Goal: Task Accomplishment & Management: Complete application form

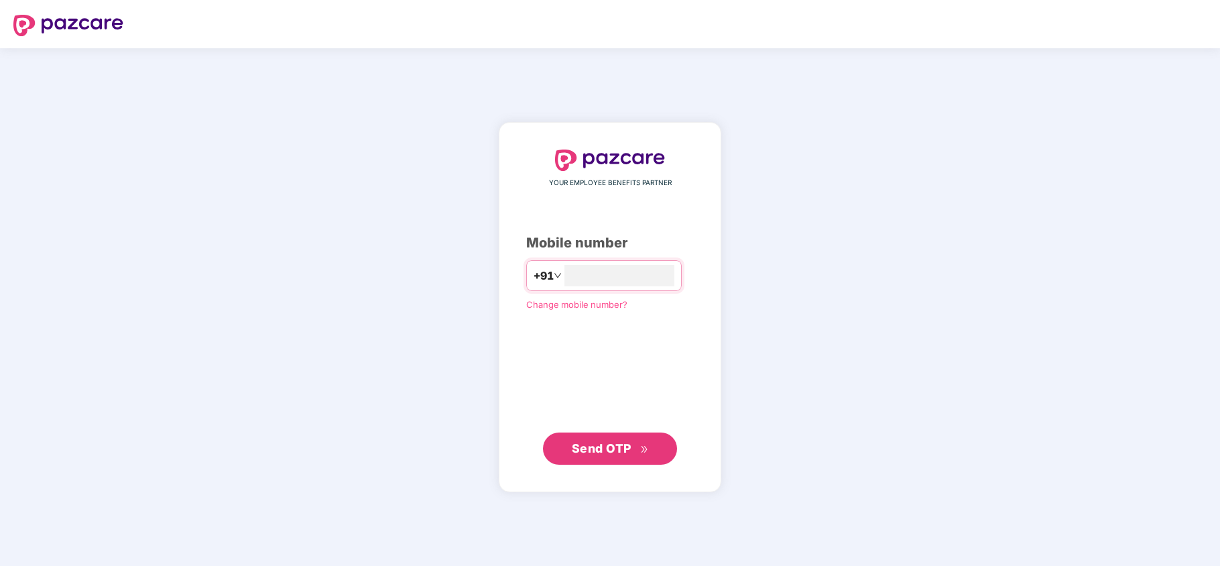
type input "**********"
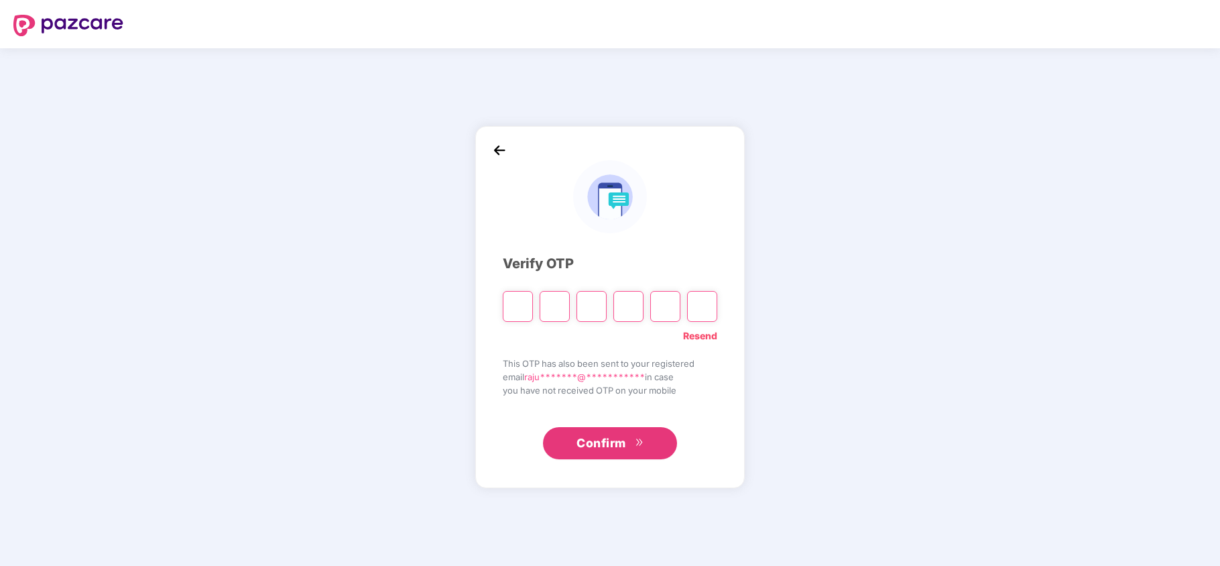
type input "*"
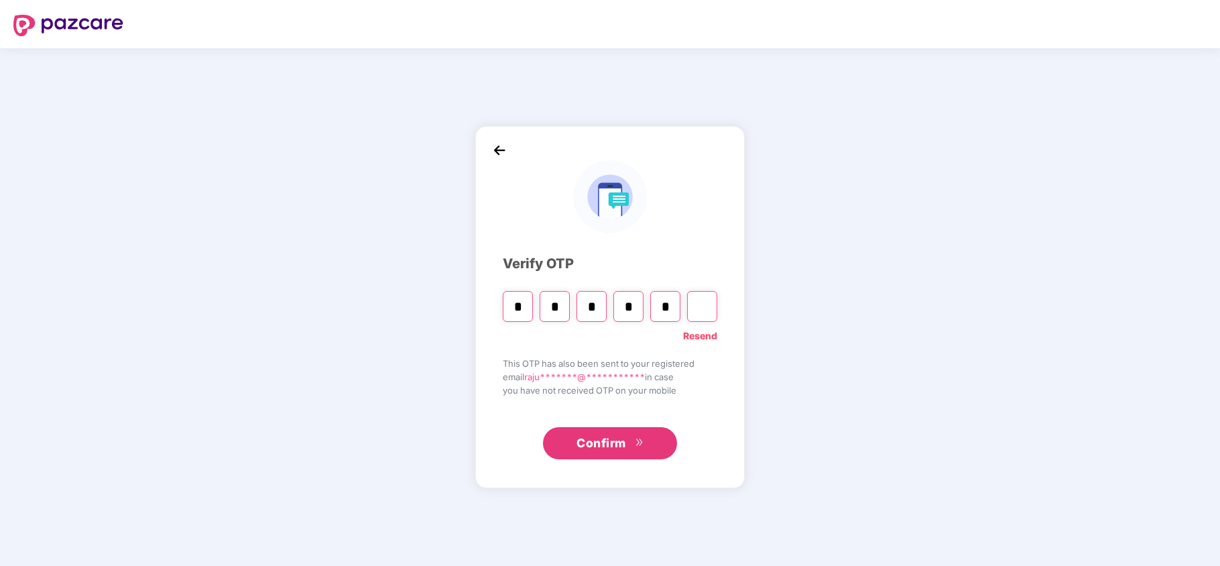
type input "*"
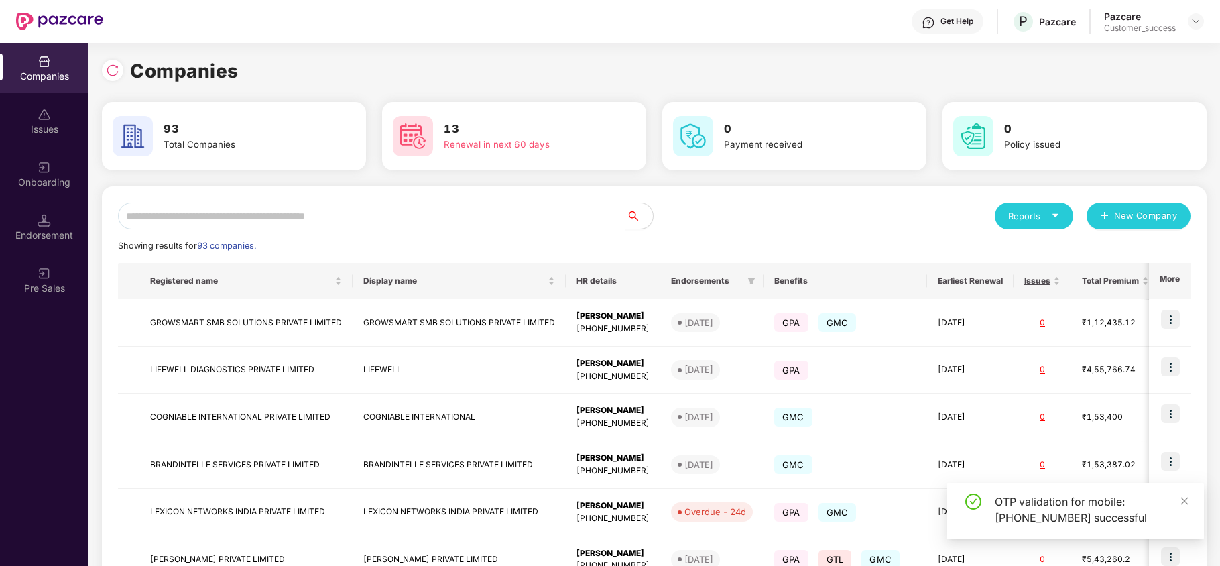
click at [266, 213] on input "text" at bounding box center [372, 215] width 508 height 27
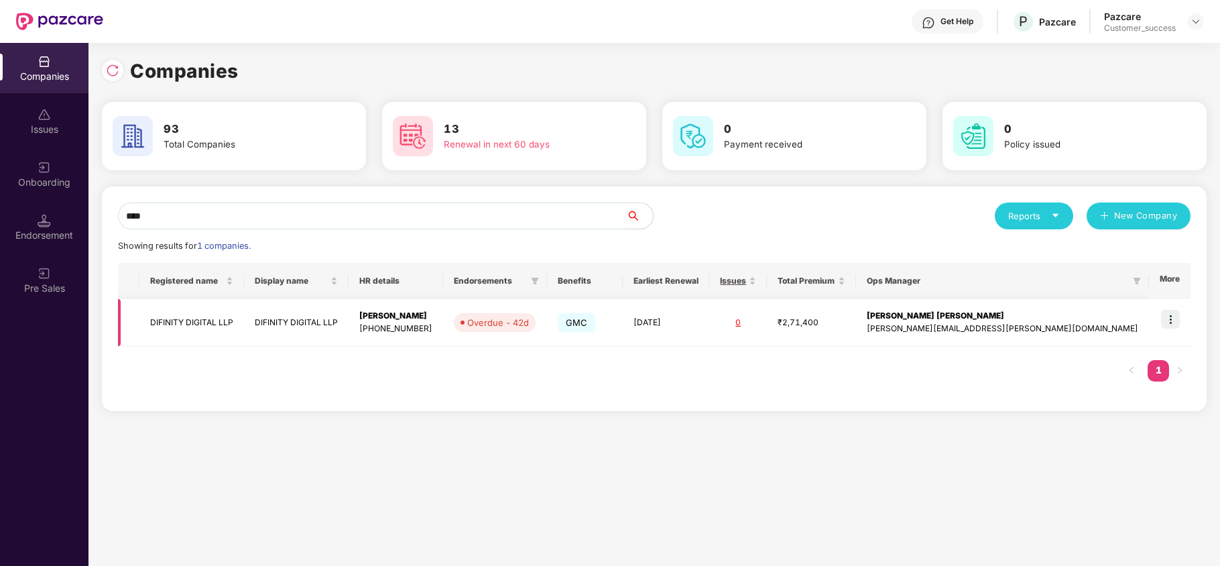
type input "****"
click at [1172, 322] on img at bounding box center [1170, 319] width 19 height 19
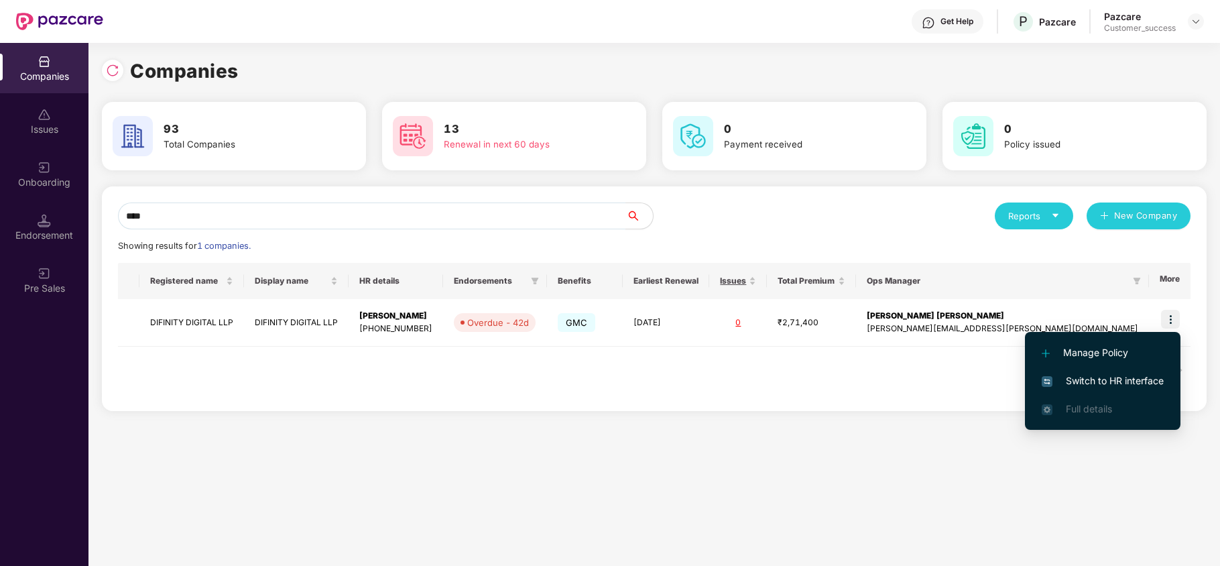
click at [1136, 375] on span "Switch to HR interface" at bounding box center [1103, 380] width 122 height 15
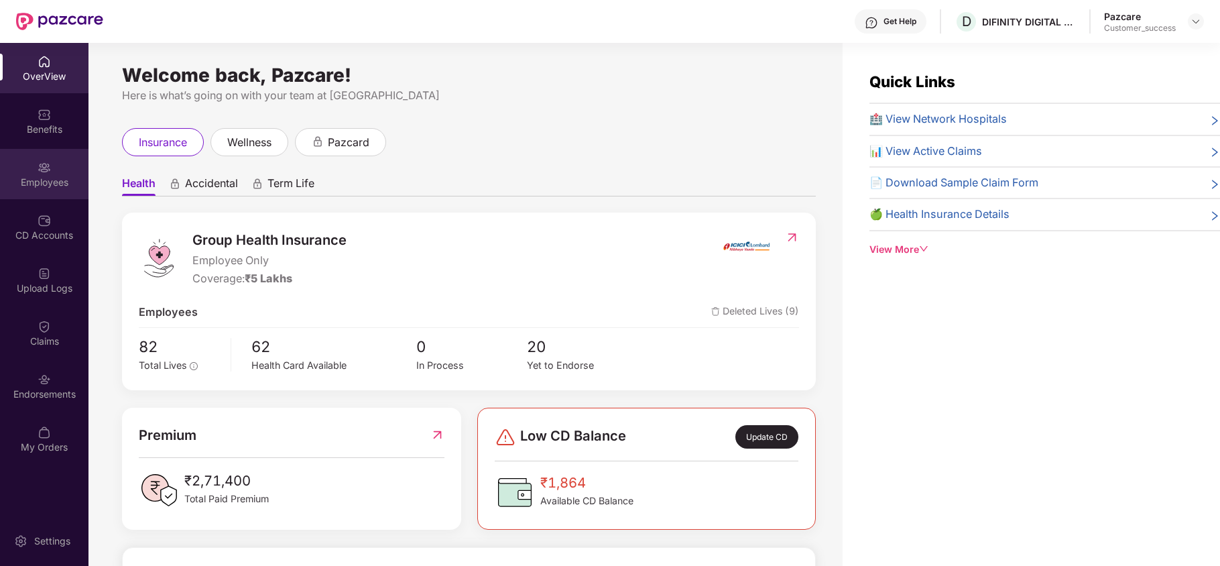
click at [51, 178] on div "Employees" at bounding box center [44, 182] width 89 height 13
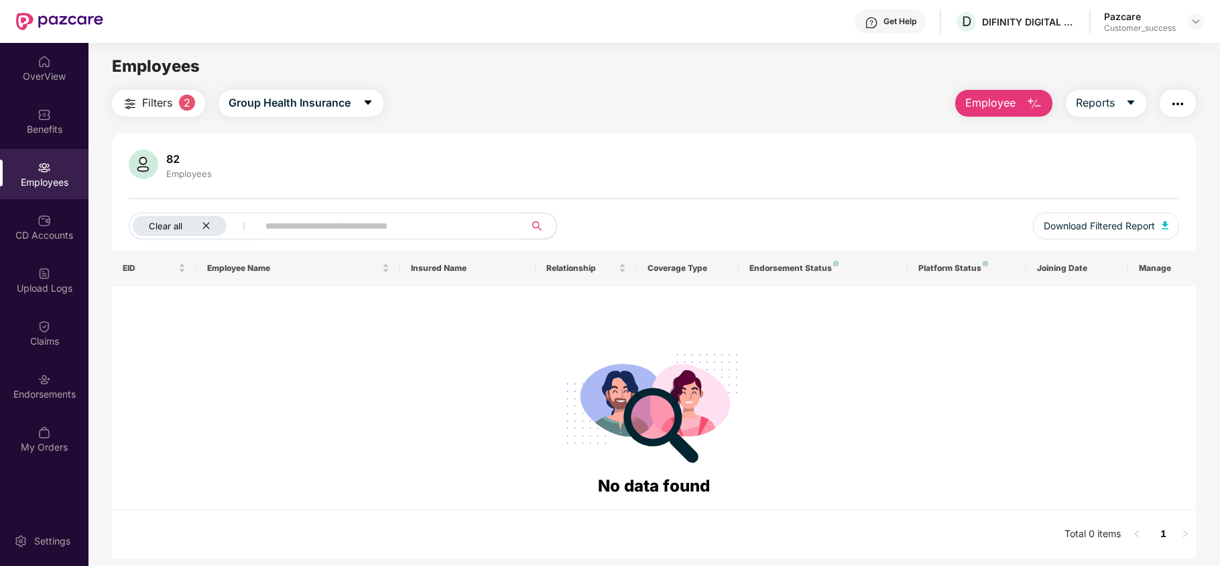
click at [202, 229] on icon "close" at bounding box center [206, 225] width 9 height 9
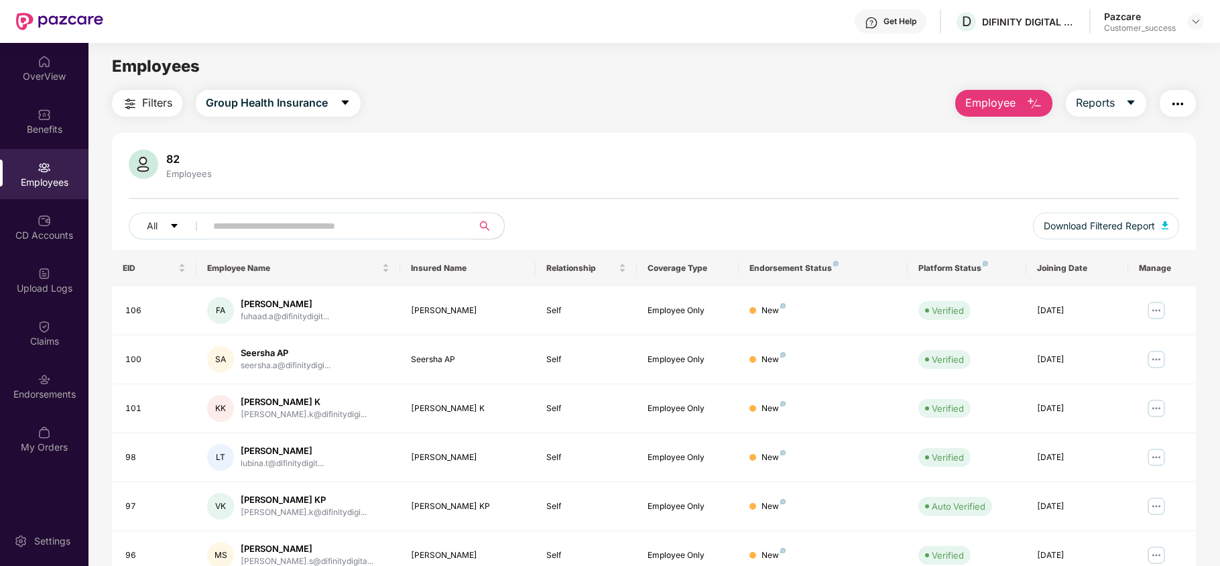
click at [267, 223] on input "text" at bounding box center [333, 226] width 241 height 20
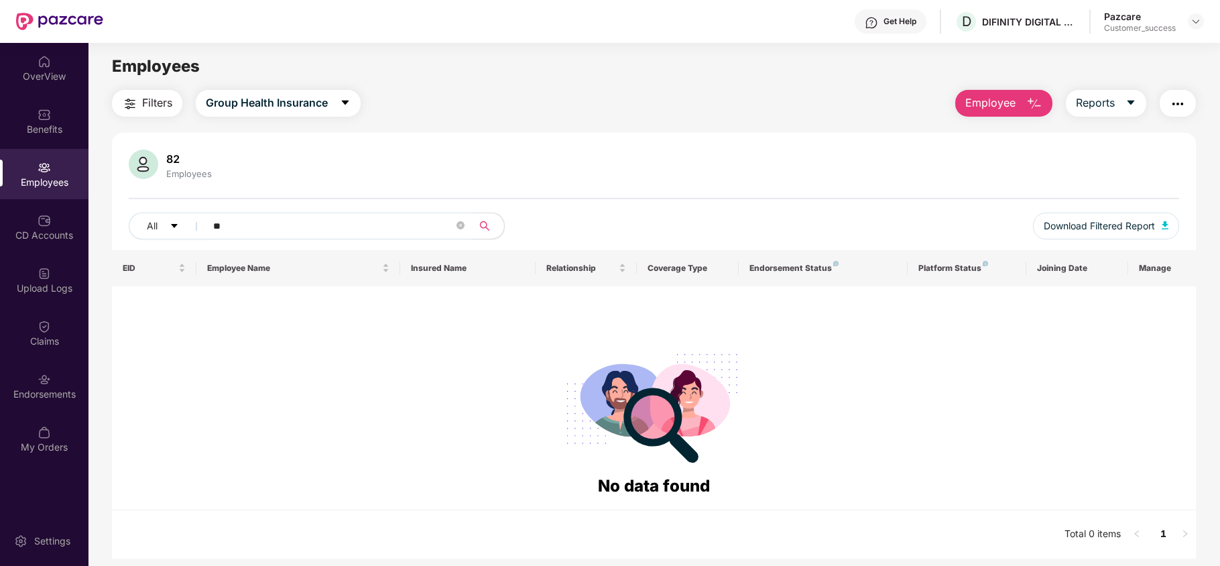
type input "*"
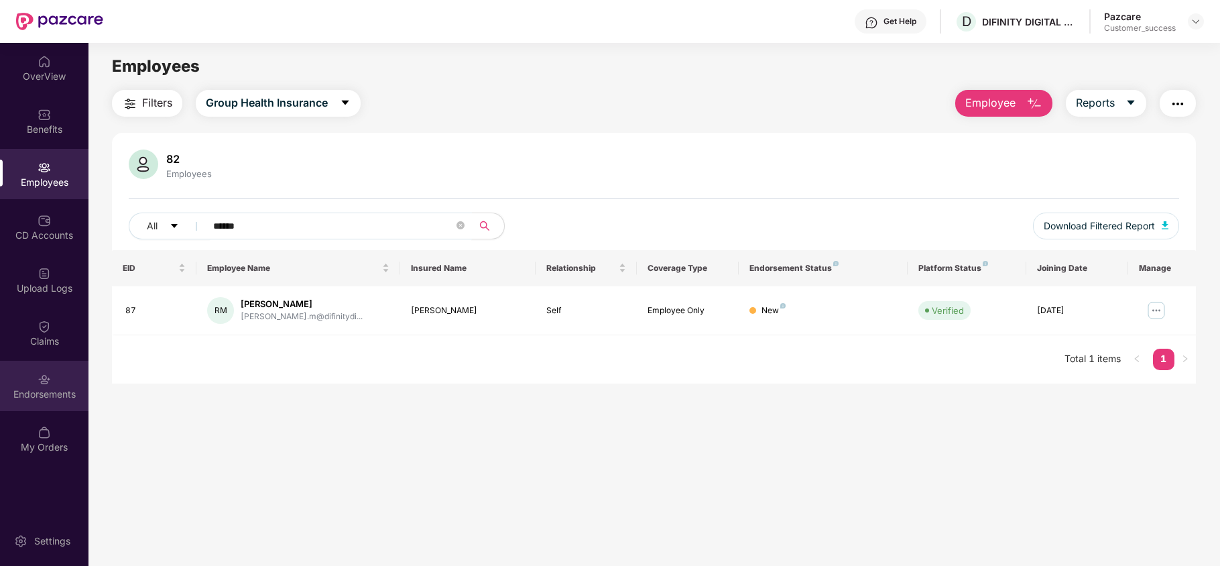
type input "******"
click at [54, 373] on div "Endorsements" at bounding box center [44, 386] width 89 height 50
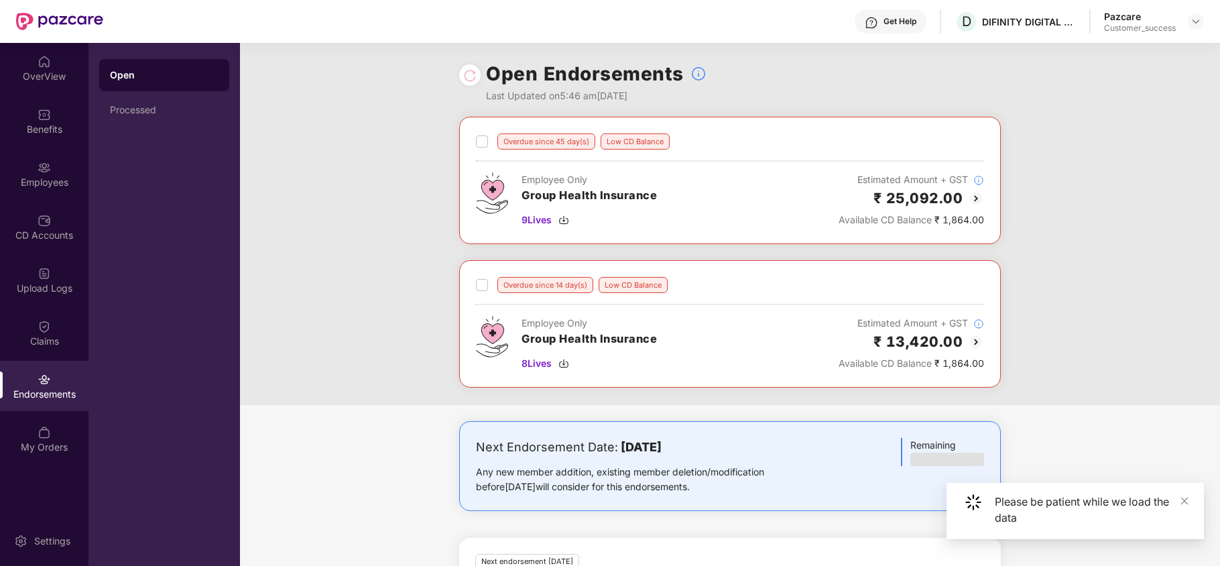
scroll to position [118, 0]
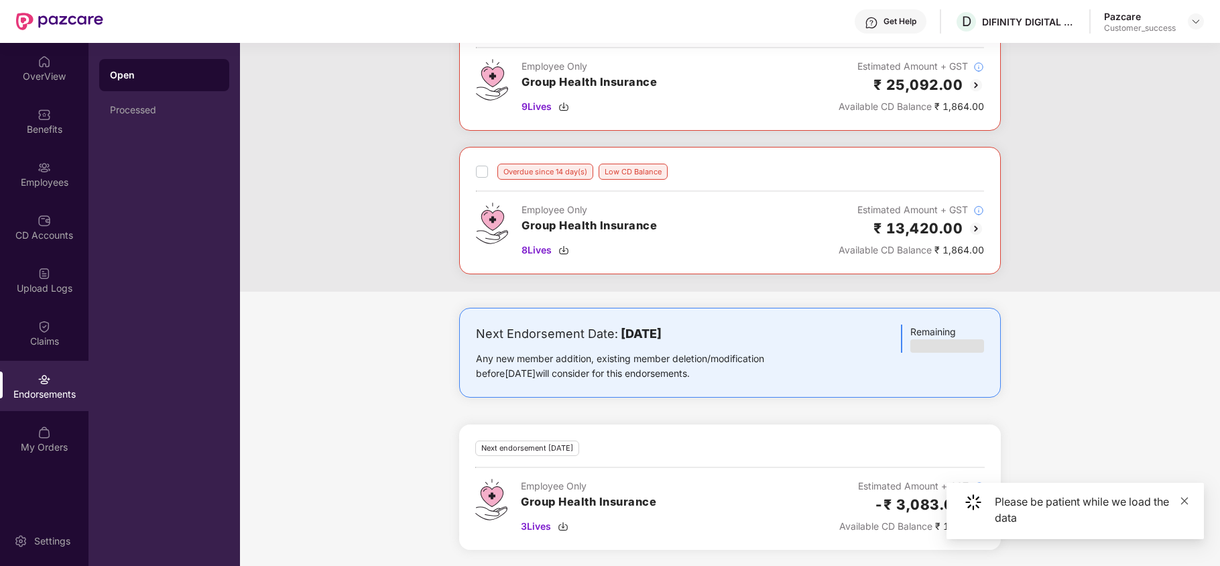
click at [1185, 496] on icon "close" at bounding box center [1184, 500] width 9 height 9
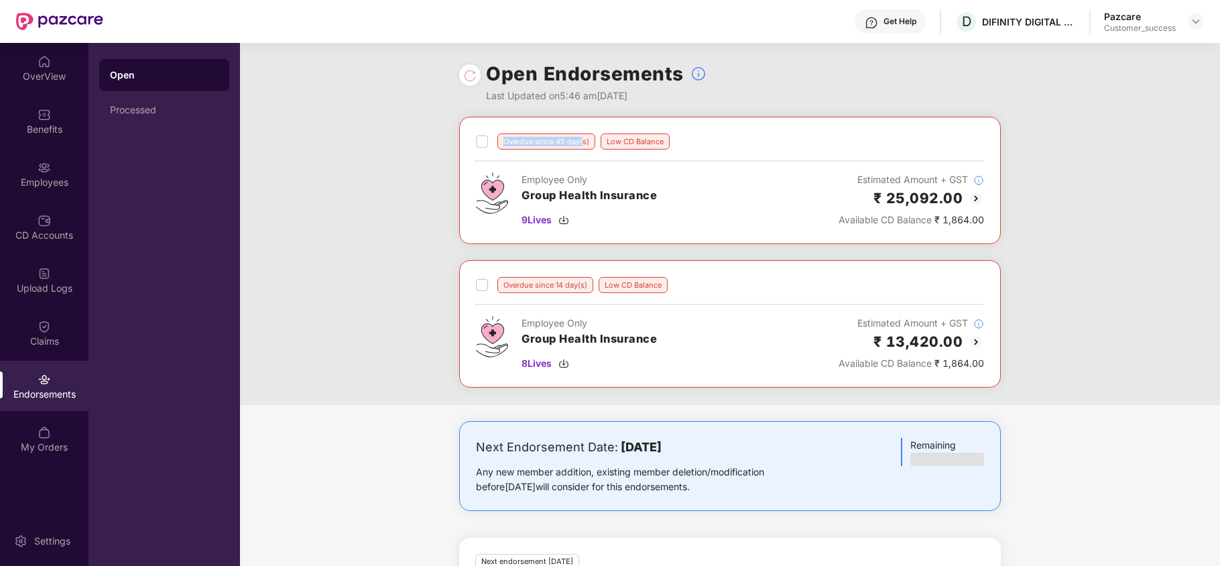
drag, startPoint x: 500, startPoint y: 137, endPoint x: 583, endPoint y: 130, distance: 82.8
click at [583, 130] on div "Overdue since 45 day(s) Low CD Balance Employee Only Group Health Insurance 9 L…" at bounding box center [730, 180] width 542 height 127
click at [567, 221] on img at bounding box center [564, 220] width 11 height 11
click at [66, 227] on div "CD Accounts" at bounding box center [44, 227] width 89 height 50
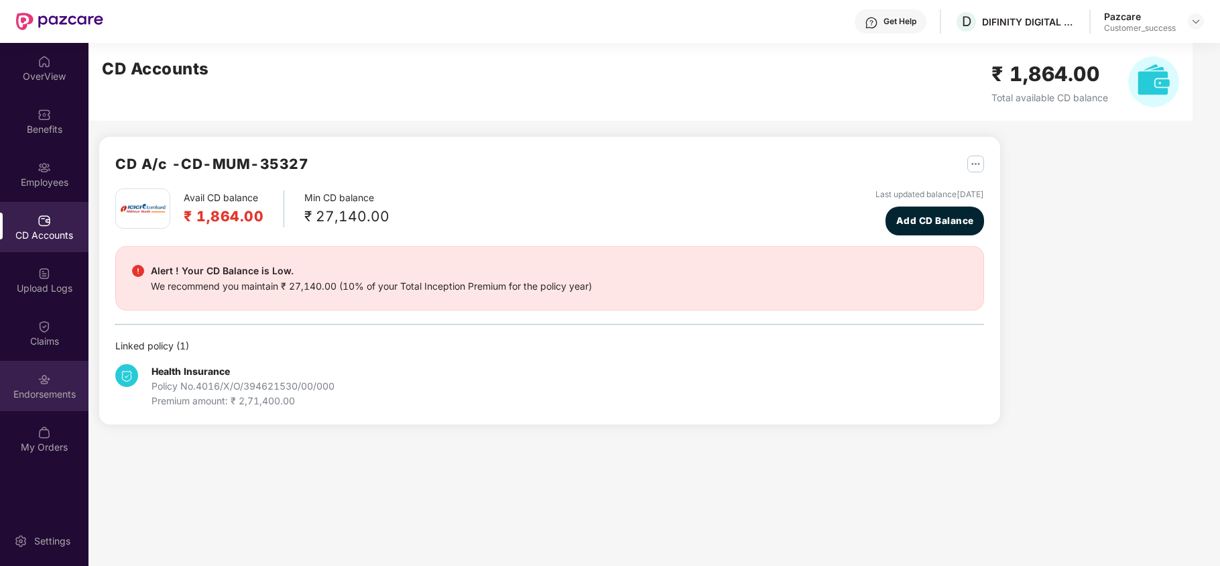
click at [62, 368] on div "Endorsements" at bounding box center [44, 386] width 89 height 50
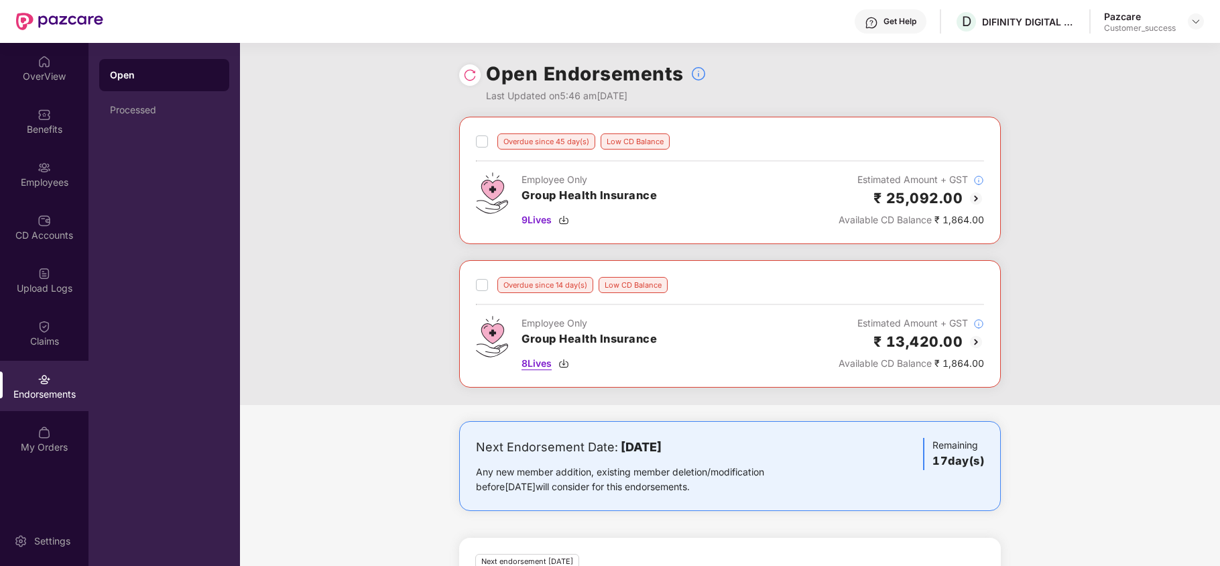
click at [565, 369] on img at bounding box center [564, 363] width 11 height 11
click at [54, 188] on div "Employees" at bounding box center [44, 182] width 89 height 13
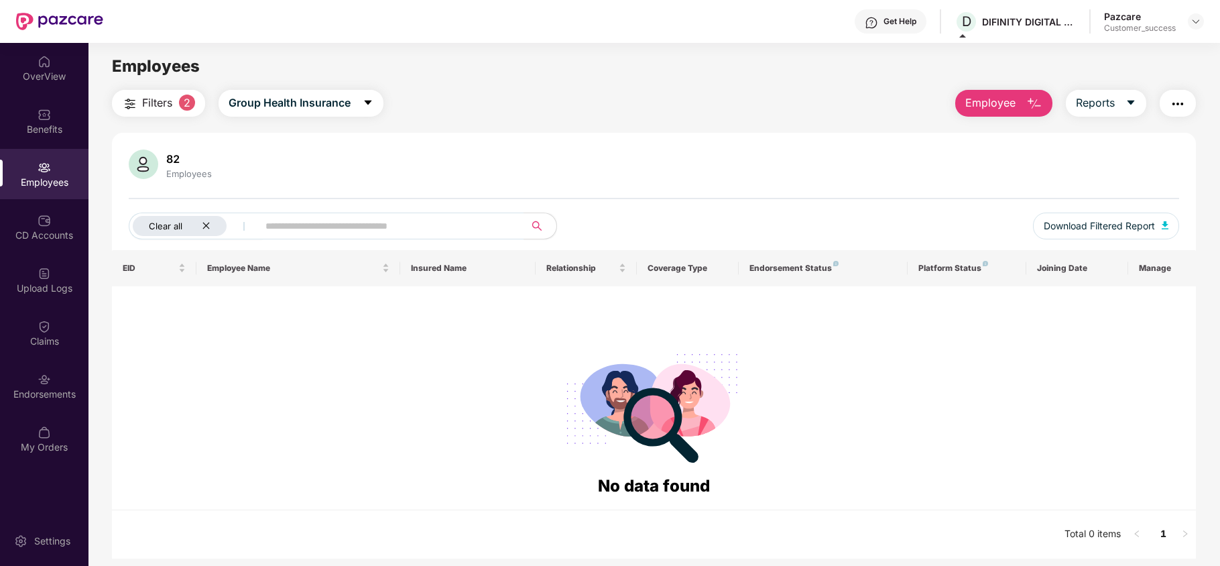
click at [202, 225] on icon "close" at bounding box center [206, 225] width 9 height 9
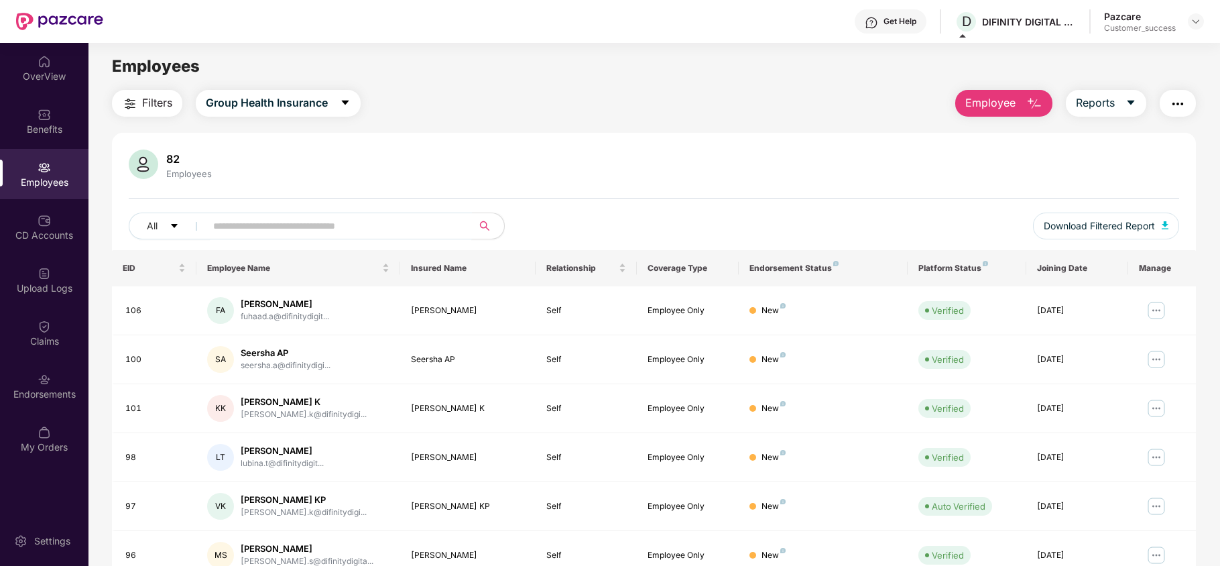
click at [239, 225] on input "text" at bounding box center [333, 226] width 241 height 20
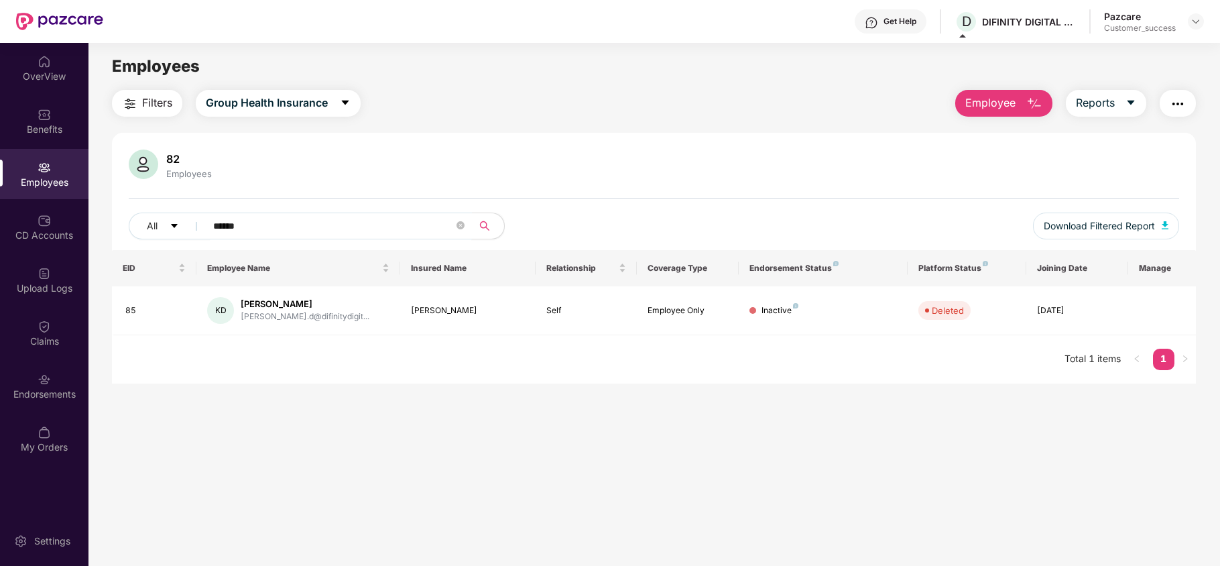
type input "******"
click at [456, 224] on span "******" at bounding box center [334, 226] width 275 height 27
click at [459, 229] on icon "close-circle" at bounding box center [461, 225] width 8 height 8
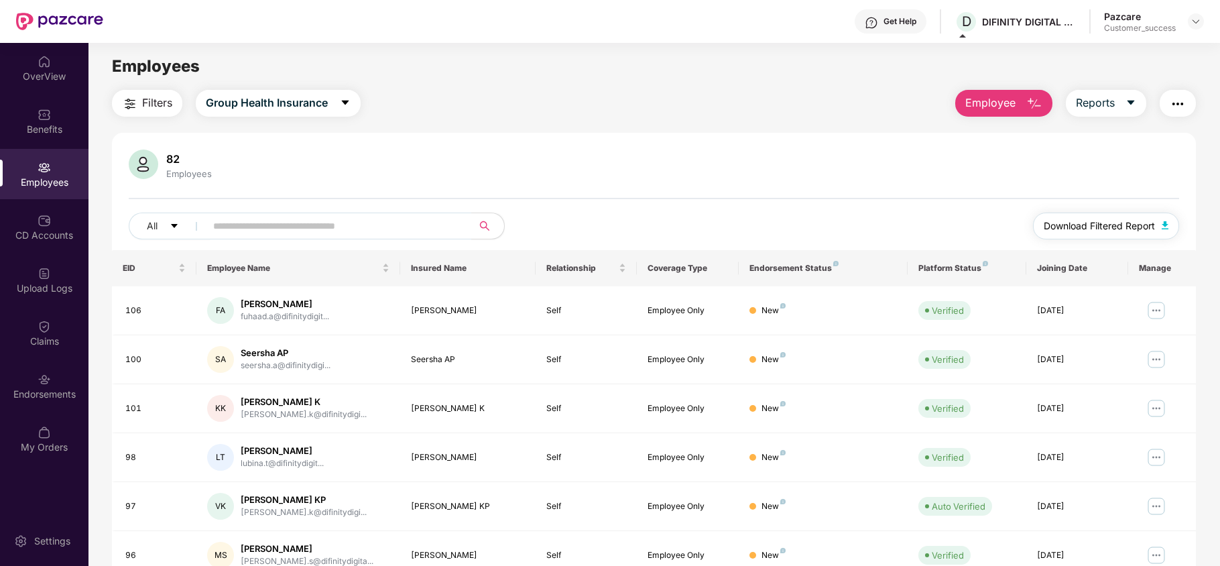
click at [1058, 231] on span "Download Filtered Report" at bounding box center [1099, 226] width 111 height 15
click at [138, 108] on button "Filters" at bounding box center [147, 103] width 70 height 27
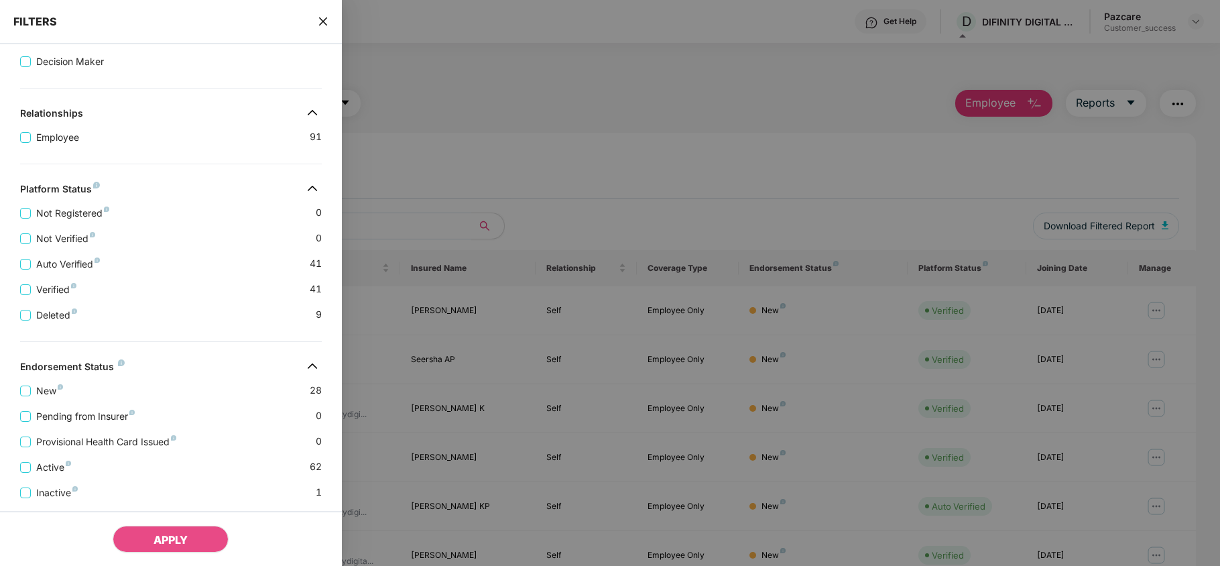
scroll to position [198, 0]
click at [320, 25] on icon "close" at bounding box center [322, 21] width 8 height 8
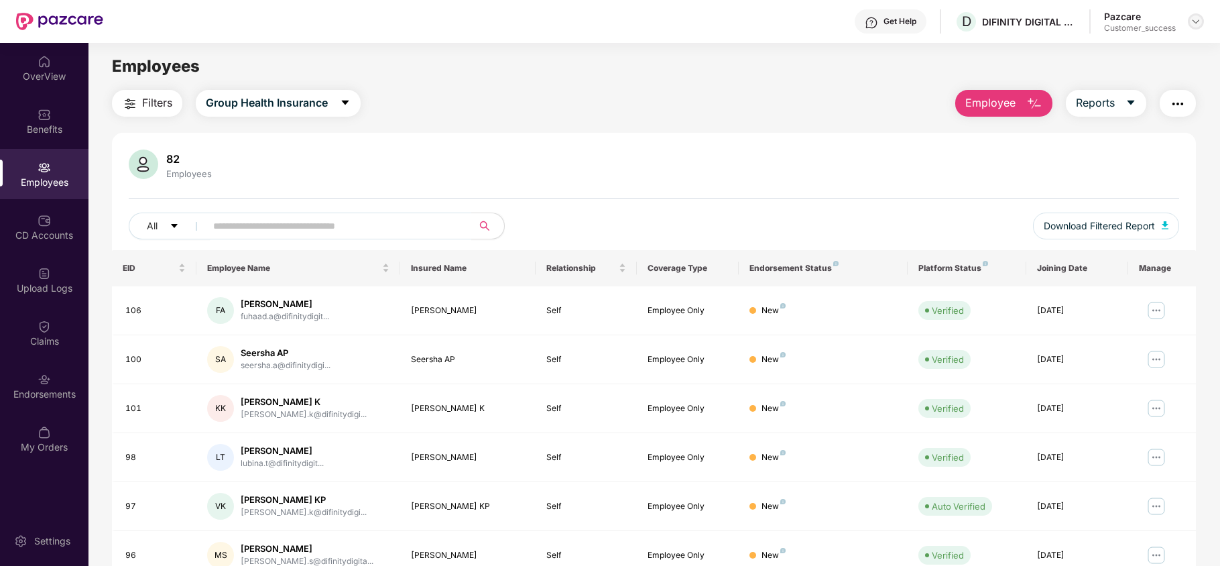
click at [1199, 20] on img at bounding box center [1196, 21] width 11 height 11
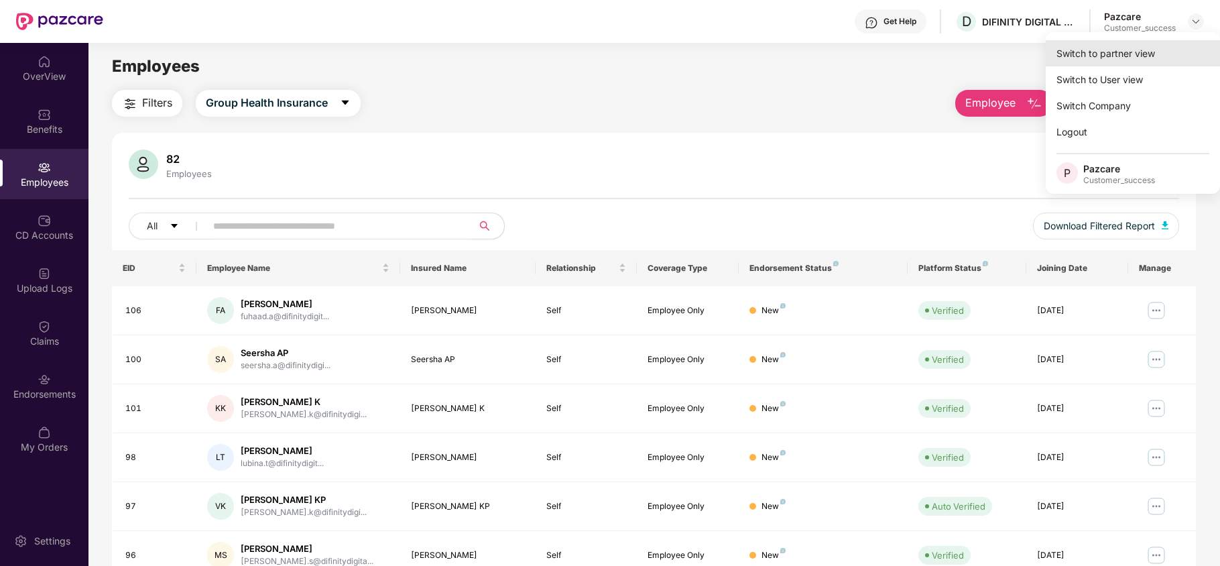
click at [1119, 60] on div "Switch to partner view" at bounding box center [1133, 53] width 174 height 26
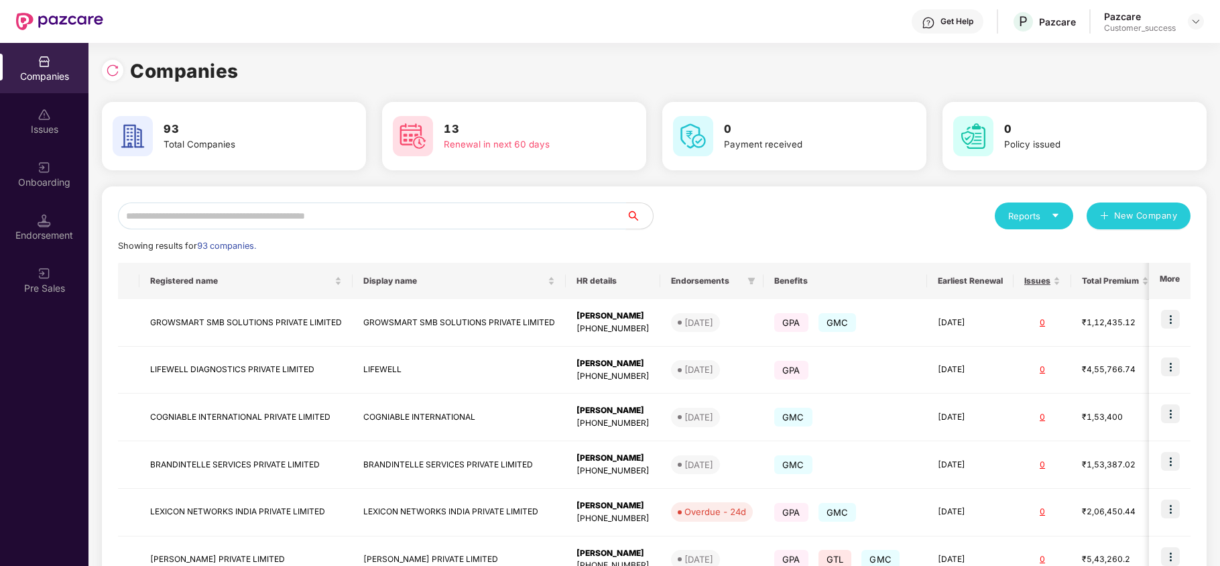
click at [248, 213] on input "text" at bounding box center [372, 215] width 508 height 27
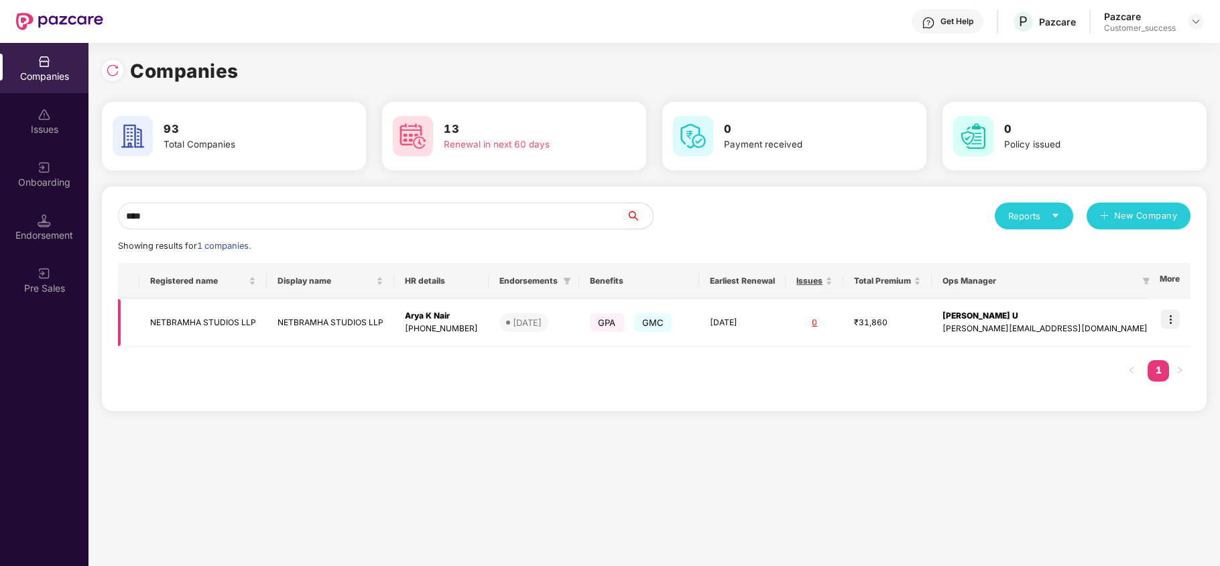
type input "****"
click at [1172, 325] on img at bounding box center [1170, 319] width 19 height 19
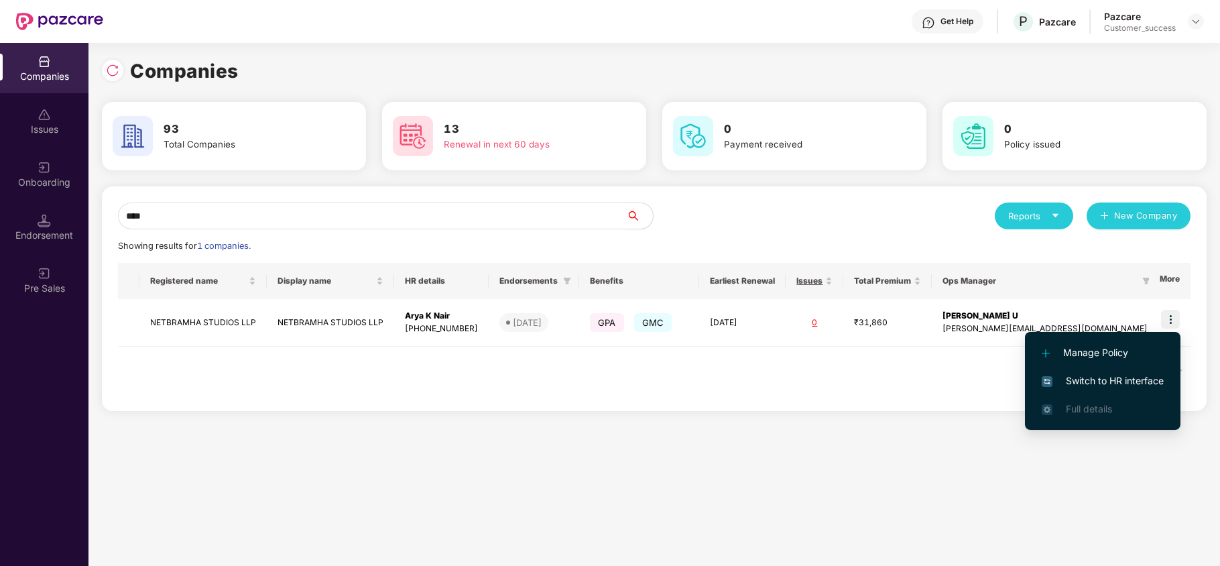
click at [1129, 374] on span "Switch to HR interface" at bounding box center [1103, 380] width 122 height 15
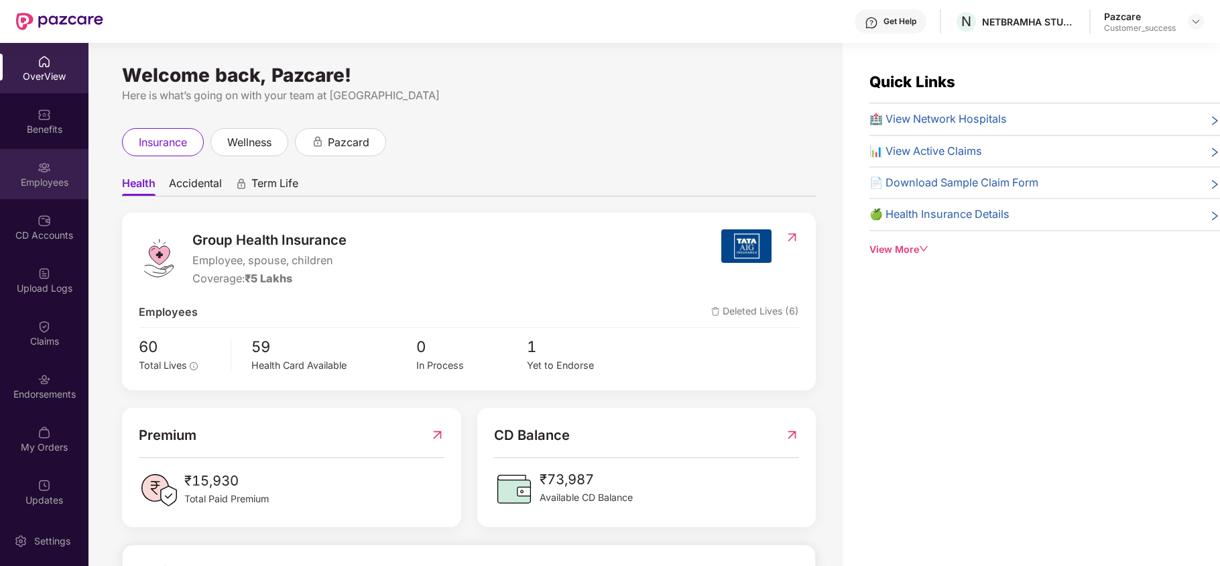
click at [42, 186] on div "Employees" at bounding box center [44, 182] width 89 height 13
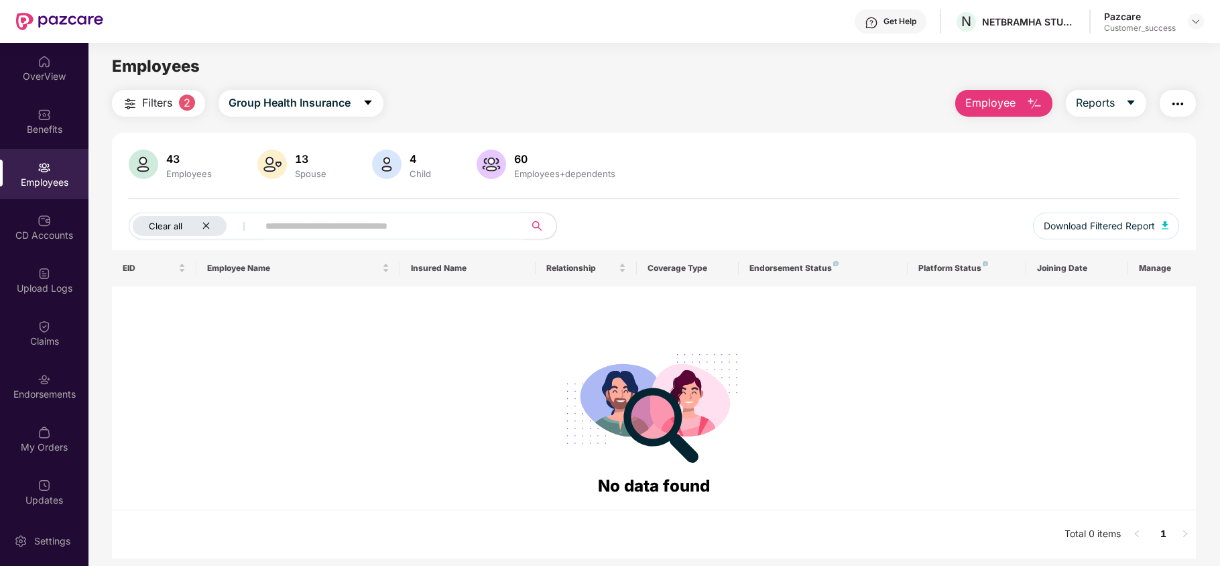
click at [211, 225] on div "Clear all" at bounding box center [180, 226] width 94 height 20
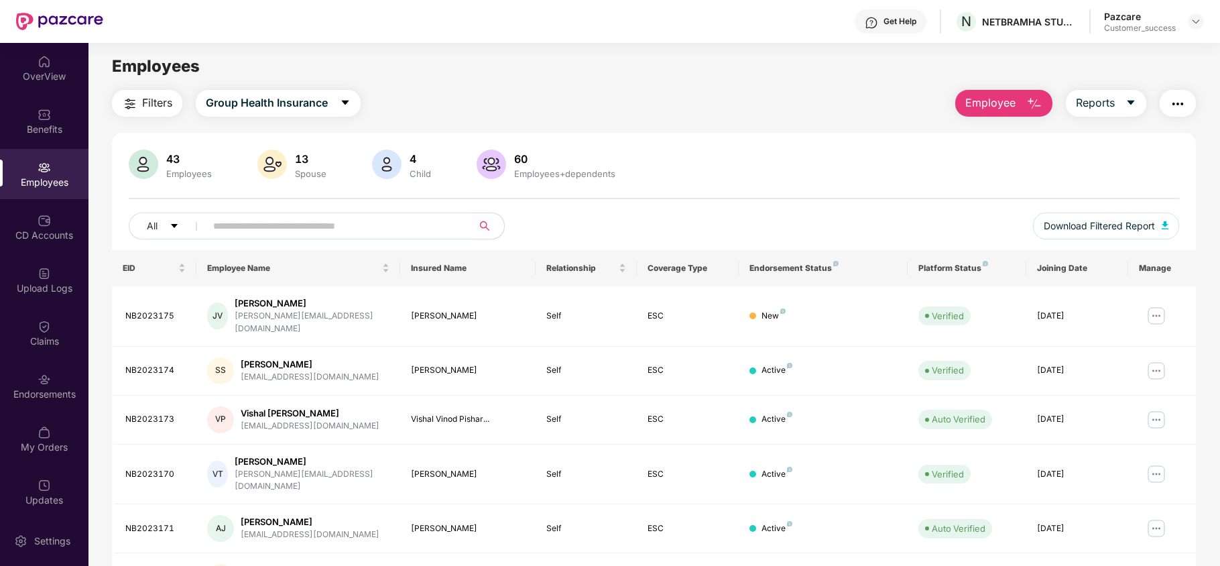
click at [242, 226] on input "text" at bounding box center [333, 226] width 241 height 20
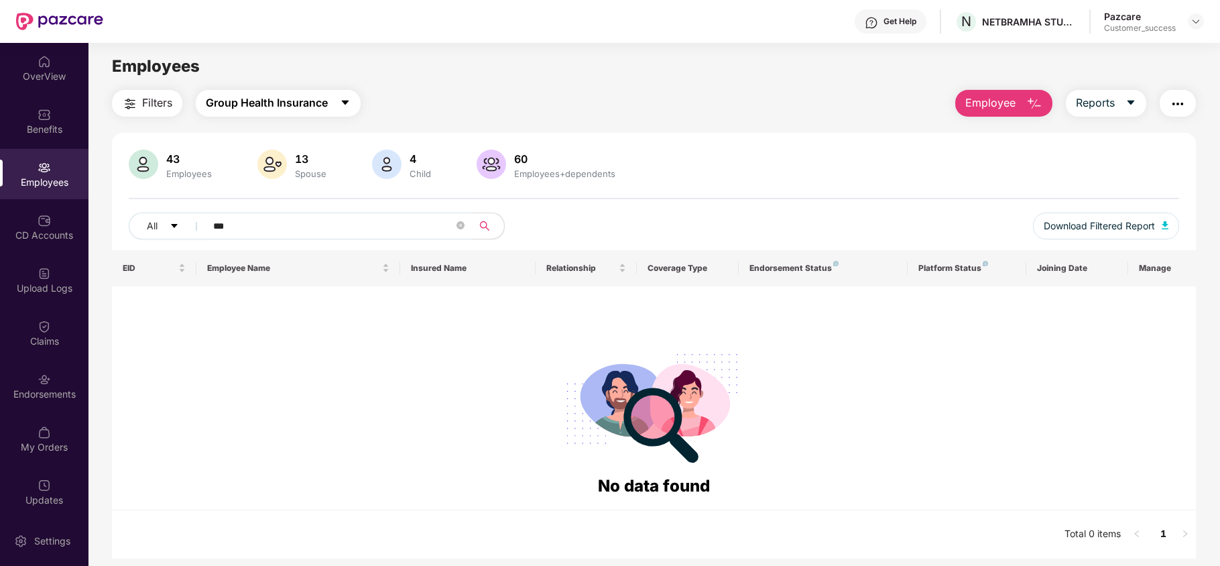
drag, startPoint x: 232, startPoint y: 89, endPoint x: 233, endPoint y: 101, distance: 12.1
click at [233, 101] on main "Employees Filters Group Health Insurance Employee Reports 43 Employees 13 Spous…" at bounding box center [654, 326] width 1131 height 566
click at [233, 101] on span "Group Health Insurance" at bounding box center [267, 103] width 122 height 17
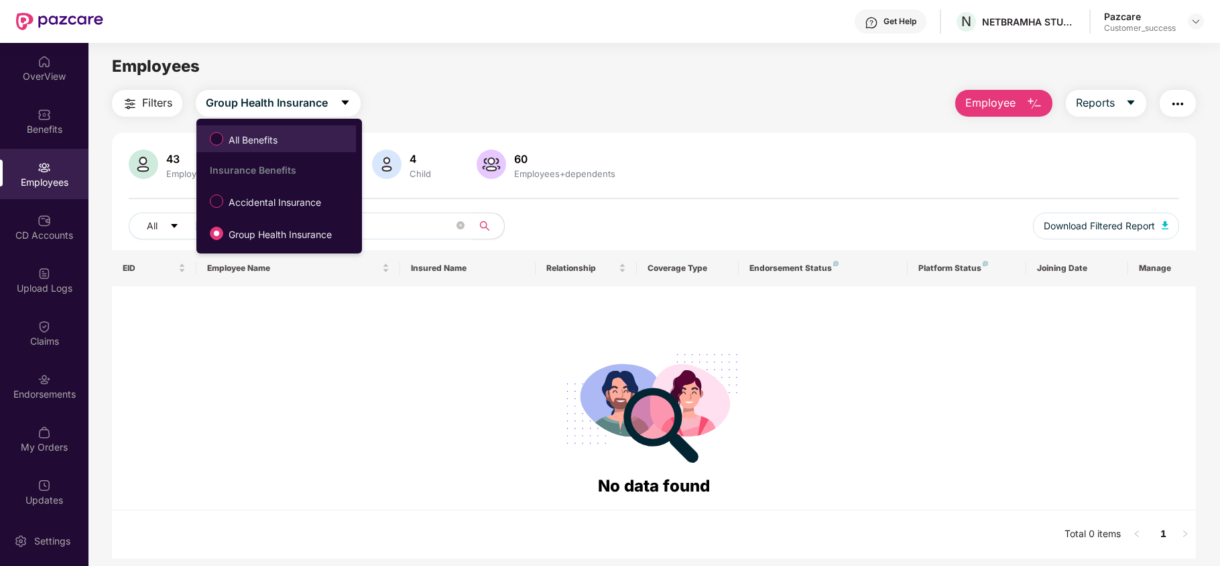
click at [234, 131] on label "All Benefits" at bounding box center [246, 138] width 86 height 23
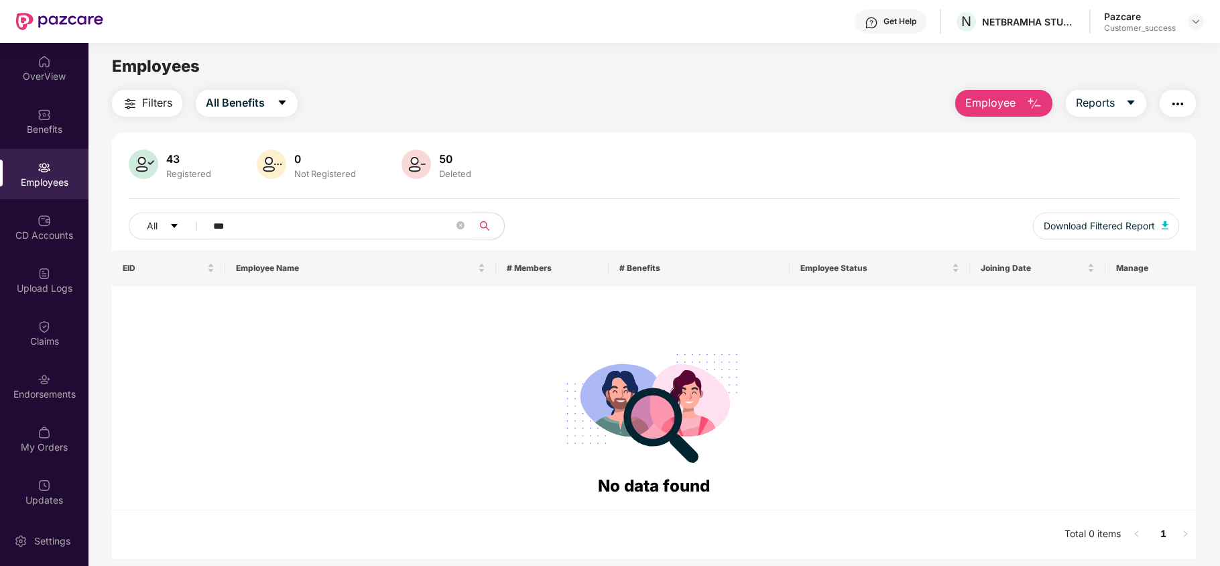
click at [240, 227] on input "***" at bounding box center [333, 226] width 241 height 20
paste input "******"
click at [240, 227] on input "***" at bounding box center [333, 226] width 241 height 20
type input "*********"
click at [464, 226] on icon "close-circle" at bounding box center [461, 225] width 8 height 8
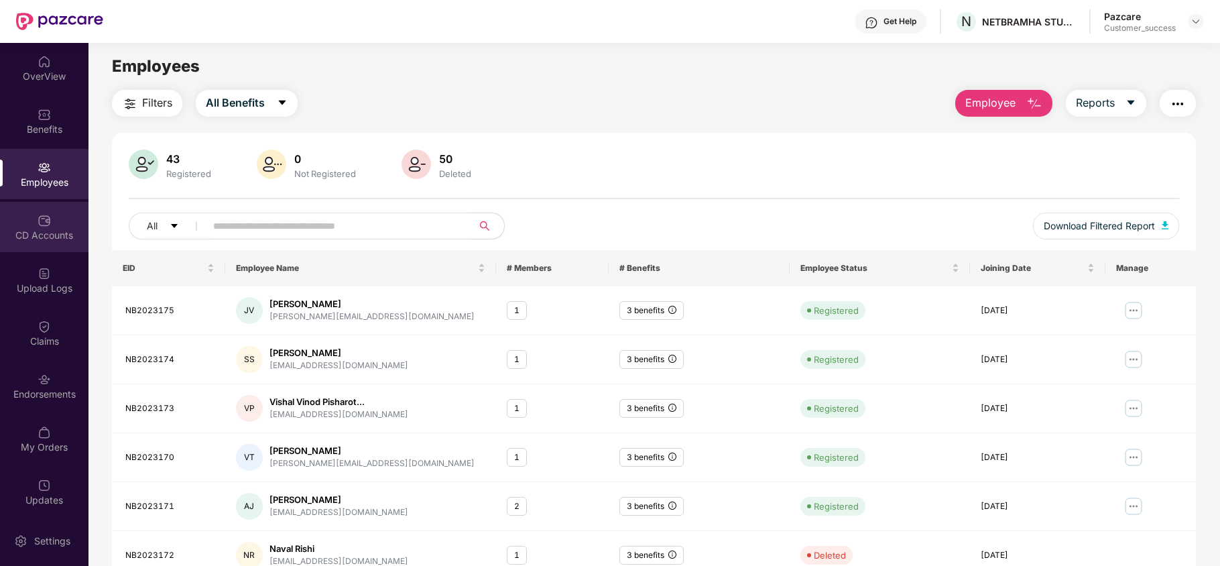
click at [51, 205] on div "CD Accounts" at bounding box center [44, 227] width 89 height 50
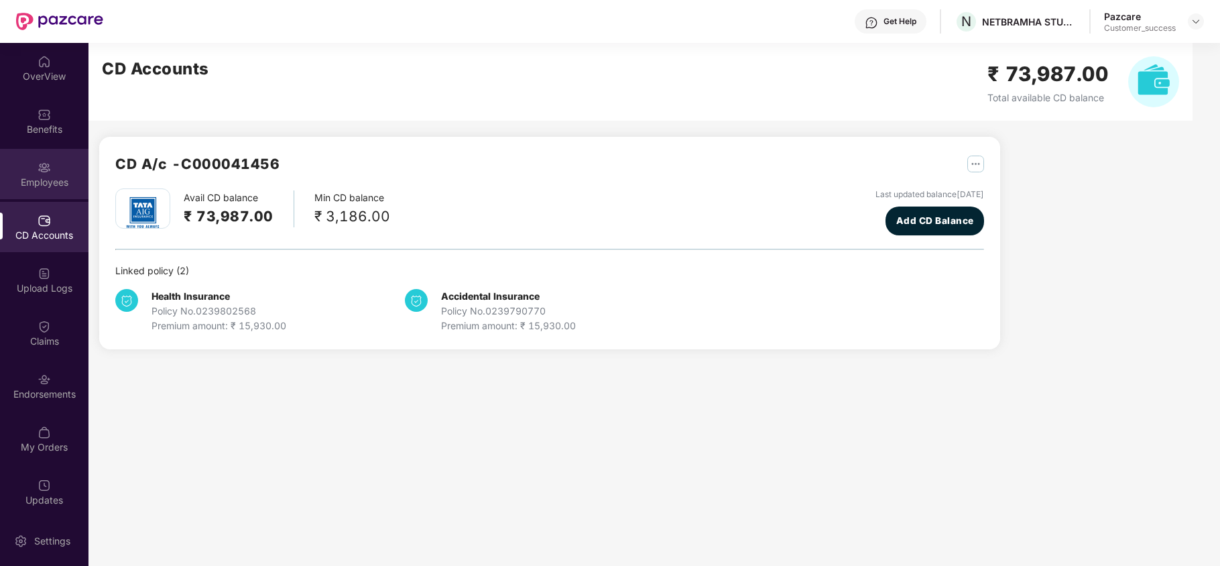
click at [44, 168] on img at bounding box center [44, 167] width 13 height 13
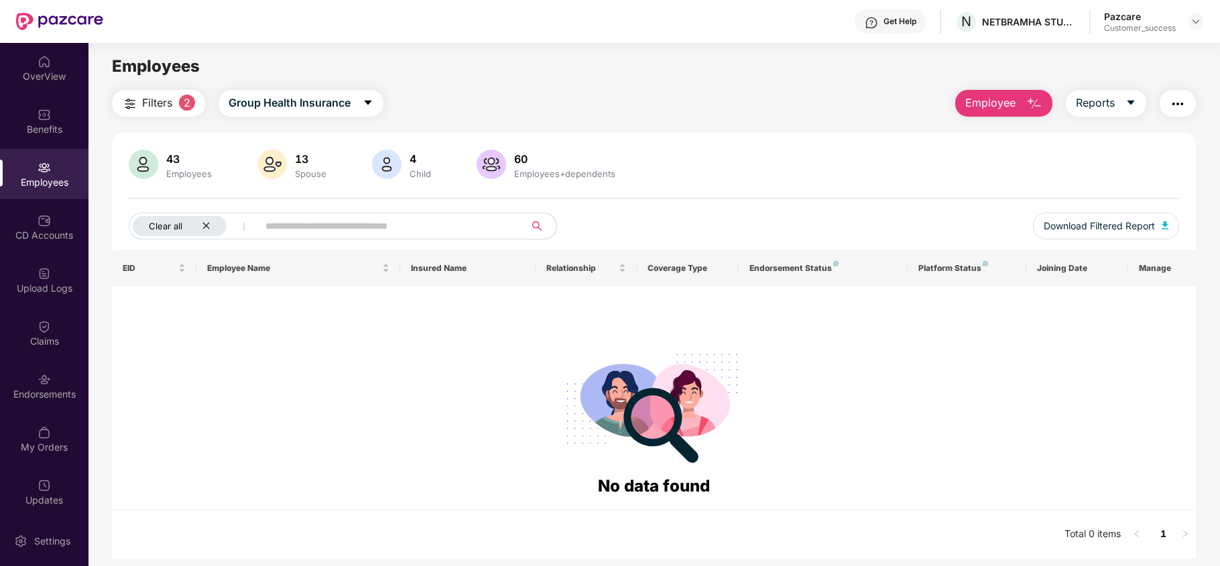
click at [210, 228] on icon "close" at bounding box center [206, 225] width 9 height 9
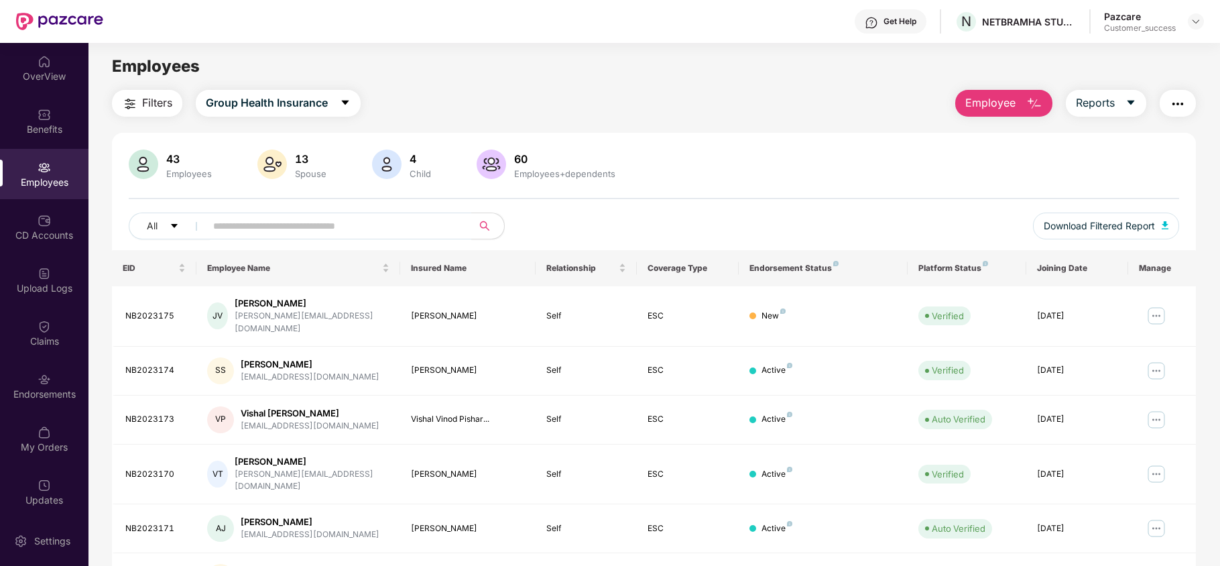
click at [980, 103] on span "Employee" at bounding box center [990, 103] width 50 height 17
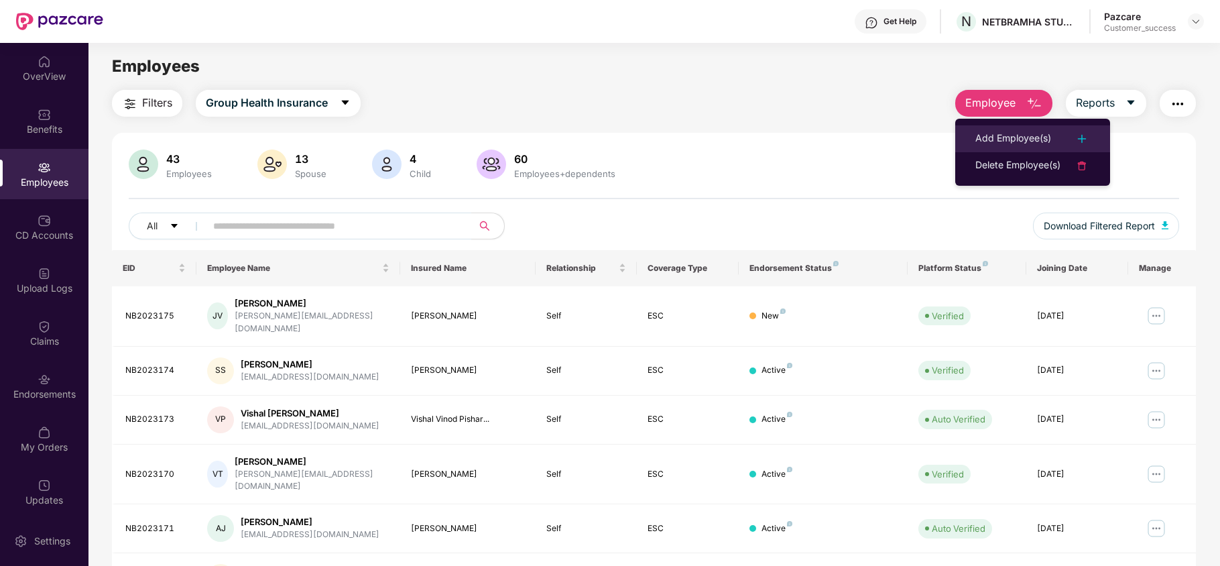
click at [980, 134] on div "Add Employee(s)" at bounding box center [1014, 139] width 76 height 16
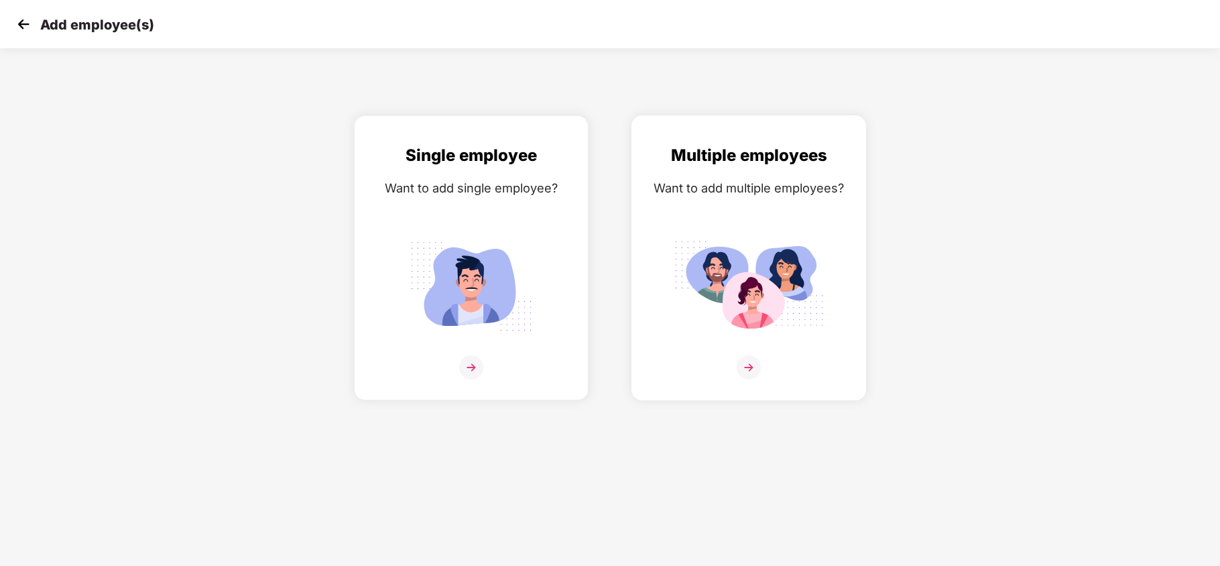
click at [733, 223] on div "Multiple employees Want to add multiple employees?" at bounding box center [749, 269] width 207 height 253
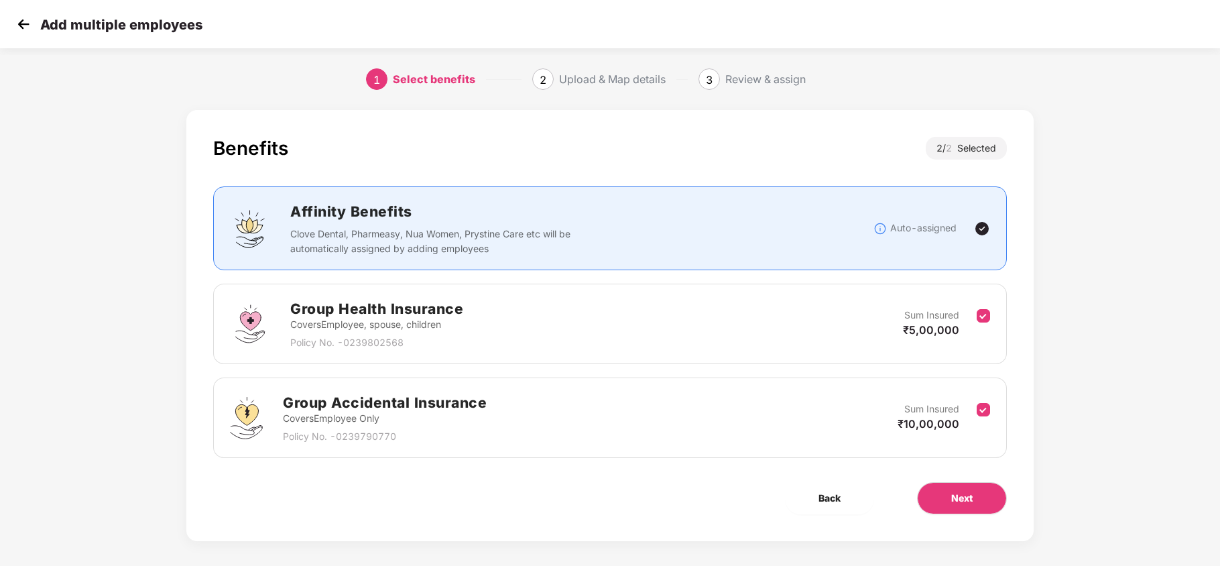
scroll to position [9, 0]
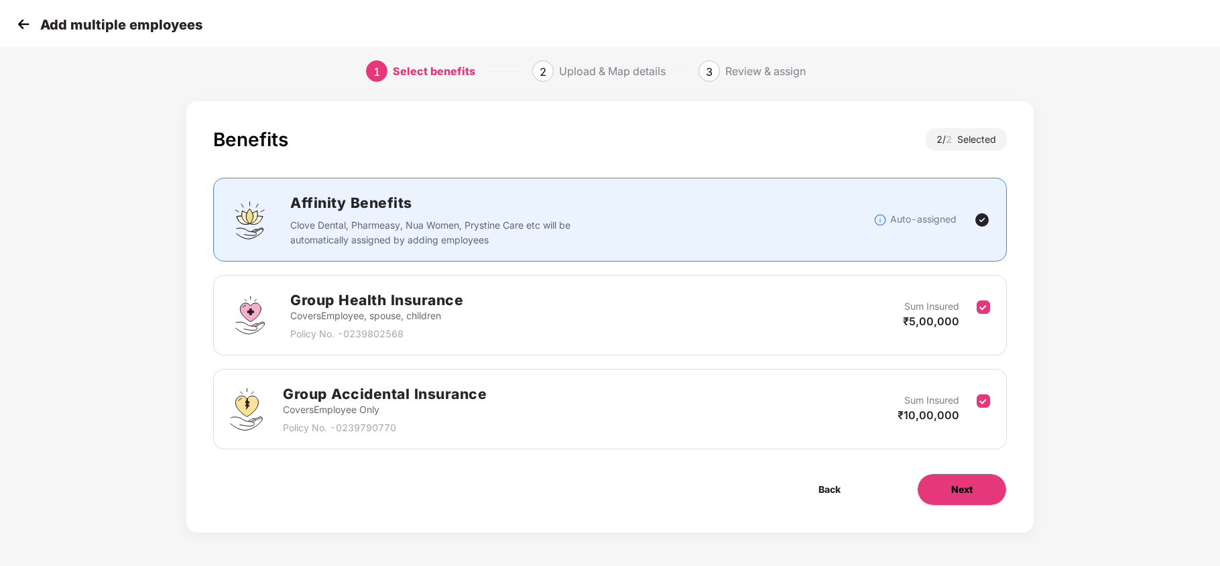
click at [953, 484] on span "Next" at bounding box center [961, 489] width 21 height 15
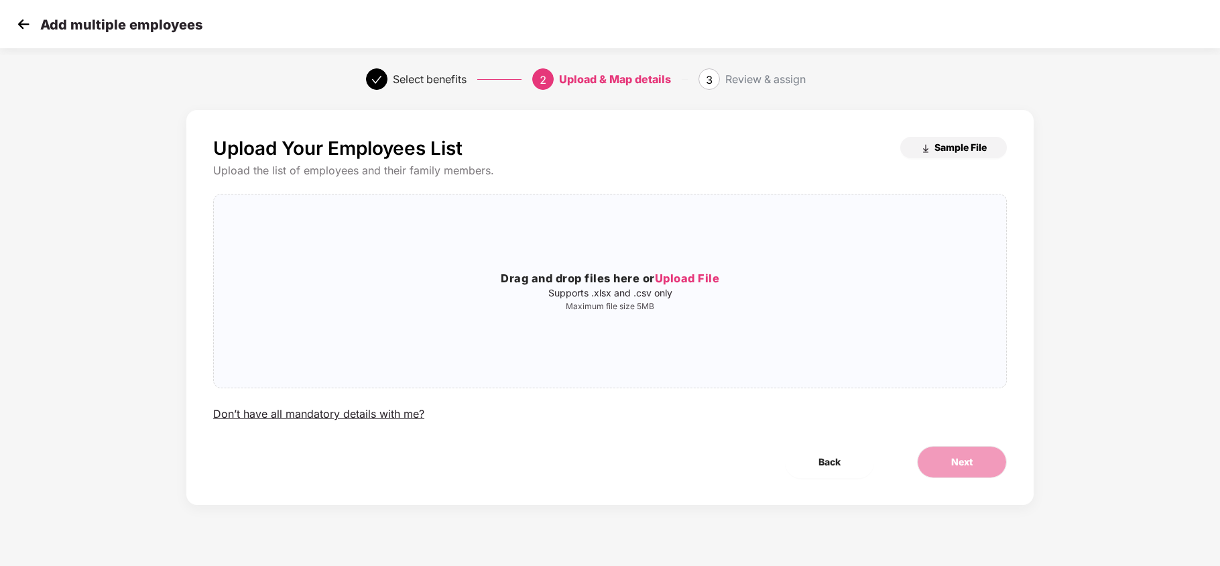
click at [958, 154] on span "Sample File" at bounding box center [961, 147] width 52 height 13
click at [636, 266] on div "Drag and drop files here or Upload File Supports .xlsx and .csv only Maximum fi…" at bounding box center [610, 291] width 793 height 172
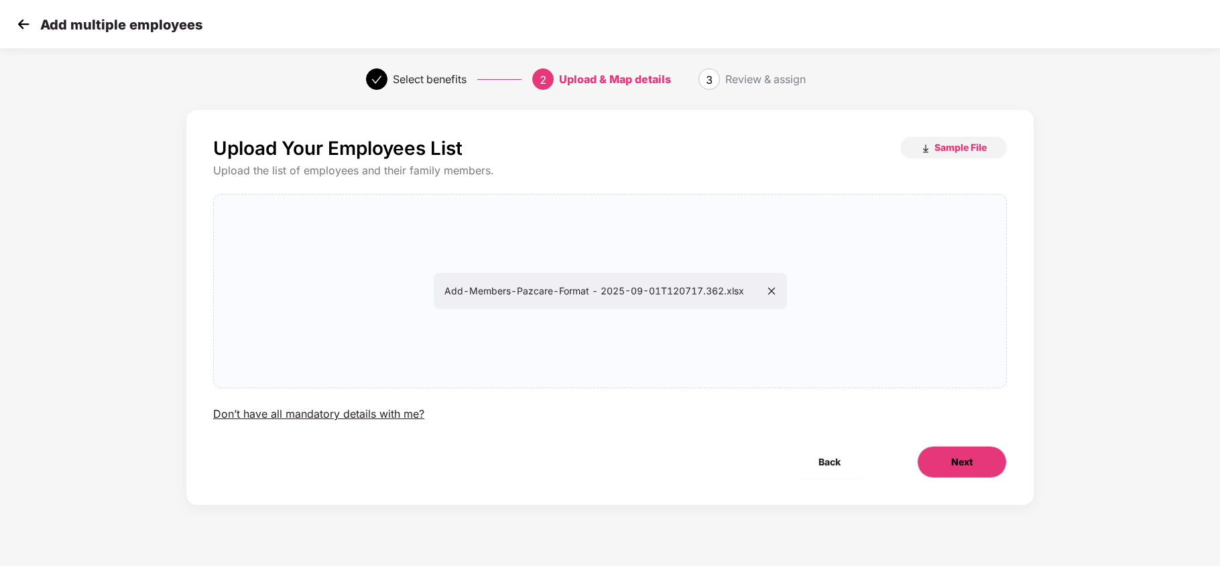
click at [966, 459] on span "Next" at bounding box center [961, 462] width 21 height 15
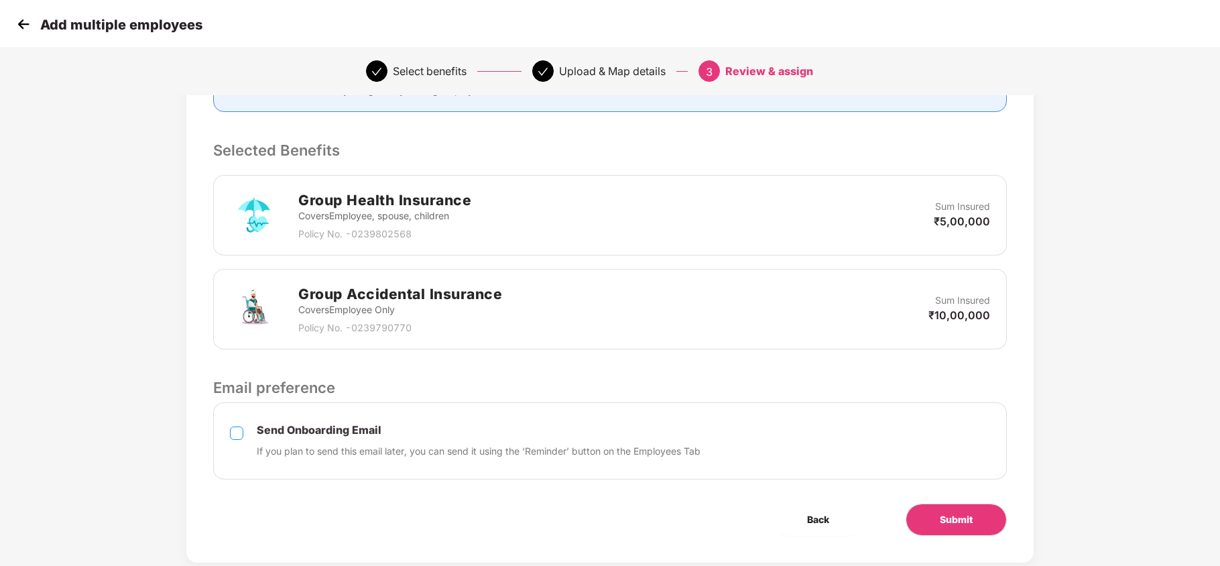
scroll to position [278, 0]
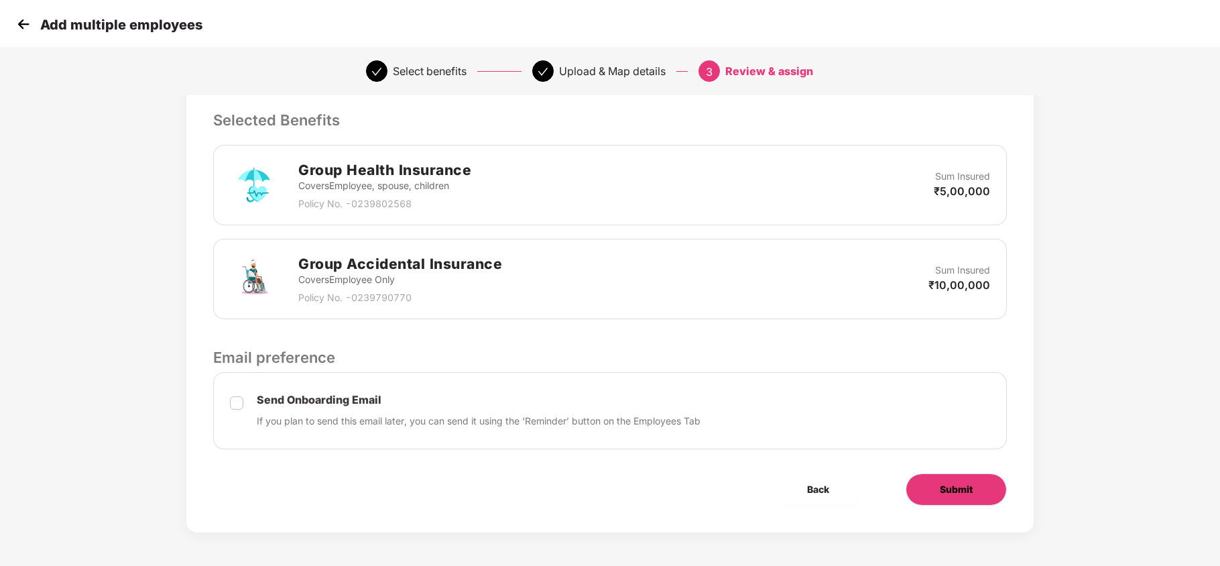
click at [942, 483] on span "Submit" at bounding box center [956, 489] width 33 height 15
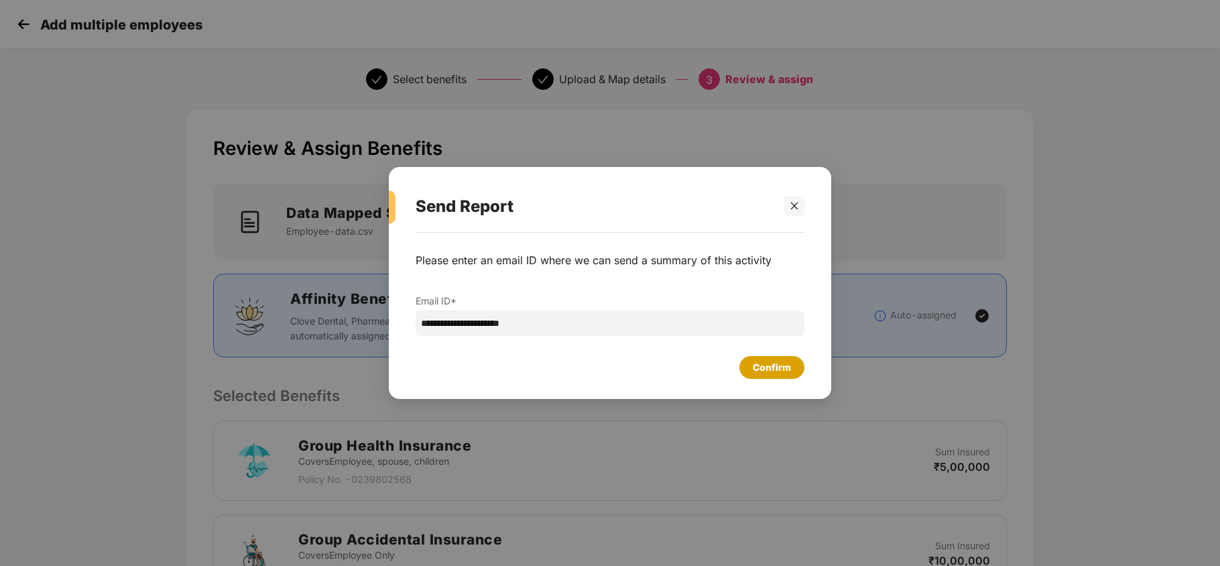
click at [786, 370] on div "Confirm" at bounding box center [772, 367] width 38 height 15
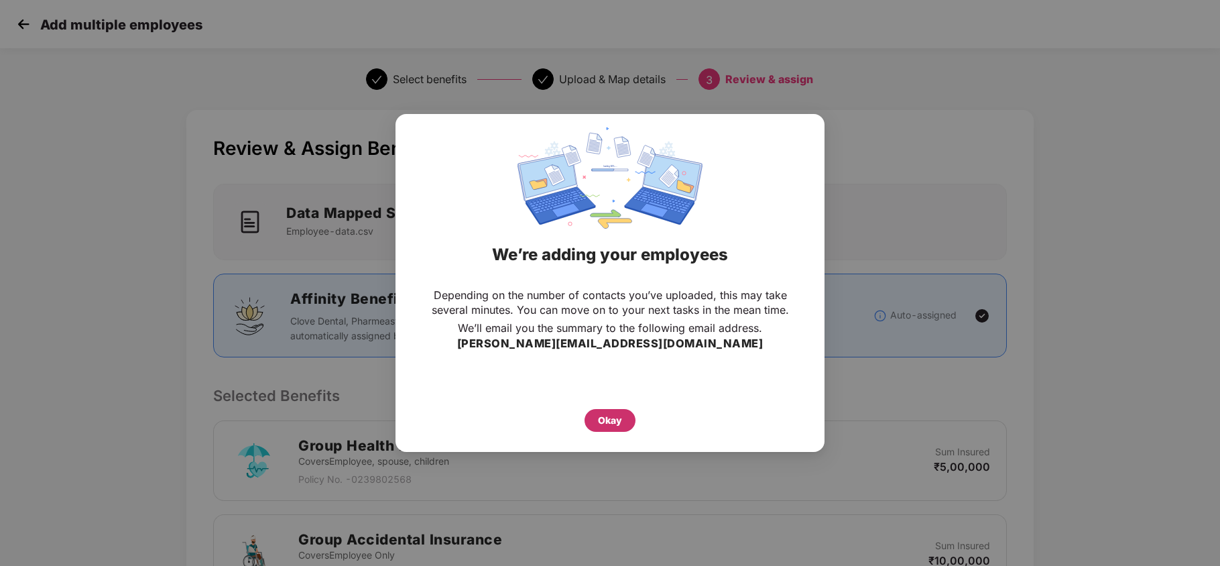
click at [603, 420] on div "Okay" at bounding box center [610, 420] width 24 height 15
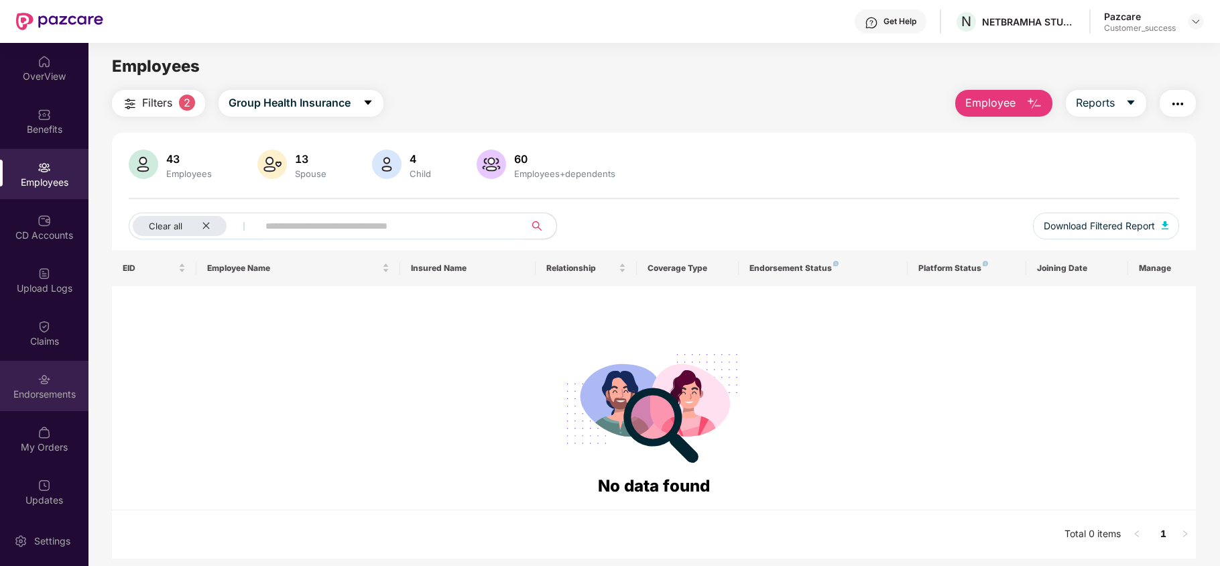
click at [44, 393] on div "Endorsements" at bounding box center [44, 394] width 89 height 13
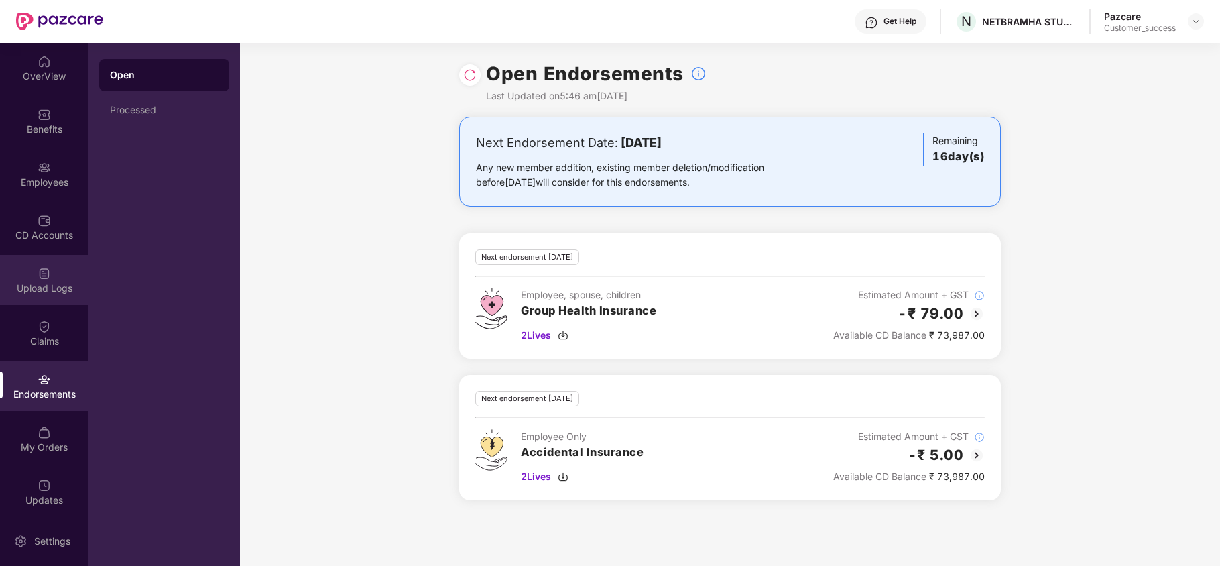
click at [38, 296] on div "Upload Logs" at bounding box center [44, 280] width 89 height 50
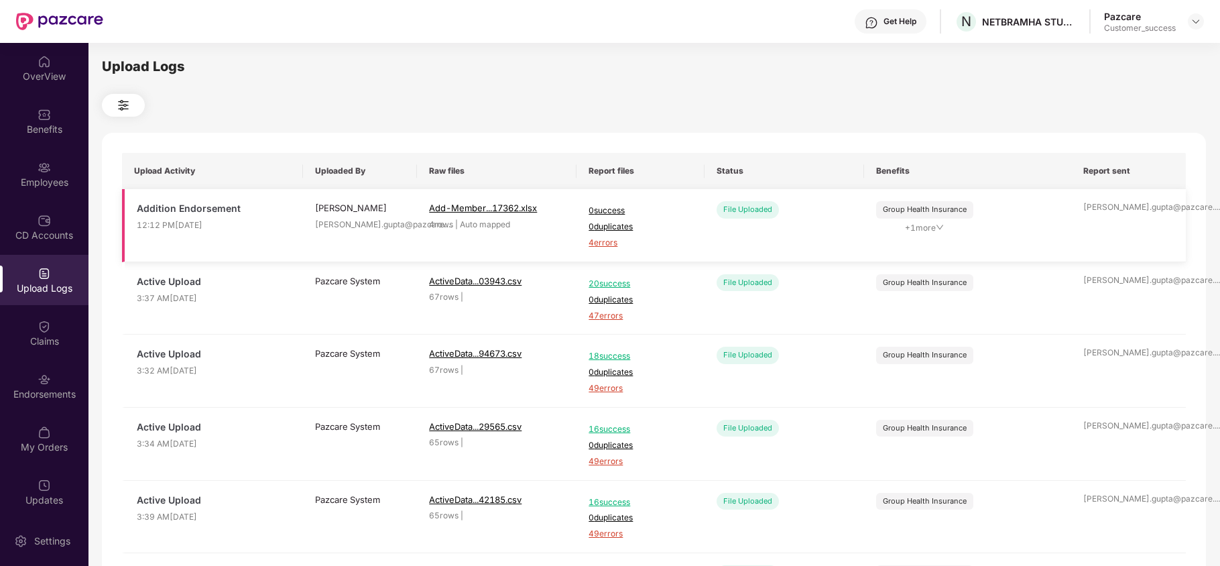
click at [614, 248] on span "4 errors" at bounding box center [640, 243] width 103 height 13
click at [38, 152] on div "Employees" at bounding box center [44, 174] width 89 height 50
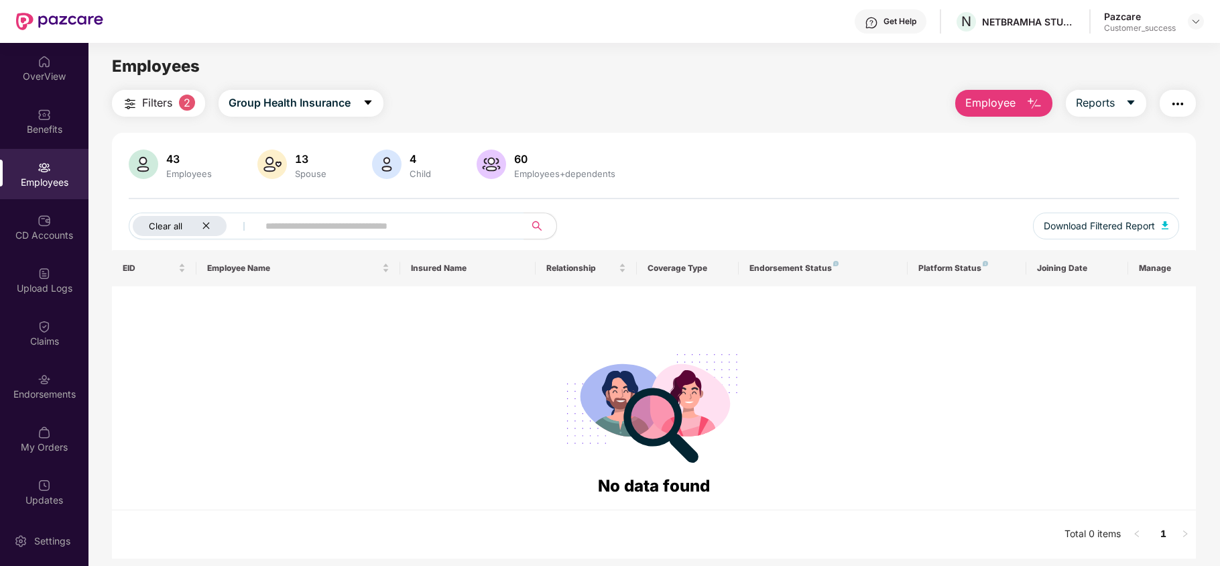
click at [205, 221] on div "Clear all" at bounding box center [180, 226] width 94 height 20
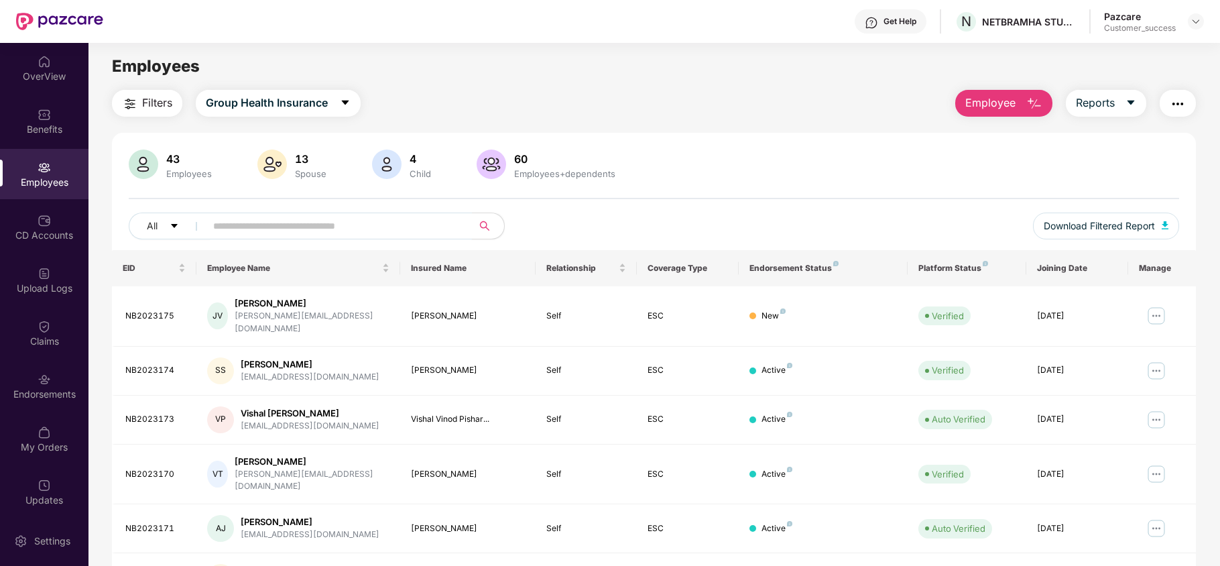
click at [255, 221] on input "text" at bounding box center [333, 226] width 241 height 20
paste input "*********"
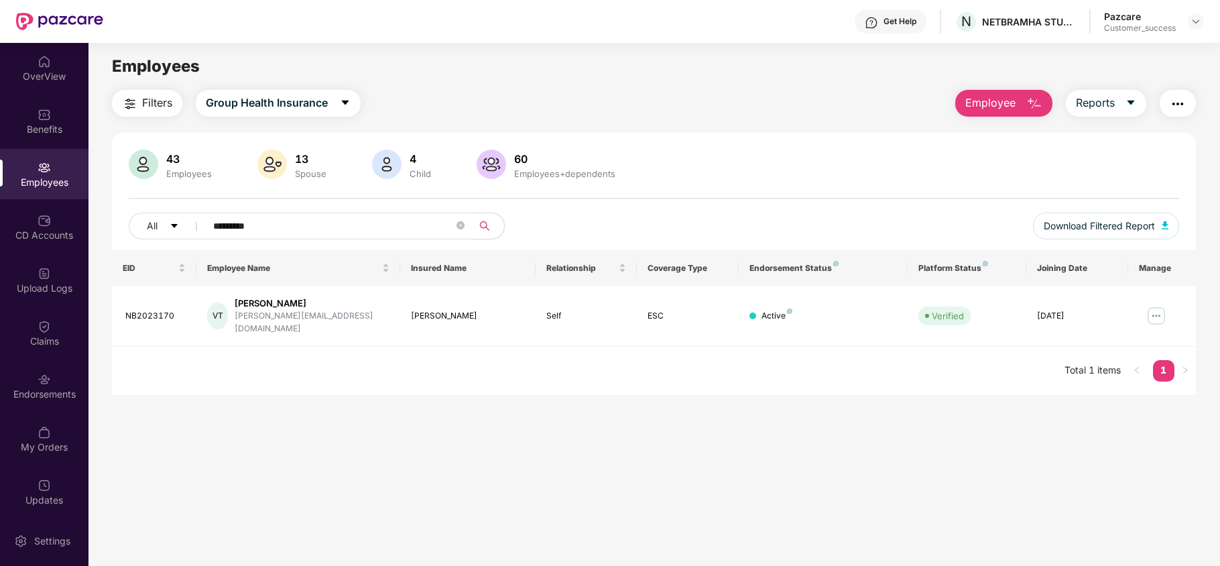
type input "*********"
click at [459, 233] on span at bounding box center [461, 226] width 8 height 20
click at [461, 225] on icon "close-circle" at bounding box center [461, 225] width 8 height 8
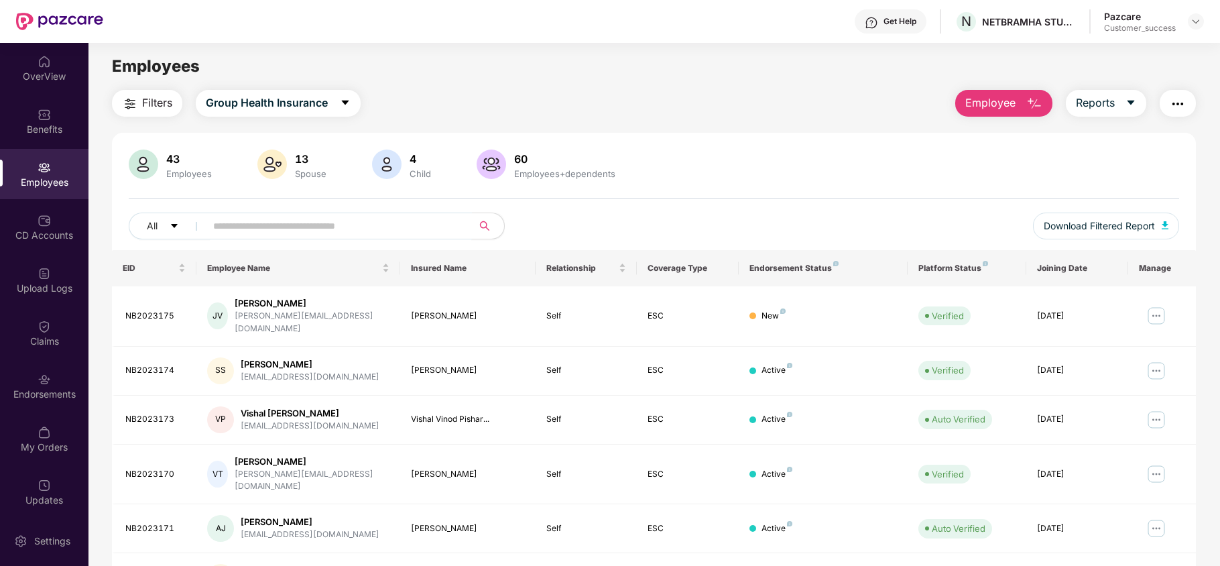
click at [1006, 101] on span "Employee" at bounding box center [990, 103] width 50 height 17
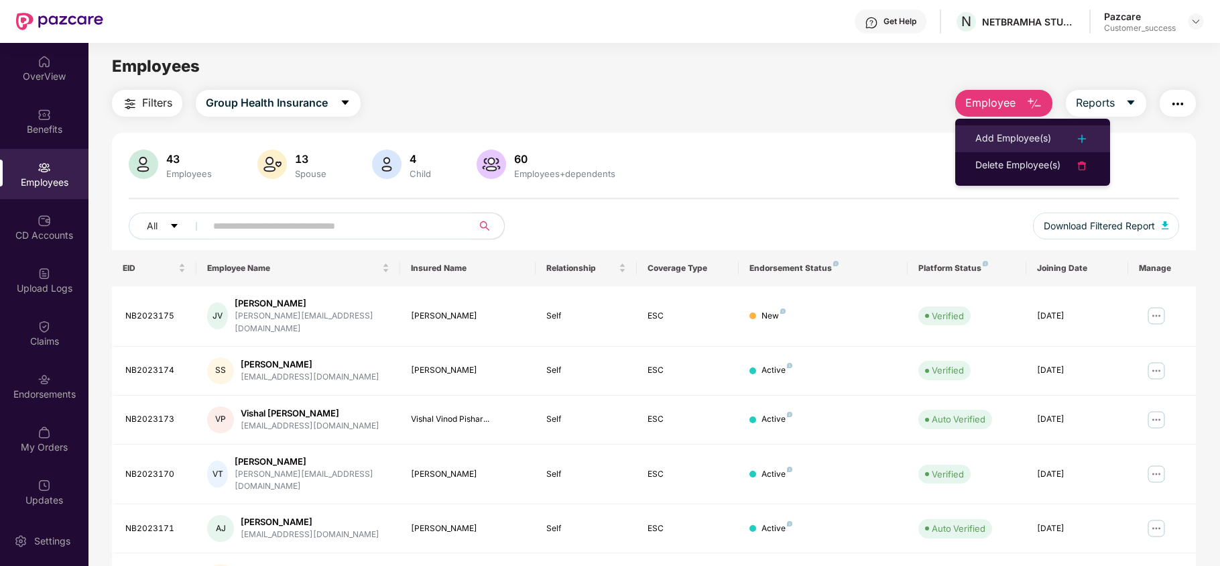
click at [987, 133] on div "Add Employee(s)" at bounding box center [1014, 139] width 76 height 16
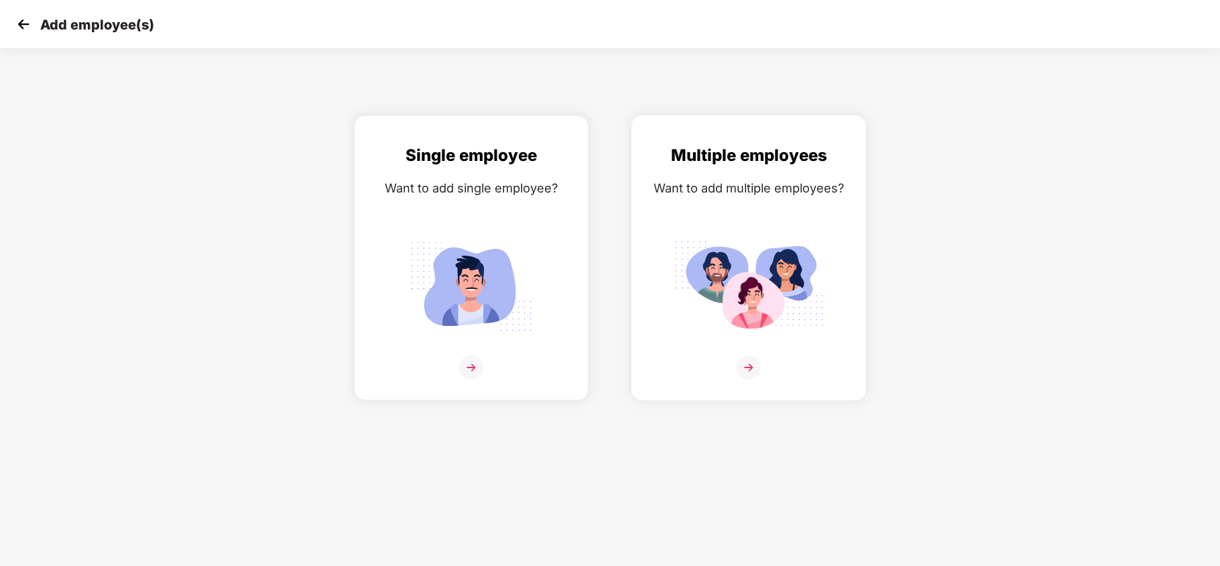
click at [713, 186] on div "Want to add multiple employees?" at bounding box center [749, 187] width 207 height 19
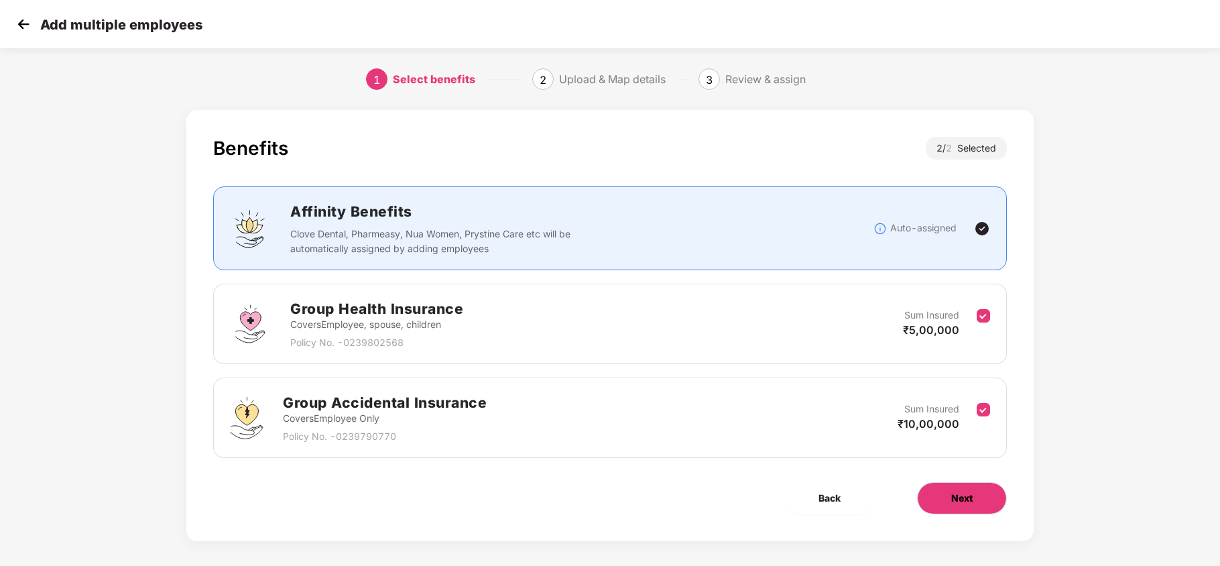
click at [952, 507] on button "Next" at bounding box center [962, 498] width 90 height 32
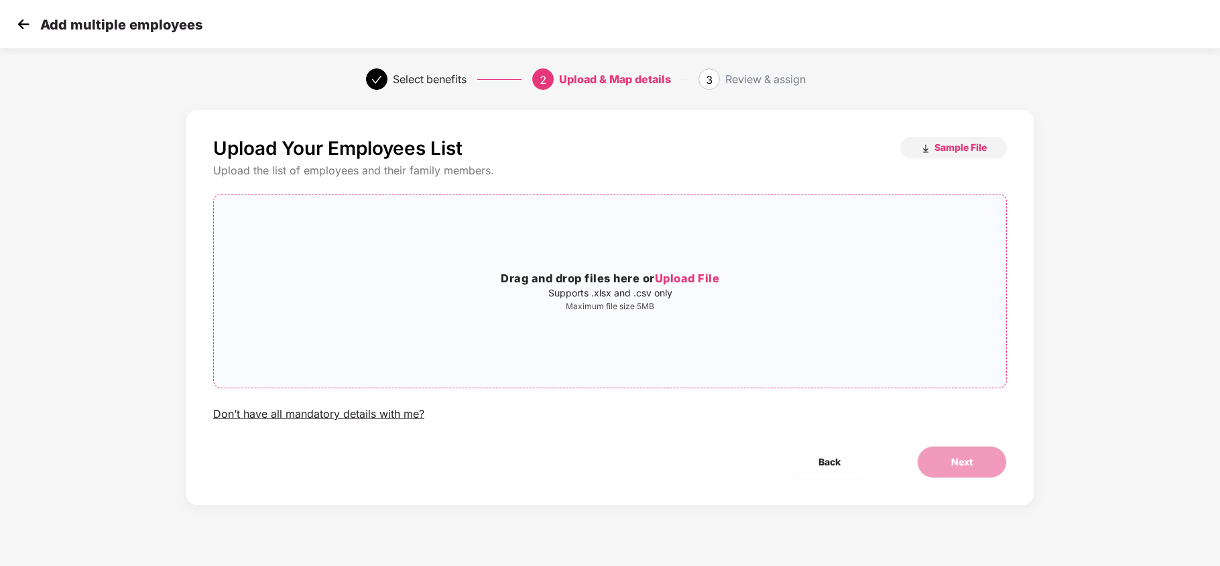
click at [668, 263] on div "Drag and drop files here or Upload File Supports .xlsx and .csv only Maximum fi…" at bounding box center [610, 291] width 793 height 172
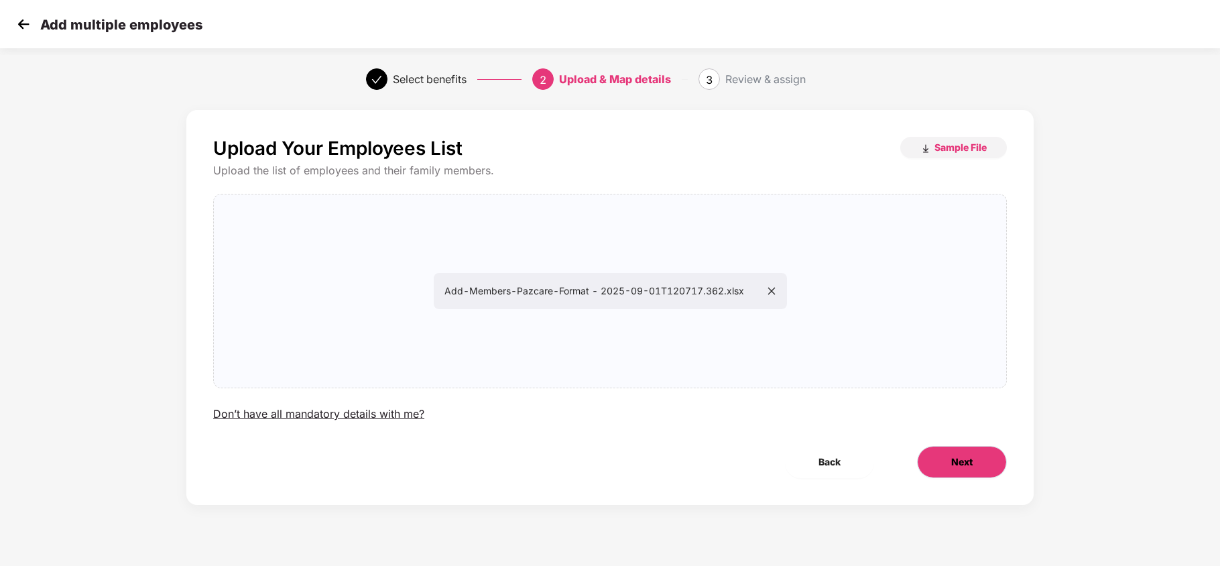
click at [955, 454] on button "Next" at bounding box center [962, 462] width 90 height 32
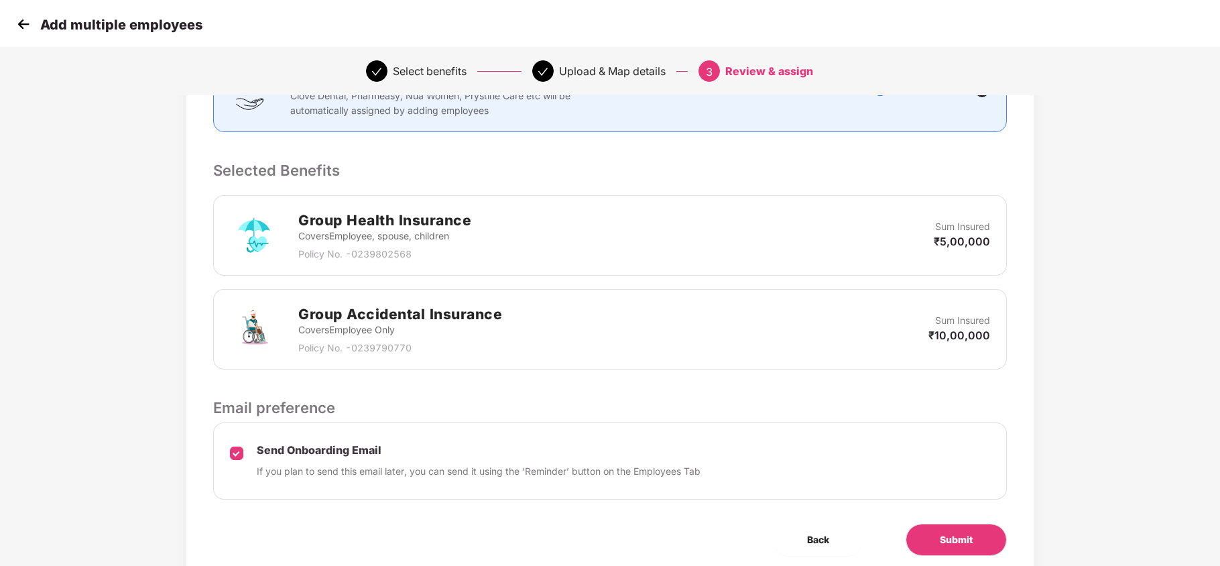
scroll to position [278, 0]
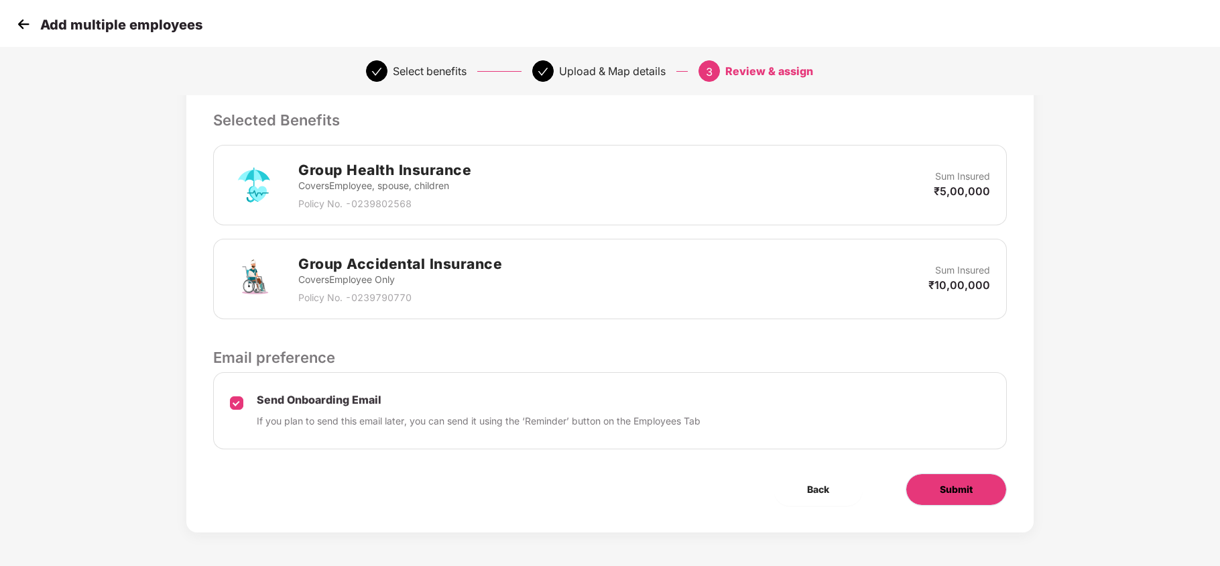
click at [945, 489] on span "Submit" at bounding box center [956, 489] width 33 height 15
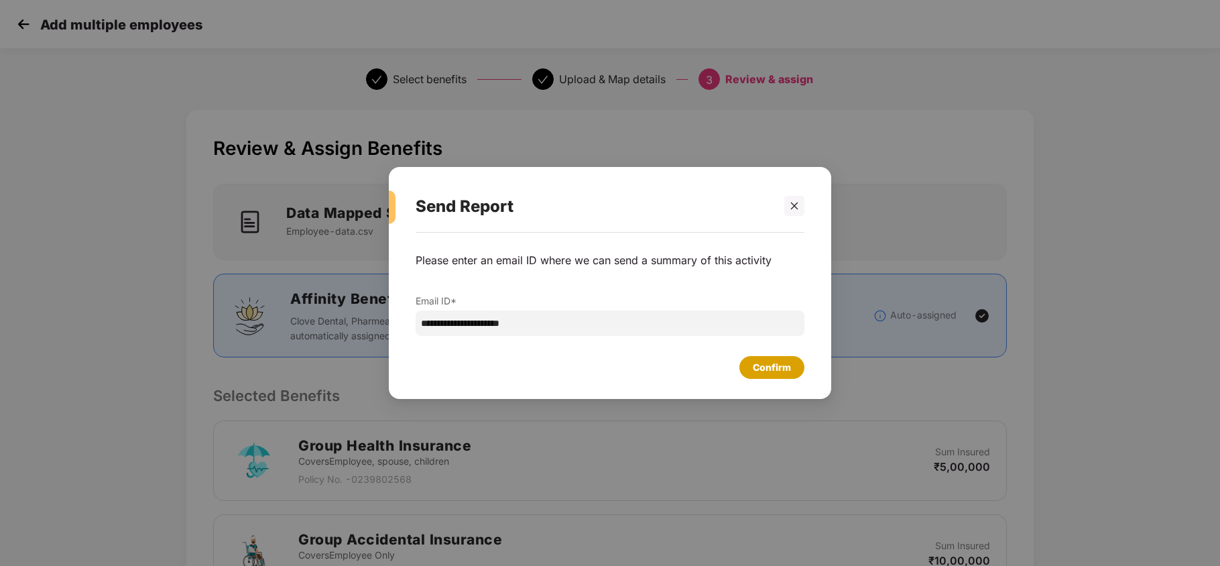
click at [755, 370] on div "Confirm" at bounding box center [772, 367] width 38 height 15
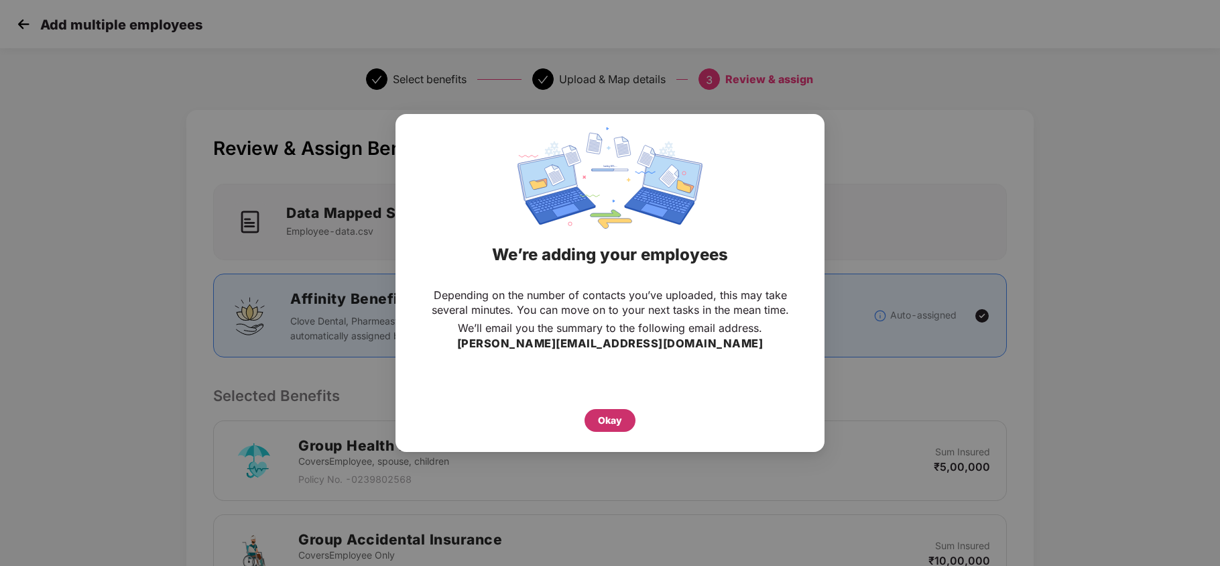
click at [609, 422] on div "Okay" at bounding box center [610, 420] width 24 height 15
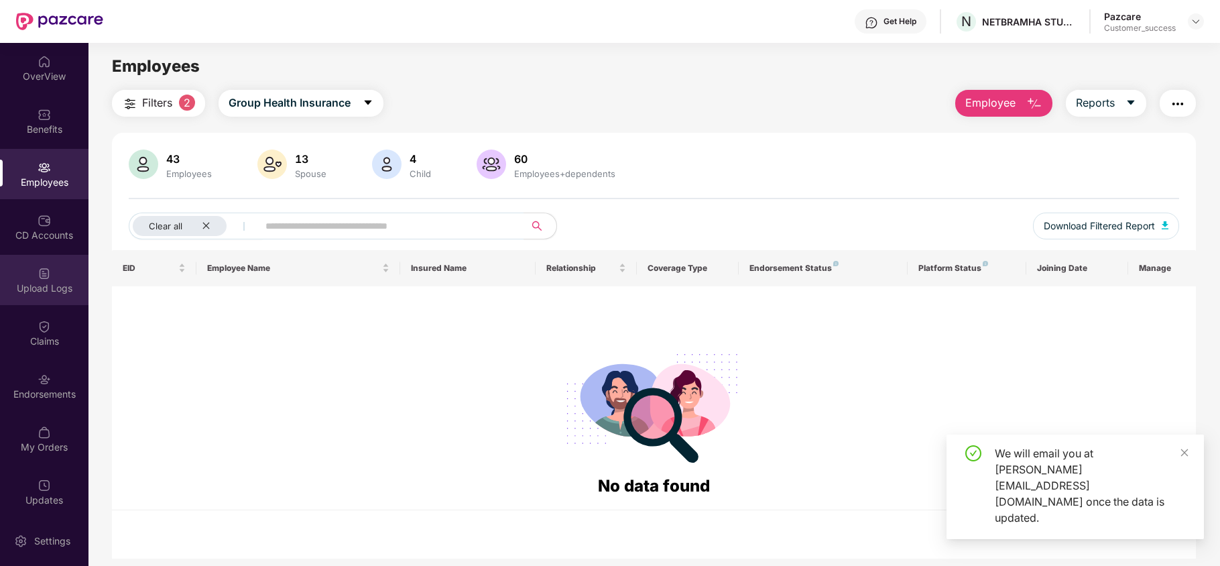
click at [38, 270] on img at bounding box center [44, 273] width 13 height 13
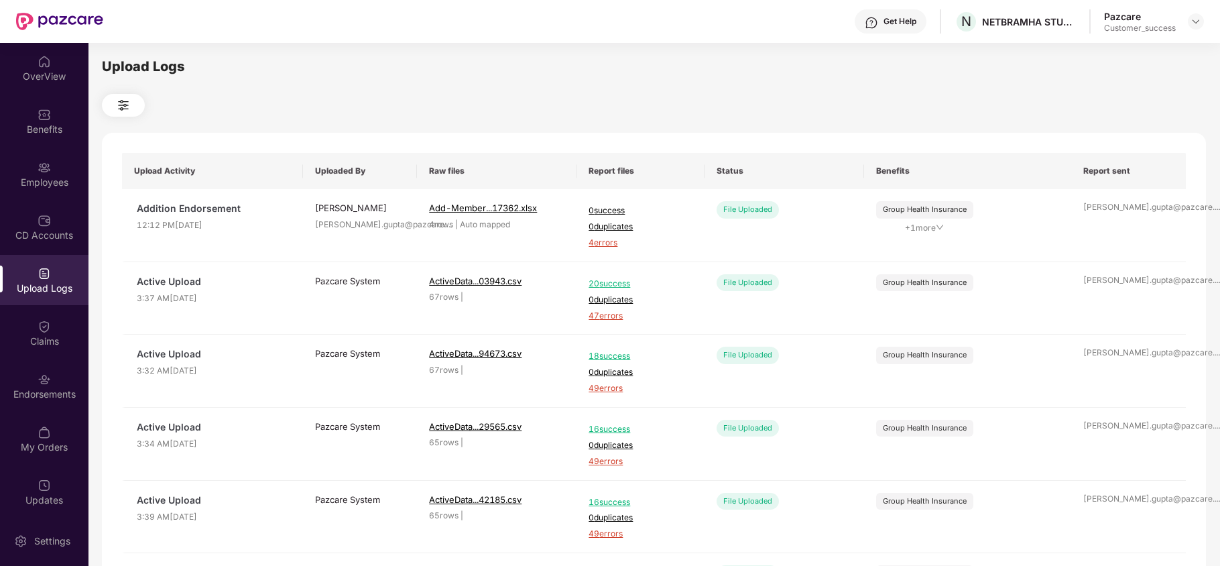
click at [62, 274] on div "Upload Logs" at bounding box center [44, 280] width 89 height 50
click at [44, 182] on div "Employees" at bounding box center [44, 182] width 89 height 13
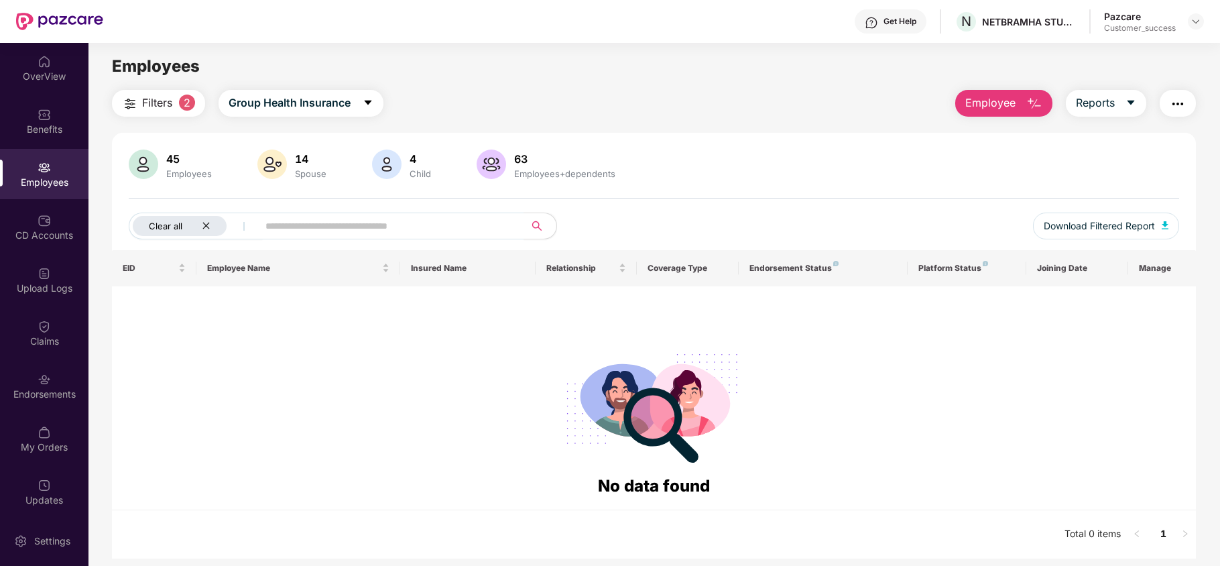
click at [212, 224] on div "Clear all" at bounding box center [180, 226] width 94 height 20
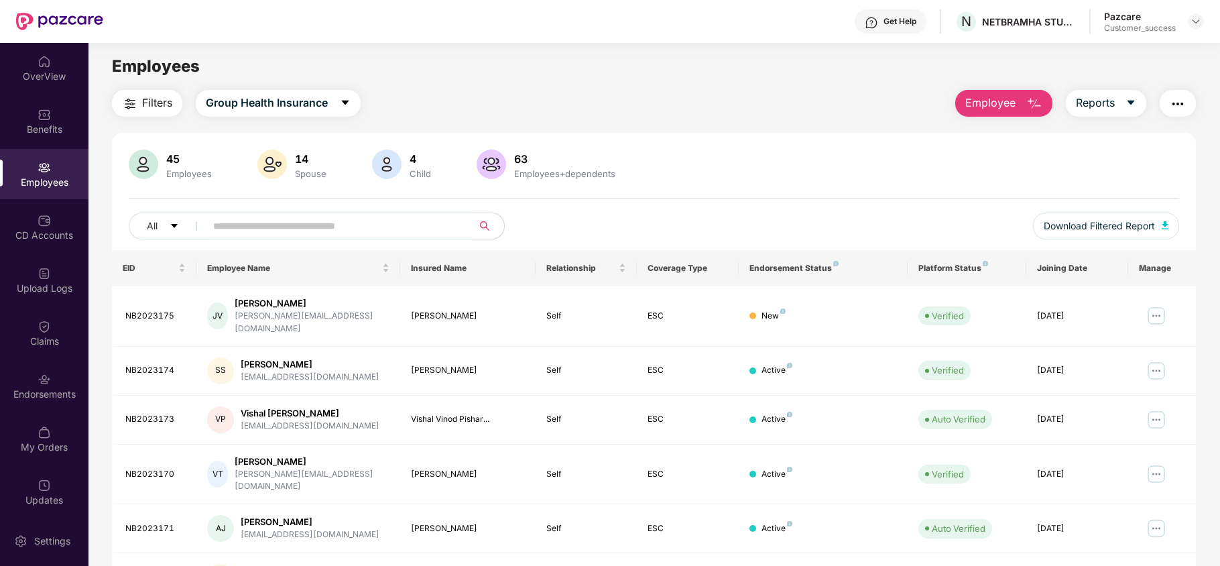
click at [360, 229] on input "text" at bounding box center [333, 226] width 241 height 20
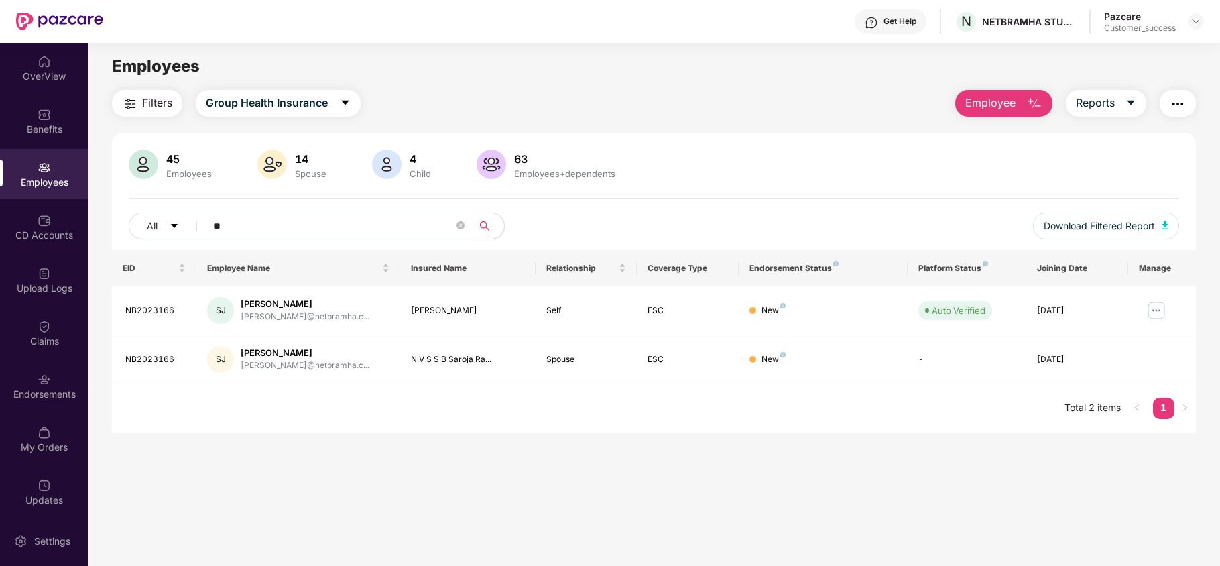
type input "*"
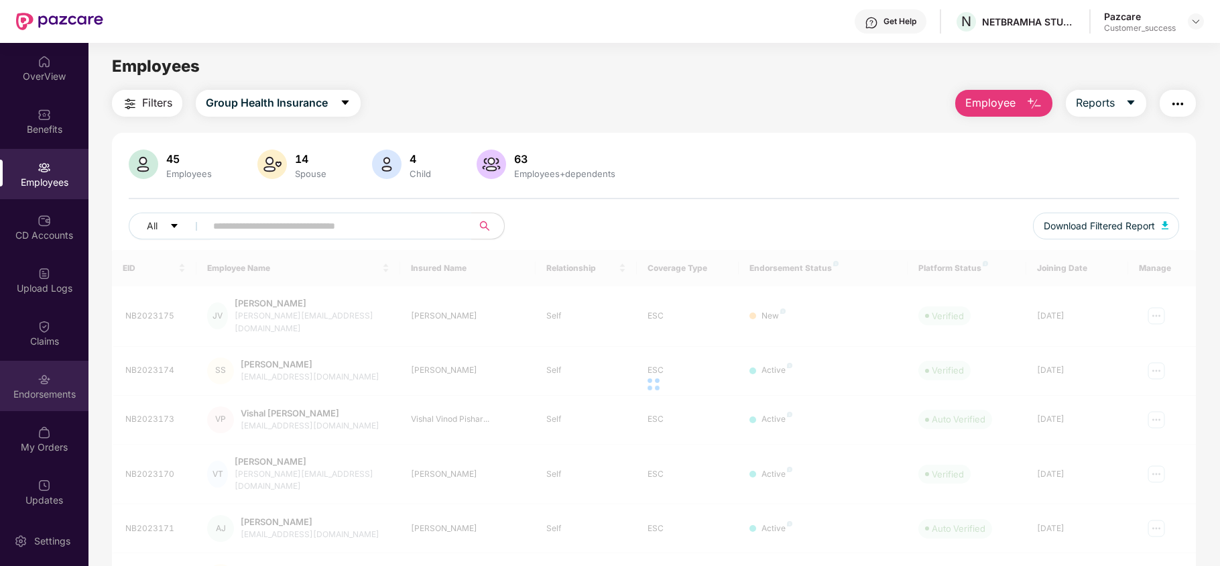
click at [39, 393] on div "Endorsements" at bounding box center [44, 394] width 89 height 13
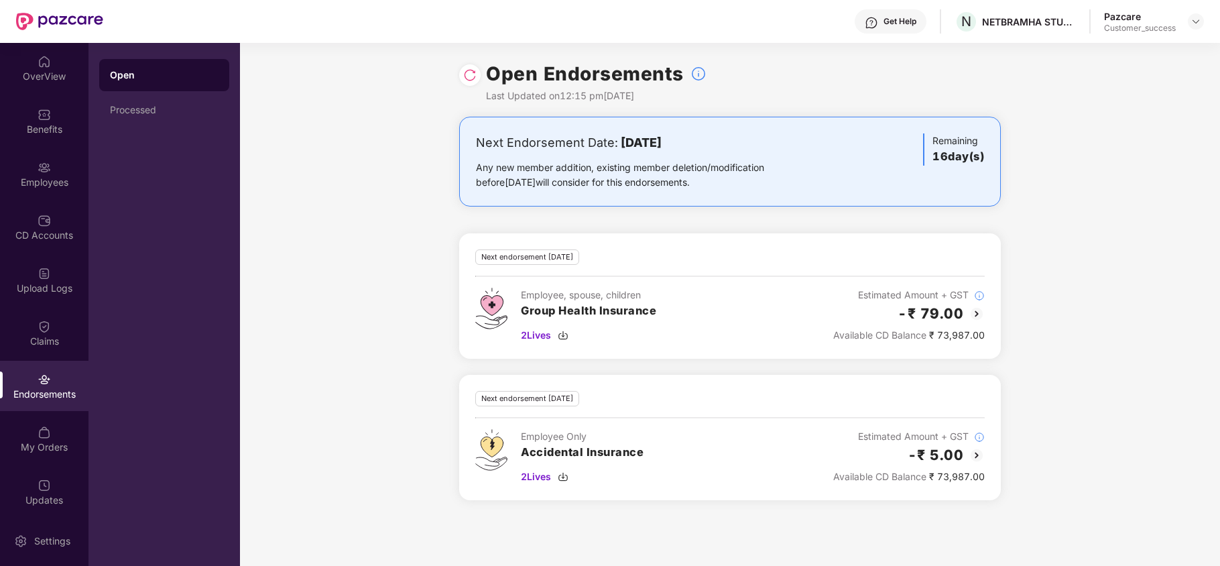
click at [473, 78] on img at bounding box center [469, 74] width 13 height 13
click at [44, 177] on div "Employees" at bounding box center [44, 182] width 89 height 13
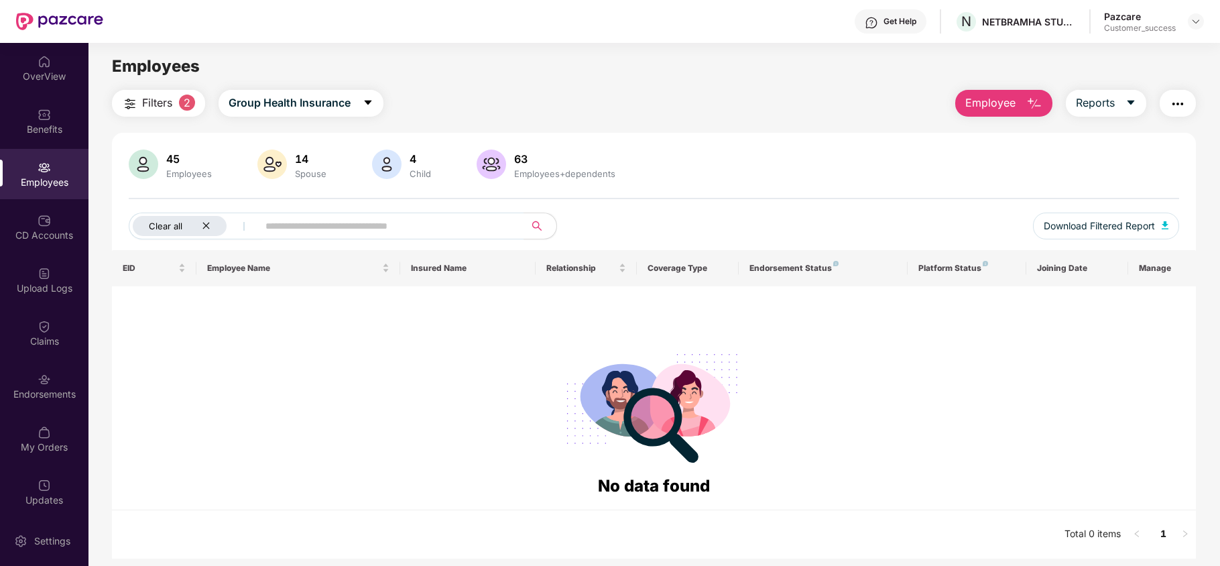
click at [209, 220] on div "Clear all" at bounding box center [180, 226] width 94 height 20
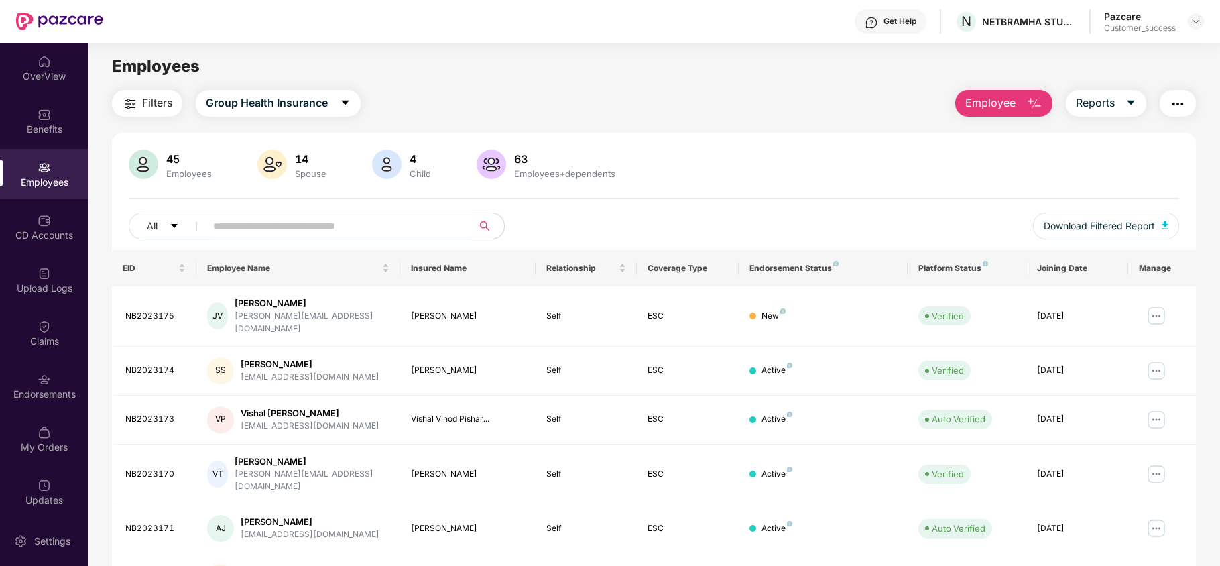
click at [255, 228] on input "text" at bounding box center [333, 226] width 241 height 20
type input "****"
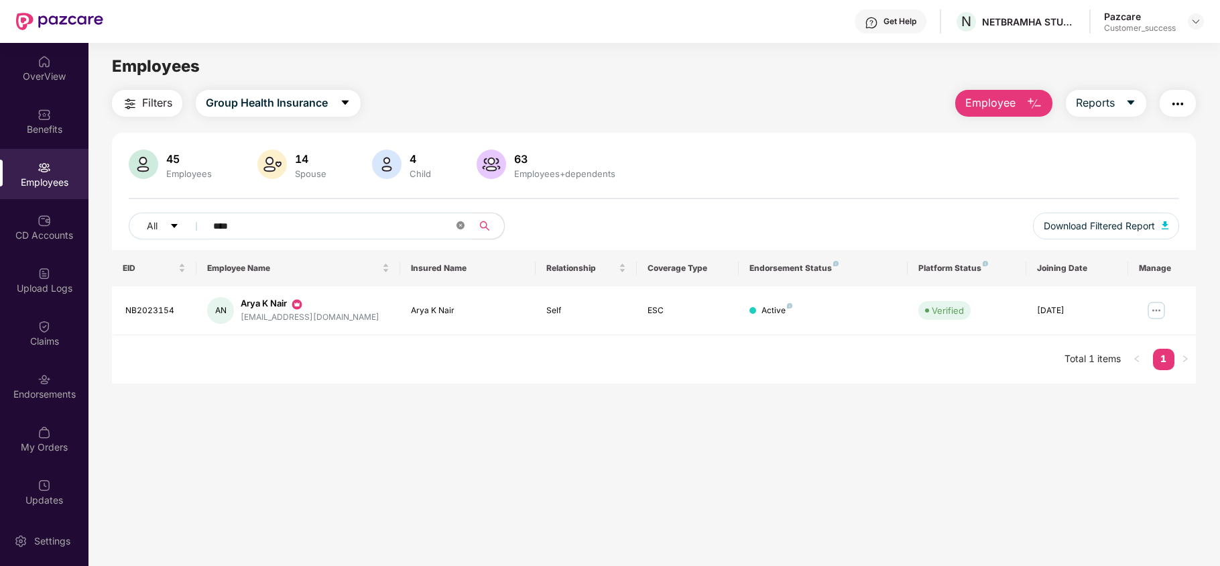
click at [457, 227] on icon "close-circle" at bounding box center [461, 225] width 8 height 8
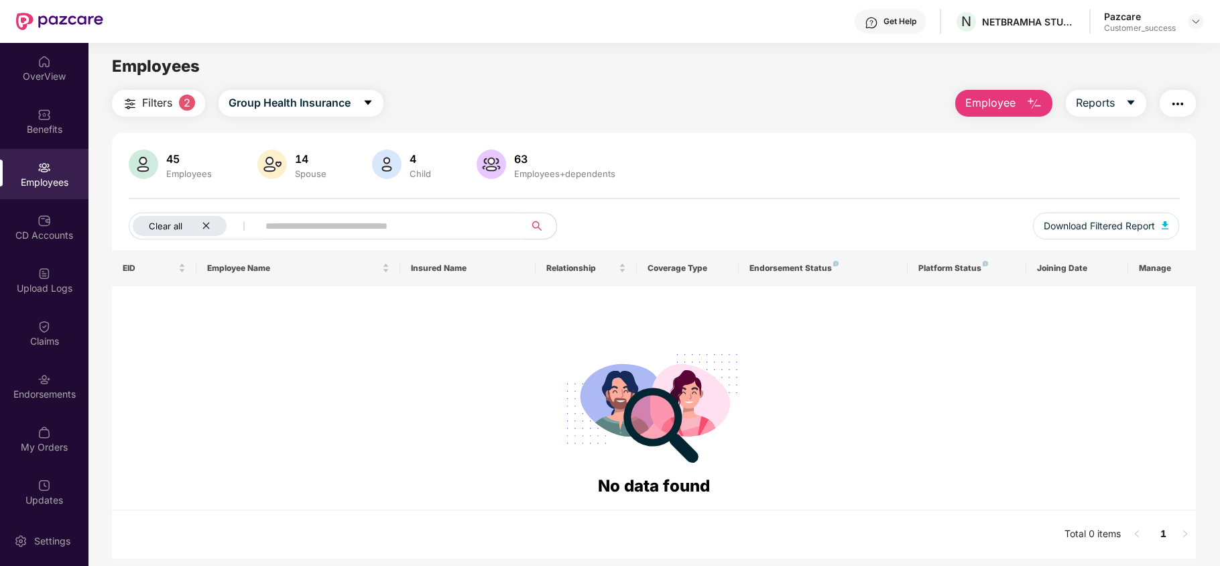
click at [208, 226] on icon "close" at bounding box center [206, 225] width 9 height 9
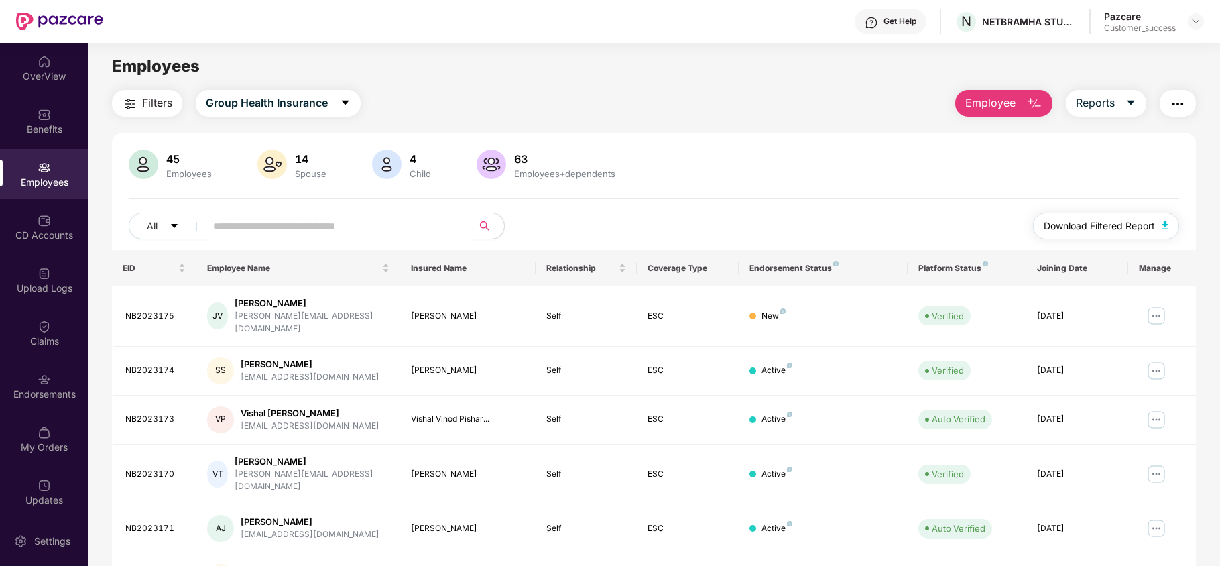
click at [1066, 231] on span "Download Filtered Report" at bounding box center [1099, 226] width 111 height 15
click at [964, 50] on div "NETBRAMHA STUDIOS LLP" at bounding box center [1016, 47] width 124 height 21
copy div "NETBRAMHA STUDIOS LLP"
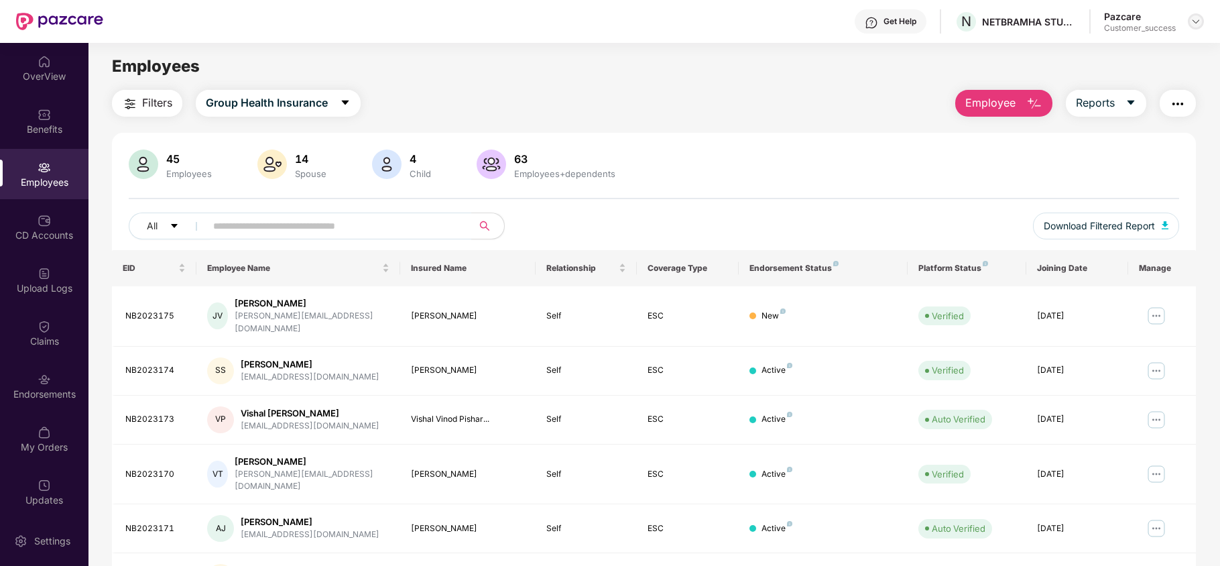
click at [1195, 20] on img at bounding box center [1196, 21] width 11 height 11
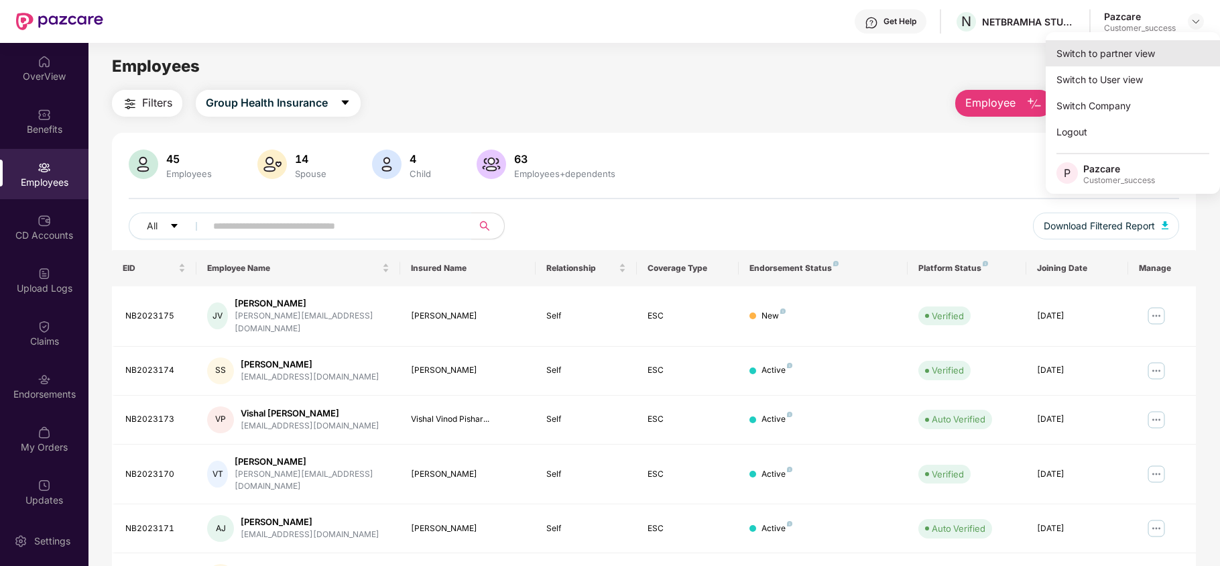
click at [1149, 59] on div "Switch to partner view" at bounding box center [1133, 53] width 174 height 26
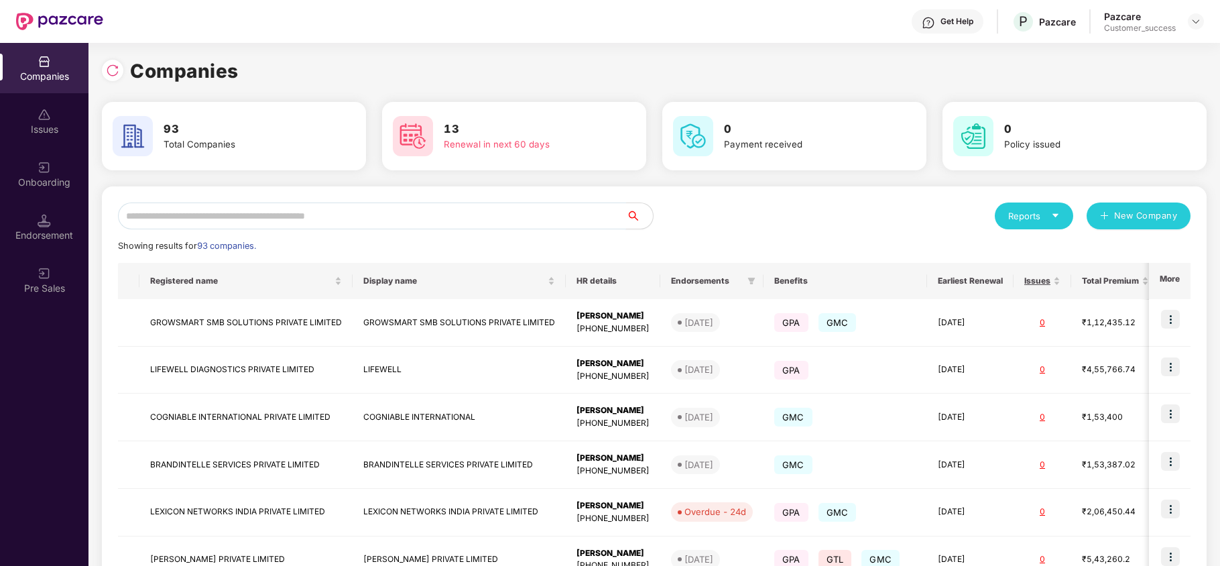
click at [304, 228] on input "text" at bounding box center [372, 215] width 508 height 27
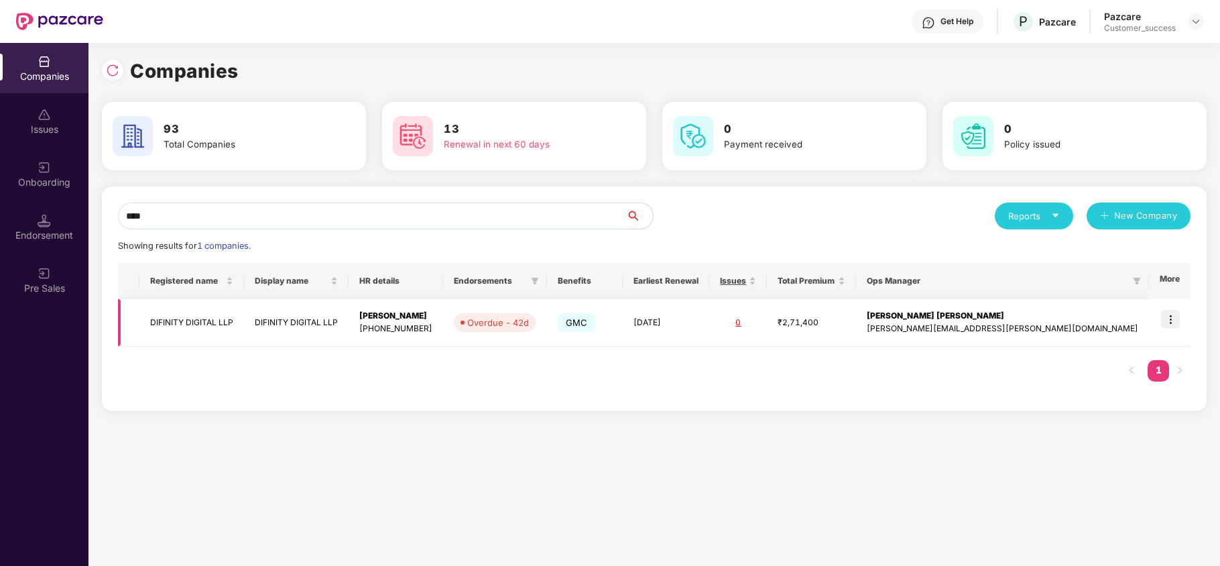
type input "****"
click at [1172, 320] on img at bounding box center [1170, 319] width 19 height 19
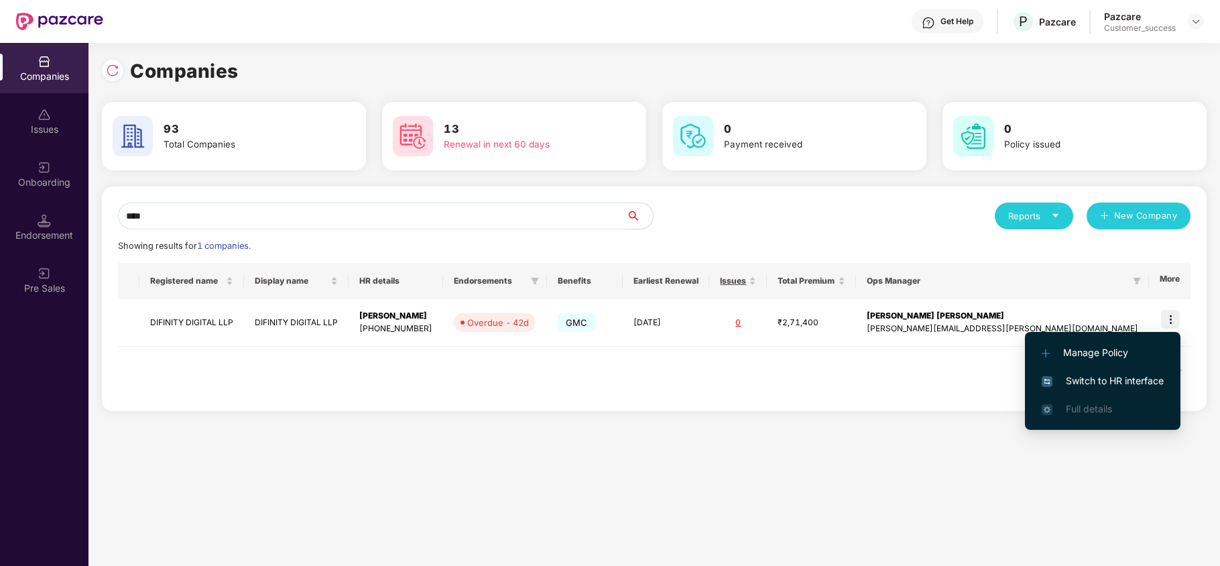
click at [1133, 384] on span "Switch to HR interface" at bounding box center [1103, 380] width 122 height 15
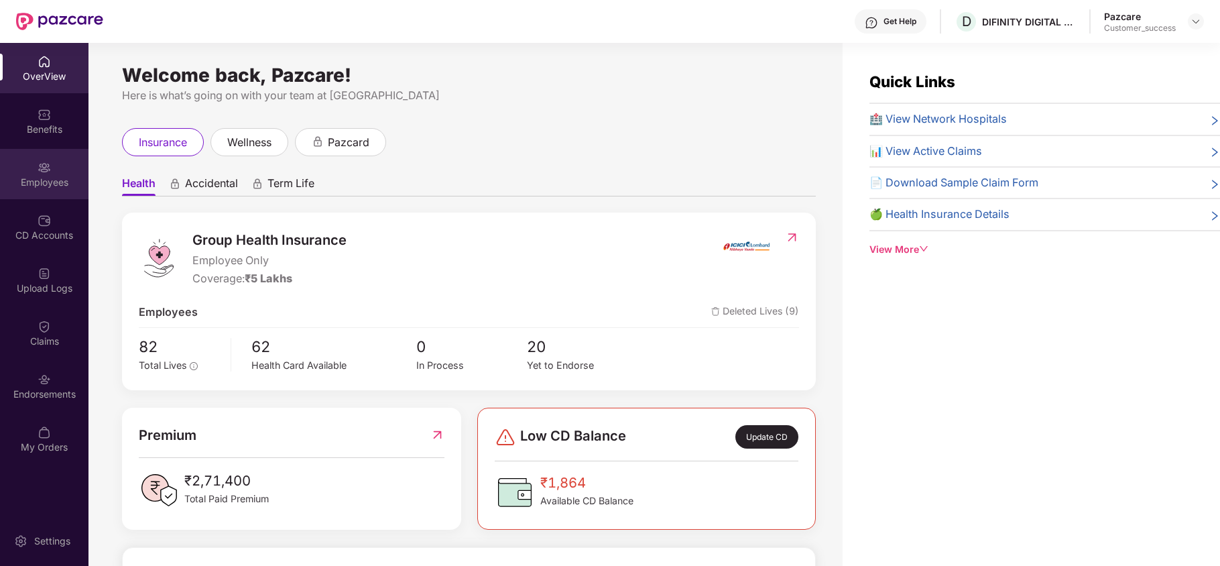
click at [27, 184] on div "Employees" at bounding box center [44, 182] width 89 height 13
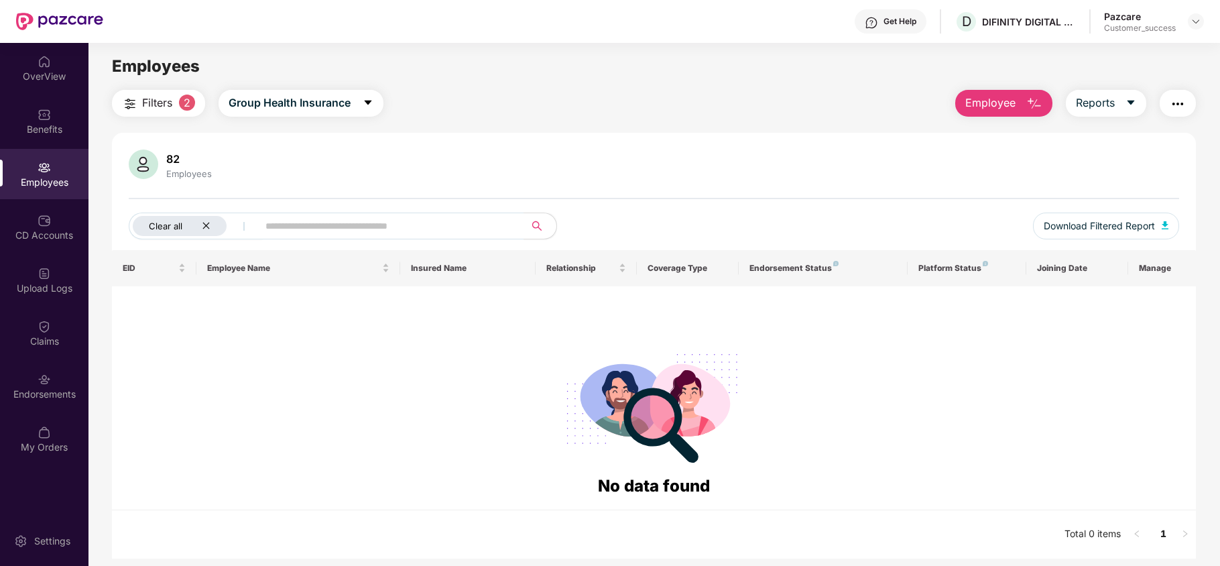
click at [204, 219] on div "Clear all" at bounding box center [180, 226] width 94 height 20
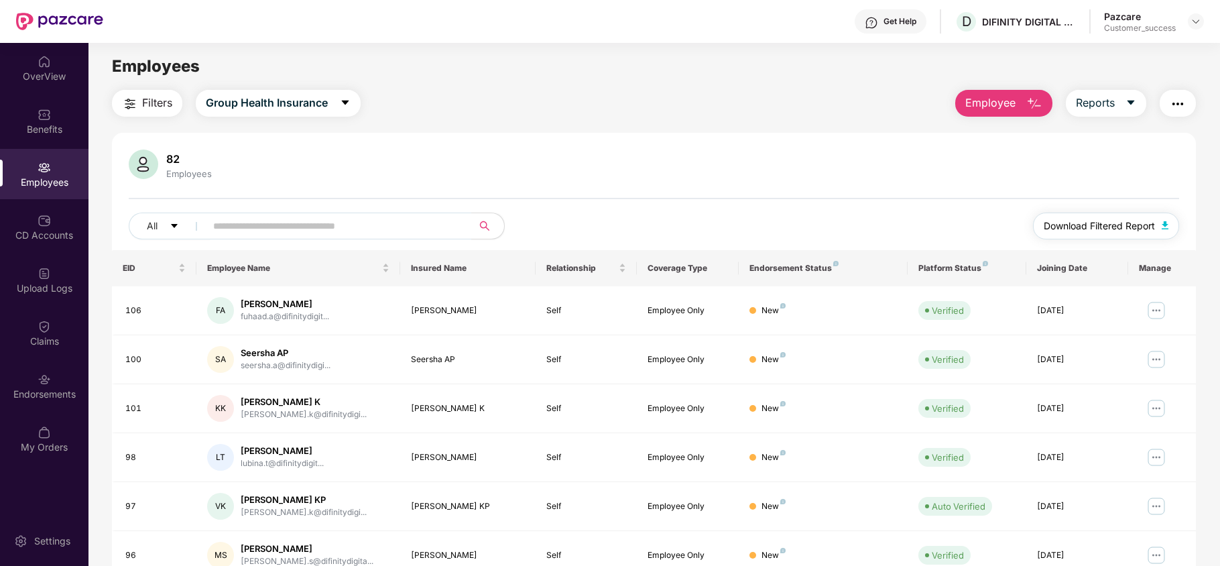
click at [1062, 229] on span "Download Filtered Report" at bounding box center [1099, 226] width 111 height 15
click at [20, 381] on div "Endorsements" at bounding box center [44, 386] width 89 height 50
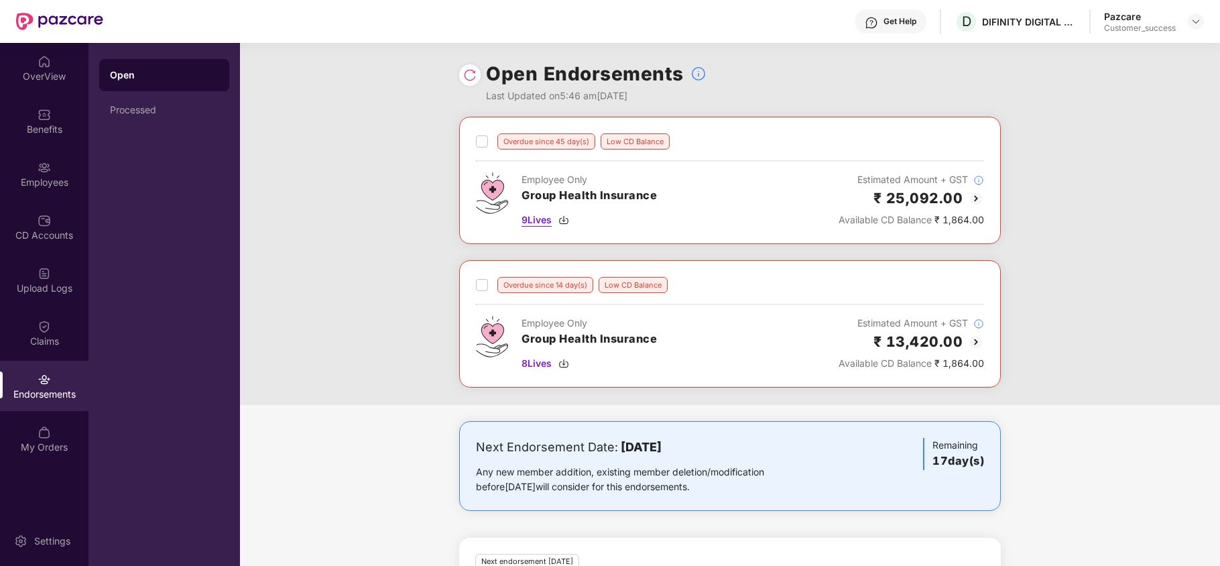
click at [566, 220] on img at bounding box center [564, 220] width 11 height 11
click at [567, 363] on img at bounding box center [564, 363] width 11 height 11
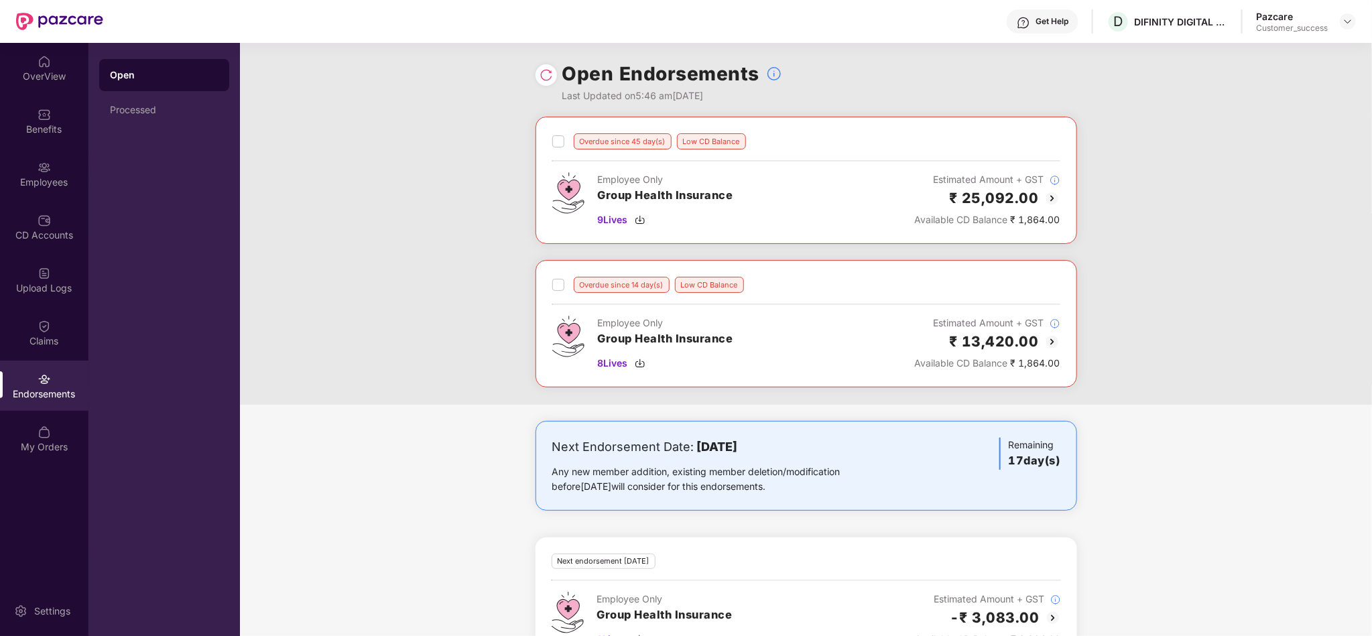
click at [1145, 361] on div "Overdue since 45 day(s) Low CD Balance Employee Only Group Health Insurance 9 L…" at bounding box center [806, 261] width 1132 height 288
click at [36, 244] on div "CD Accounts" at bounding box center [44, 227] width 89 height 50
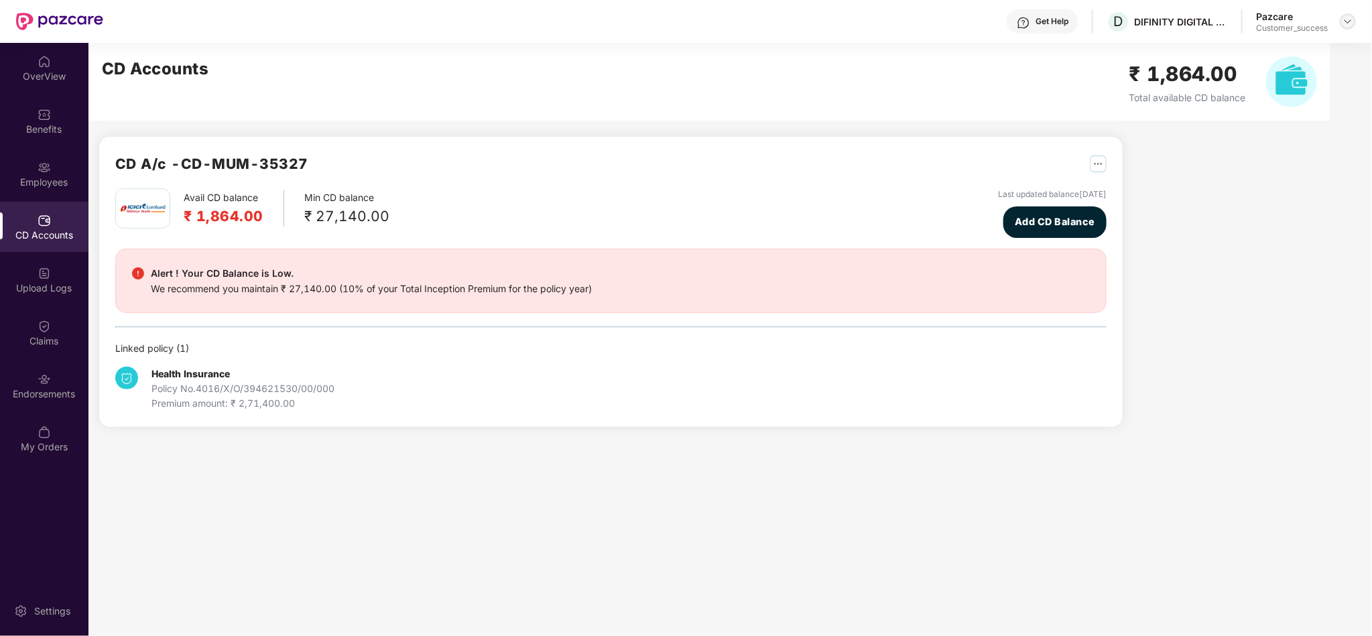
click at [1220, 23] on div at bounding box center [1348, 21] width 16 height 16
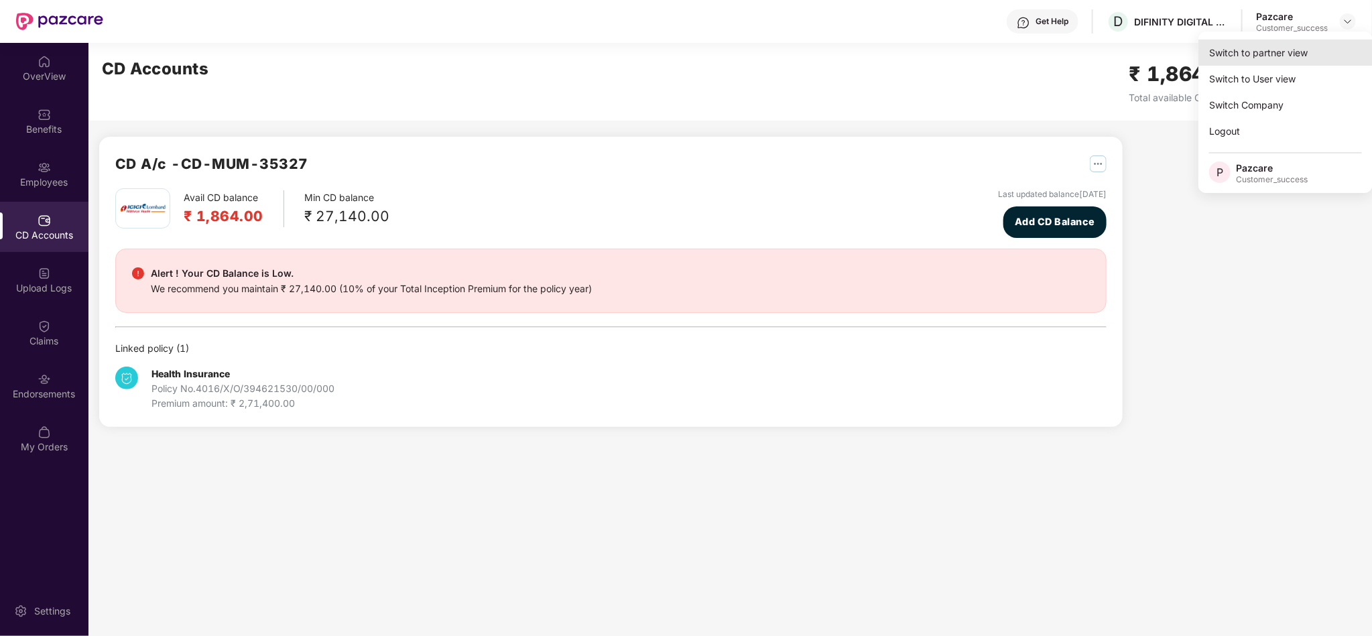
click at [1220, 56] on div "Switch to partner view" at bounding box center [1286, 53] width 174 height 26
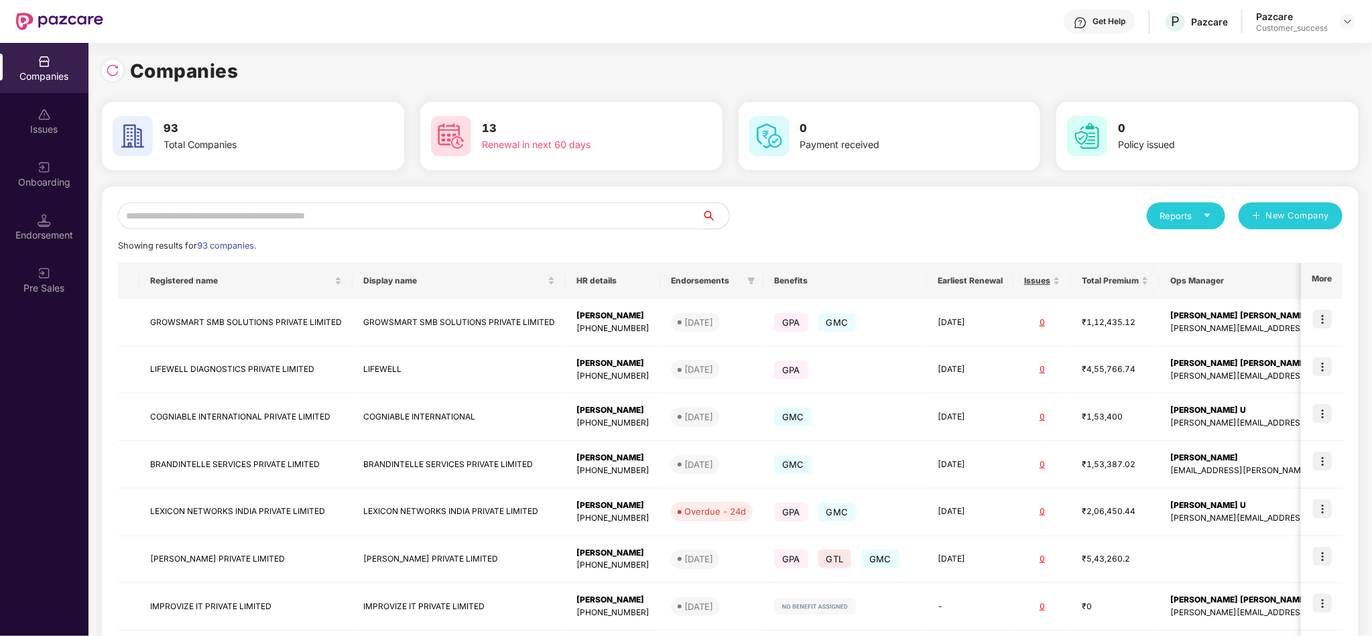
click at [575, 215] on input "text" at bounding box center [410, 215] width 585 height 27
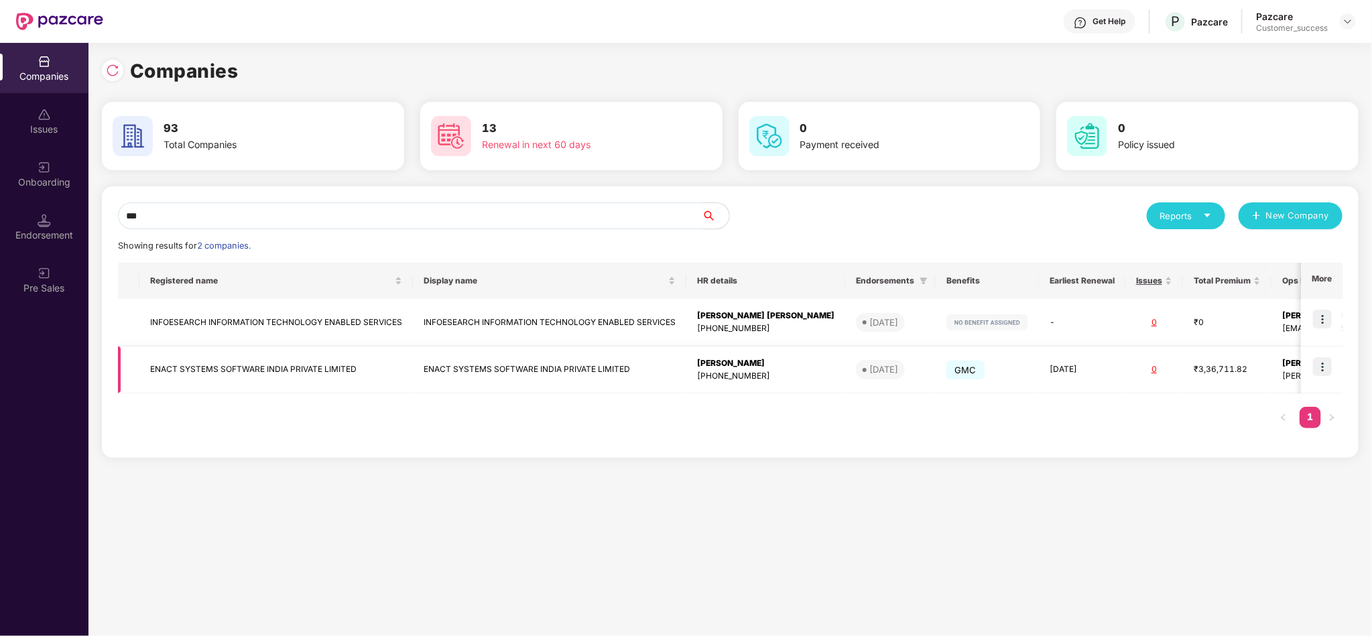
type input "***"
click at [1220, 362] on img at bounding box center [1322, 366] width 19 height 19
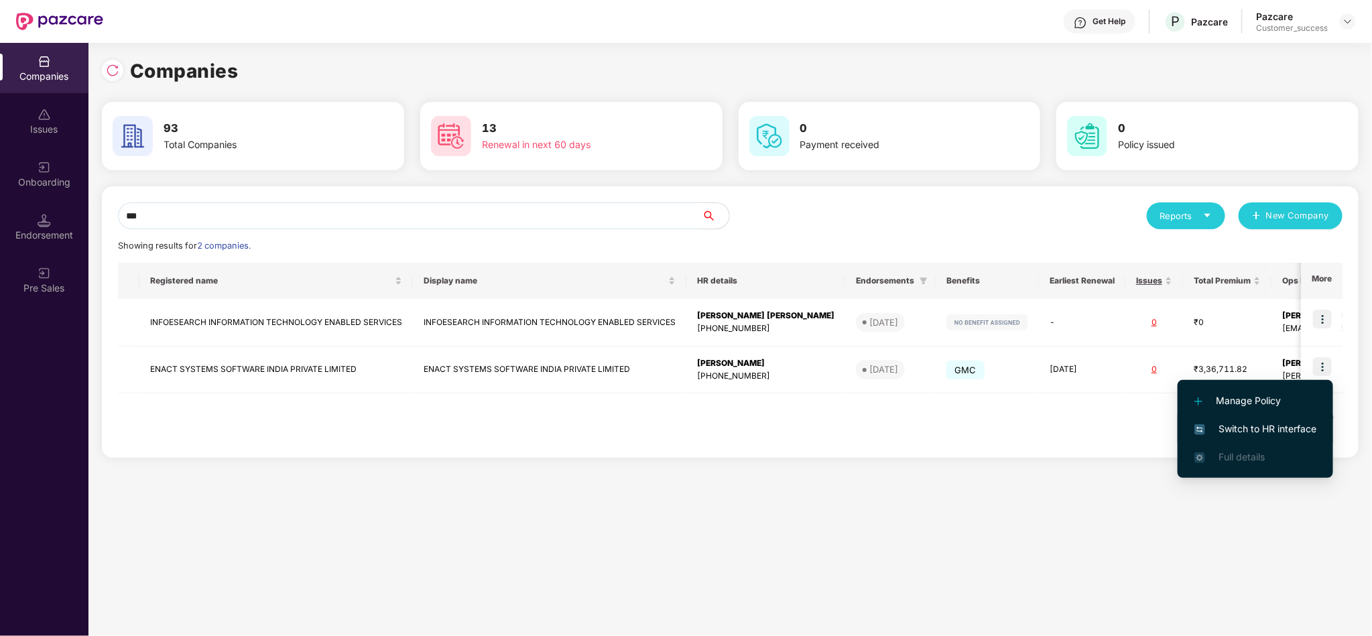
click at [1220, 424] on span "Switch to HR interface" at bounding box center [1256, 429] width 122 height 15
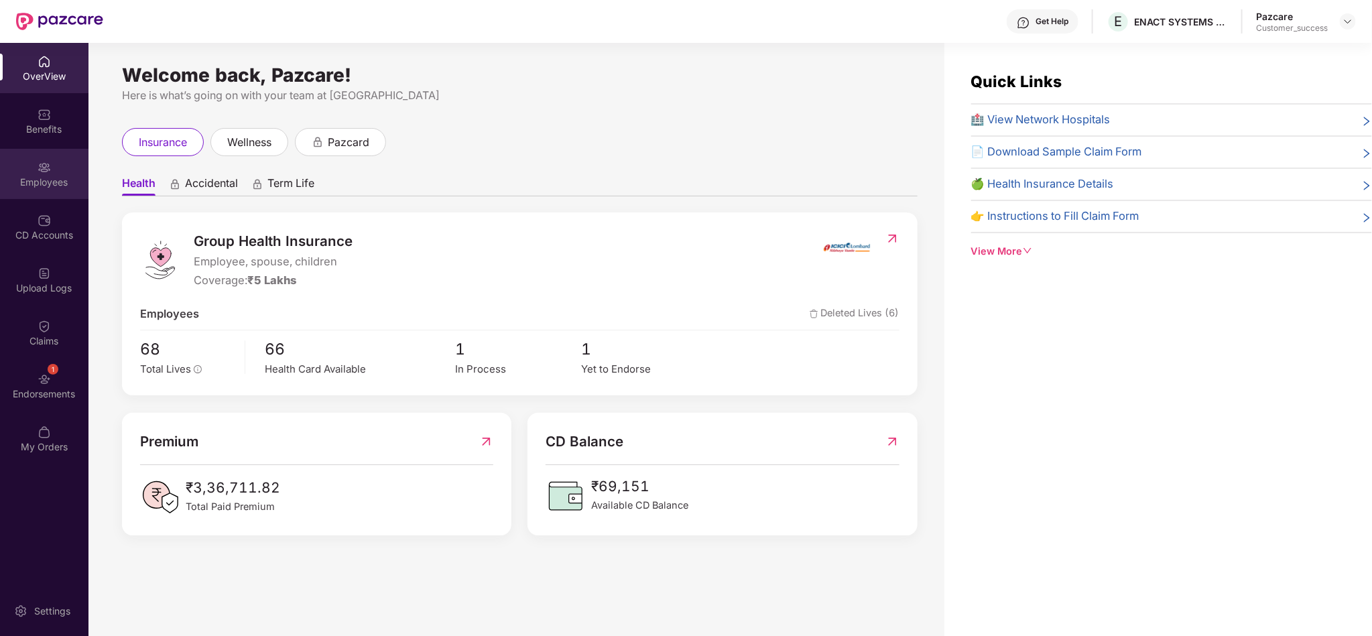
click at [43, 171] on img at bounding box center [44, 167] width 13 height 13
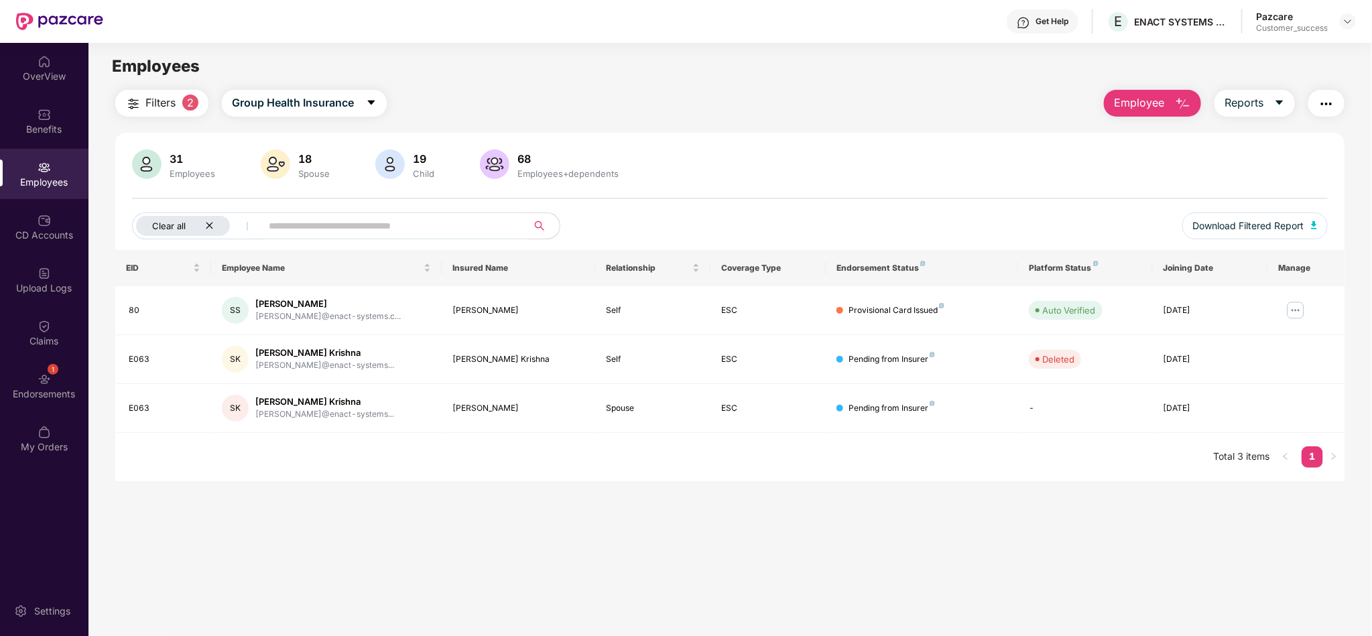
click at [207, 225] on icon "close" at bounding box center [209, 225] width 9 height 9
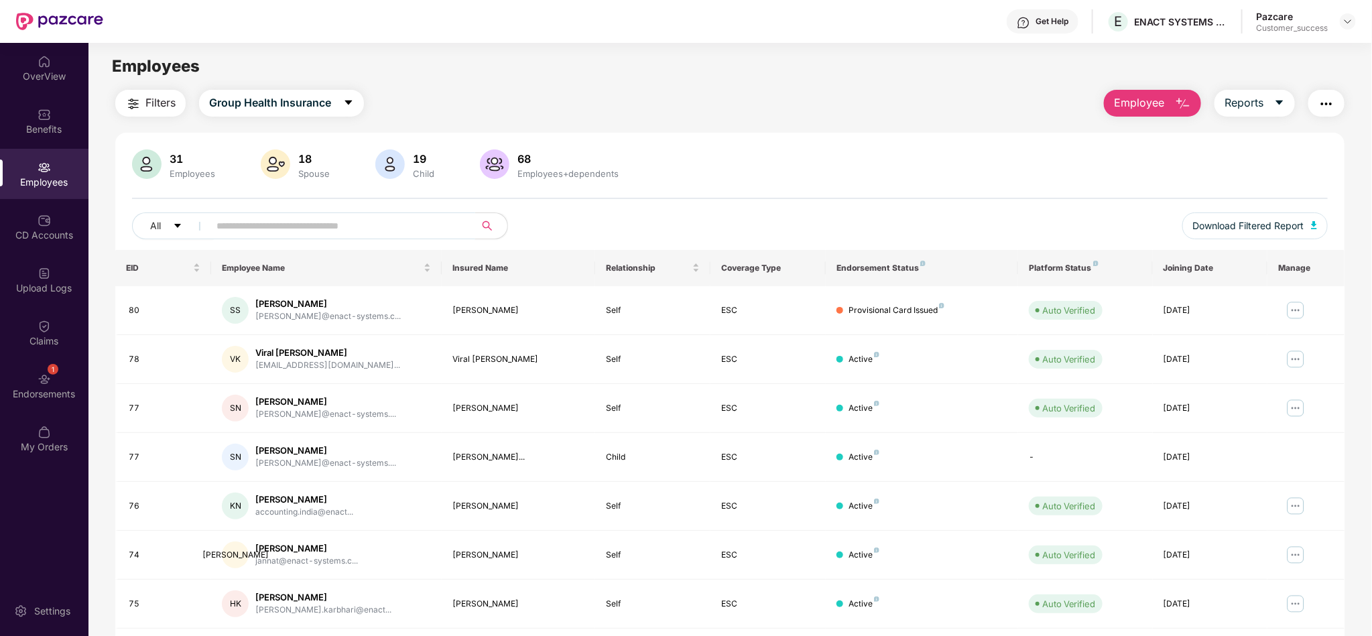
click at [274, 231] on input "text" at bounding box center [337, 226] width 241 height 20
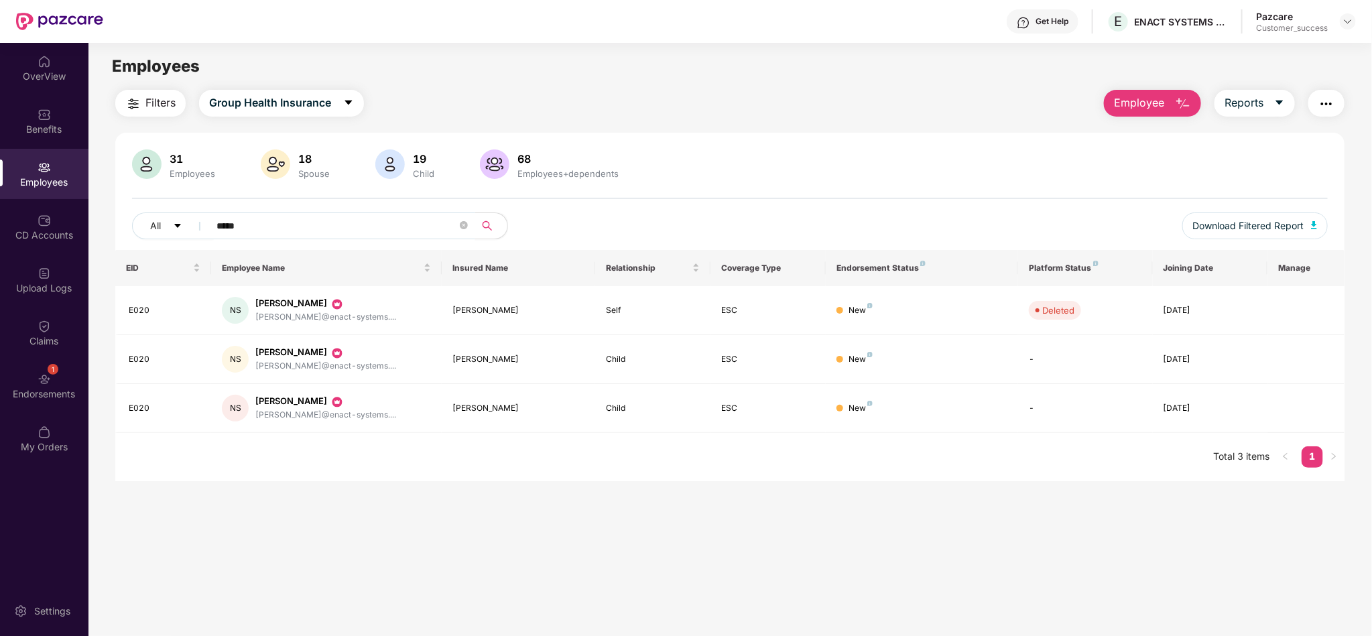
type input "*****"
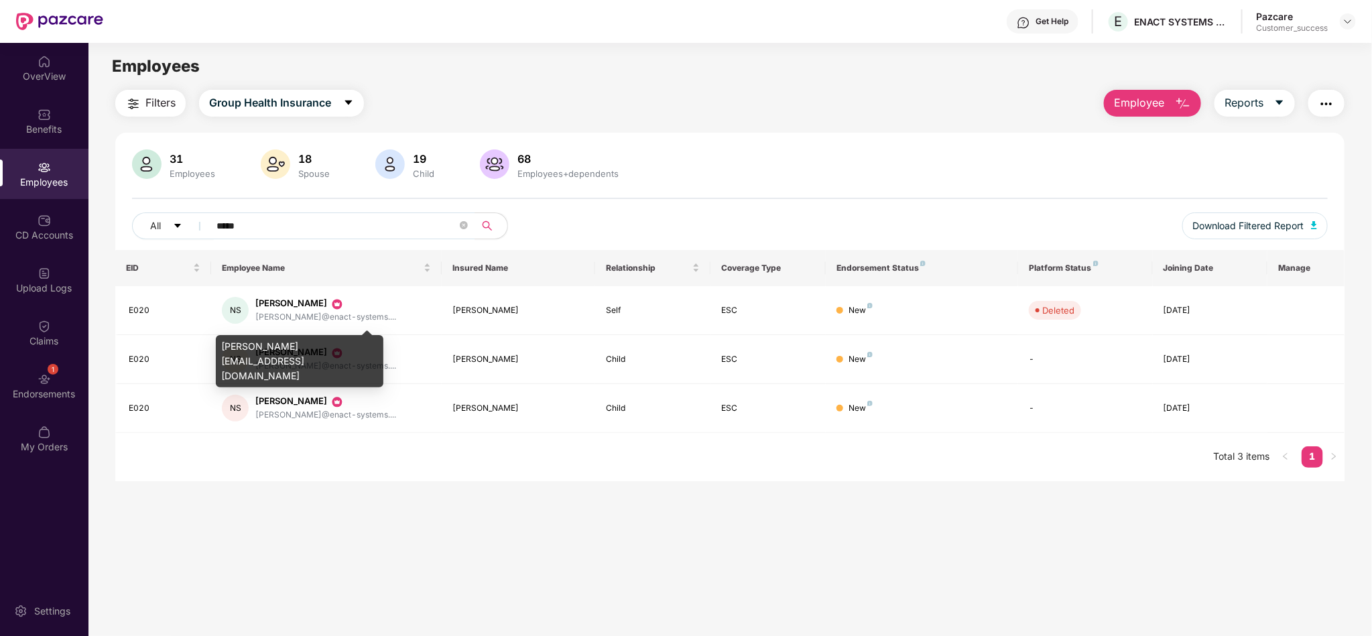
click at [292, 349] on div "[PERSON_NAME][EMAIL_ADDRESS][DOMAIN_NAME]" at bounding box center [300, 361] width 168 height 52
copy div "[PERSON_NAME][EMAIL_ADDRESS][DOMAIN_NAME]"
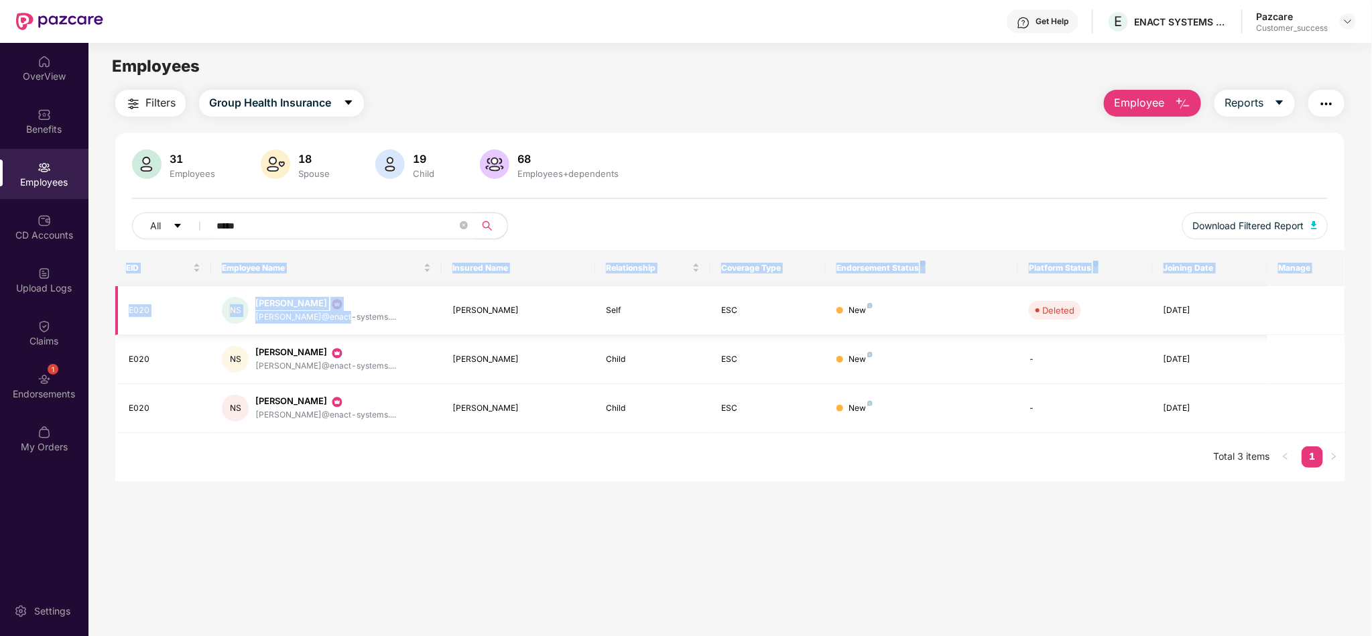
drag, startPoint x: 434, startPoint y: 467, endPoint x: 355, endPoint y: 316, distance: 170.1
click at [355, 316] on div "EID Employee Name Insured Name Relationship Coverage Type Endorsement Status Pl…" at bounding box center [730, 365] width 1230 height 231
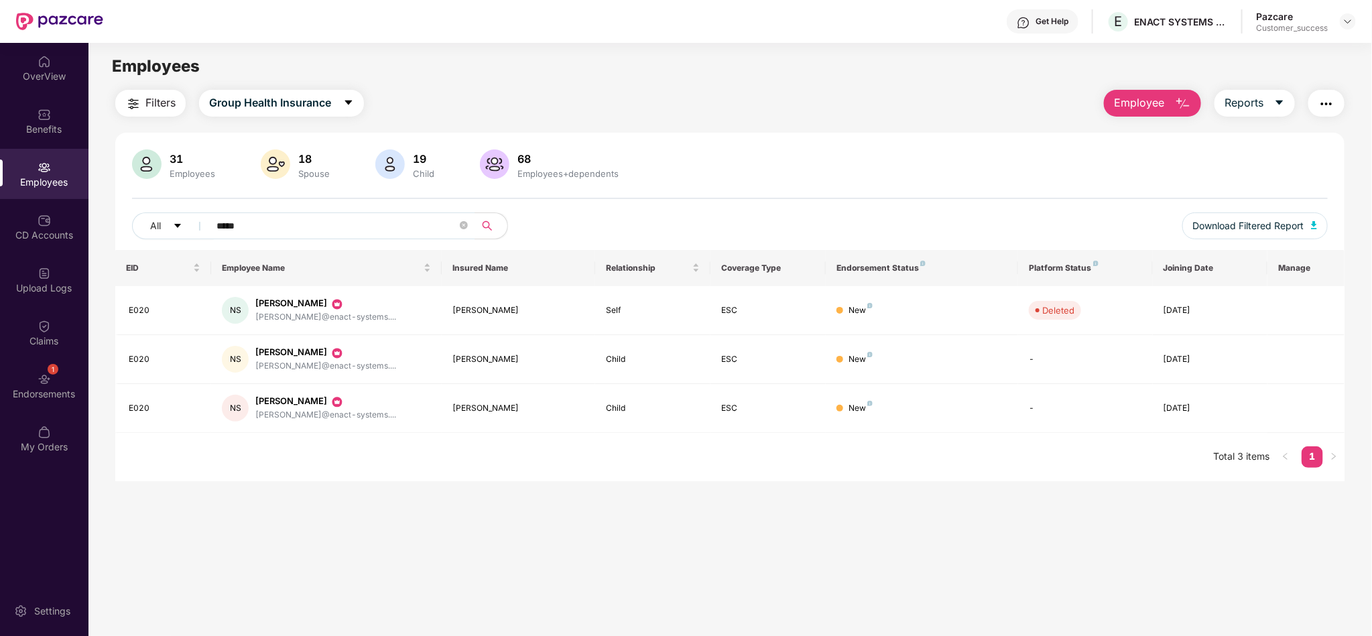
click at [664, 194] on div "31 Employees 18 Spouse 19 Child [DEMOGRAPHIC_DATA] Employees+dependents All ***…" at bounding box center [730, 200] width 1230 height 101
click at [468, 222] on icon "close-circle" at bounding box center [464, 225] width 8 height 8
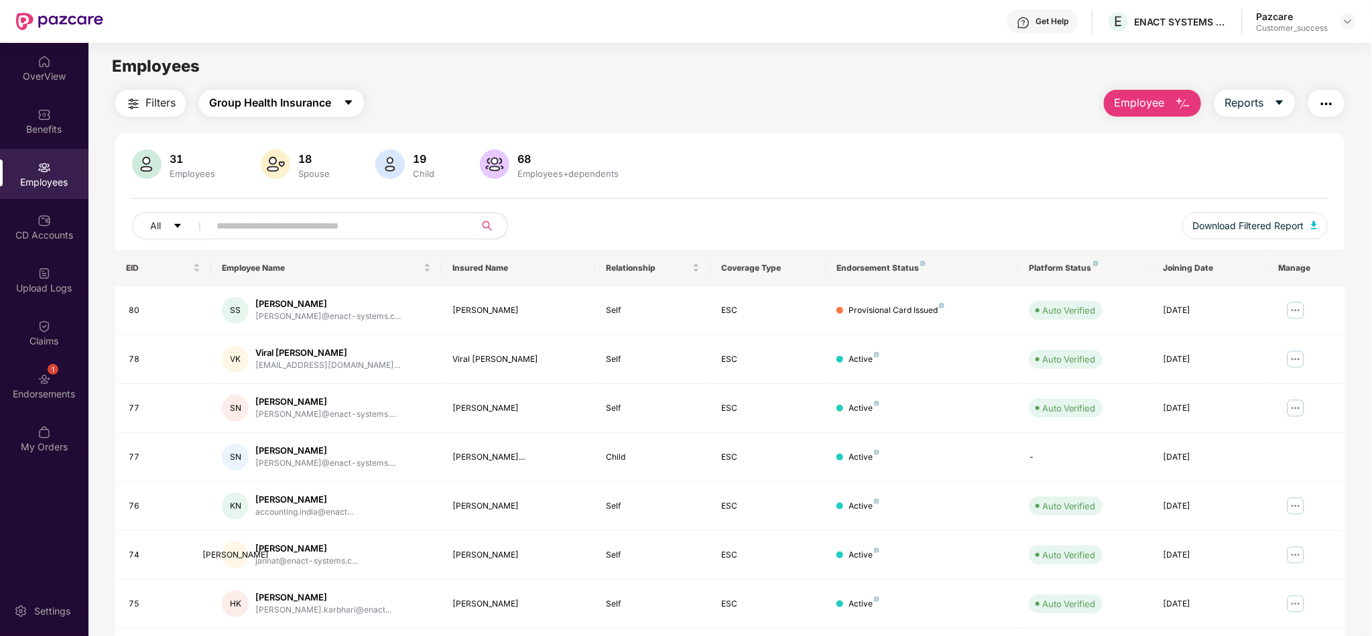
click at [231, 107] on span "Group Health Insurance" at bounding box center [270, 103] width 122 height 17
click at [1147, 105] on span "Employee" at bounding box center [1139, 103] width 50 height 17
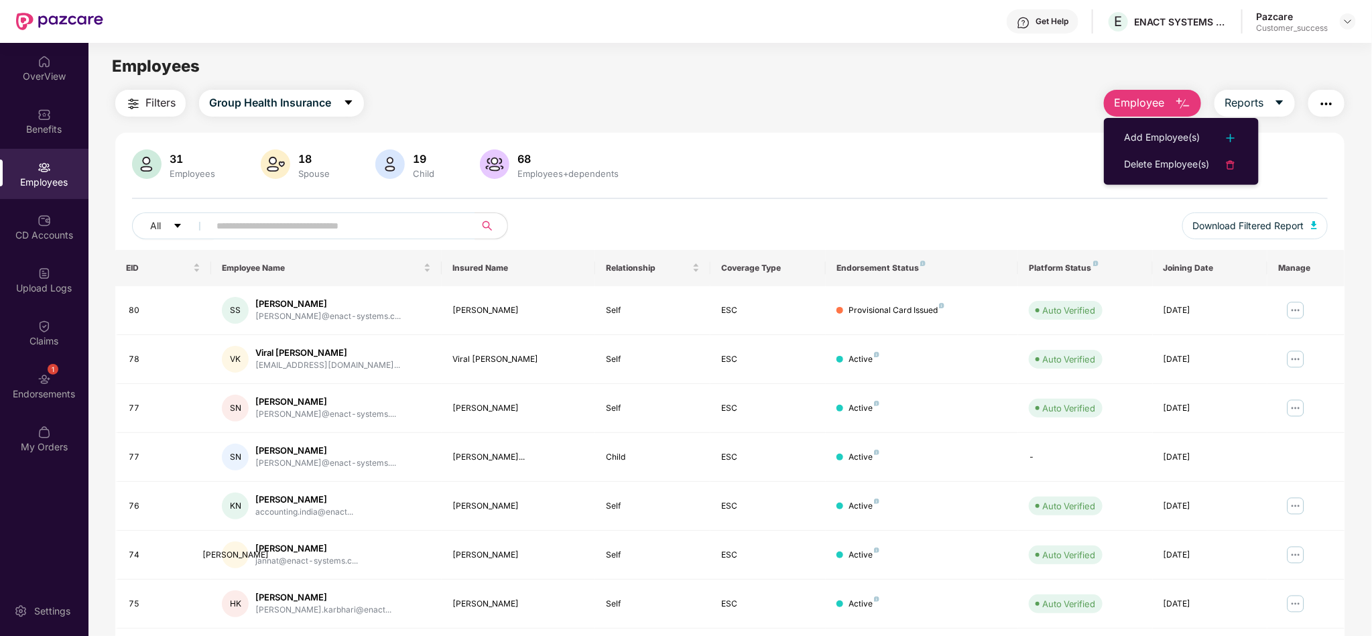
click at [677, 227] on div "All" at bounding box center [481, 226] width 698 height 27
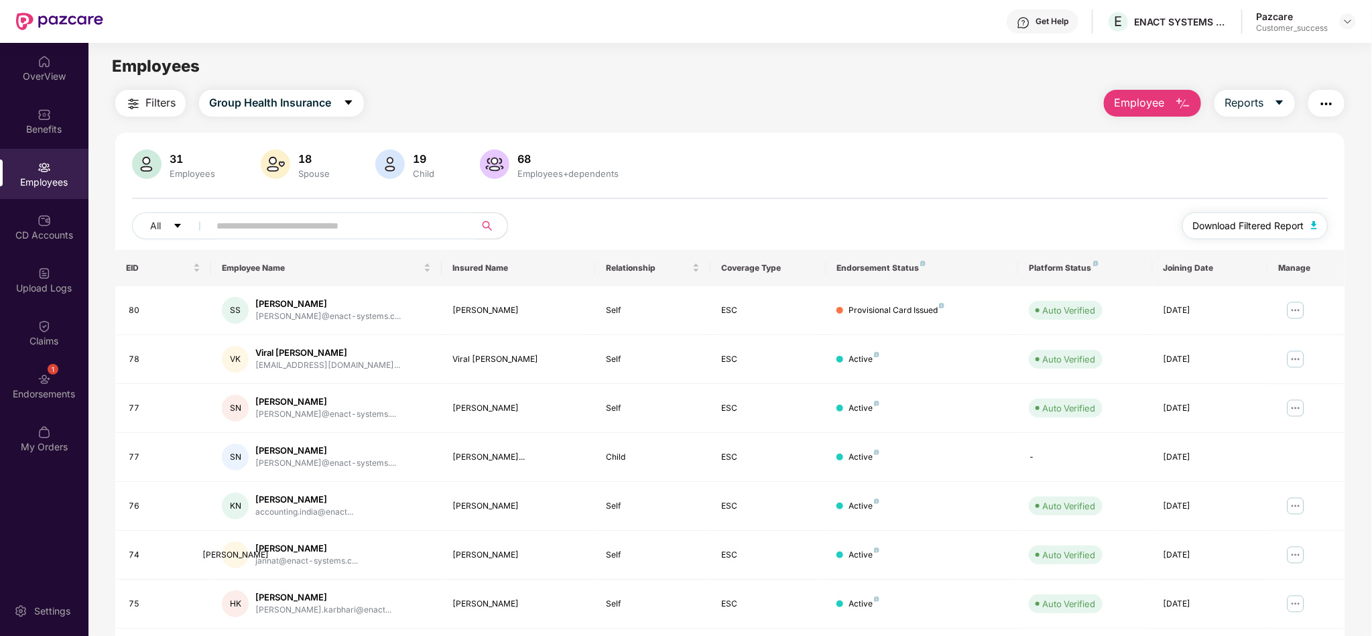
click at [1213, 224] on span "Download Filtered Report" at bounding box center [1248, 226] width 111 height 15
click at [1143, 111] on span "Employee" at bounding box center [1139, 103] width 50 height 17
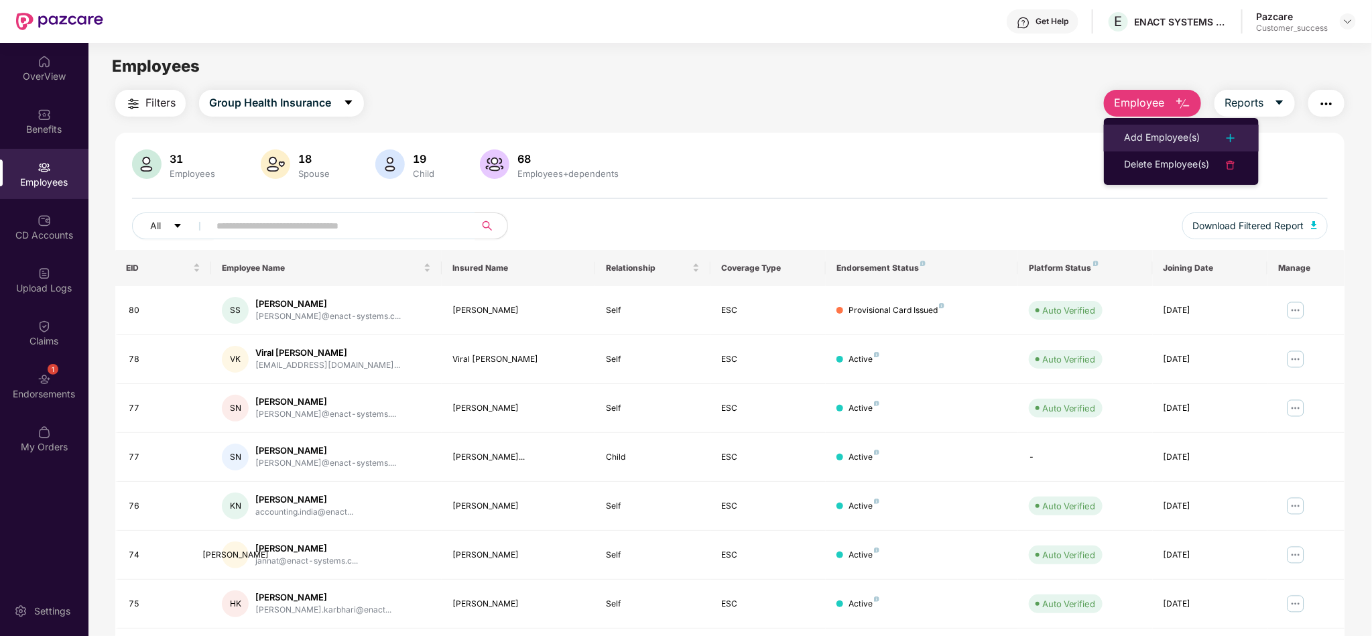
click at [1149, 139] on div "Add Employee(s)" at bounding box center [1162, 138] width 76 height 16
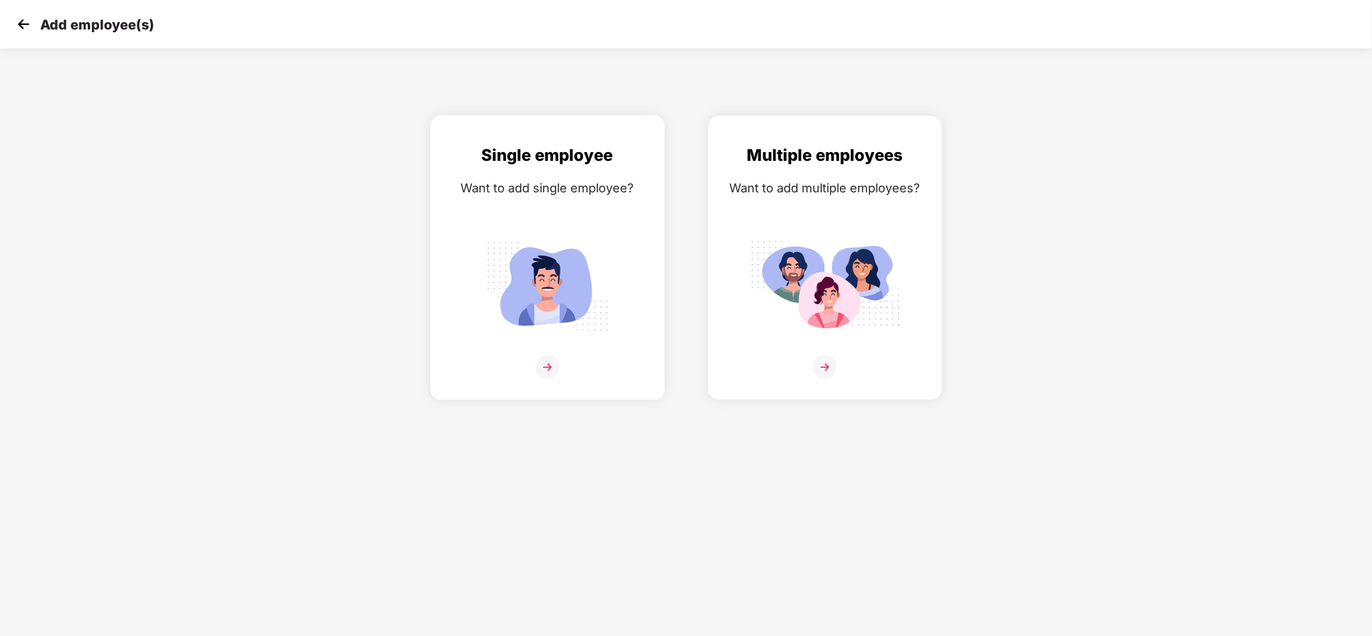
click at [613, 243] on img at bounding box center [548, 286] width 150 height 105
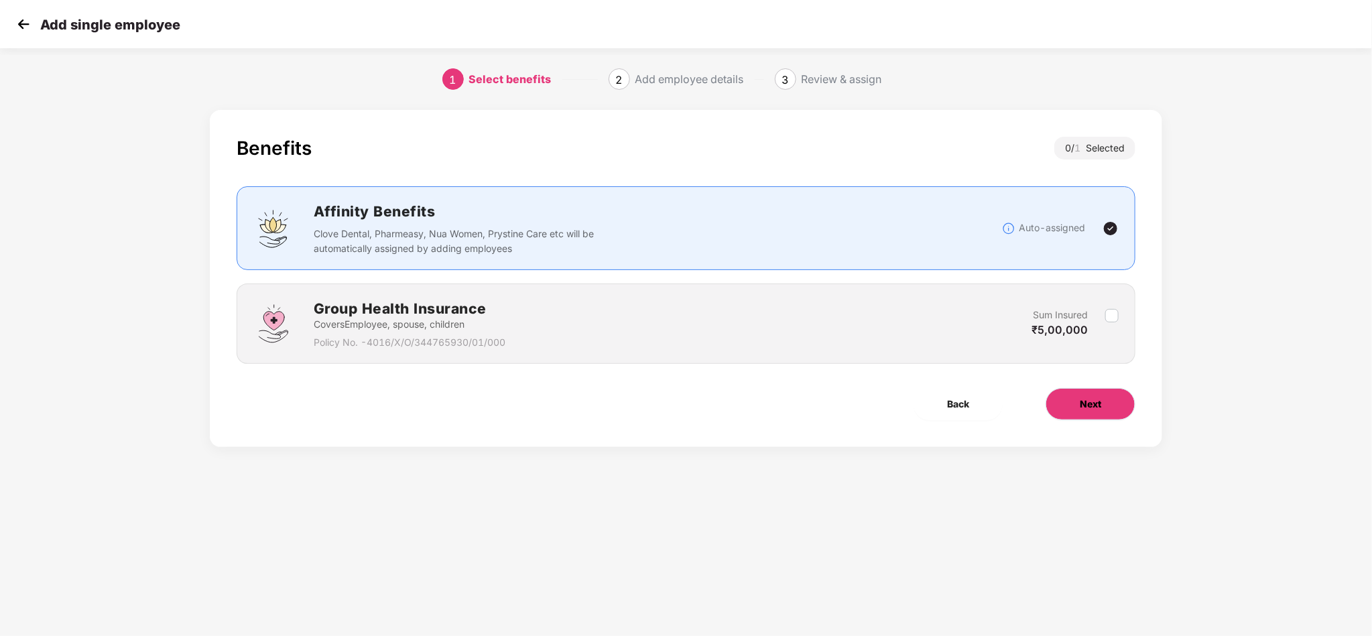
click at [1084, 396] on button "Next" at bounding box center [1091, 404] width 90 height 32
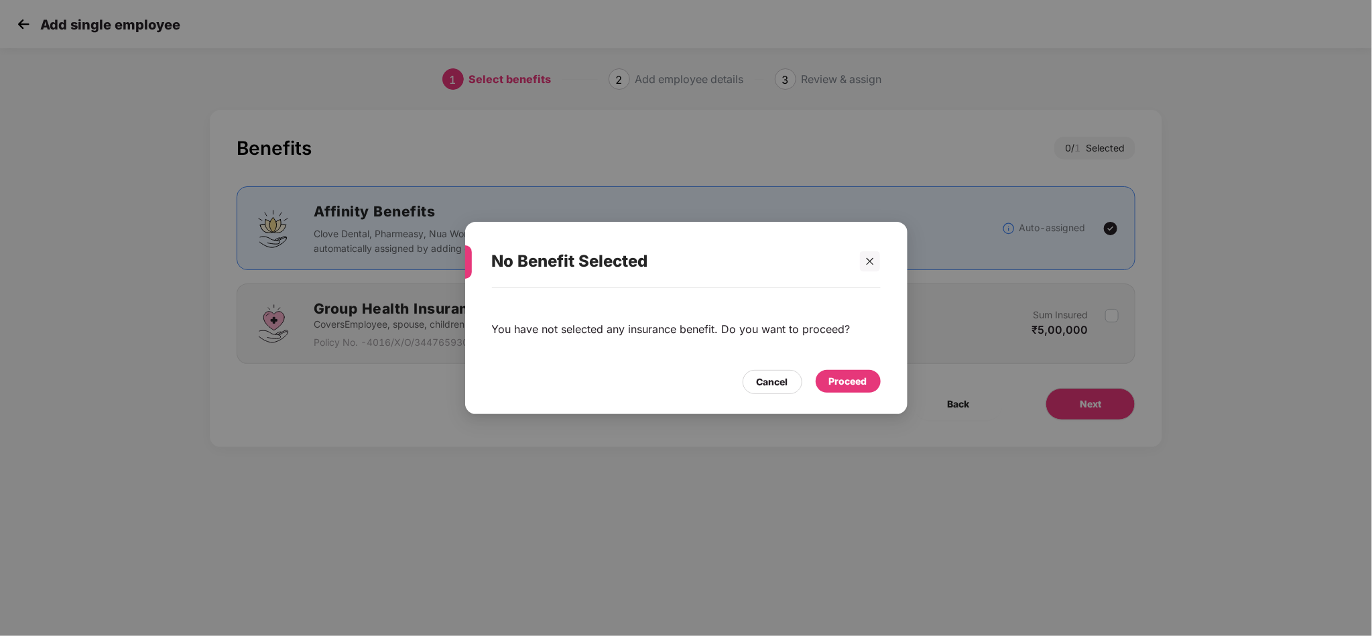
click at [855, 377] on div "Proceed" at bounding box center [848, 381] width 38 height 15
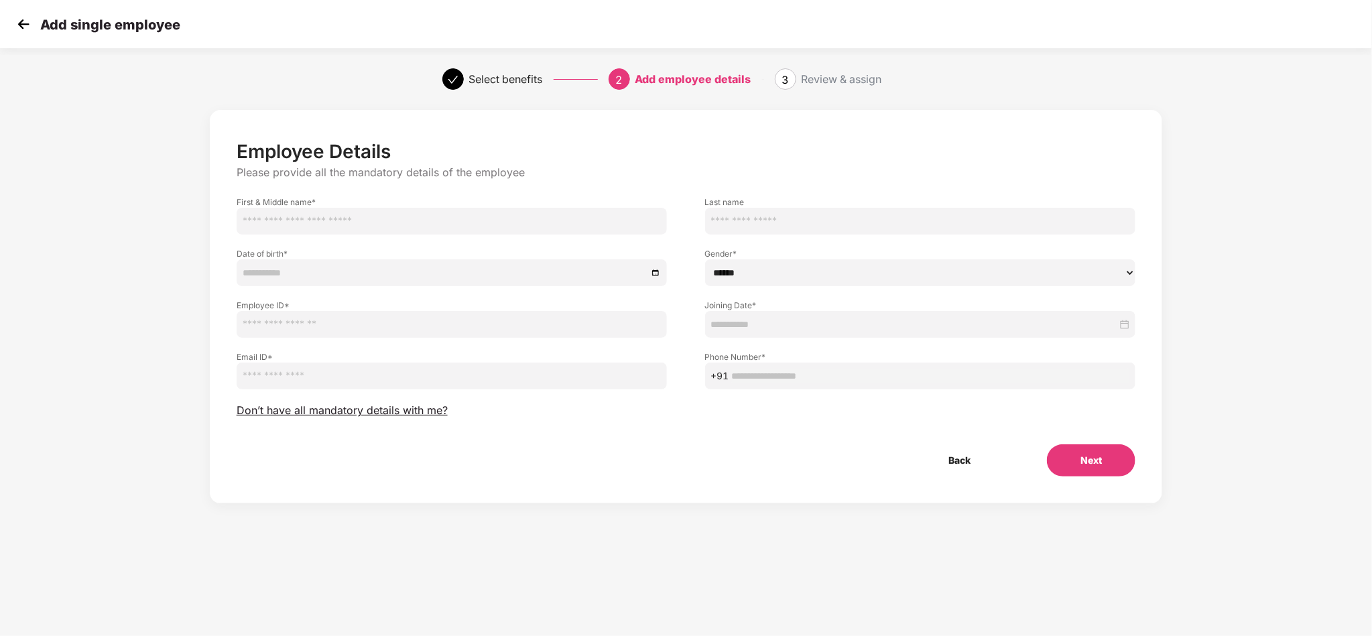
click at [420, 220] on input "text" at bounding box center [452, 221] width 431 height 27
paste input "**********"
type input "**********"
click at [387, 266] on input at bounding box center [446, 273] width 406 height 15
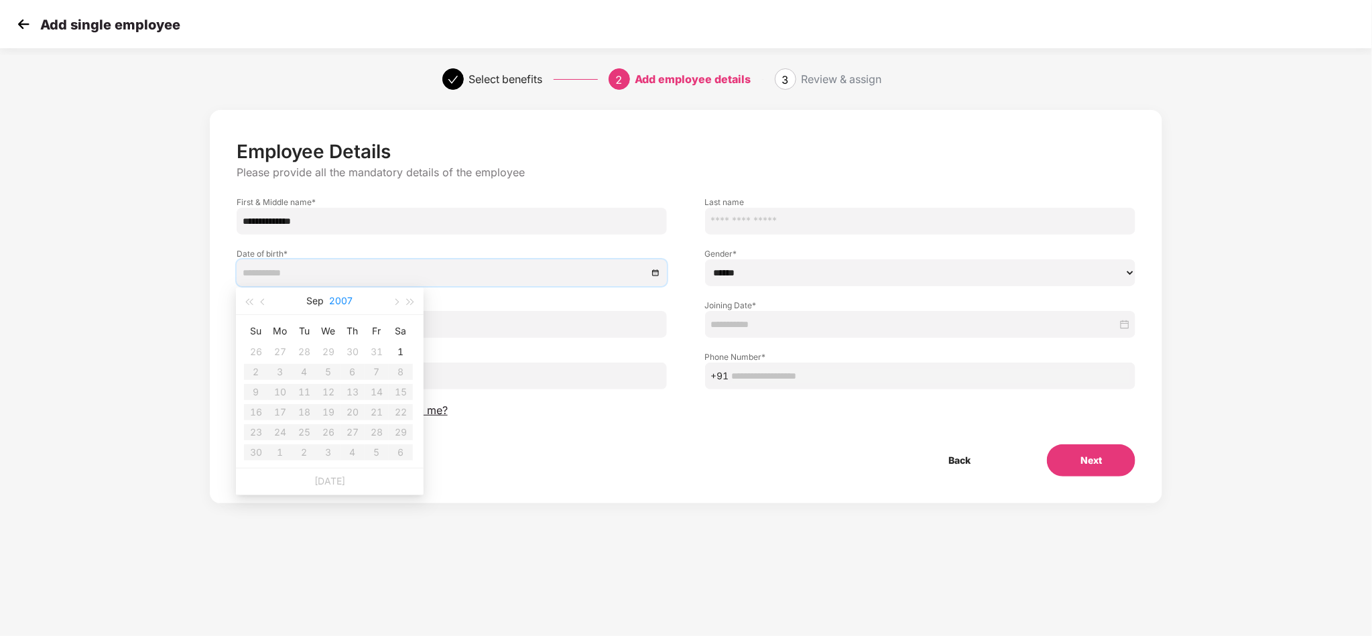
click at [344, 302] on button "2007" at bounding box center [341, 301] width 23 height 27
type input "**********"
click at [252, 300] on span "button" at bounding box center [248, 302] width 7 height 7
type input "**********"
click at [390, 415] on td "1997" at bounding box center [388, 426] width 59 height 44
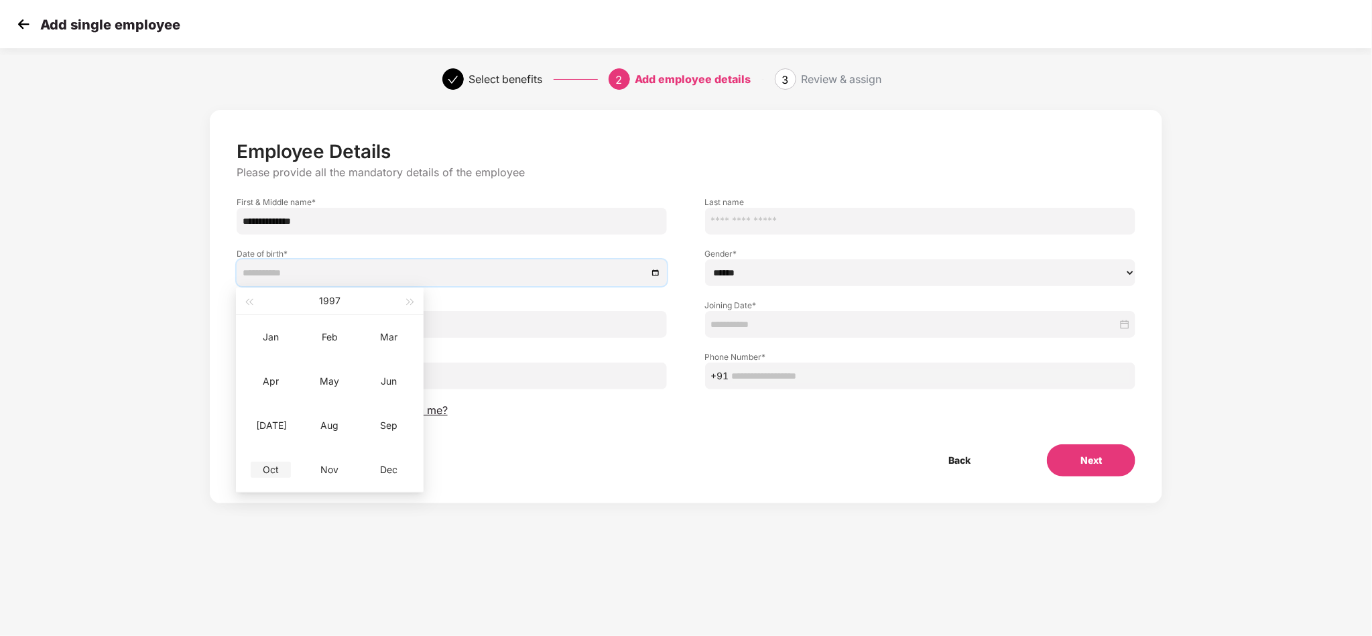
type input "**********"
click at [276, 477] on div "Oct" at bounding box center [271, 470] width 40 height 16
type input "**********"
click at [262, 392] on div "12" at bounding box center [256, 392] width 16 height 16
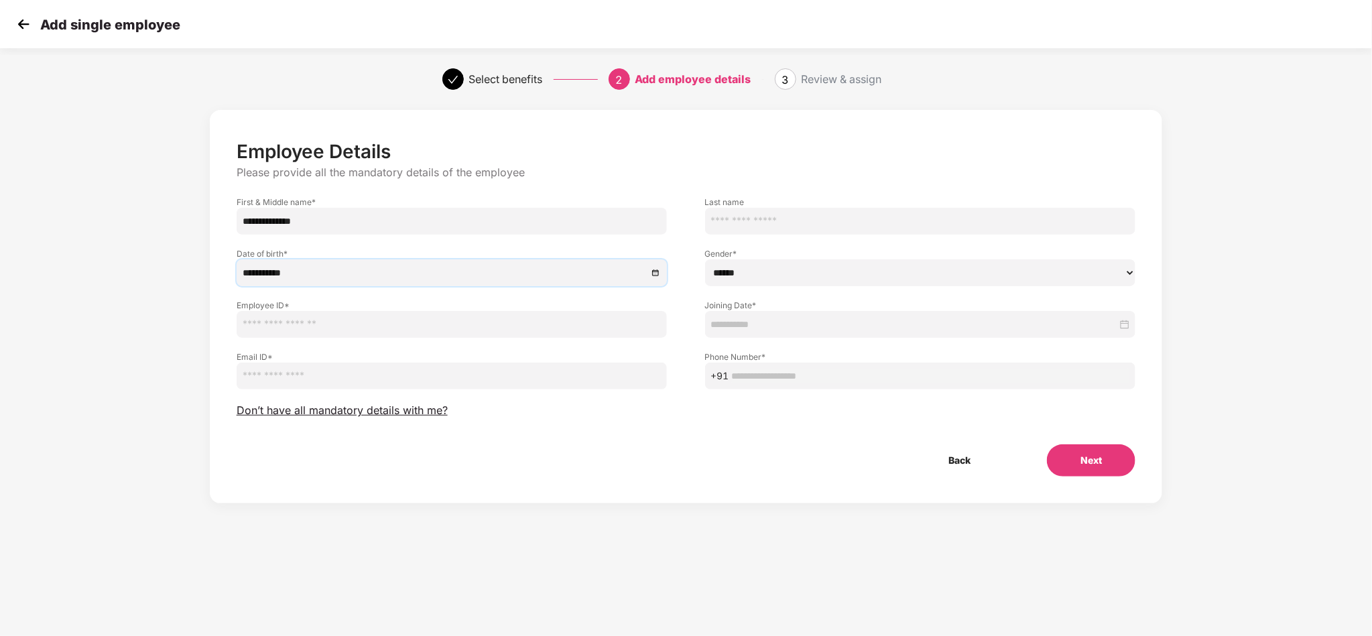
click at [722, 268] on select "****** **** ******" at bounding box center [920, 272] width 431 height 27
select select "******"
click at [705, 259] on select "****** **** ******" at bounding box center [920, 272] width 431 height 27
click at [325, 338] on div "Email ID *" at bounding box center [452, 364] width 469 height 52
click at [322, 328] on input "text" at bounding box center [452, 324] width 431 height 27
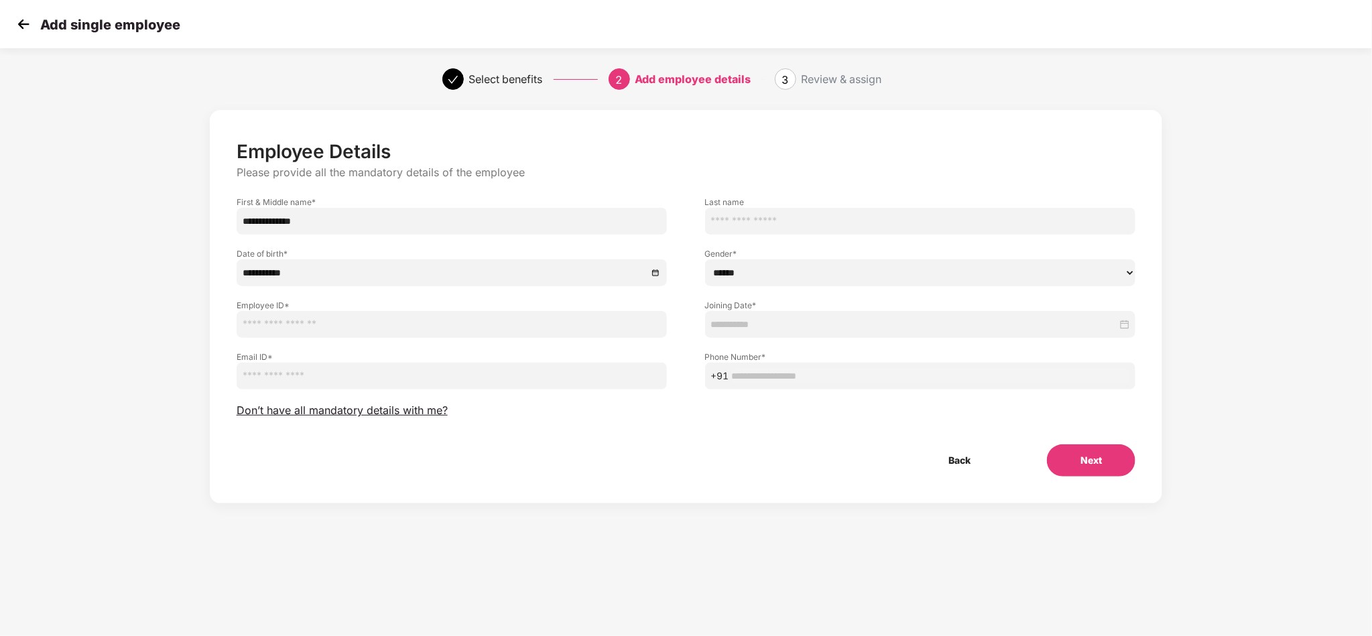
type input "**********"
click at [272, 379] on input "email" at bounding box center [452, 376] width 431 height 27
paste input "**********"
type input "**********"
click at [771, 377] on input "text" at bounding box center [931, 376] width 398 height 15
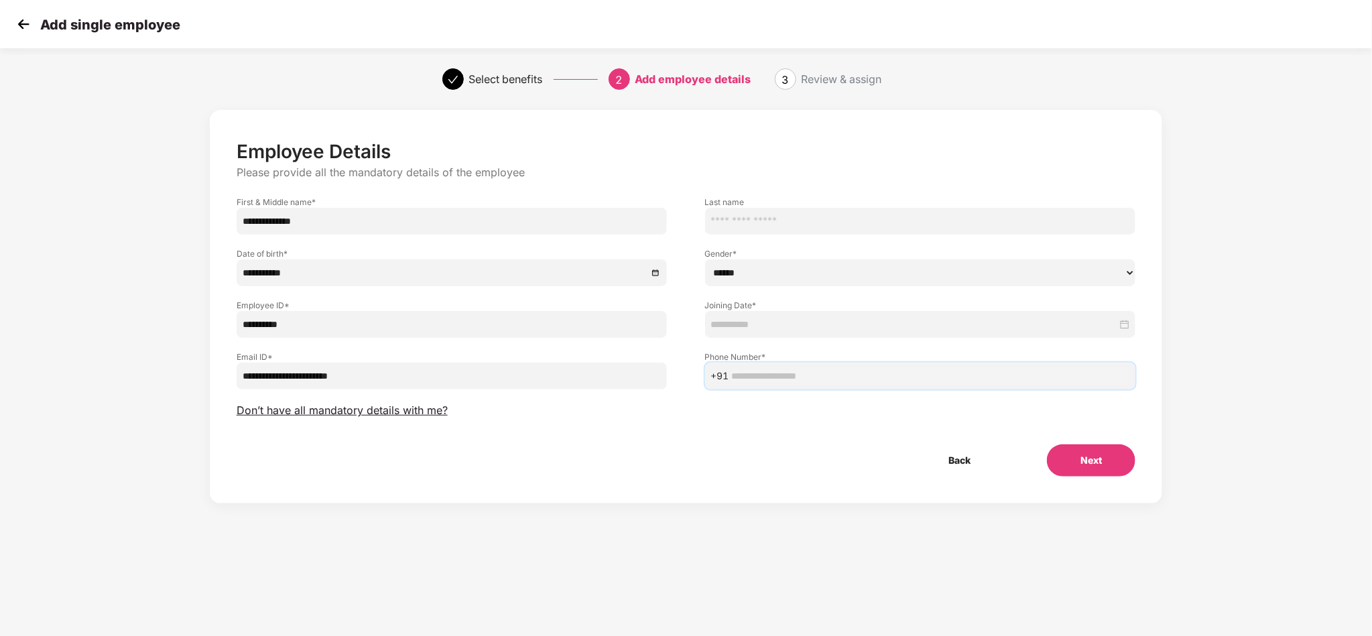
paste input "**********"
type input "**********"
click at [748, 318] on input at bounding box center [914, 324] width 407 height 15
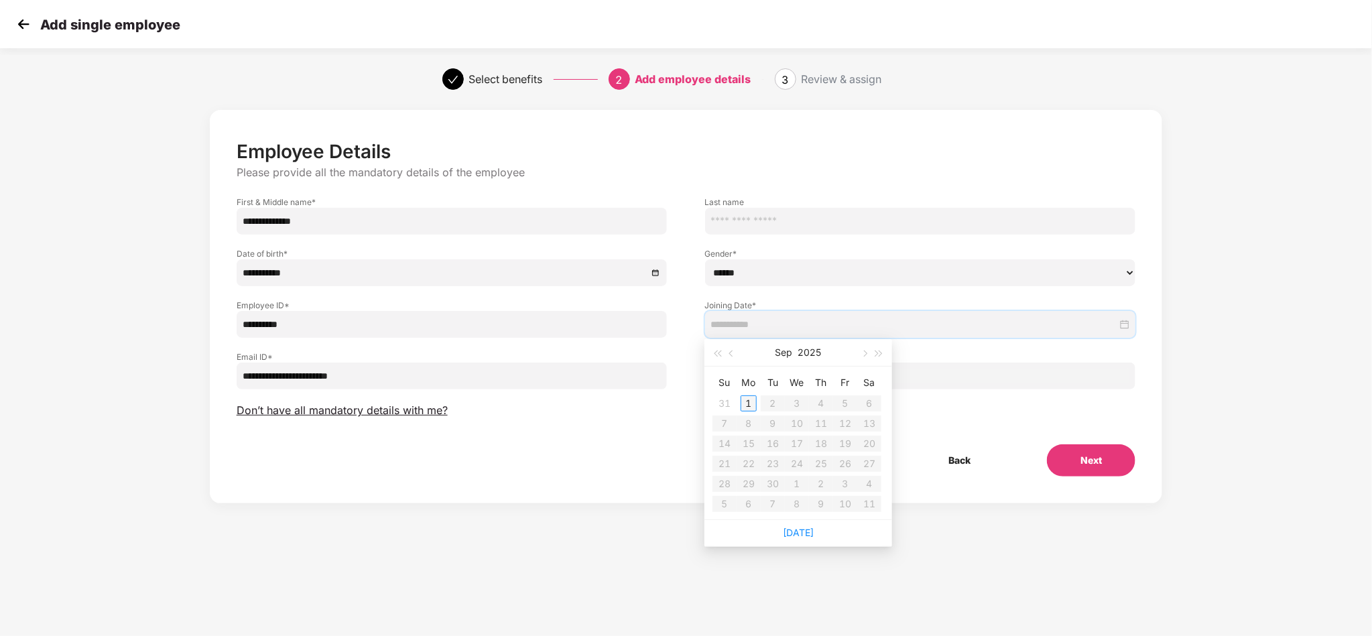
type input "**********"
click at [744, 405] on div "1" at bounding box center [749, 404] width 16 height 16
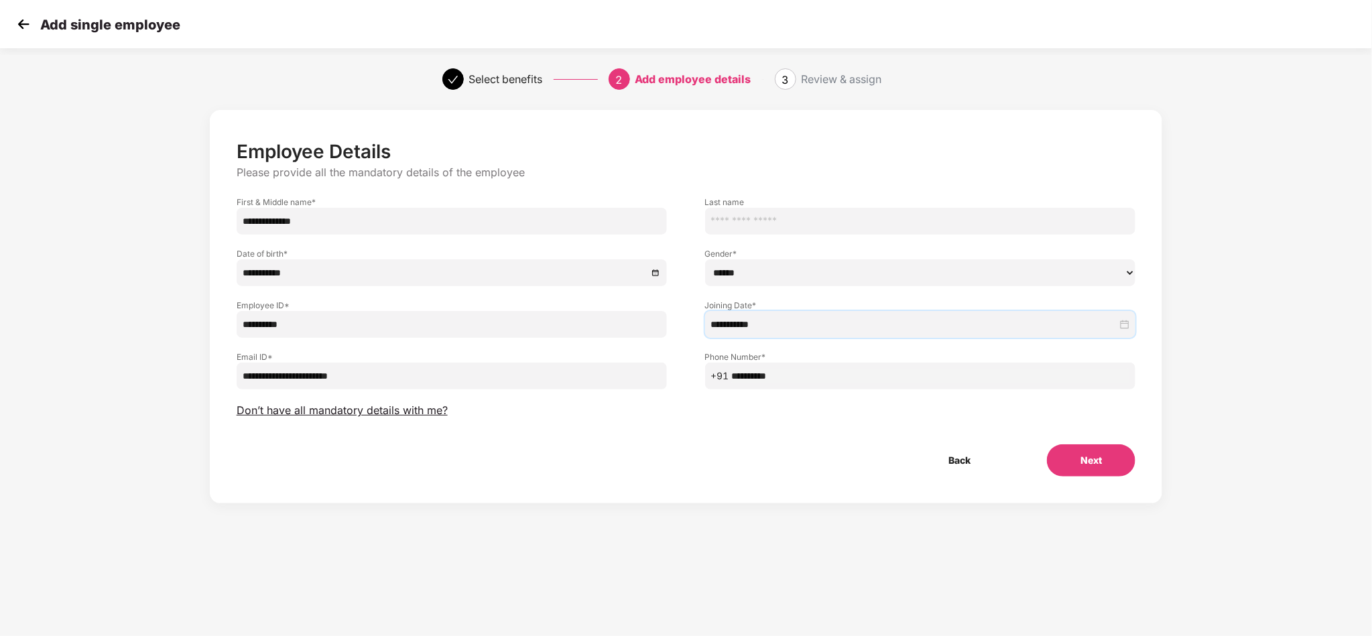
click at [1066, 453] on button "Next" at bounding box center [1091, 461] width 89 height 32
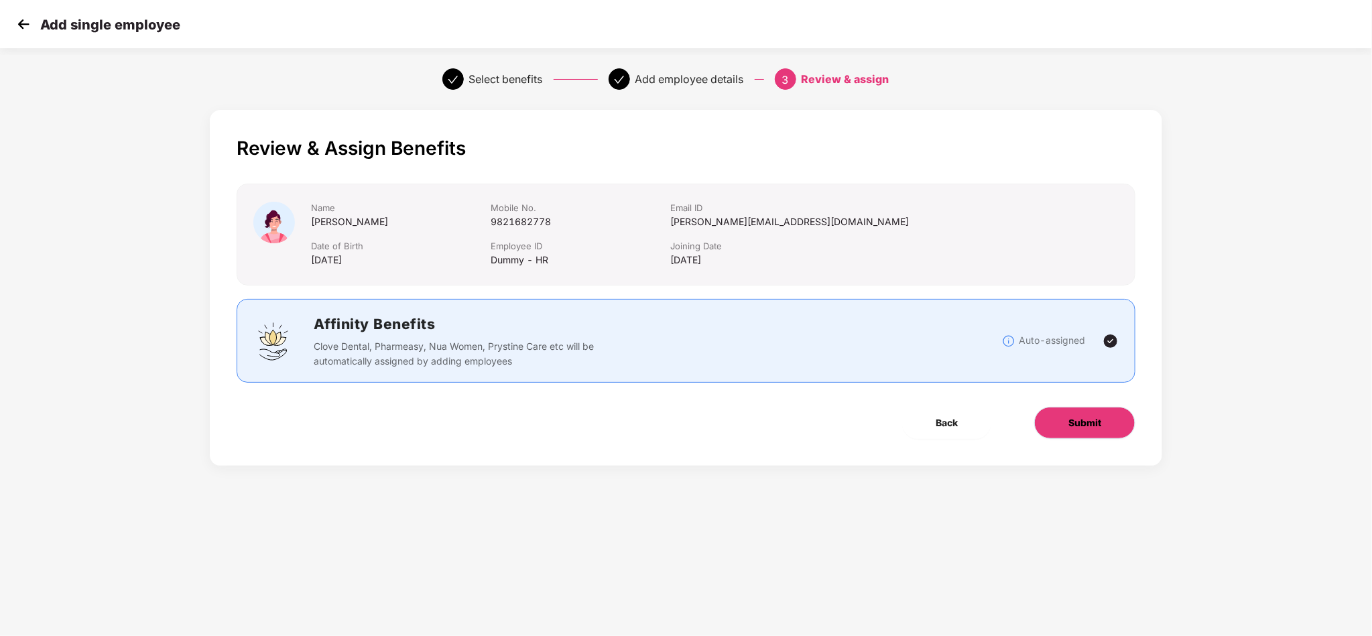
click at [1086, 426] on span "Submit" at bounding box center [1085, 423] width 33 height 15
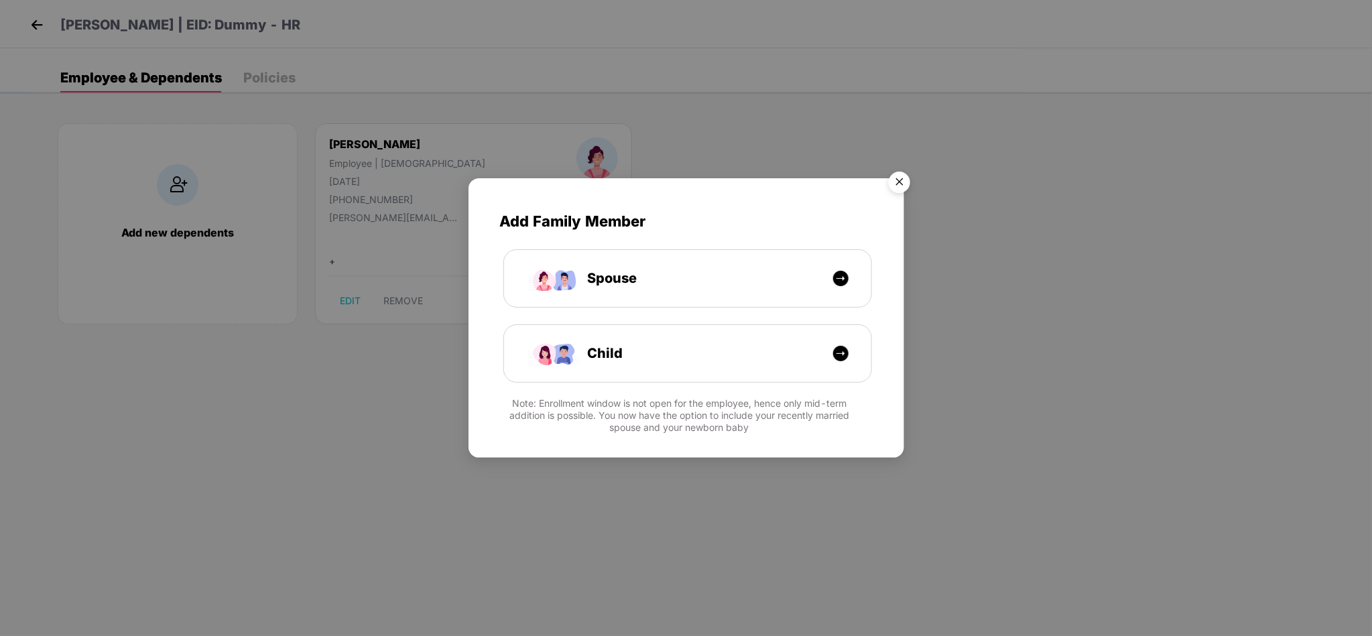
click at [897, 190] on img "Close" at bounding box center [900, 185] width 38 height 38
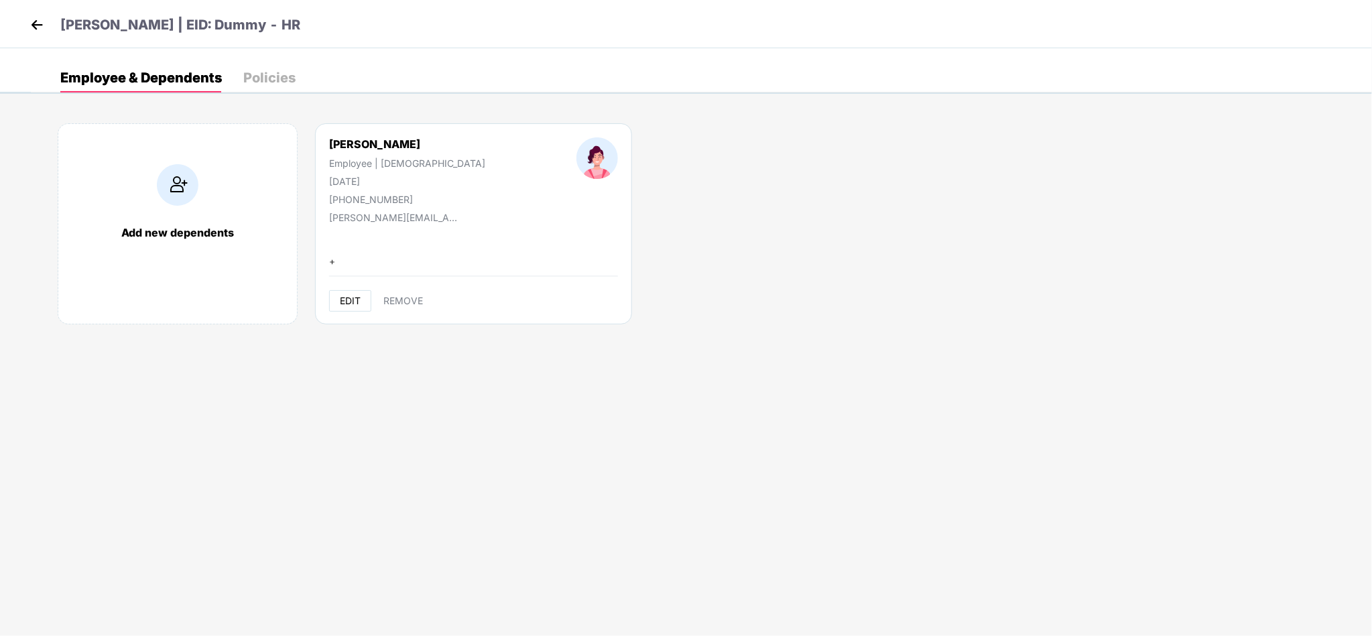
click at [353, 304] on span "EDIT" at bounding box center [350, 301] width 21 height 11
select select "******"
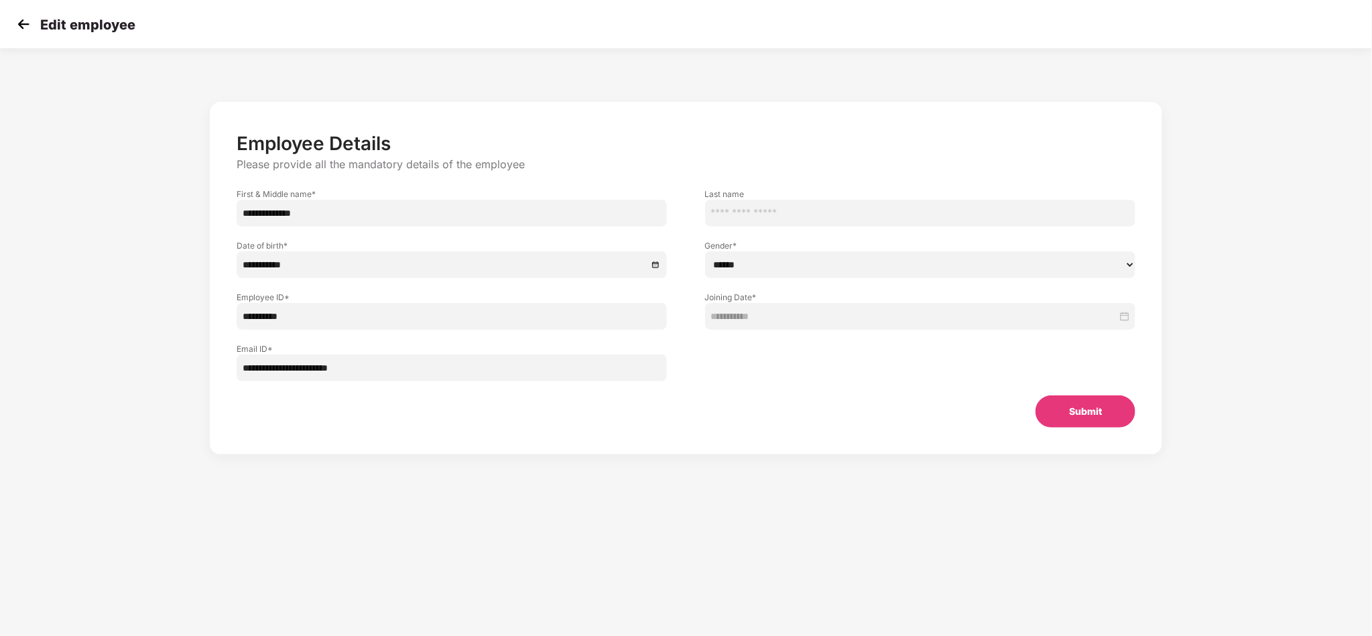
click at [20, 20] on img at bounding box center [23, 24] width 20 height 20
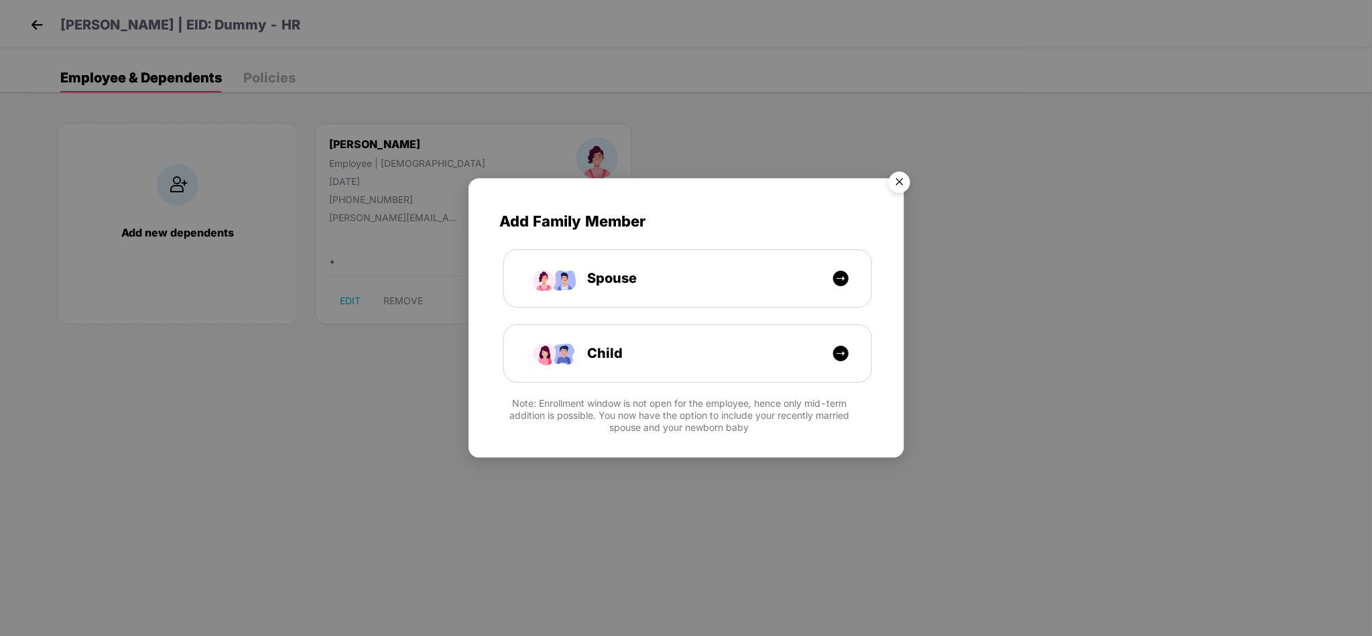
click at [897, 182] on img "Close" at bounding box center [900, 185] width 38 height 38
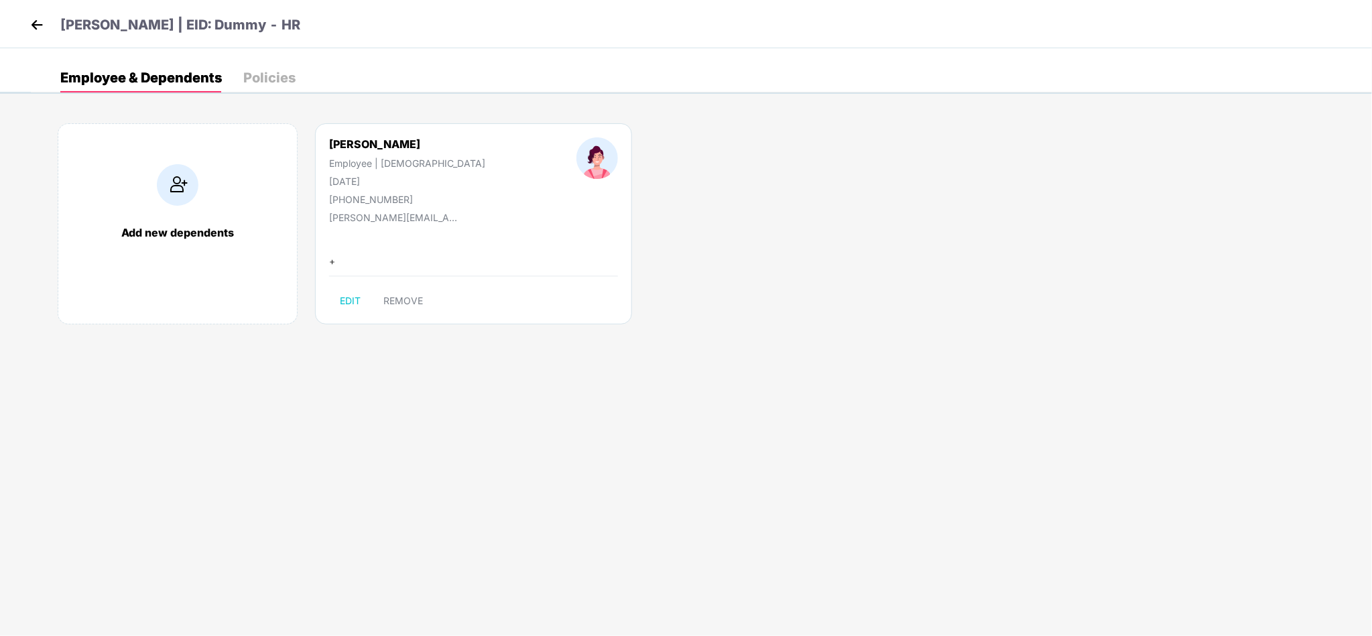
click at [248, 71] on div "Policies" at bounding box center [269, 77] width 52 height 13
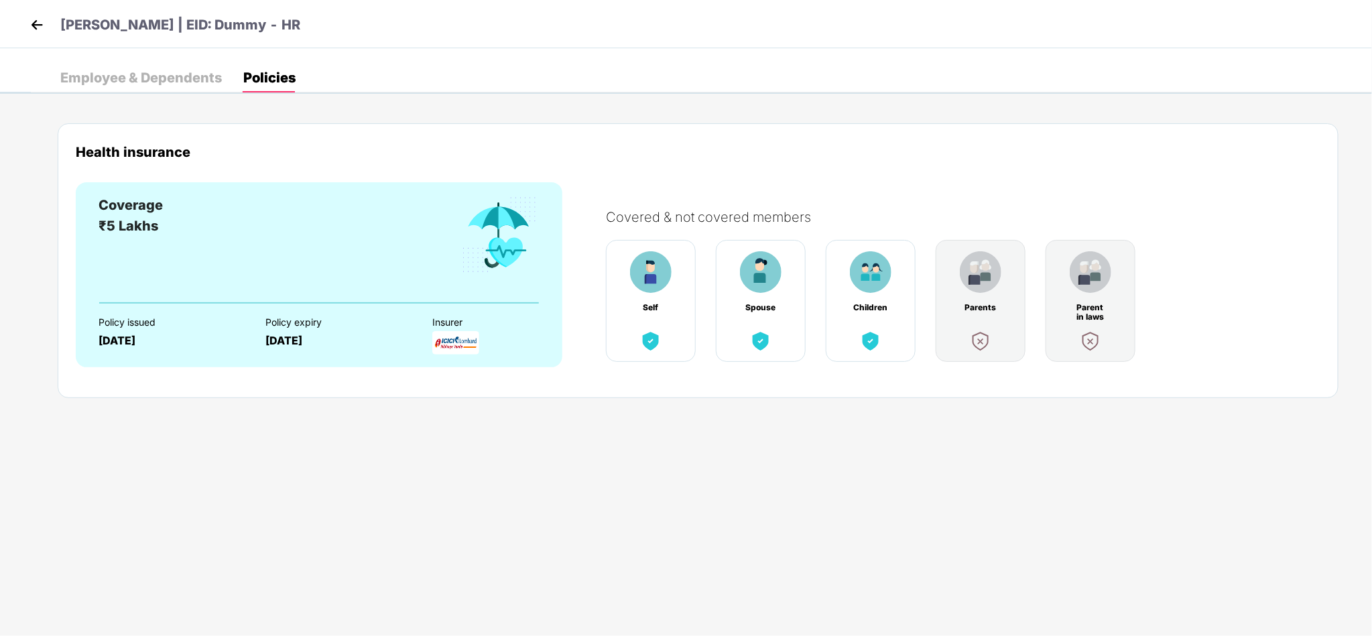
click at [121, 71] on div "Employee & Dependents" at bounding box center [141, 77] width 162 height 13
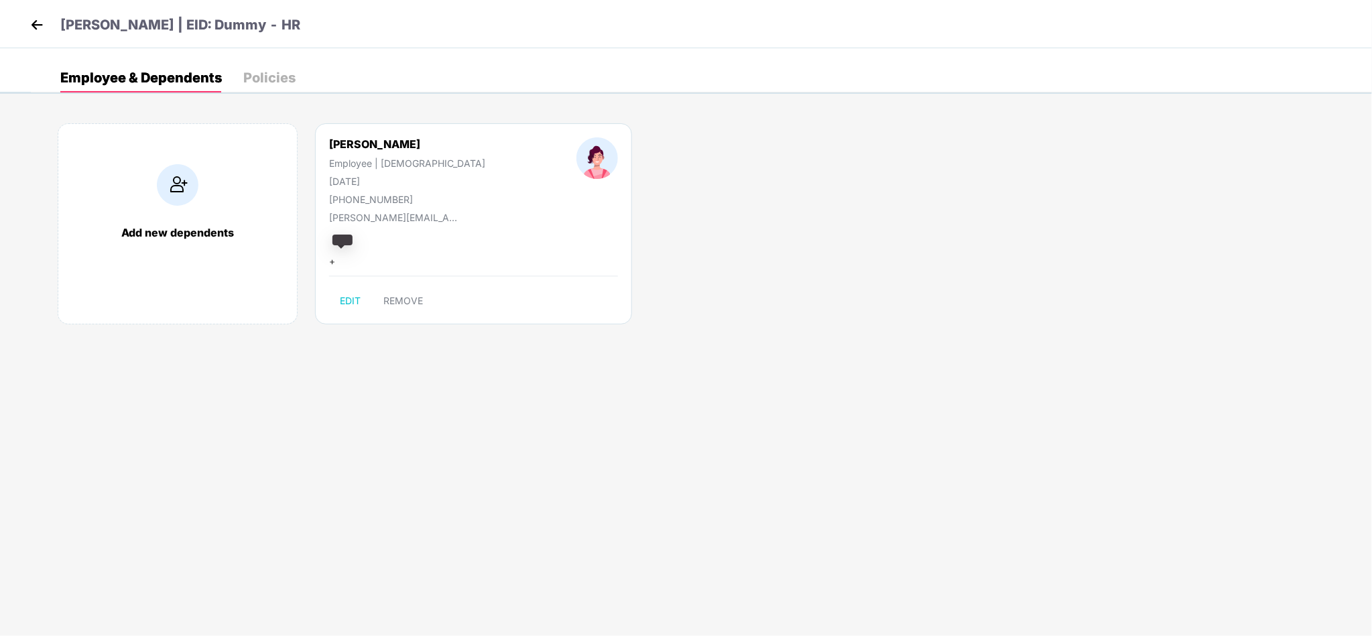
click at [330, 268] on div "+" at bounding box center [332, 257] width 6 height 21
click at [331, 263] on div "+" at bounding box center [332, 257] width 6 height 21
click at [36, 22] on img at bounding box center [37, 25] width 20 height 20
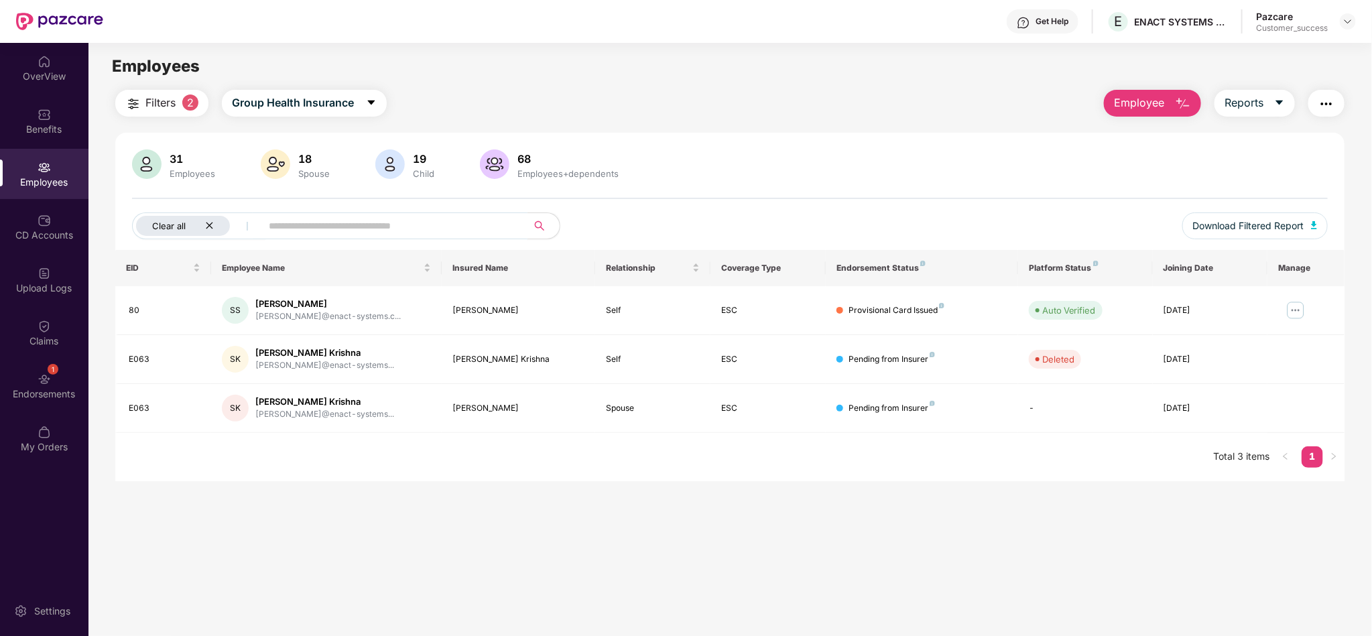
click at [212, 217] on div "Clear all" at bounding box center [183, 226] width 94 height 20
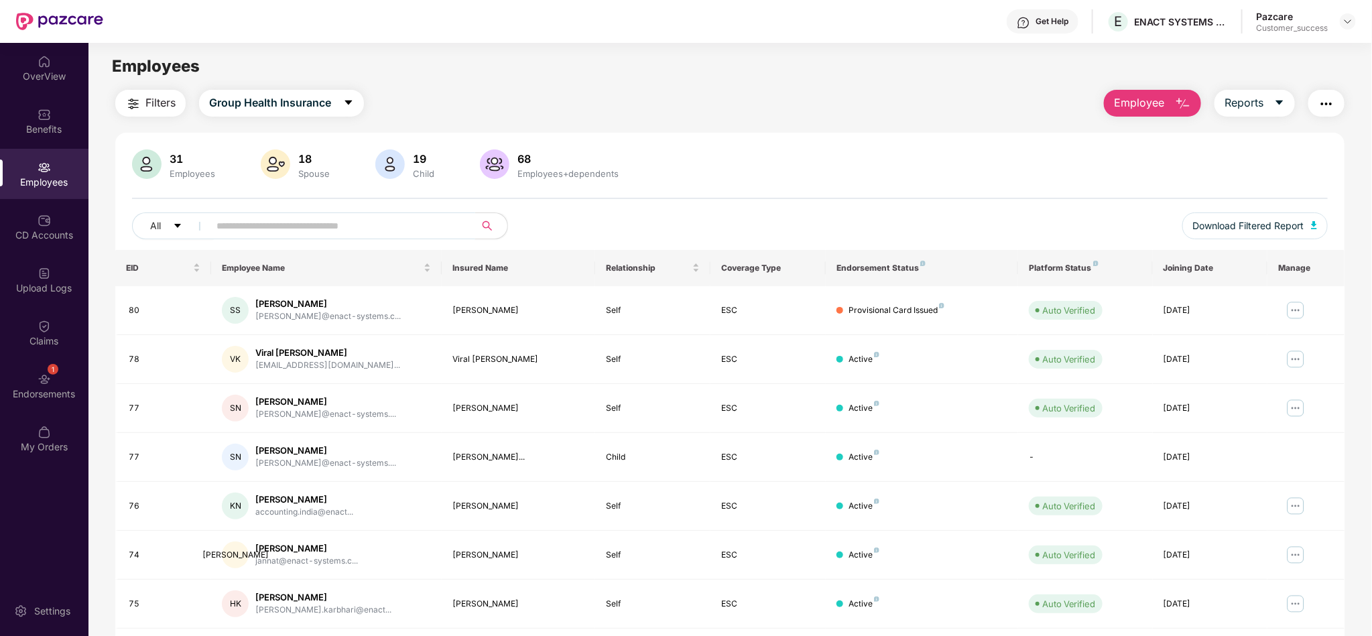
click at [322, 227] on input "text" at bounding box center [337, 226] width 241 height 20
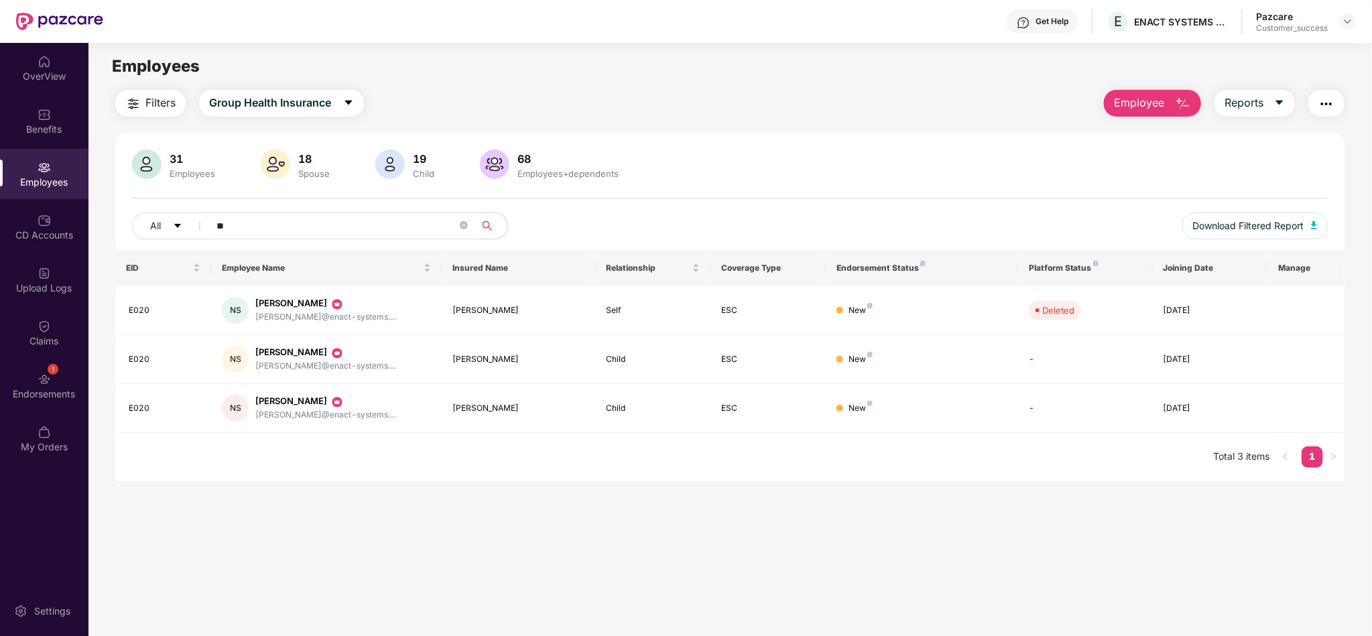
type input "*"
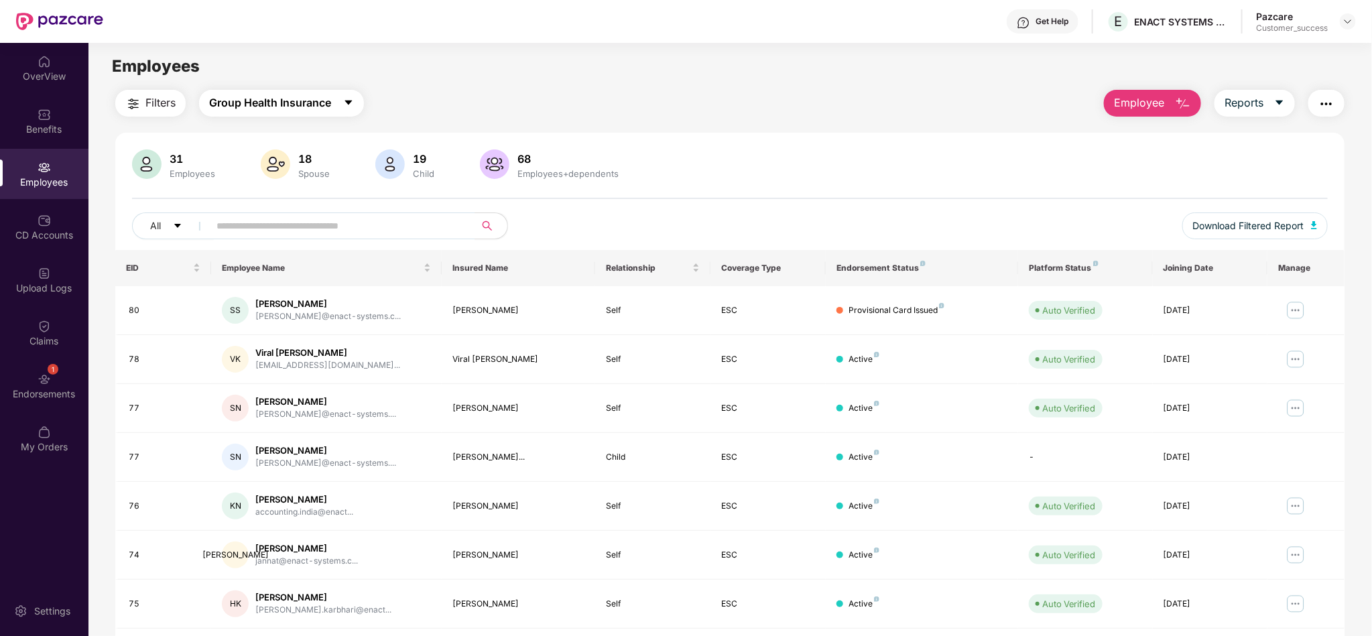
click at [347, 109] on span "caret-down" at bounding box center [348, 103] width 11 height 12
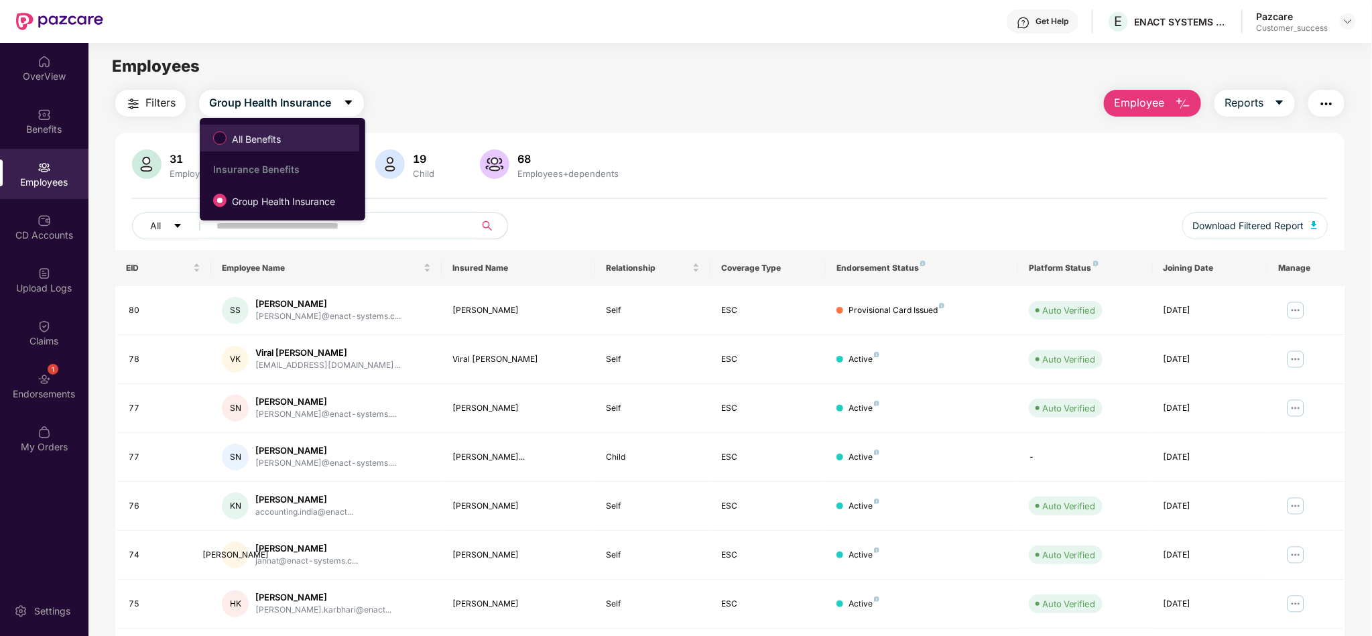
click at [328, 137] on span "All Benefits" at bounding box center [280, 138] width 146 height 23
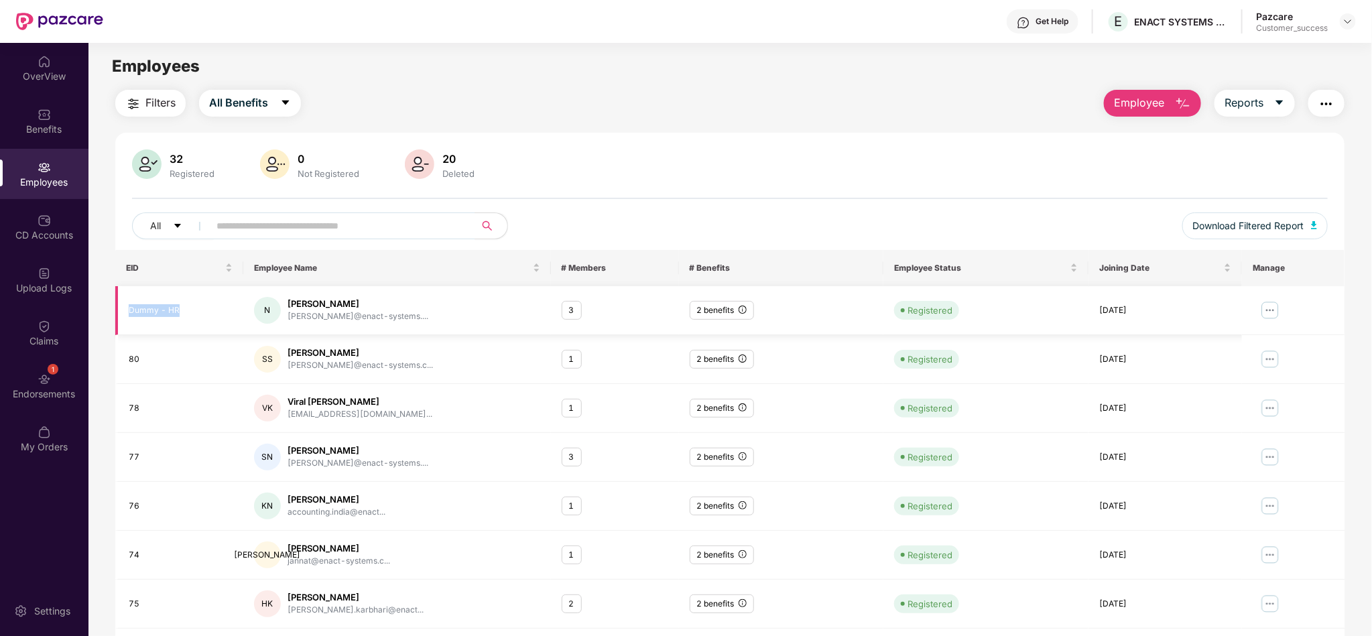
drag, startPoint x: 181, startPoint y: 312, endPoint x: 119, endPoint y: 308, distance: 61.8
click at [119, 308] on td "Dummy - HR" at bounding box center [179, 310] width 128 height 49
copy div "Dummy - HR"
click at [1116, 46] on div "ENACT SYSTEMS SOFTWARE INDIA PRIVATE LIMITED" at bounding box center [1190, 52] width 168 height 32
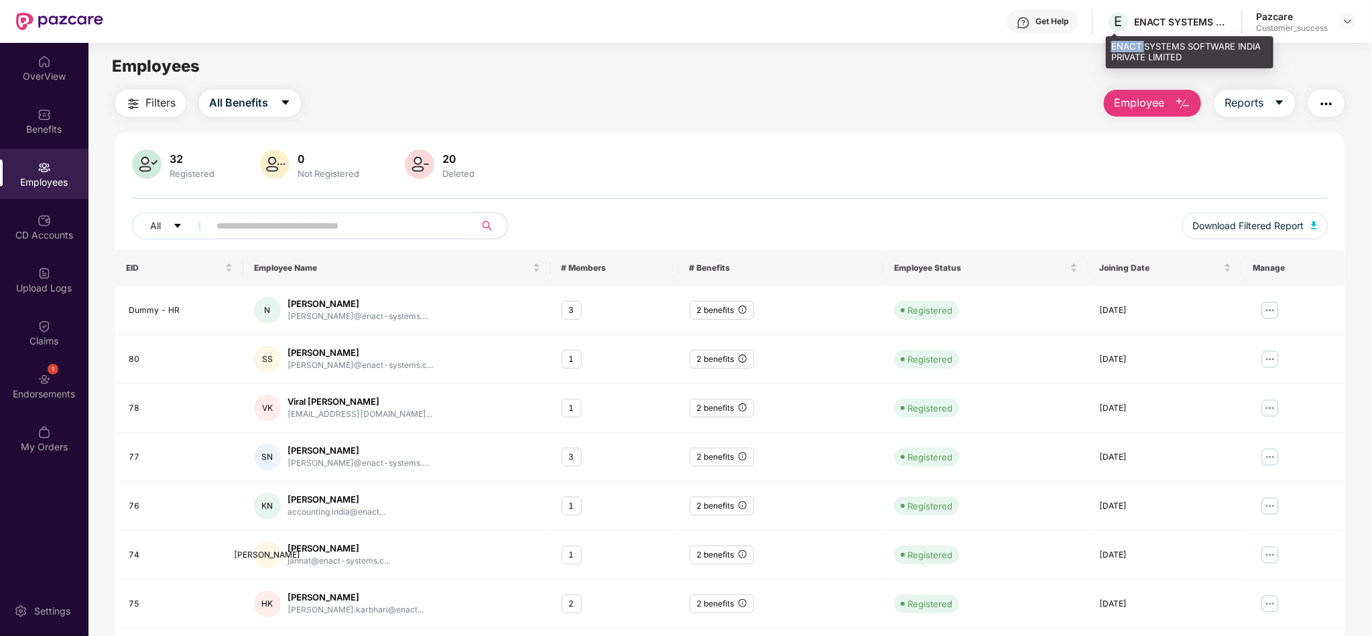
click at [1116, 46] on div "ENACT SYSTEMS SOFTWARE INDIA PRIVATE LIMITED" at bounding box center [1190, 52] width 168 height 32
copy div "ENACT SYSTEMS SOFTWARE INDIA PRIVATE LIMITED"
drag, startPoint x: 186, startPoint y: 310, endPoint x: 117, endPoint y: 316, distance: 68.6
click at [117, 316] on td "Dummy - HR" at bounding box center [179, 310] width 128 height 49
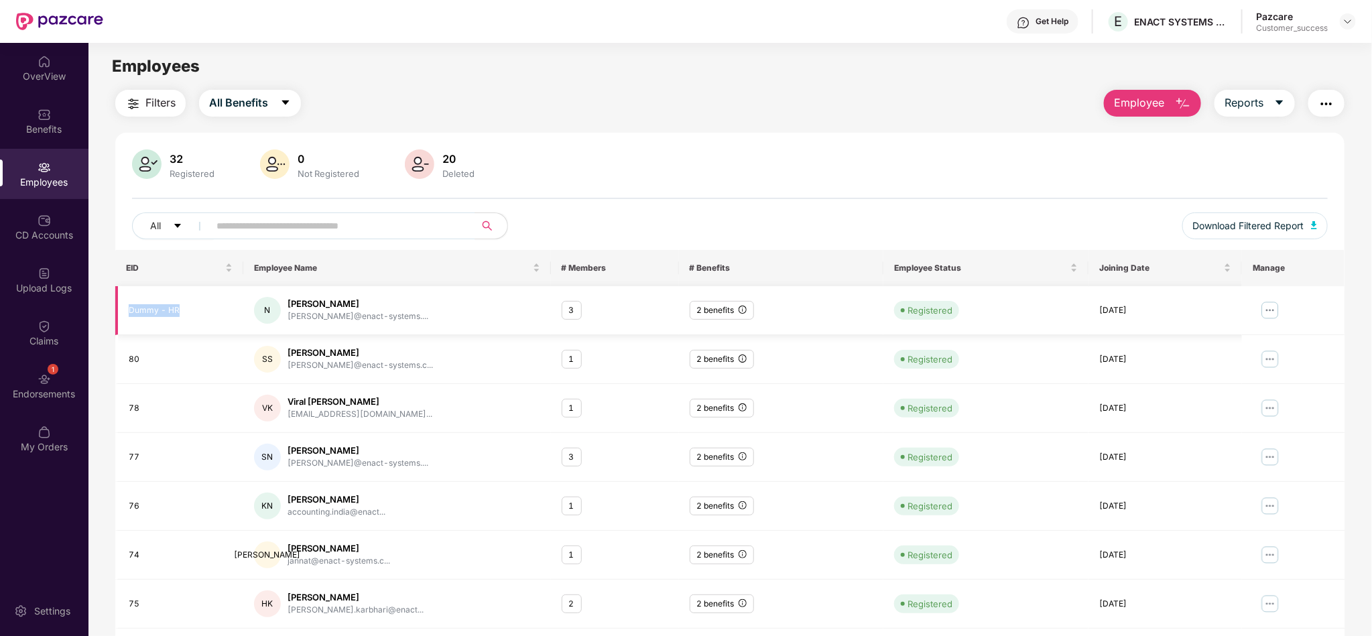
copy div "Dummy - HR"
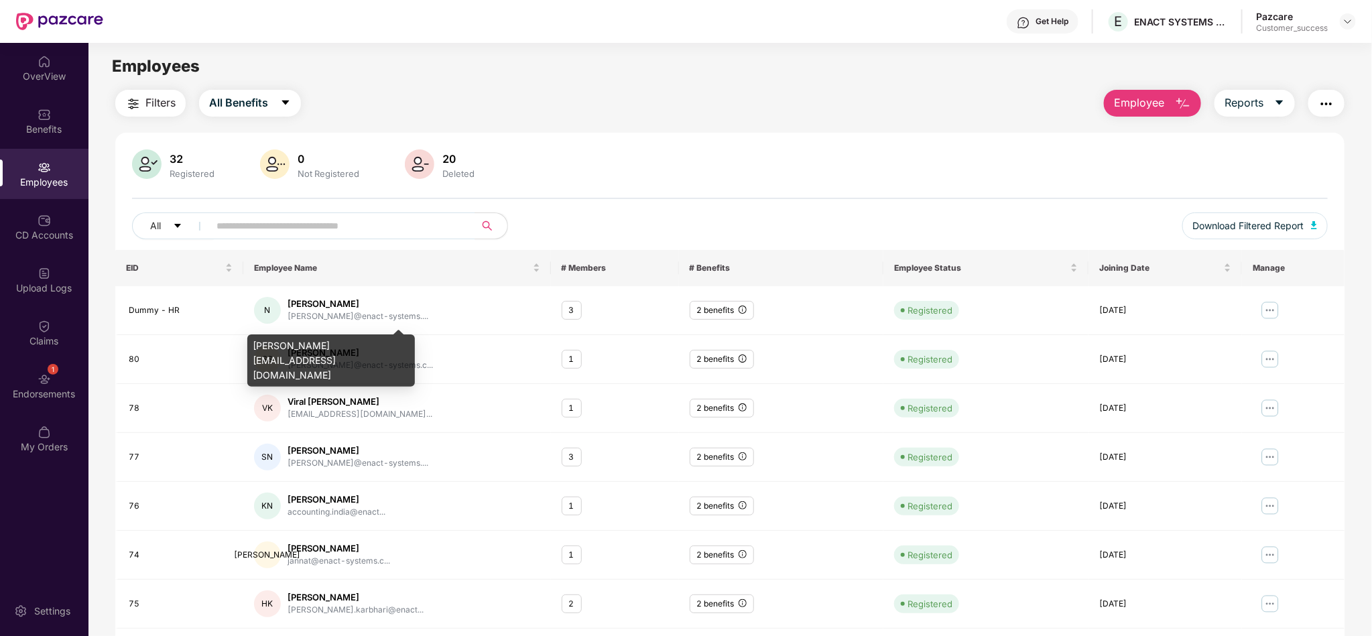
click at [364, 346] on div "[PERSON_NAME][EMAIL_ADDRESS][DOMAIN_NAME]" at bounding box center [331, 361] width 168 height 52
copy div "[PERSON_NAME][EMAIL_ADDRESS][DOMAIN_NAME]"
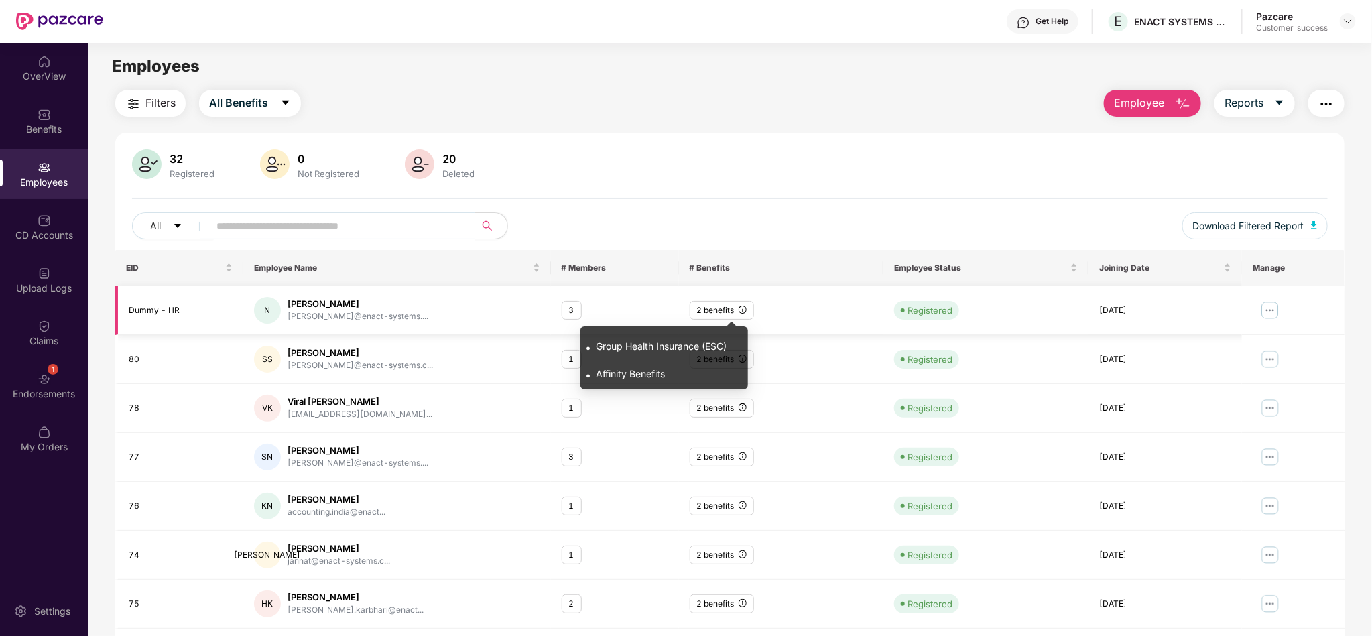
click at [743, 312] on icon "info-circle" at bounding box center [743, 310] width 8 height 8
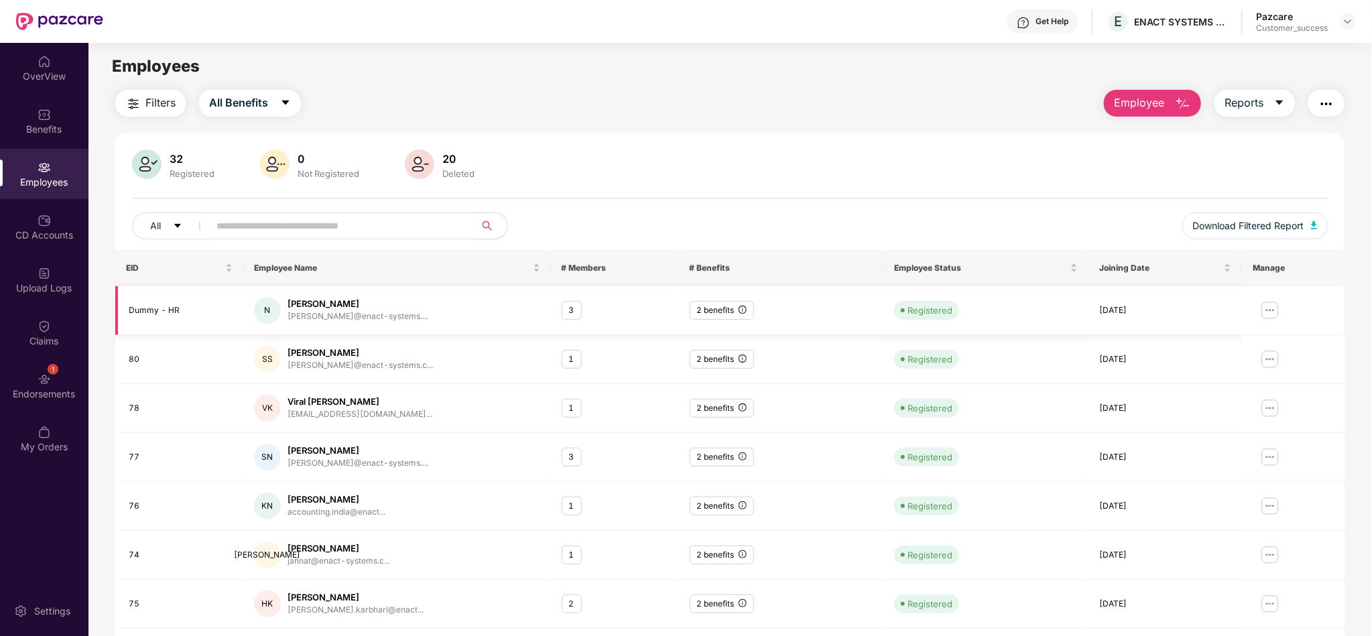
click at [1220, 310] on img at bounding box center [1270, 310] width 21 height 21
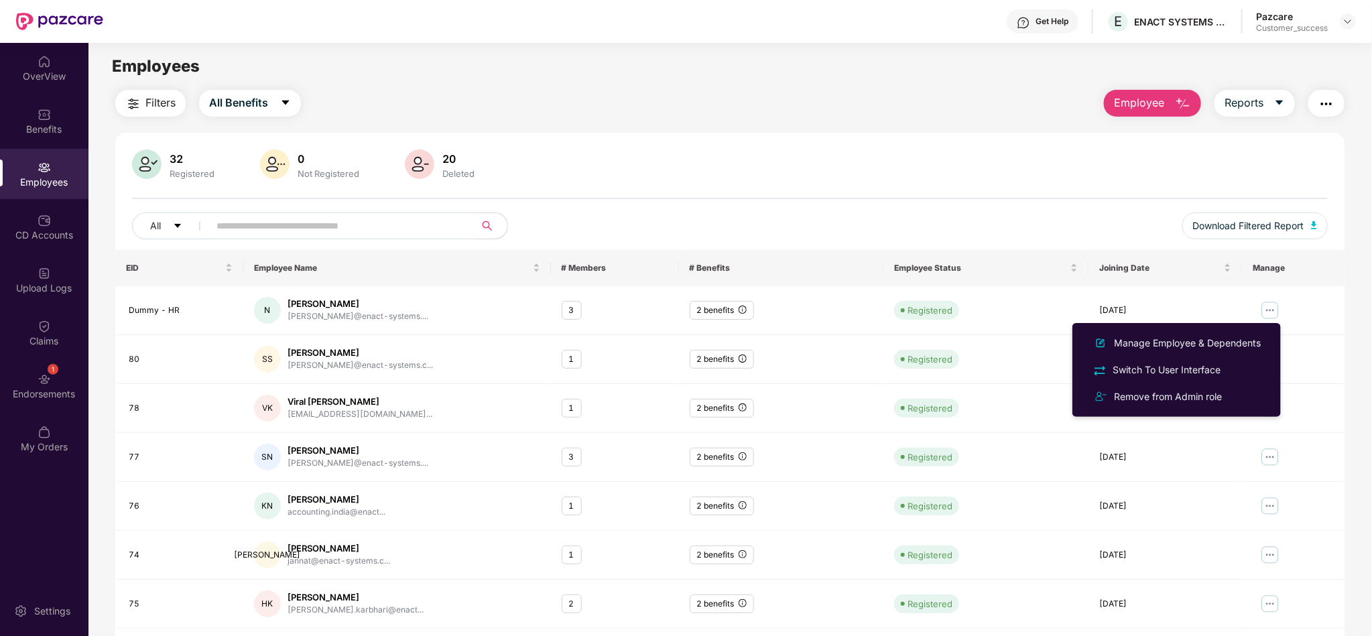
click at [398, 227] on input "text" at bounding box center [337, 226] width 241 height 20
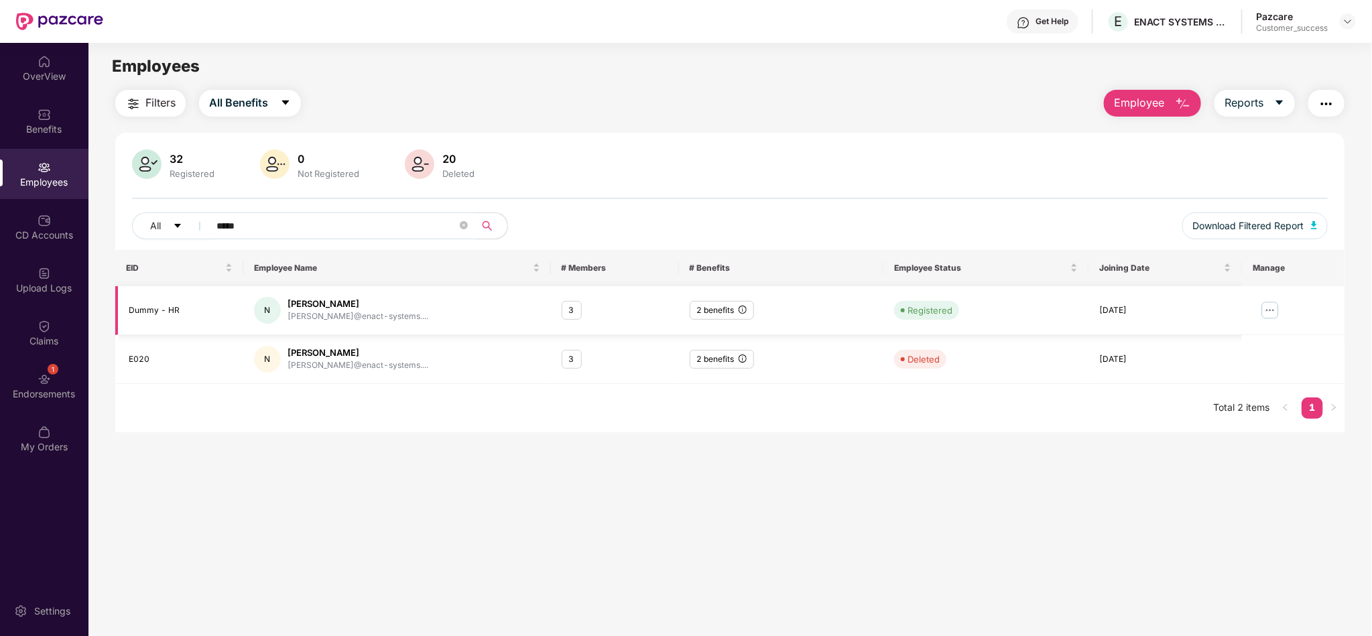
type input "*****"
click at [1220, 310] on img at bounding box center [1270, 310] width 21 height 21
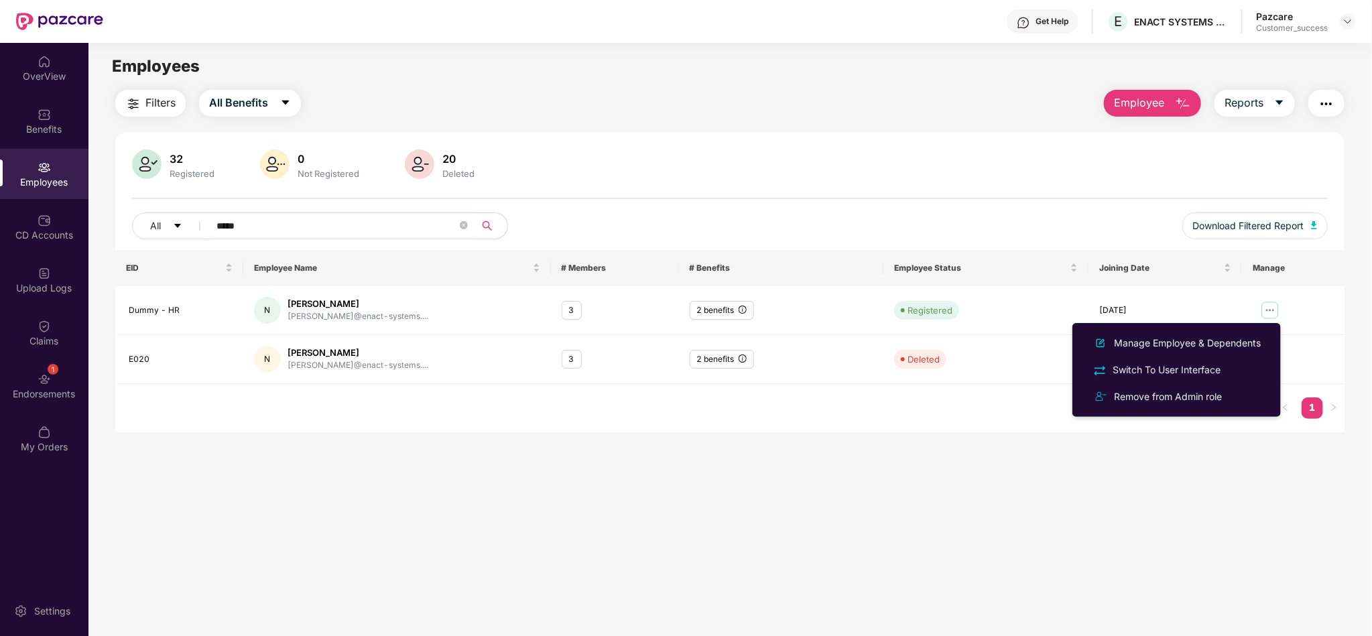
drag, startPoint x: 1348, startPoint y: 25, endPoint x: 1340, endPoint y: 34, distance: 12.8
click at [1220, 24] on img at bounding box center [1348, 21] width 11 height 11
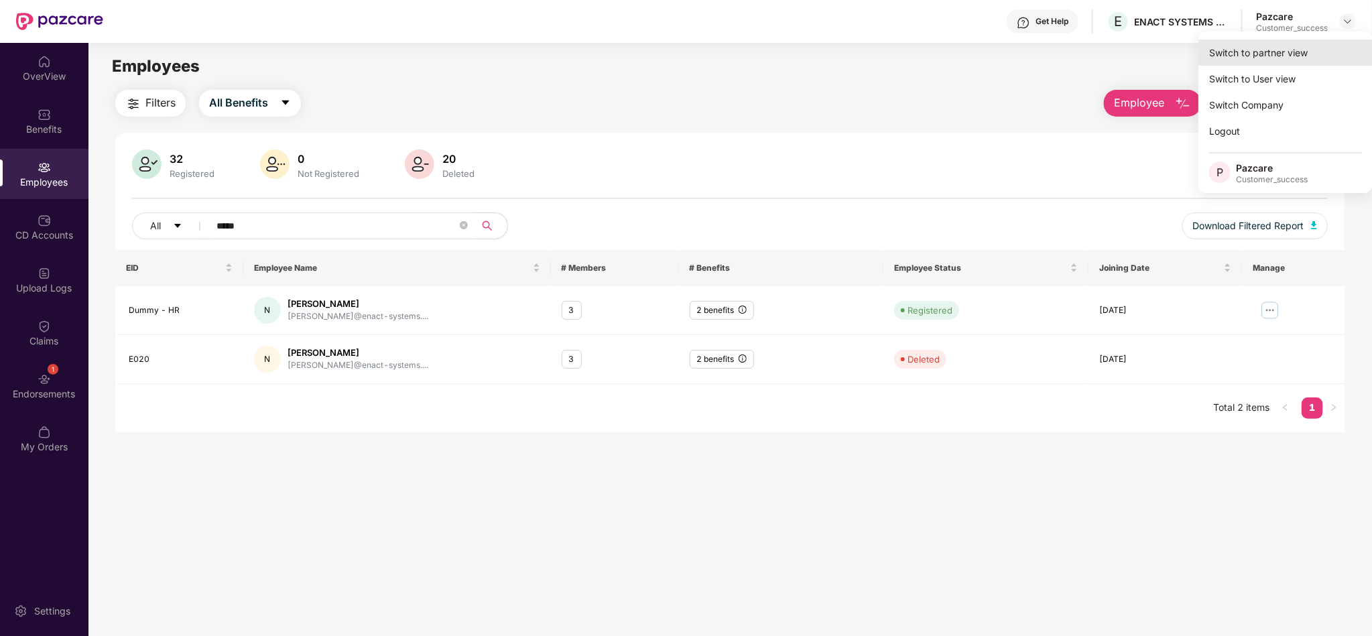
click at [1220, 61] on div "Switch to partner view" at bounding box center [1286, 53] width 174 height 26
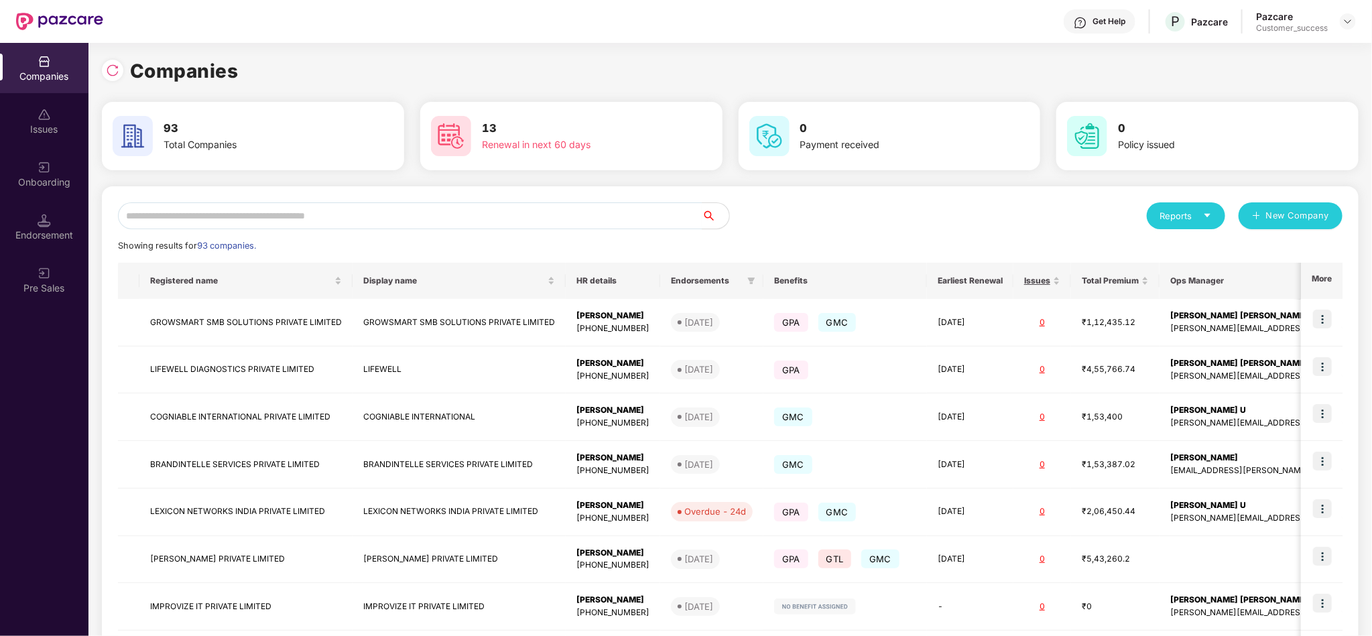
click at [525, 229] on div "Reports New Company Showing results for 93 companies. Registered name Display n…" at bounding box center [730, 511] width 1225 height 619
click at [520, 214] on input "text" at bounding box center [410, 215] width 585 height 27
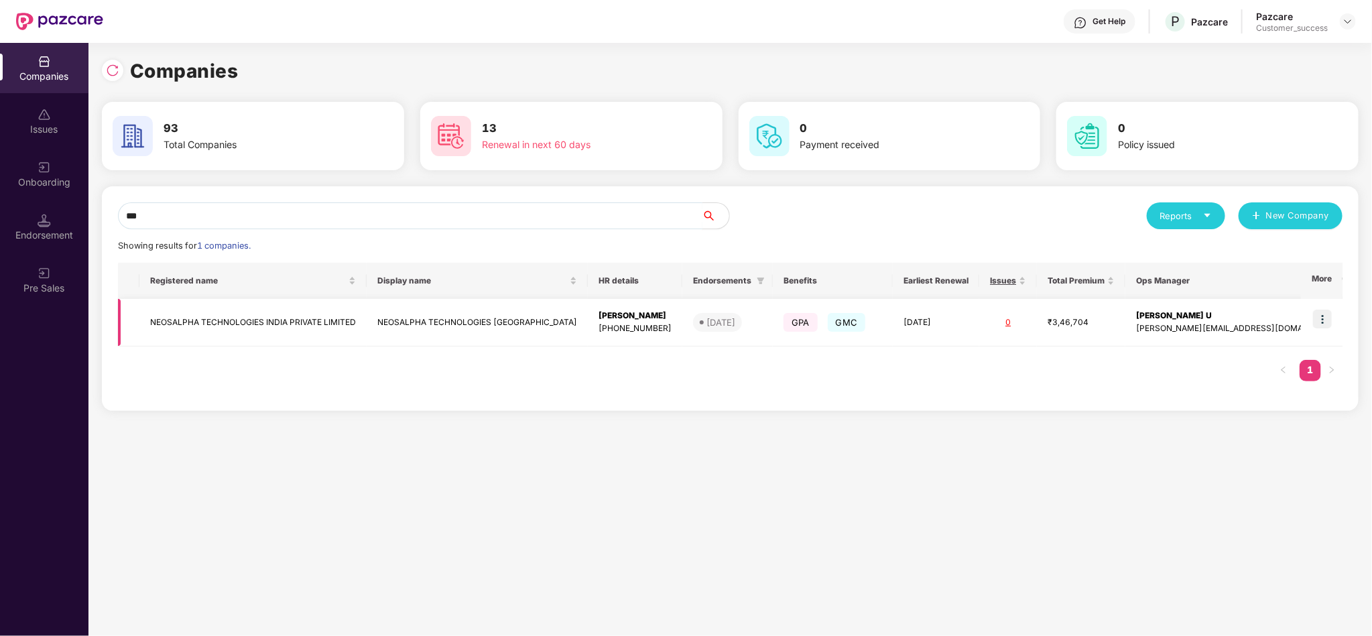
type input "***"
click at [1220, 314] on img at bounding box center [1322, 319] width 19 height 19
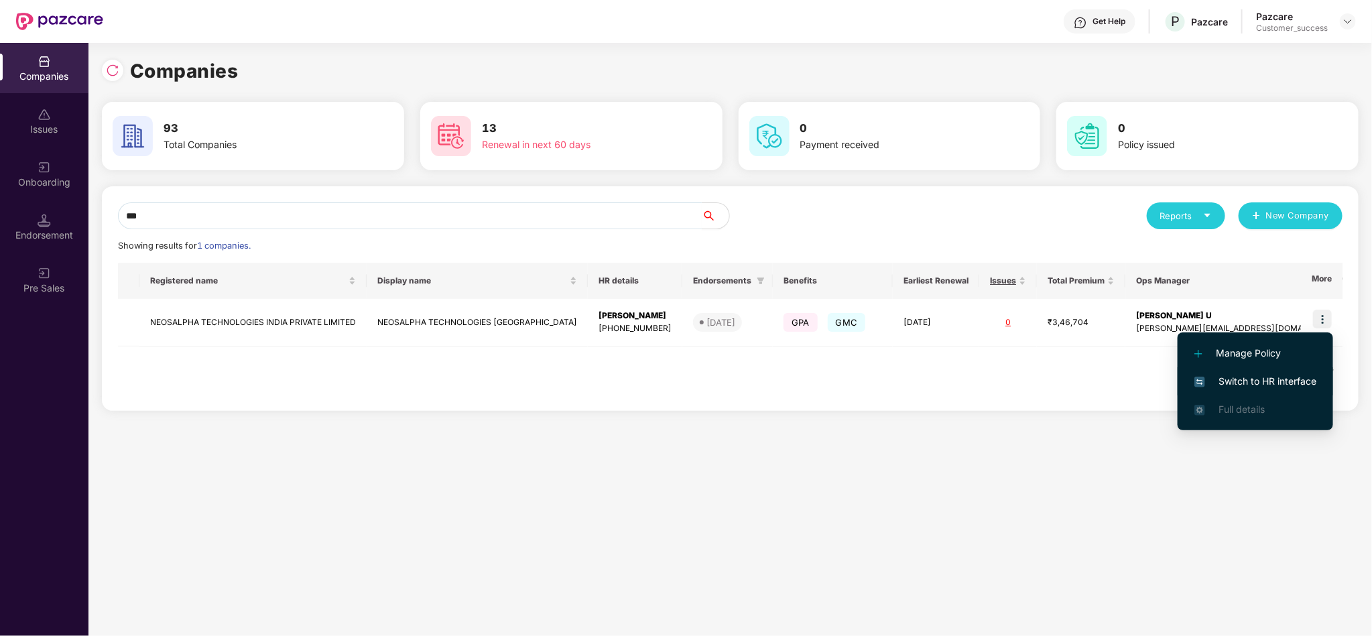
click at [1220, 382] on span "Switch to HR interface" at bounding box center [1256, 381] width 122 height 15
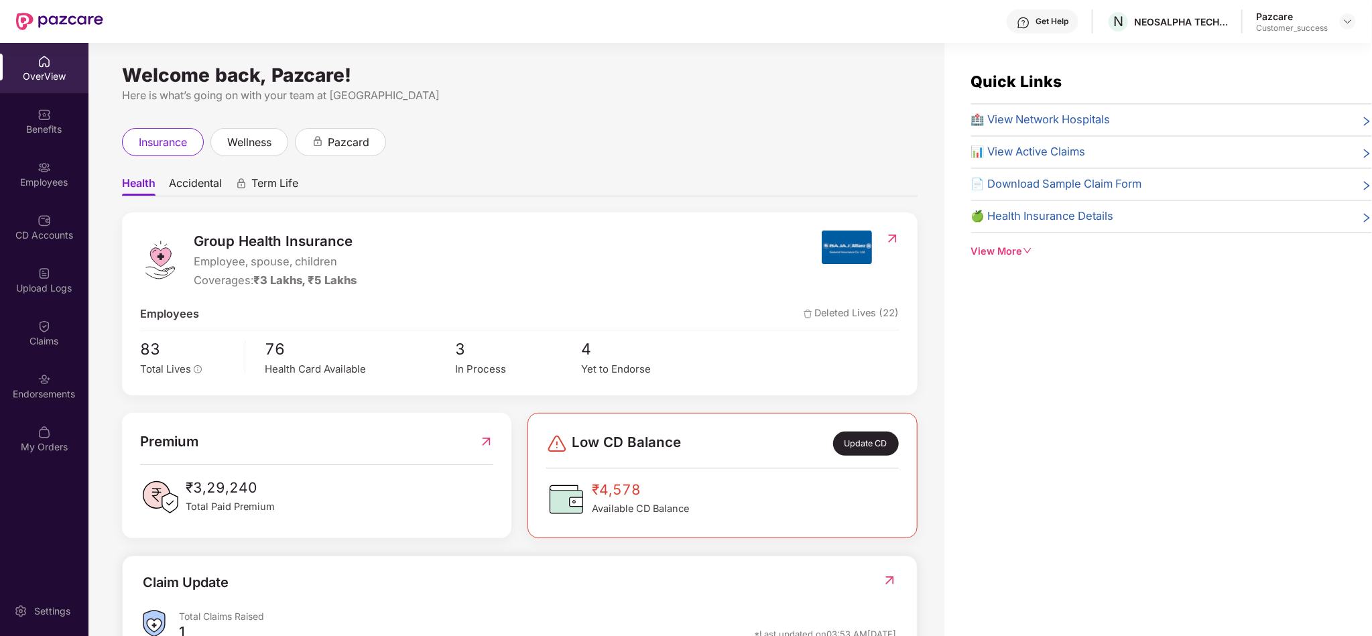
click at [54, 186] on div "Employees" at bounding box center [44, 182] width 89 height 13
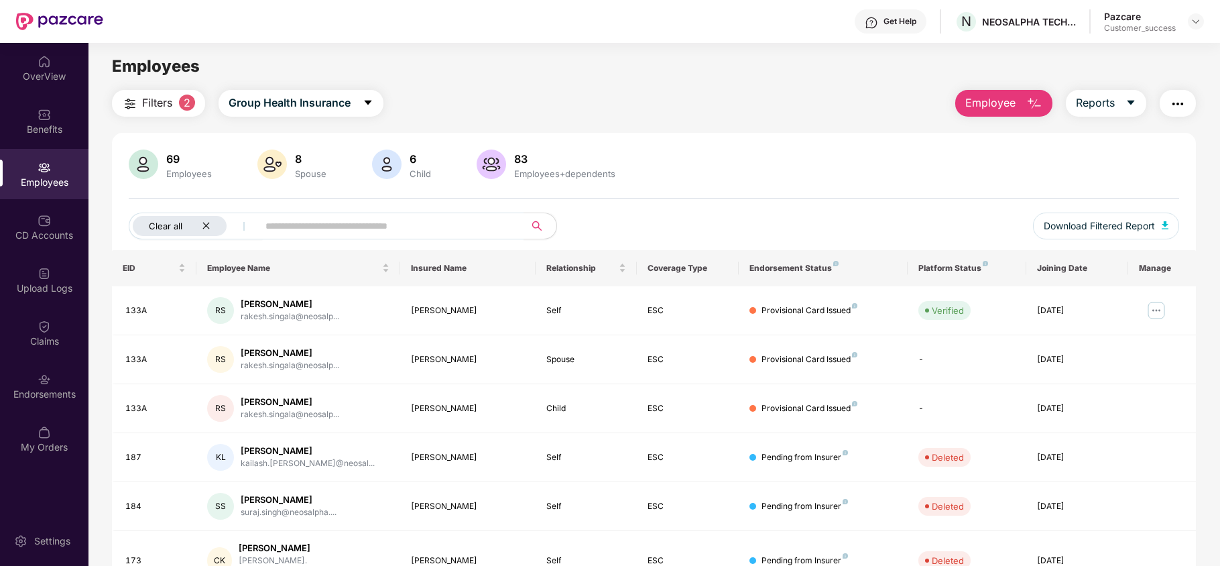
click at [202, 223] on icon "close" at bounding box center [206, 225] width 9 height 9
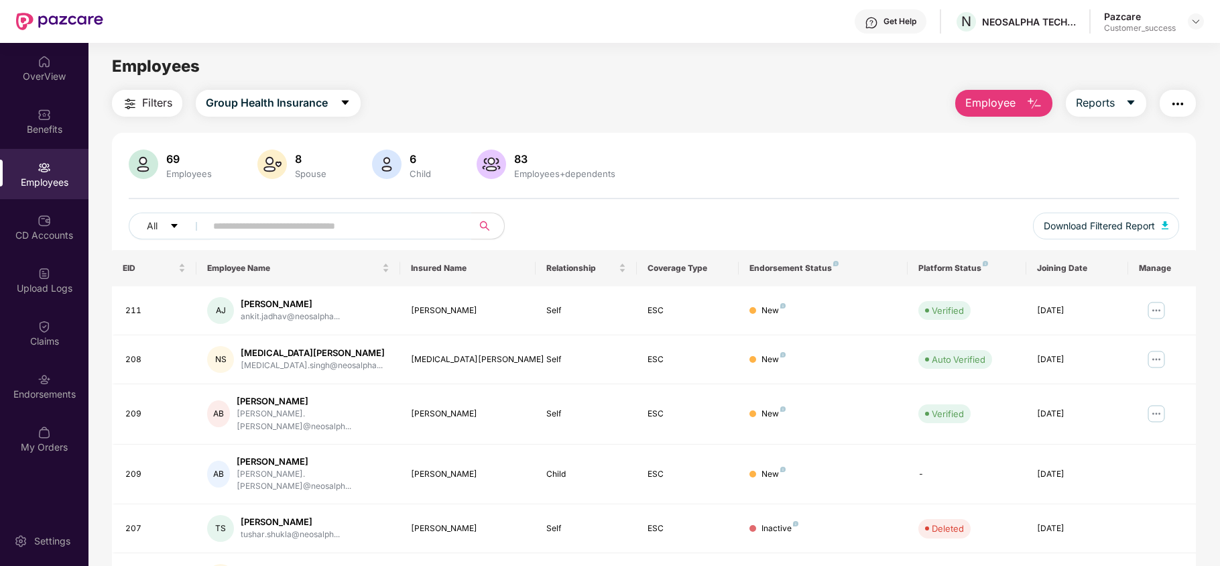
drag, startPoint x: 1001, startPoint y: 100, endPoint x: 994, endPoint y: 114, distance: 15.9
click at [999, 100] on span "Employee" at bounding box center [990, 103] width 50 height 17
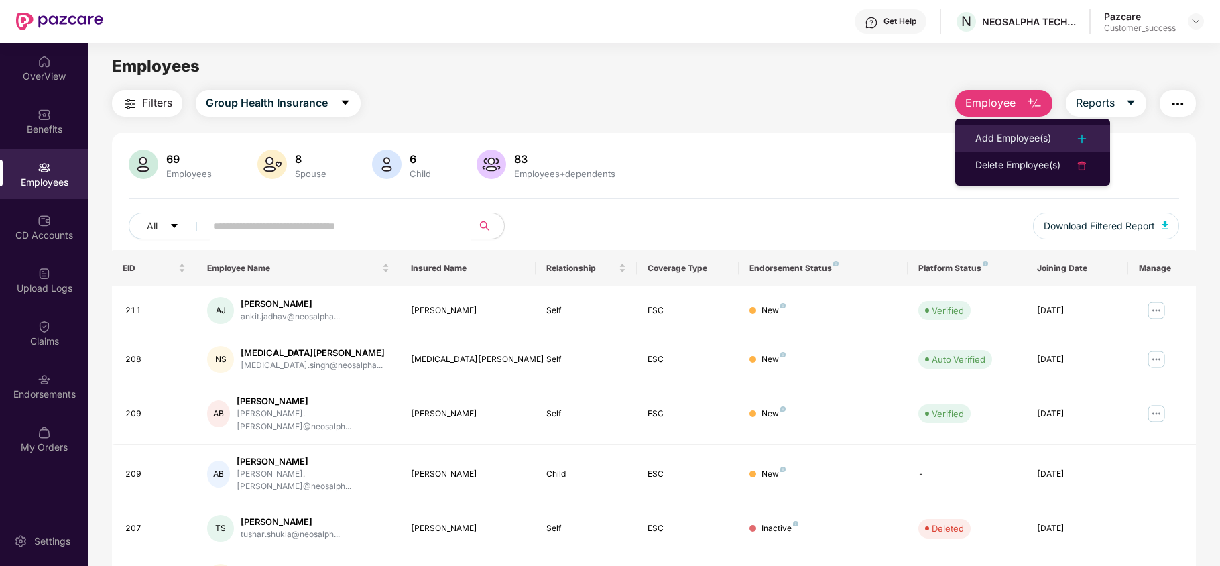
click at [988, 127] on li "Add Employee(s)" at bounding box center [1032, 138] width 155 height 27
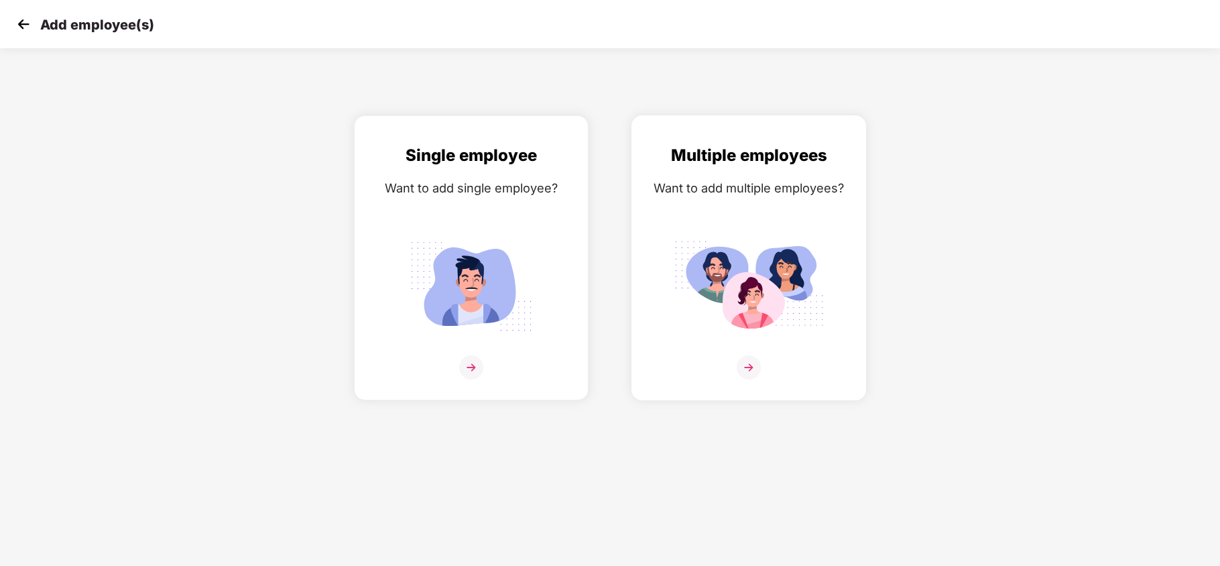
click at [714, 266] on img at bounding box center [749, 286] width 150 height 105
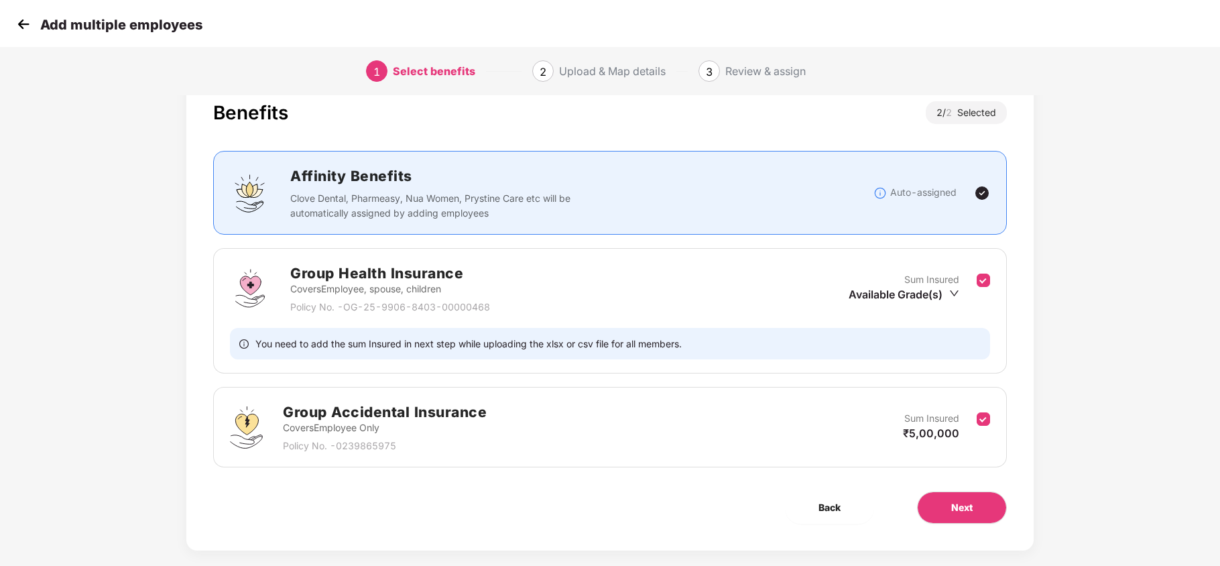
scroll to position [55, 0]
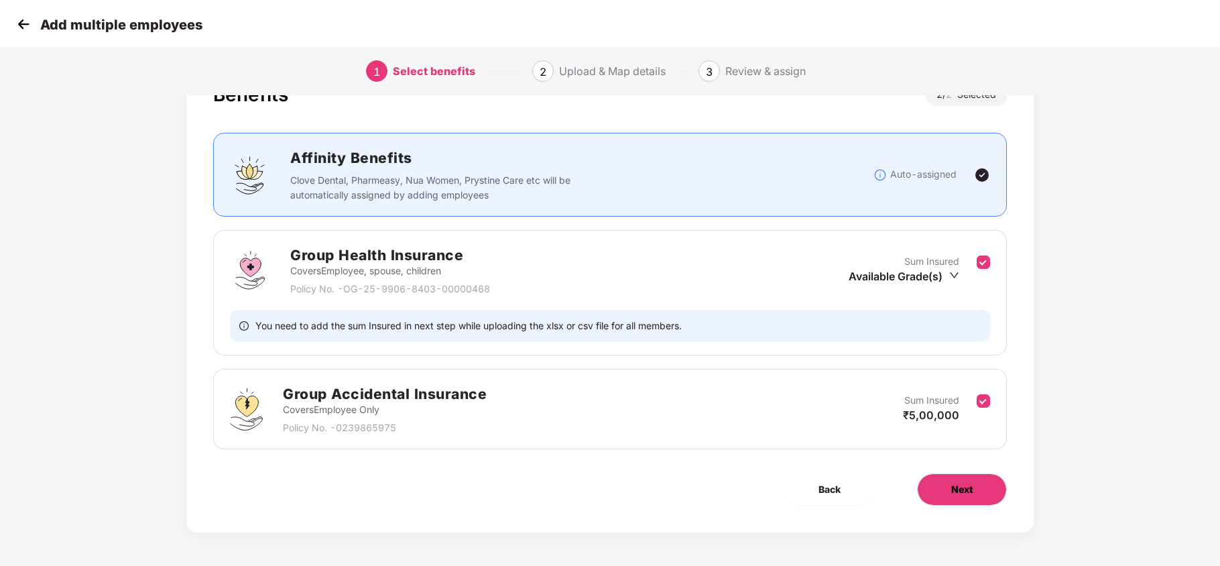
click at [960, 489] on span "Next" at bounding box center [961, 489] width 21 height 15
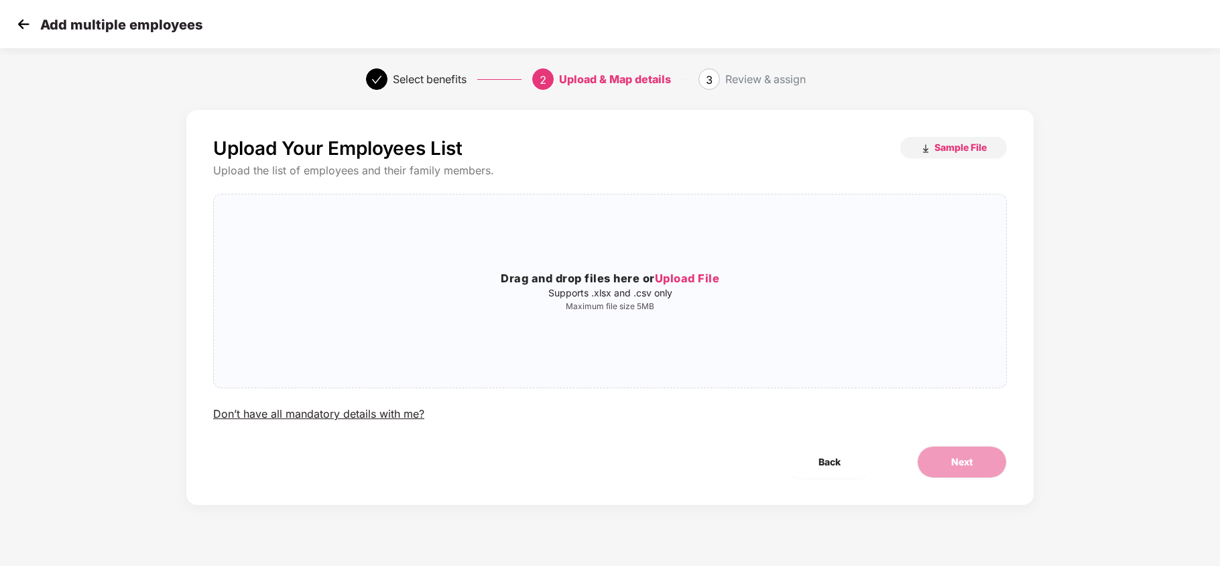
scroll to position [0, 0]
click at [679, 279] on span "Upload File" at bounding box center [687, 278] width 65 height 13
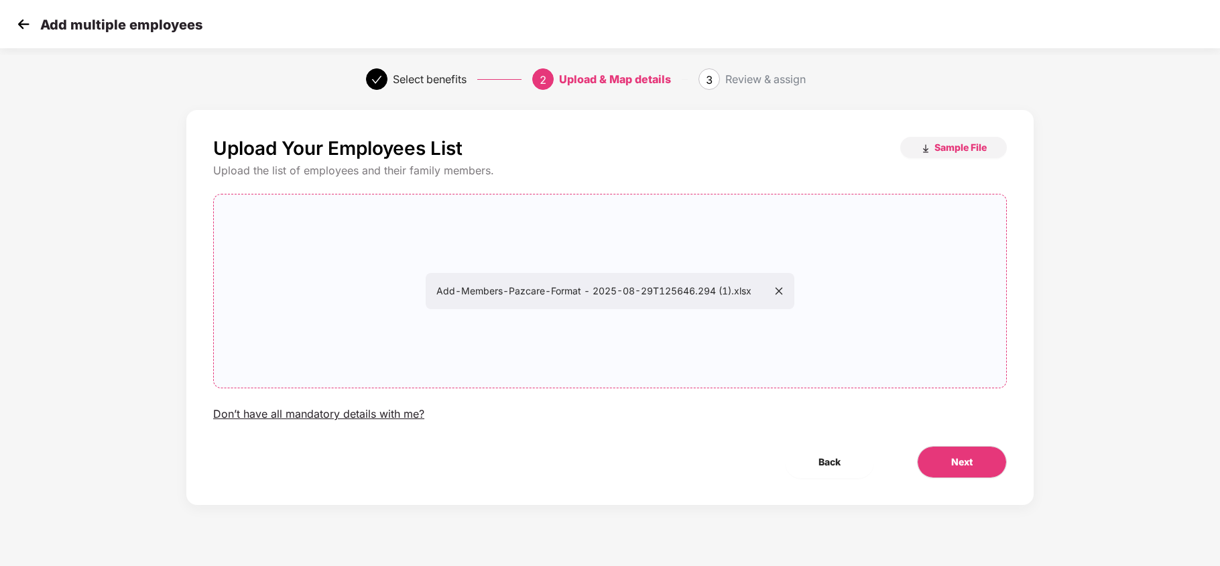
click at [955, 479] on div "Upload Your Employees List Sample File Upload the list of employees and their f…" at bounding box center [609, 307] width 847 height 395
click at [955, 472] on button "Next" at bounding box center [962, 462] width 90 height 32
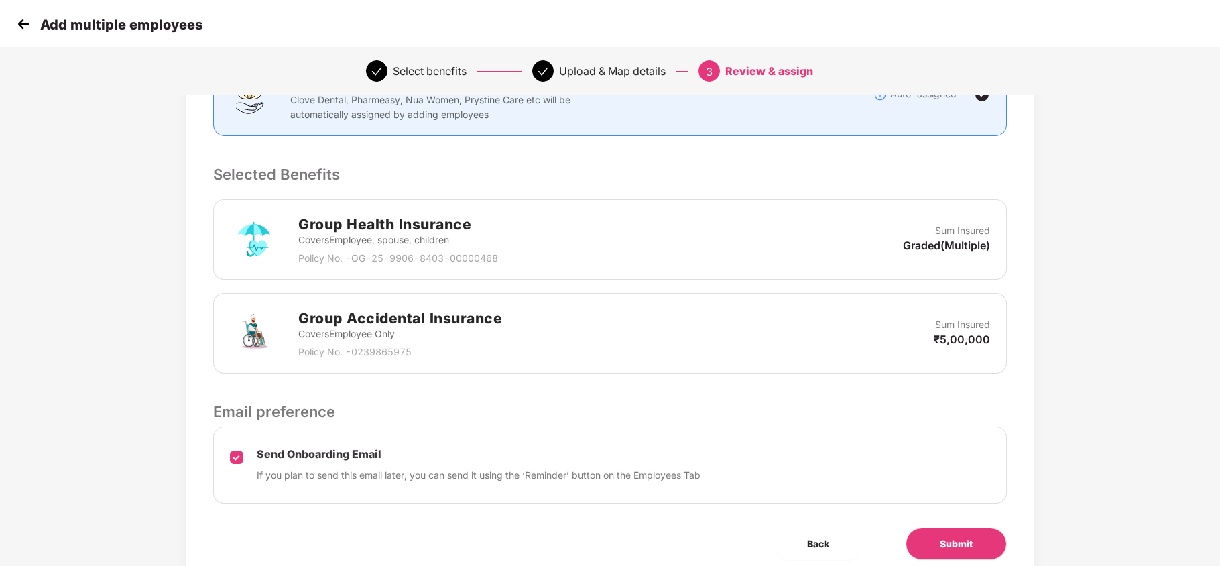
scroll to position [278, 0]
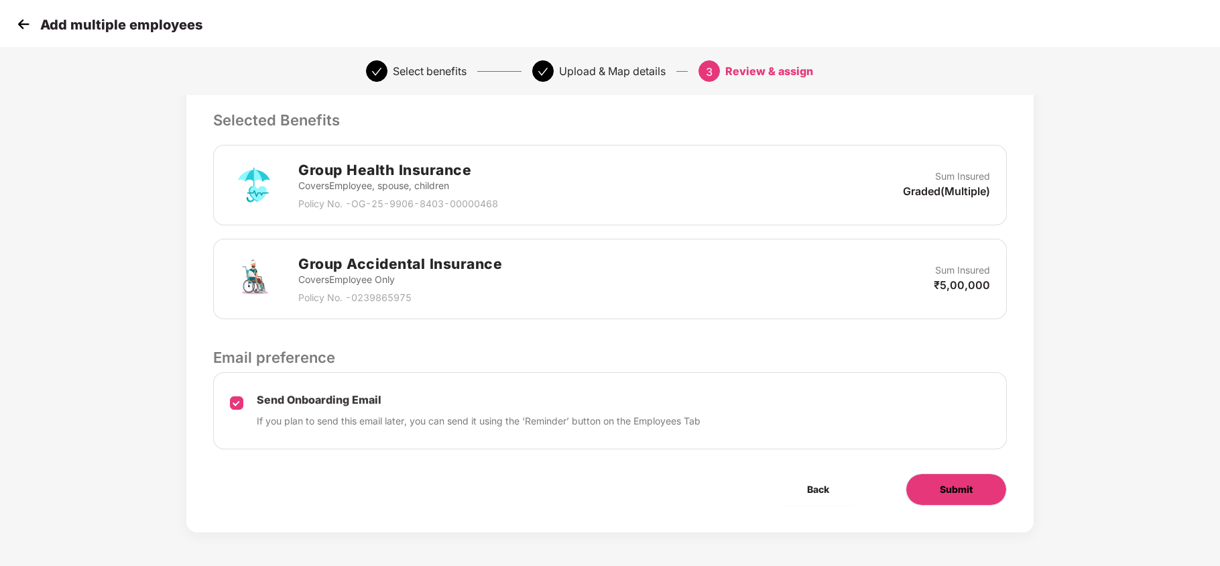
click at [955, 491] on span "Submit" at bounding box center [956, 489] width 33 height 15
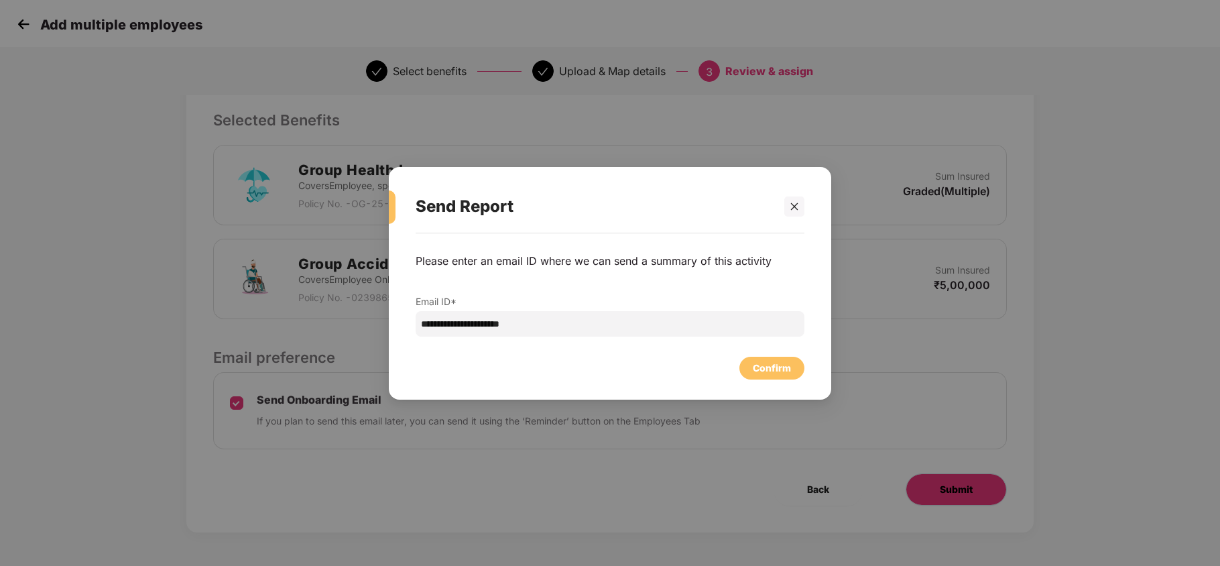
scroll to position [0, 0]
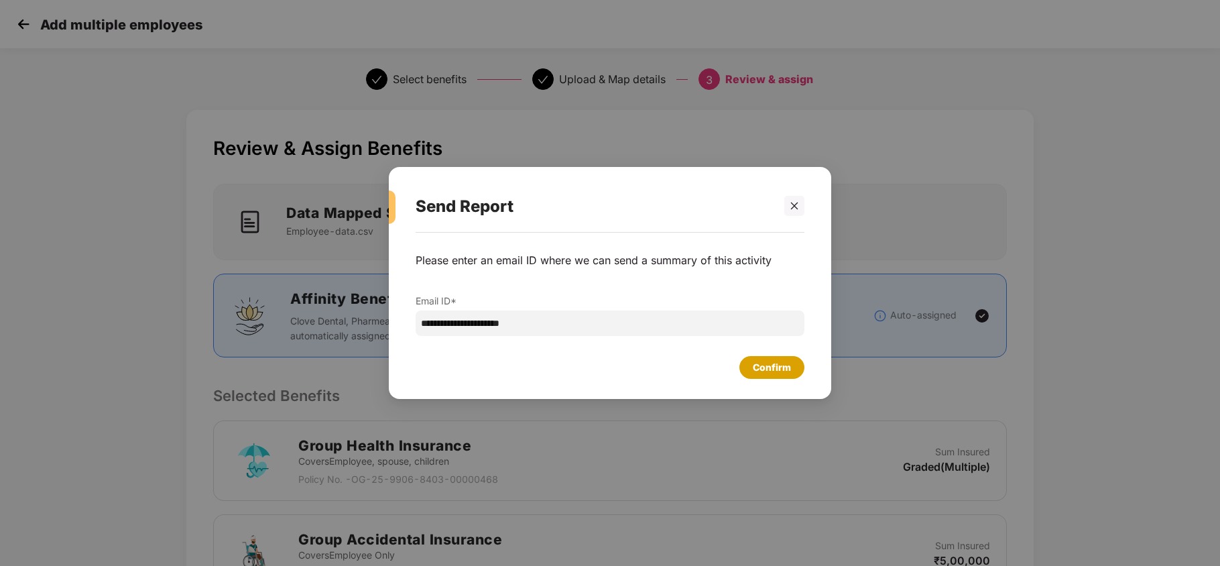
click at [789, 368] on div "Confirm" at bounding box center [772, 367] width 38 height 15
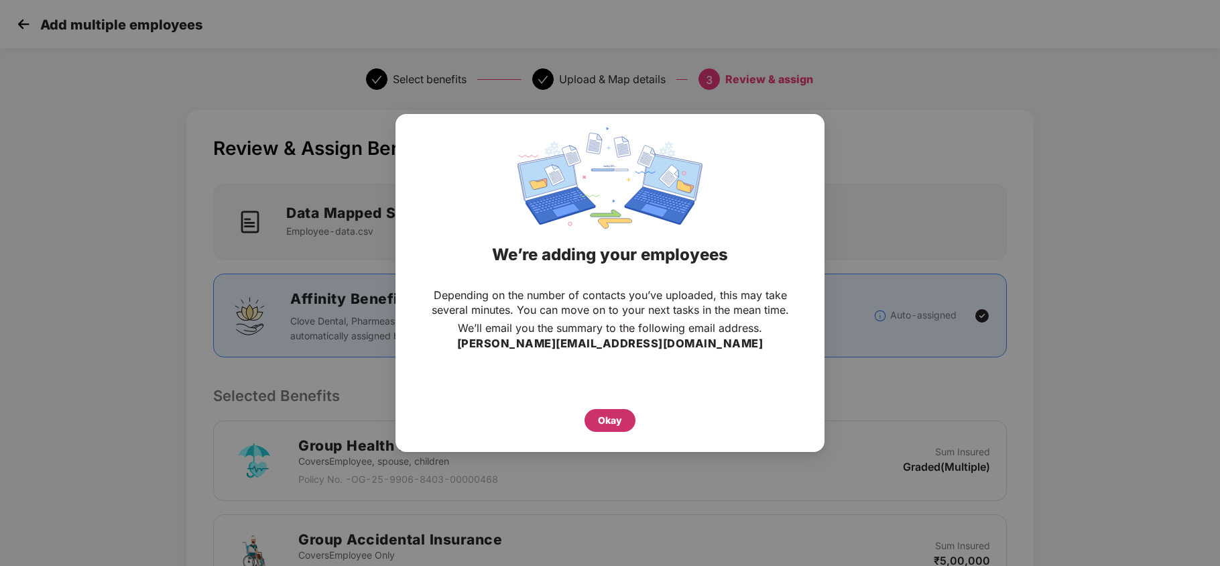
click at [626, 426] on div "Okay" at bounding box center [610, 420] width 51 height 23
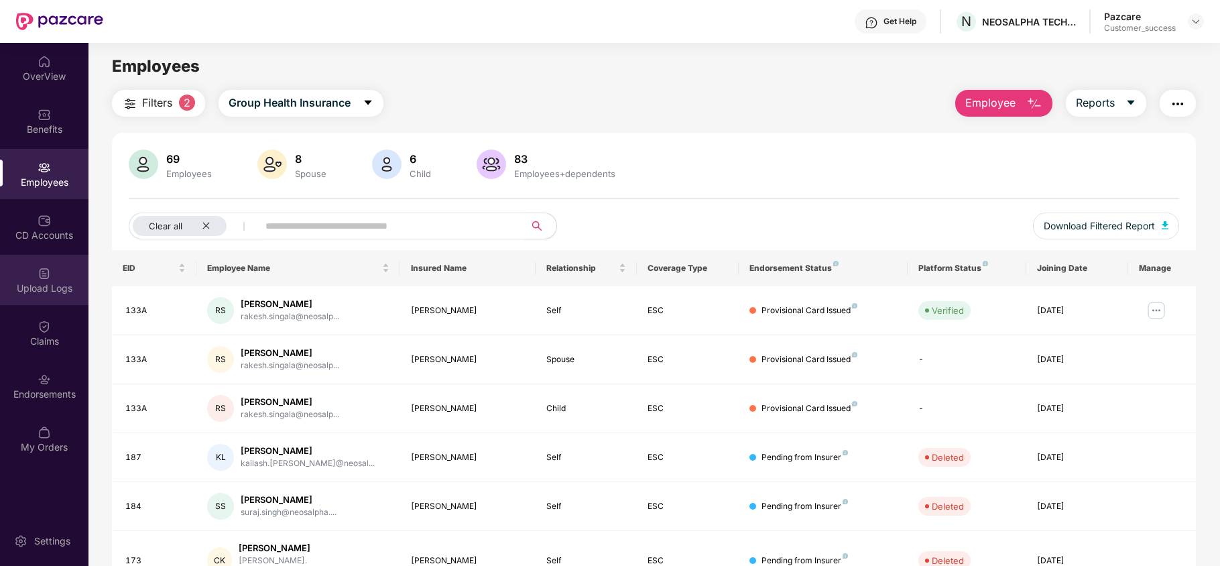
click at [49, 267] on img at bounding box center [44, 273] width 13 height 13
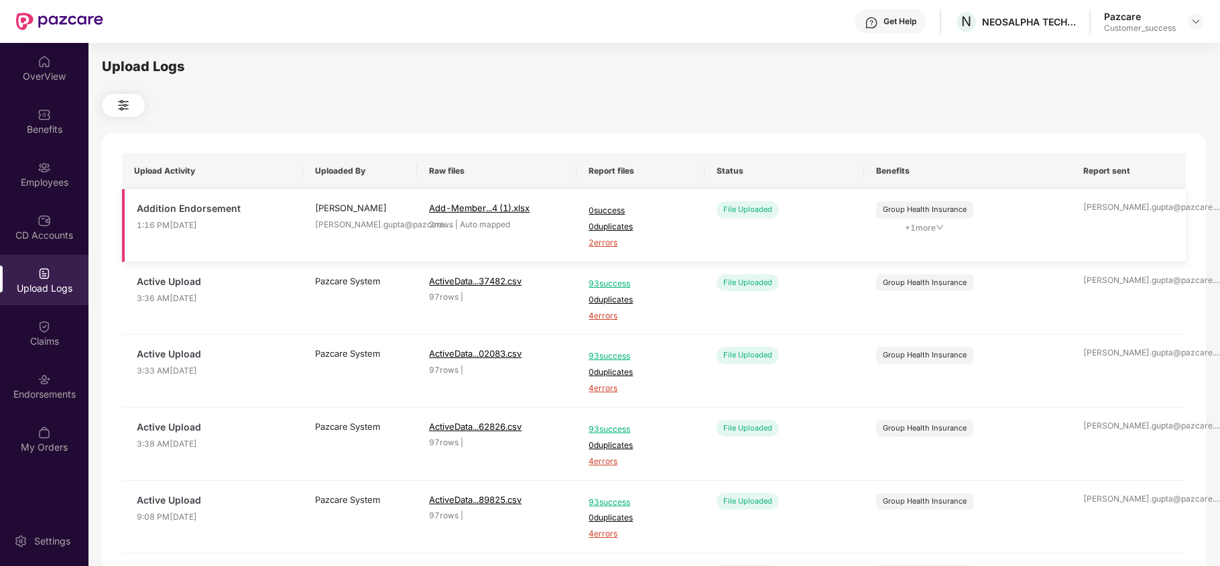
click at [598, 243] on span "2 errors" at bounding box center [640, 243] width 103 height 13
click at [52, 188] on div "Employees" at bounding box center [44, 182] width 89 height 13
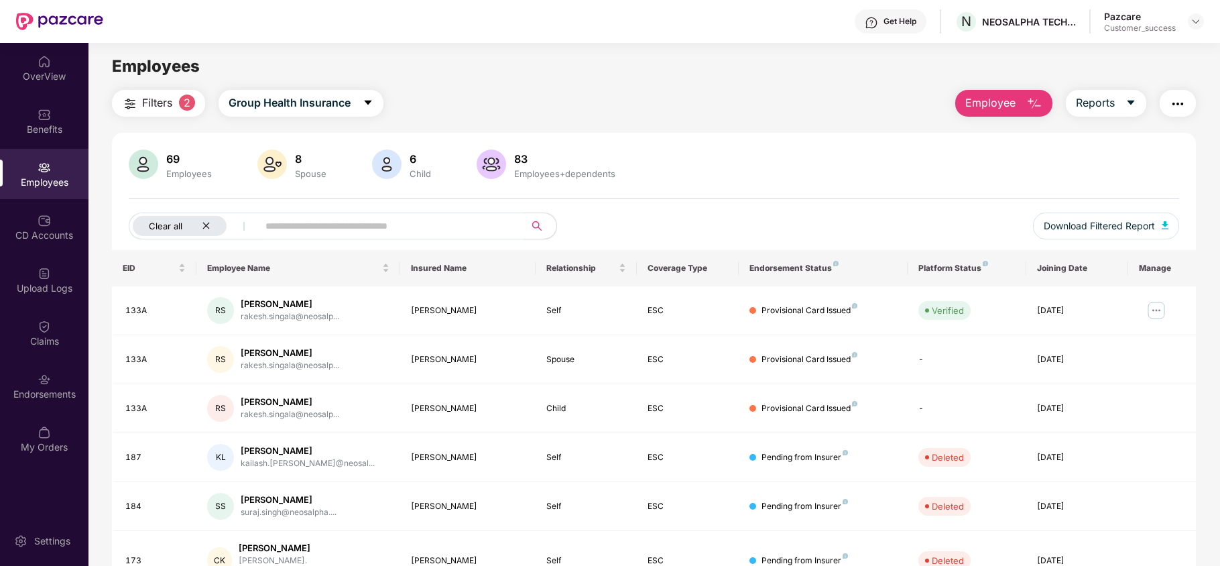
click at [208, 226] on icon "close" at bounding box center [206, 225] width 9 height 9
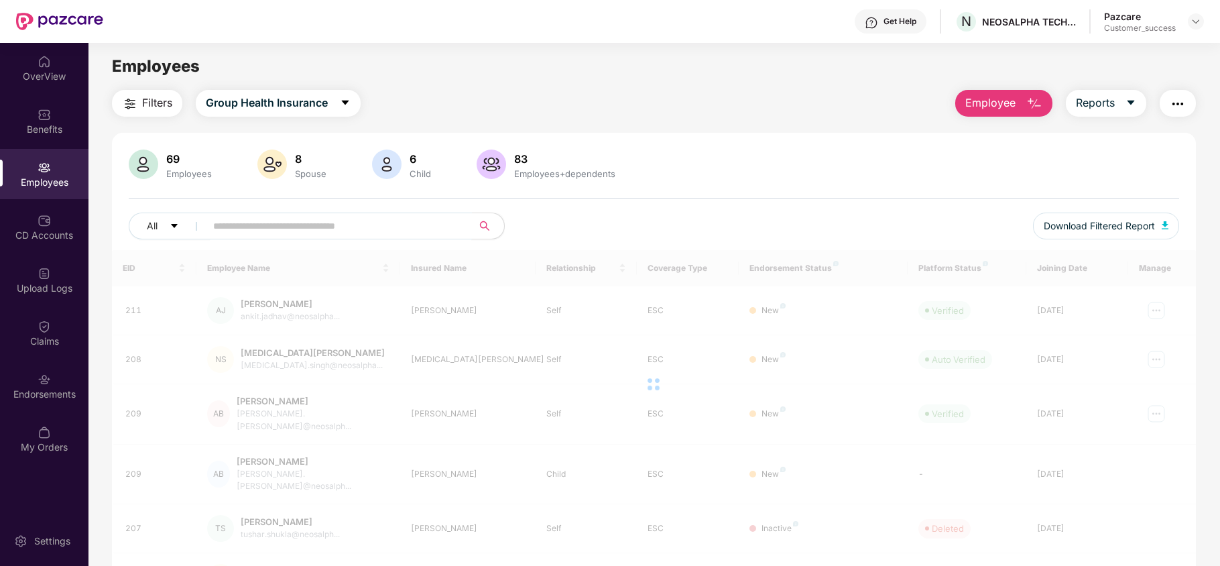
click at [234, 223] on input "text" at bounding box center [333, 226] width 241 height 20
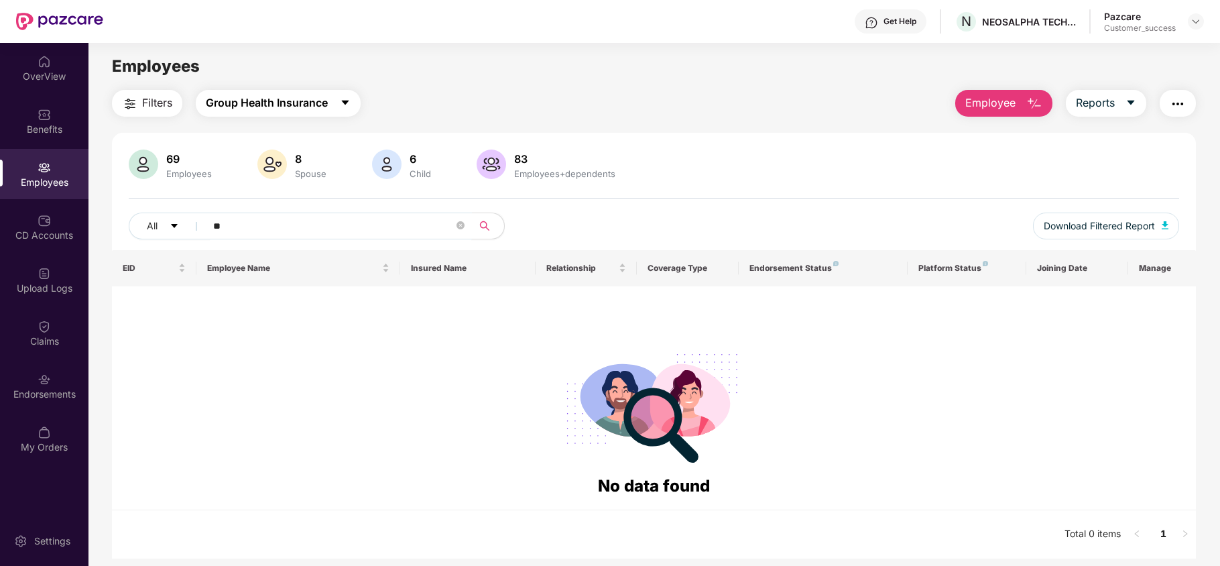
type input "**"
click at [257, 95] on span "Group Health Insurance" at bounding box center [267, 103] width 122 height 17
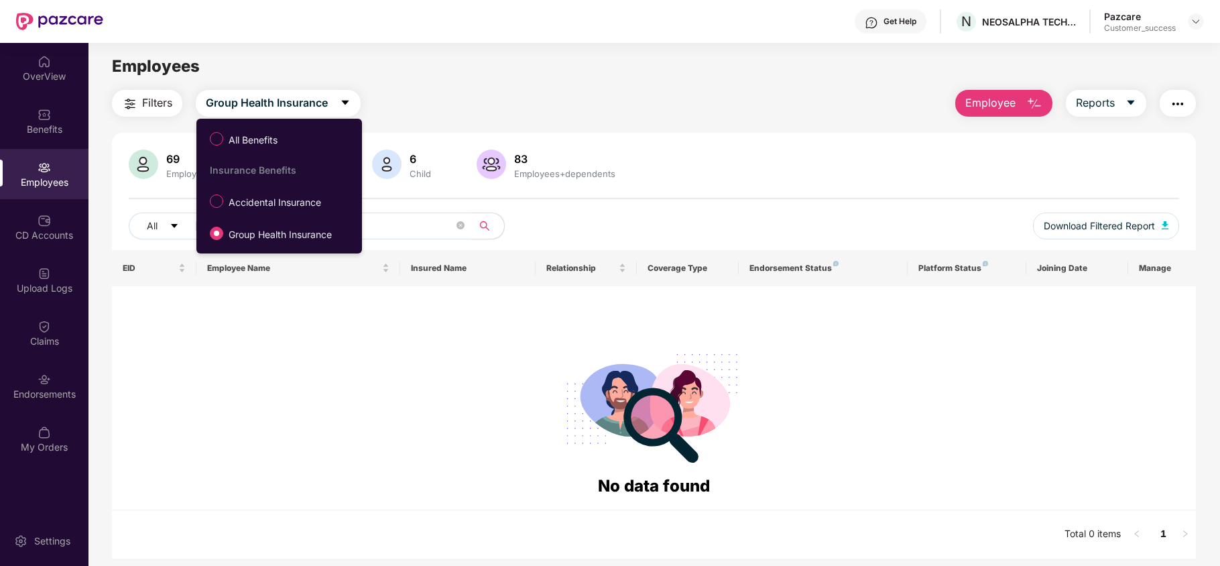
click at [263, 148] on label "All Benefits" at bounding box center [246, 138] width 86 height 23
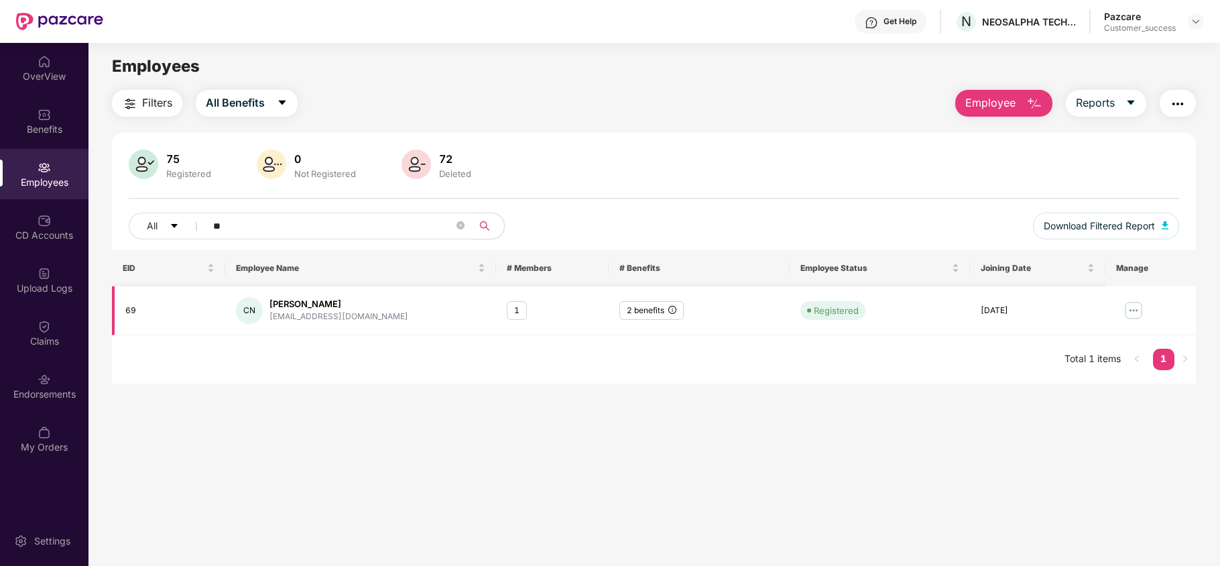
click at [1132, 316] on img at bounding box center [1133, 310] width 21 height 21
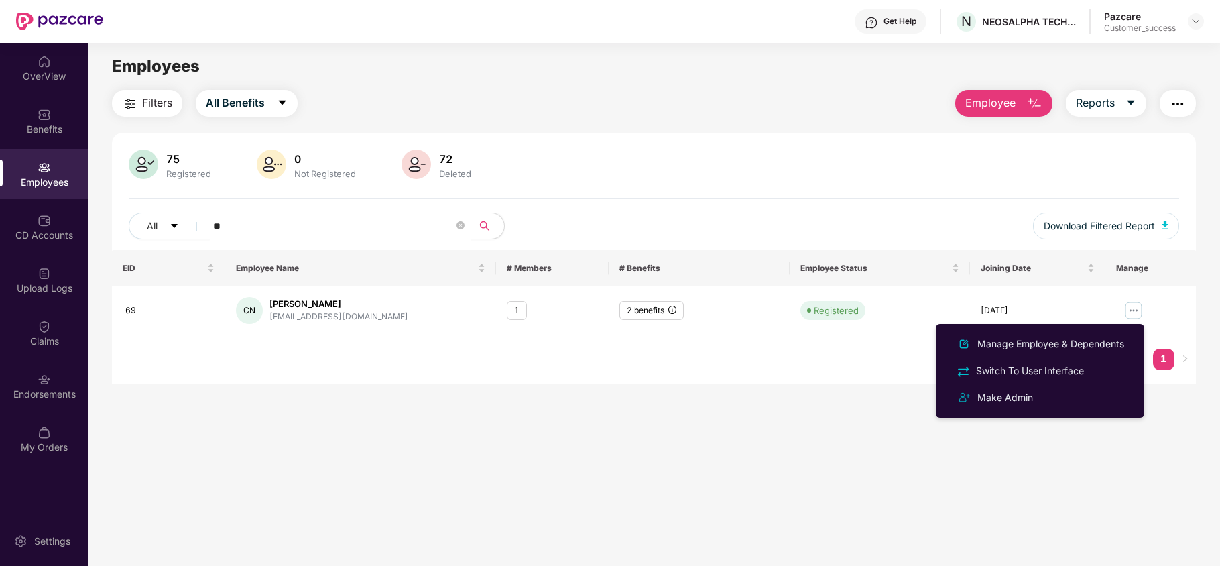
drag, startPoint x: 829, startPoint y: 384, endPoint x: 732, endPoint y: 363, distance: 99.4
click at [821, 381] on div "EID Employee Name # Members # Benefits Employee Status Joining Date Manage 69 C…" at bounding box center [654, 316] width 1084 height 133
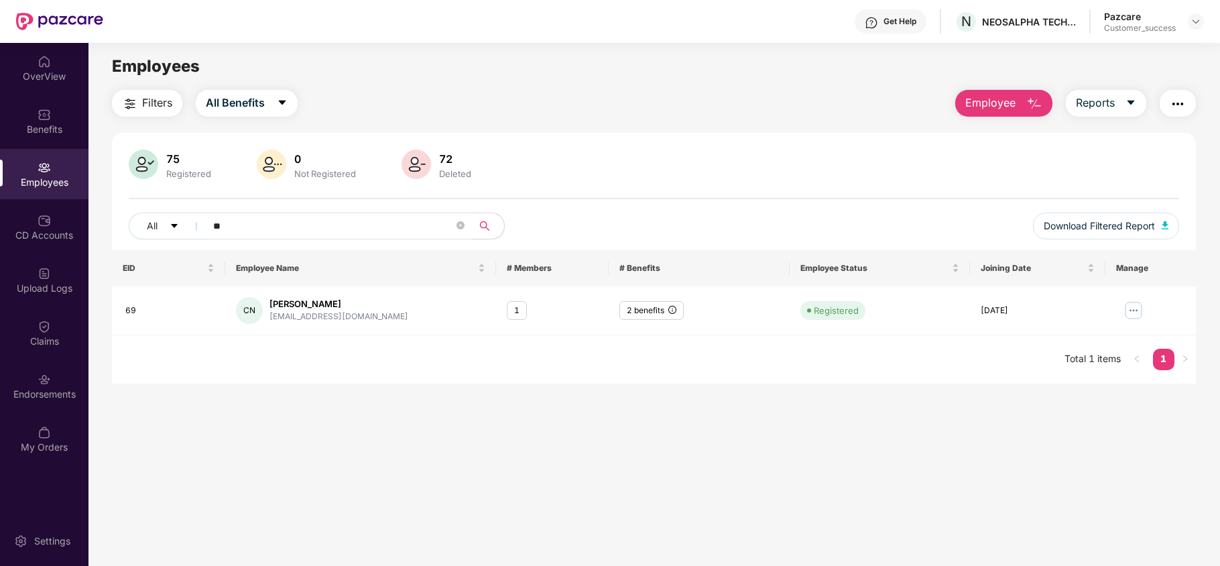
click at [970, 101] on span "Employee" at bounding box center [990, 103] width 50 height 17
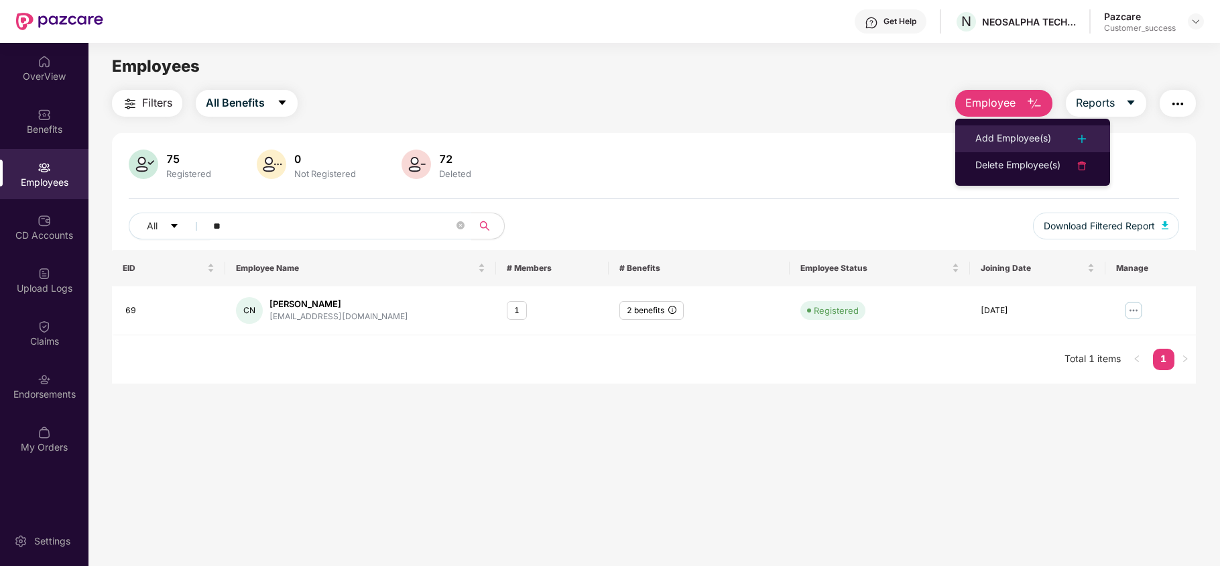
click at [970, 135] on li "Add Employee(s)" at bounding box center [1032, 138] width 155 height 27
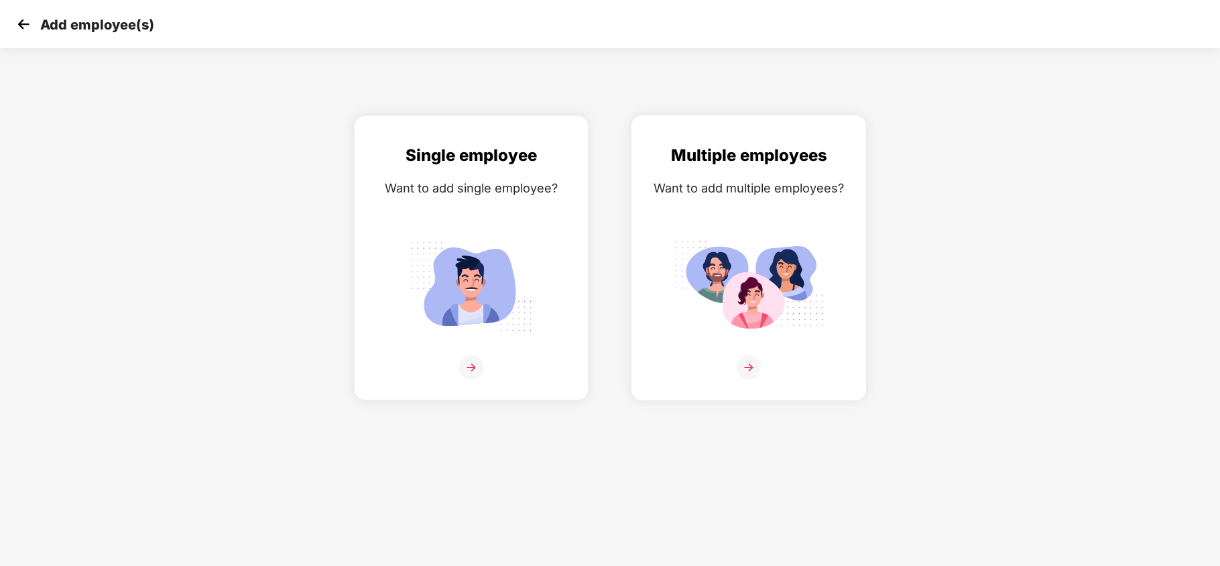
click at [746, 261] on img at bounding box center [749, 286] width 150 height 105
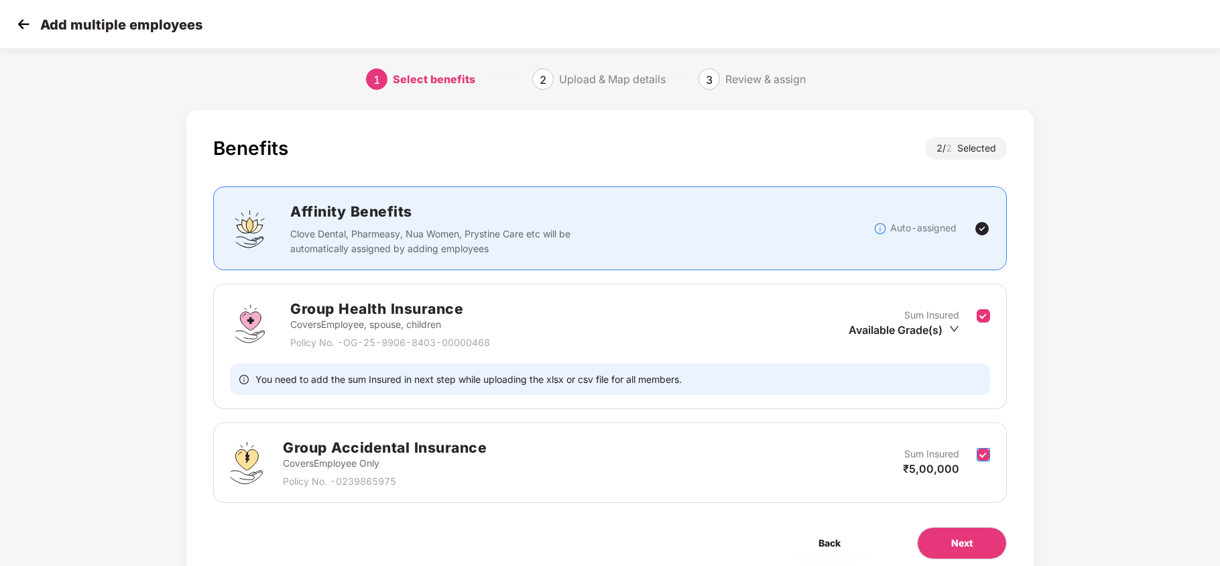
click at [980, 467] on label at bounding box center [983, 463] width 13 height 33
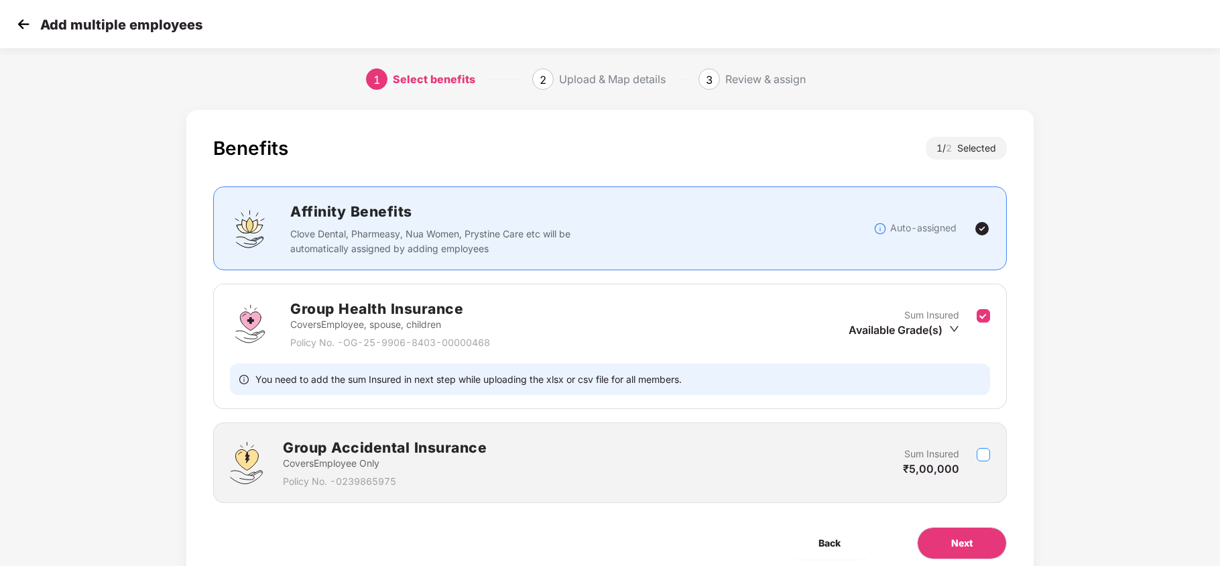
scroll to position [55, 0]
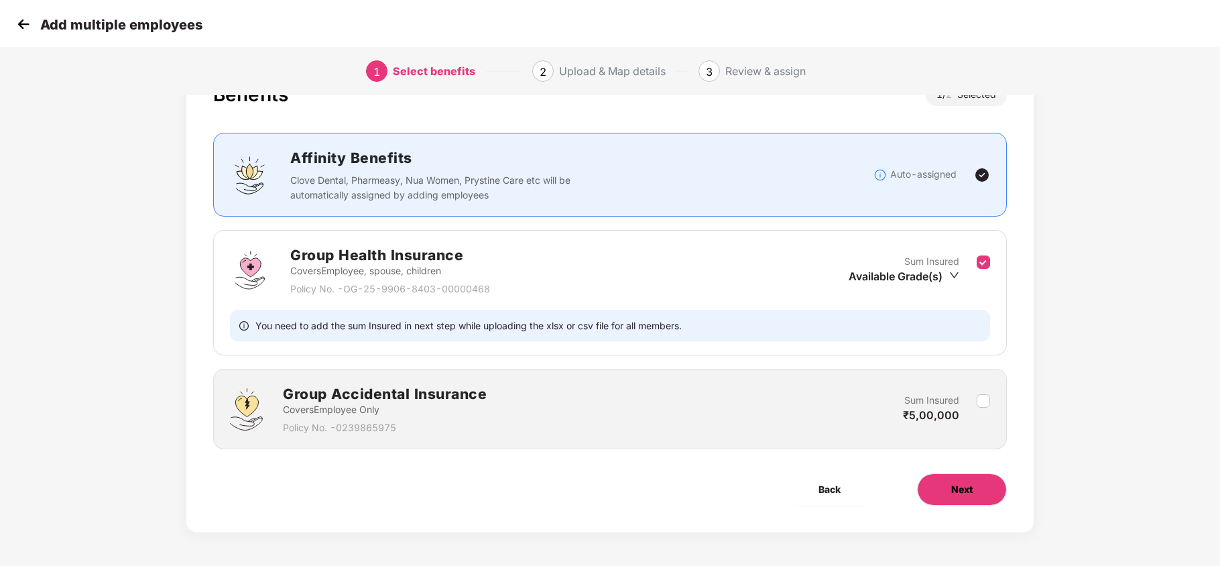
click at [970, 485] on span "Next" at bounding box center [961, 489] width 21 height 15
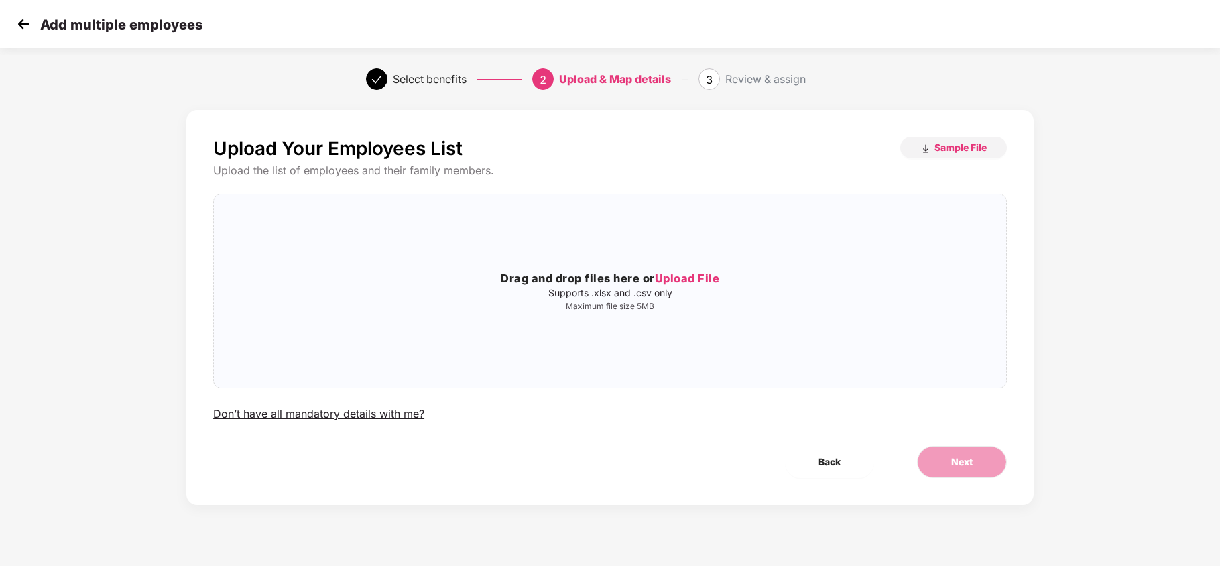
scroll to position [0, 0]
click at [685, 278] on span "Upload File" at bounding box center [687, 278] width 65 height 13
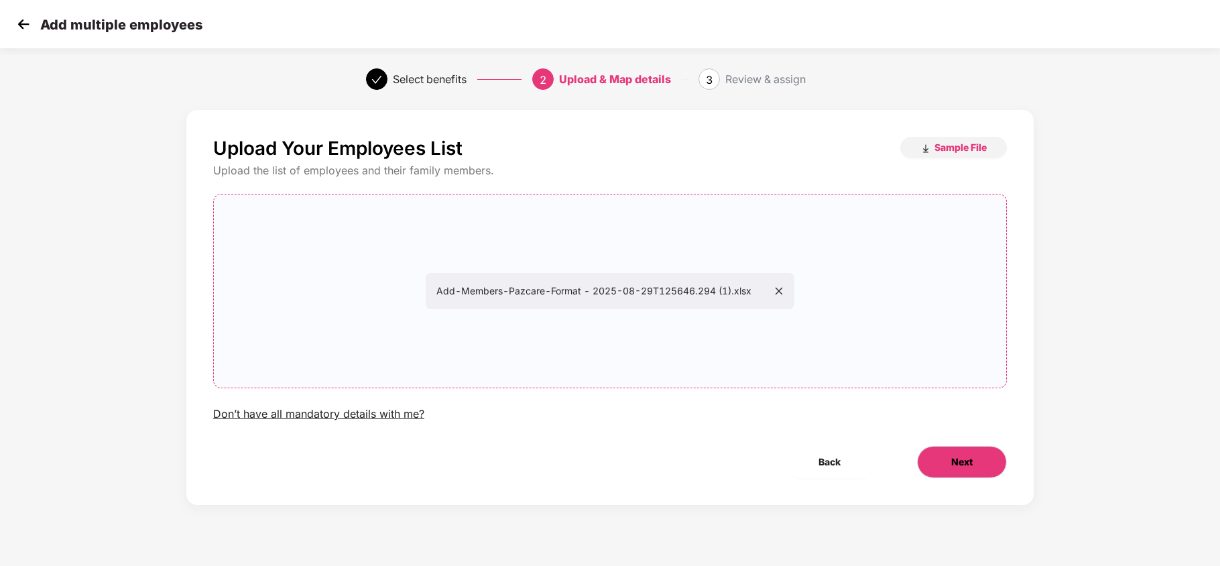
click at [957, 460] on span "Next" at bounding box center [961, 462] width 21 height 15
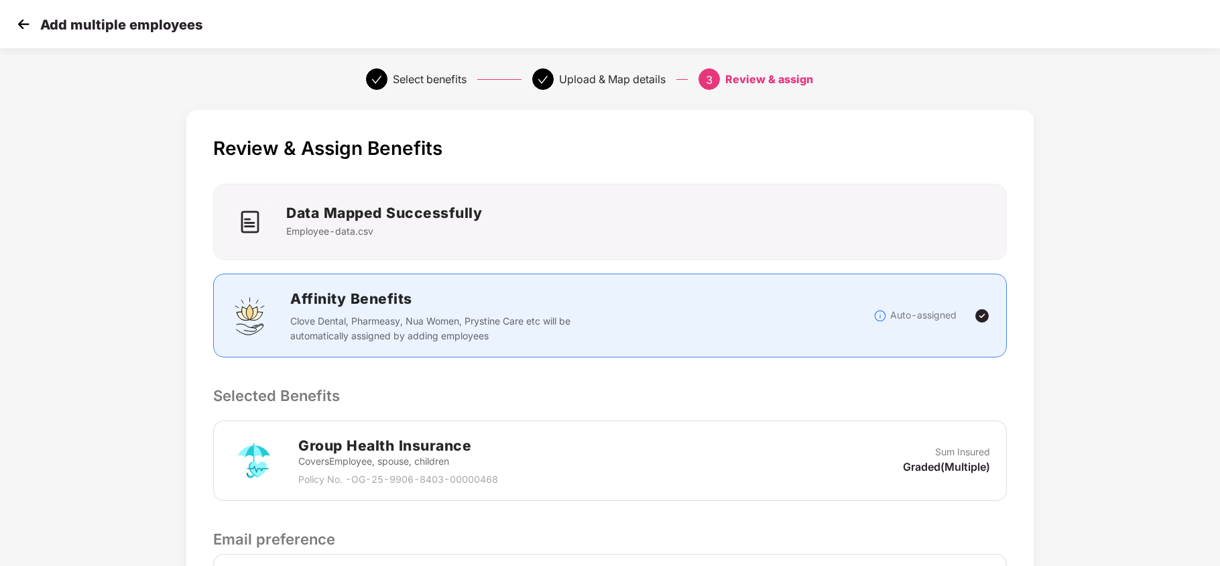
scroll to position [183, 0]
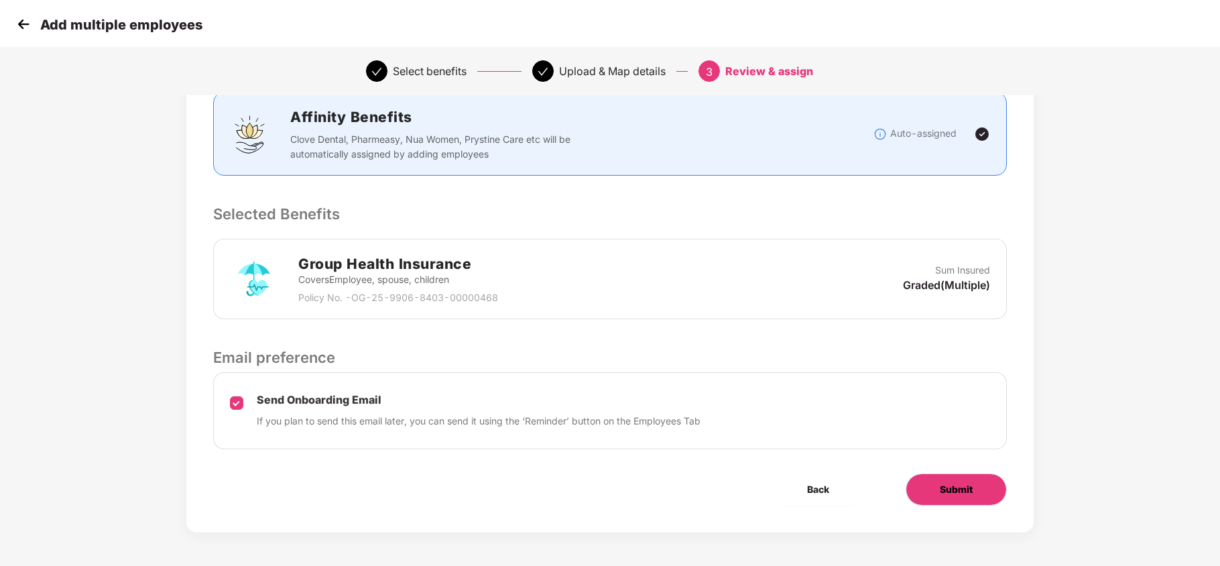
click at [959, 477] on button "Submit" at bounding box center [956, 489] width 101 height 32
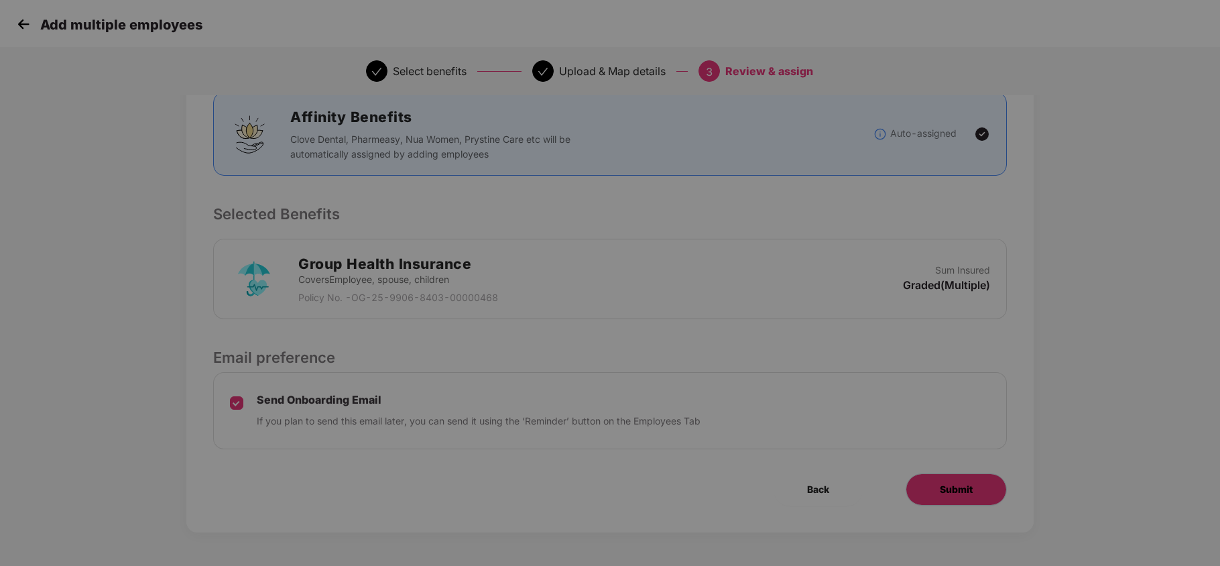
scroll to position [0, 0]
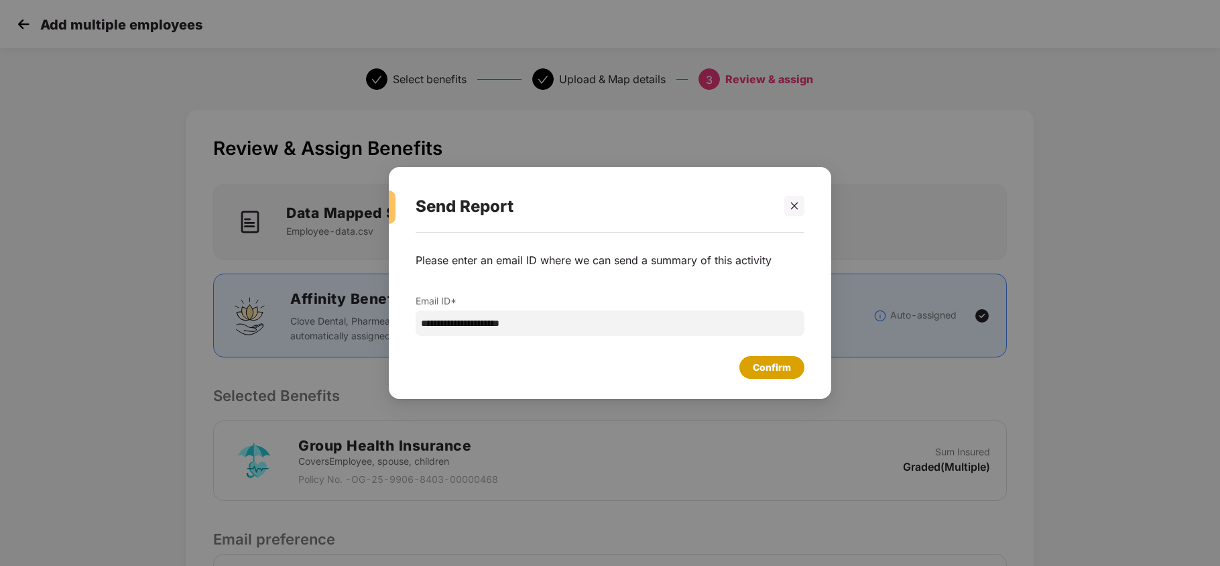
click at [763, 367] on div "Confirm" at bounding box center [772, 367] width 38 height 15
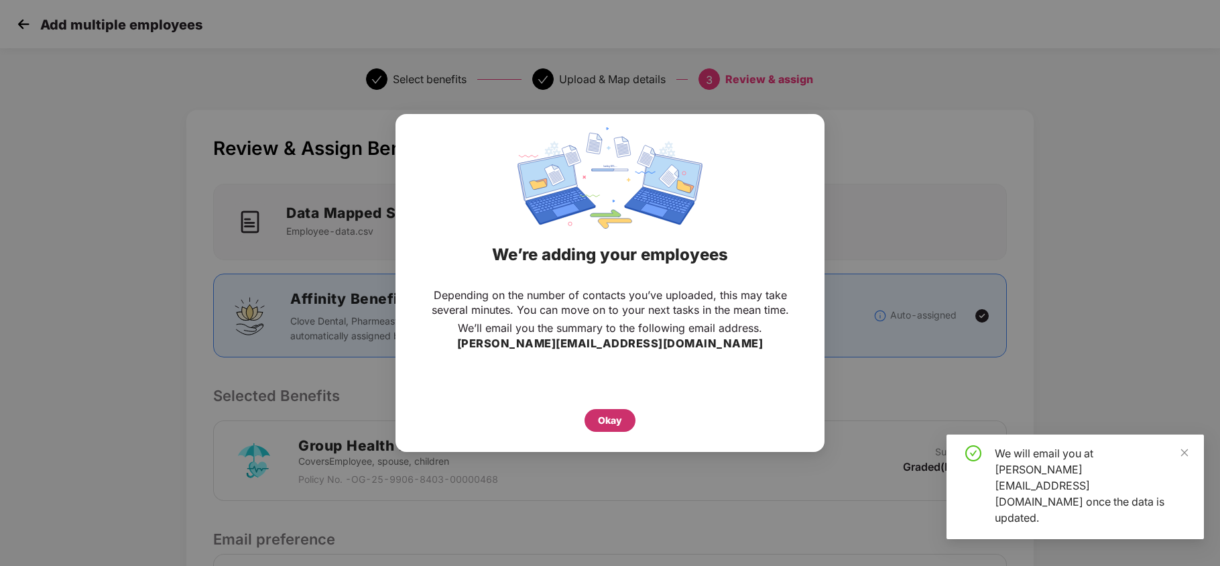
click at [620, 414] on div "Okay" at bounding box center [610, 420] width 24 height 15
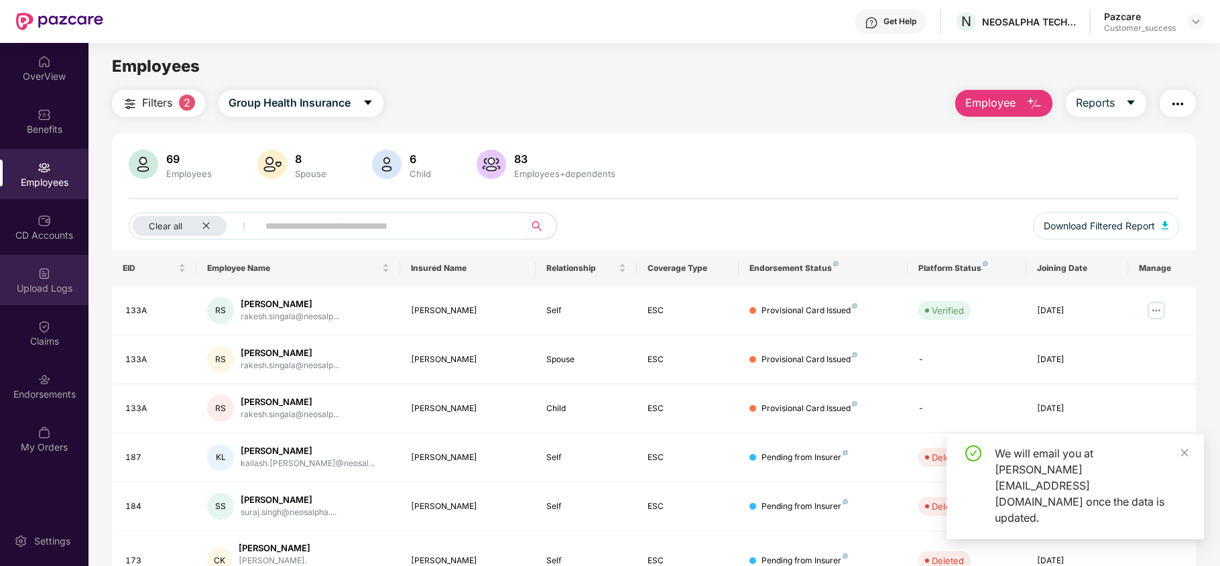
click at [39, 286] on div "Upload Logs" at bounding box center [44, 288] width 89 height 13
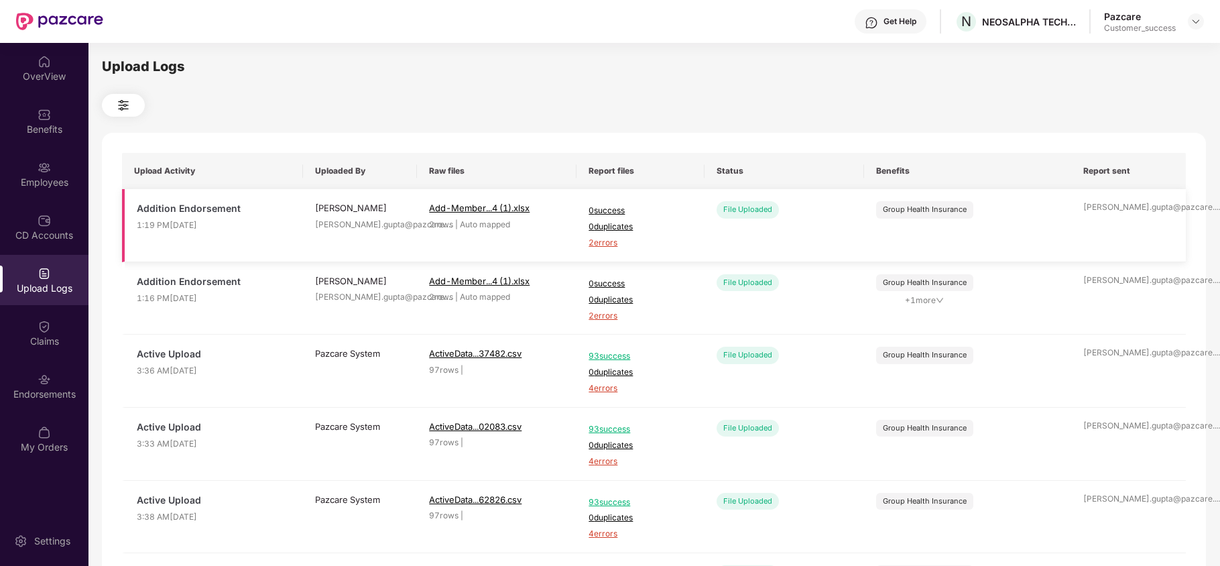
click at [605, 244] on span "2 errors" at bounding box center [640, 243] width 103 height 13
click at [44, 202] on div "CD Accounts" at bounding box center [44, 227] width 89 height 50
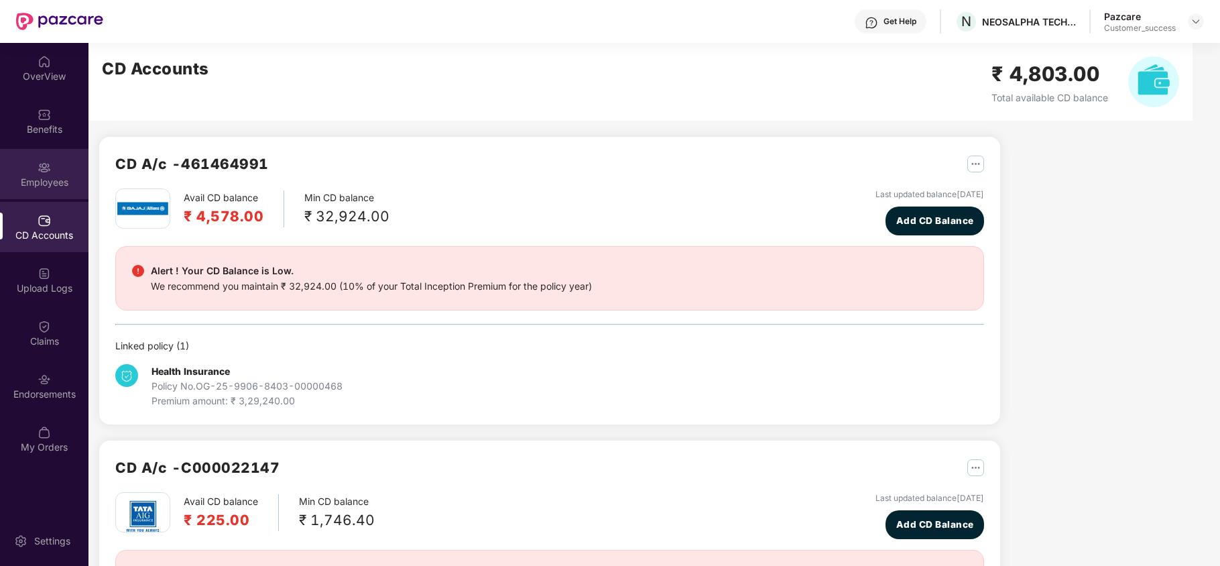
click at [43, 194] on div "Employees" at bounding box center [44, 174] width 89 height 50
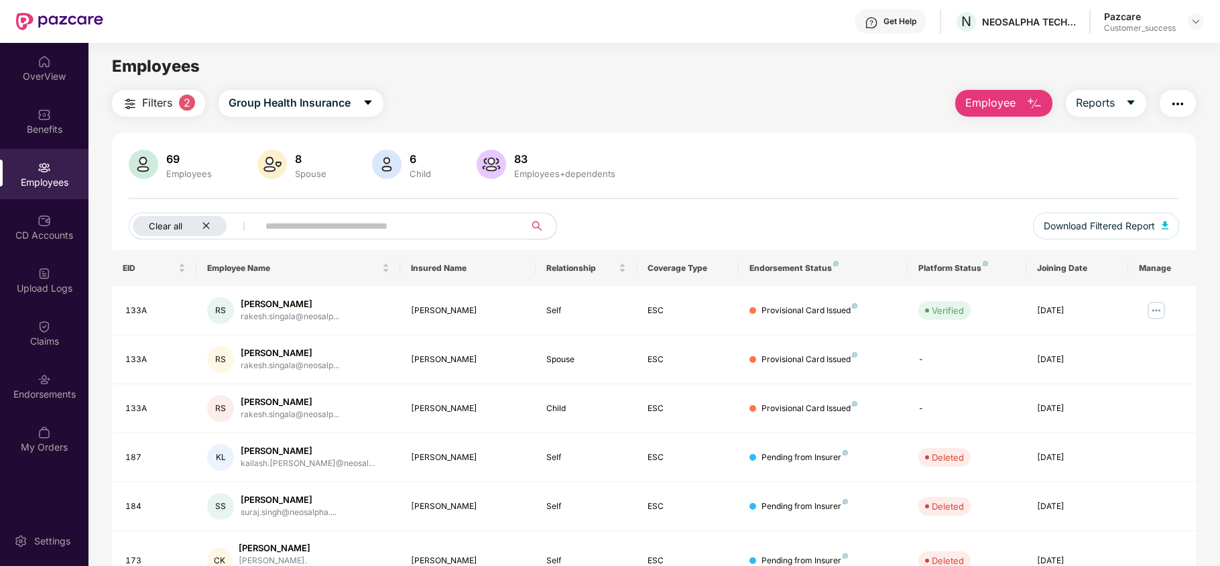
click at [202, 221] on div "Clear all" at bounding box center [180, 226] width 94 height 20
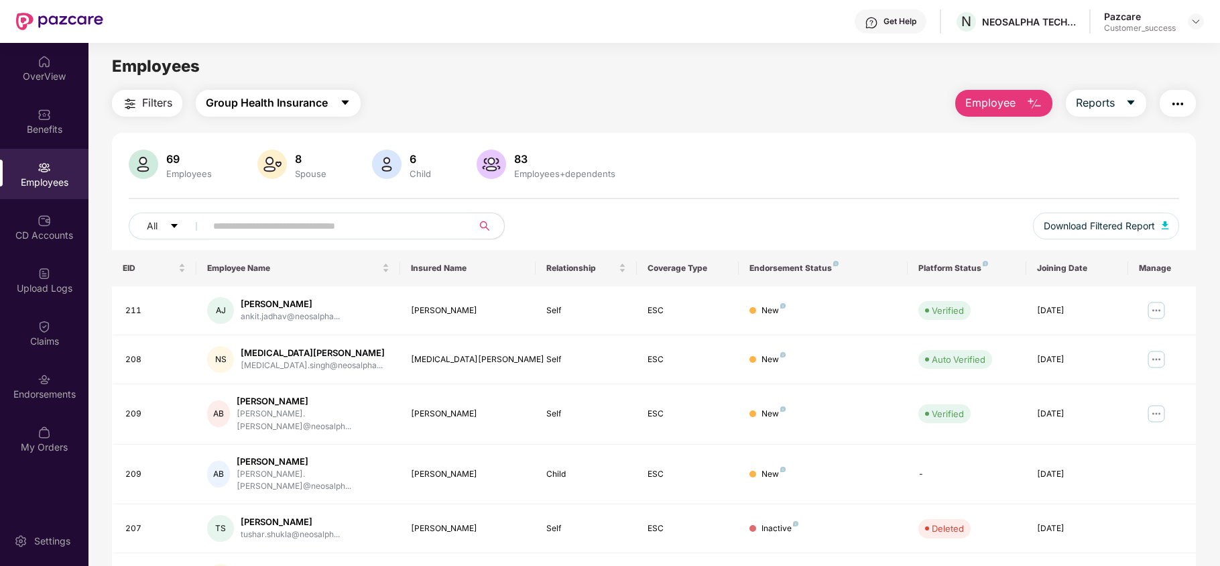
click at [257, 105] on span "Group Health Insurance" at bounding box center [267, 103] width 122 height 17
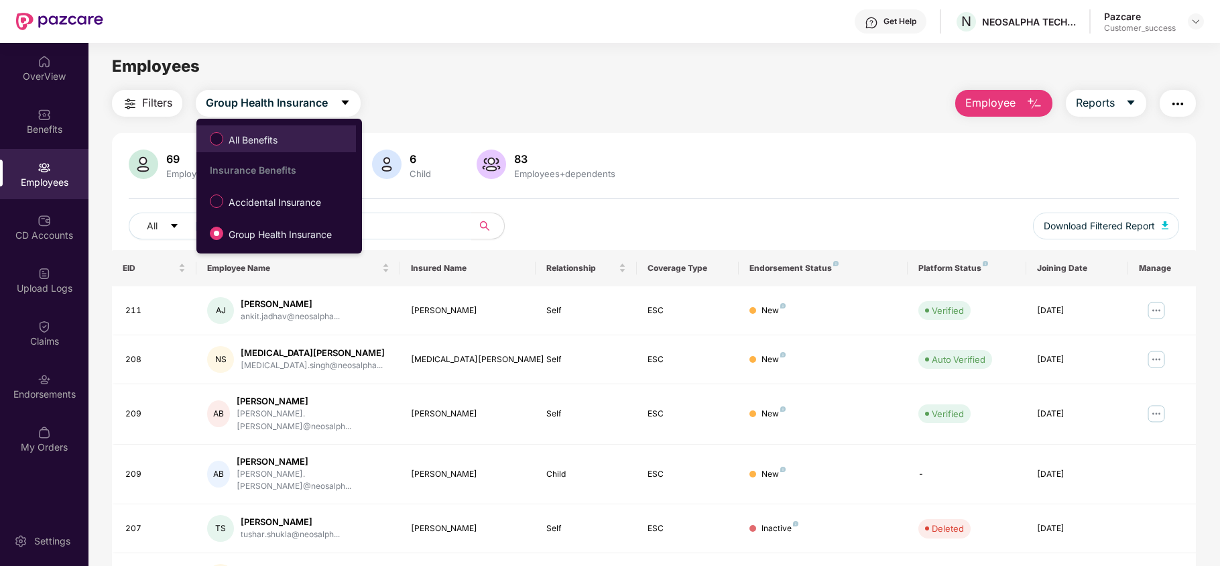
click at [259, 127] on label "All Benefits" at bounding box center [246, 138] width 86 height 23
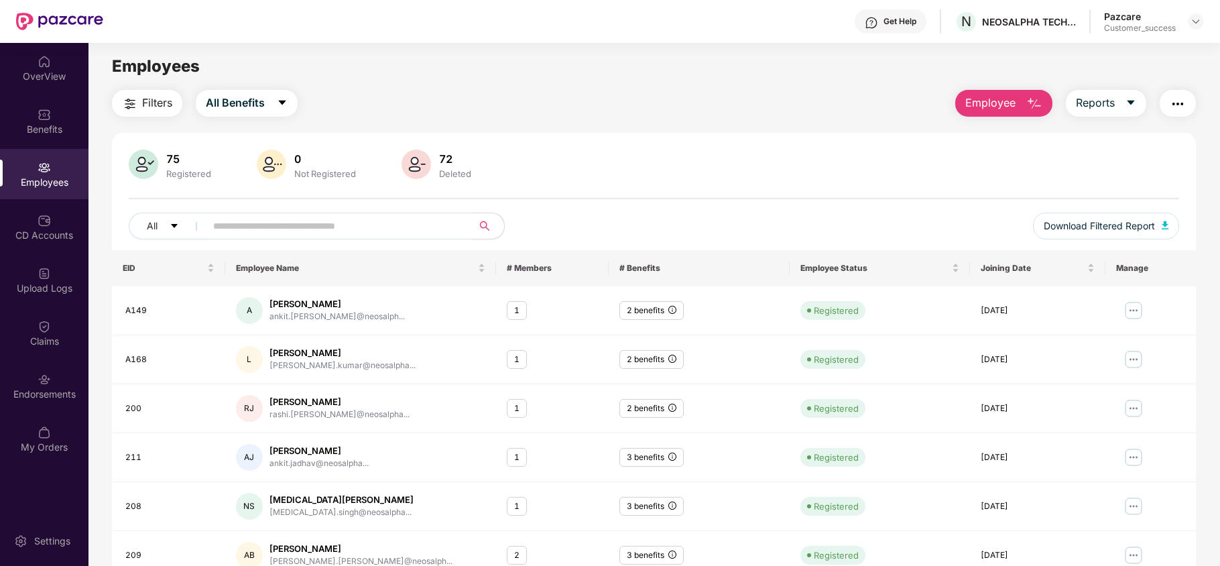
click at [243, 218] on input "text" at bounding box center [333, 226] width 241 height 20
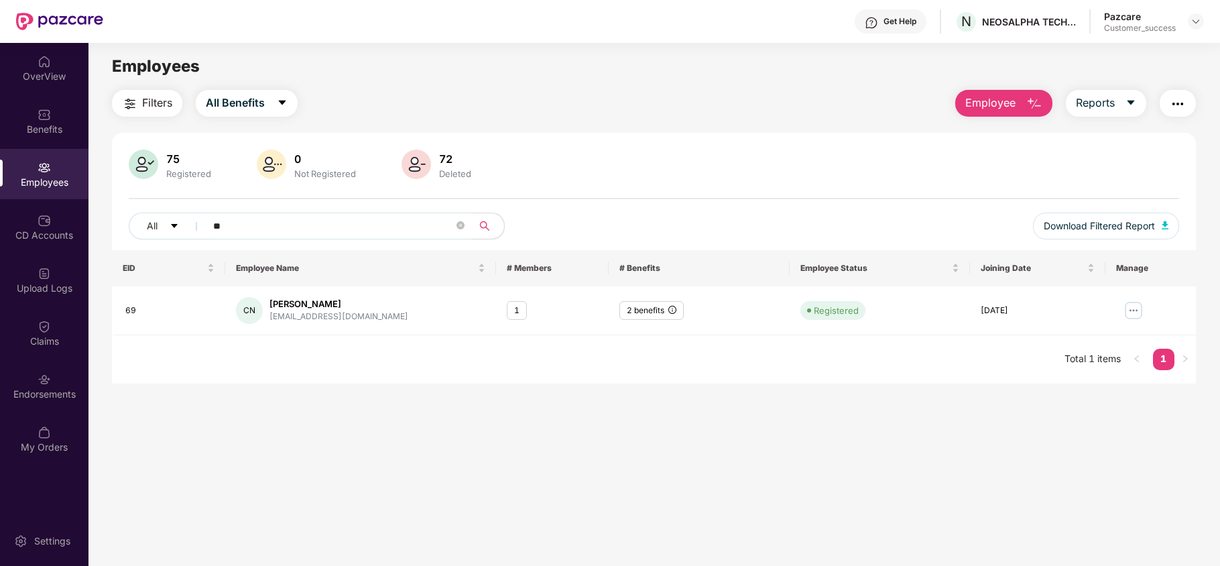
click at [448, 220] on input "**" at bounding box center [333, 226] width 241 height 20
type input "**"
click at [243, 93] on button "All Benefits" at bounding box center [247, 103] width 102 height 27
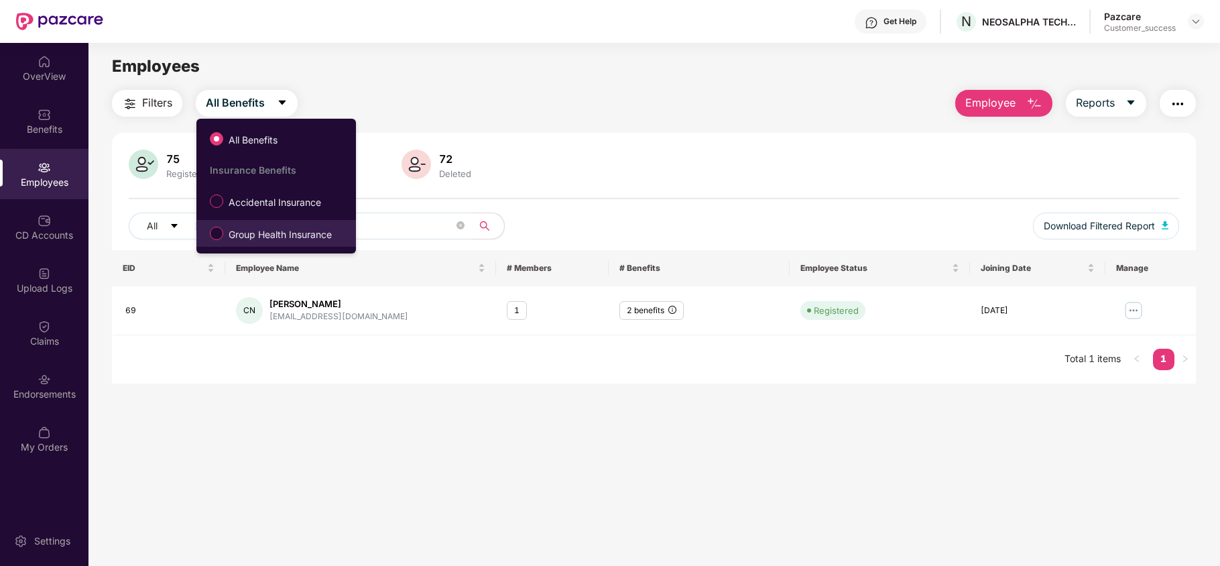
click at [256, 235] on span "Group Health Insurance" at bounding box center [280, 234] width 114 height 15
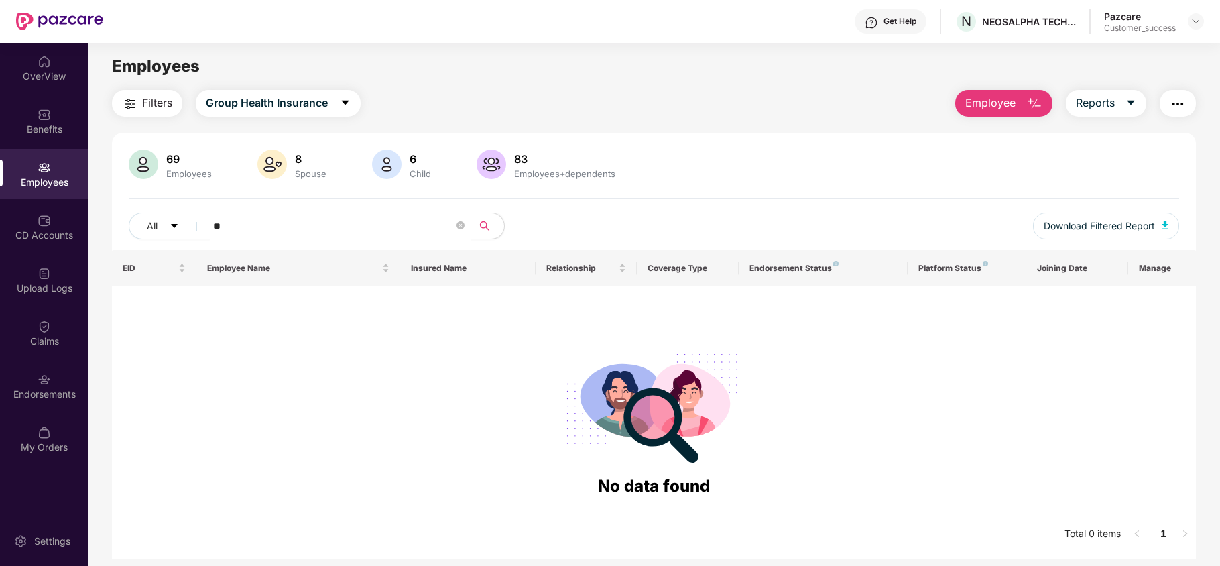
click at [293, 233] on input "**" at bounding box center [333, 226] width 241 height 20
click at [263, 107] on span "Group Health Insurance" at bounding box center [267, 103] width 122 height 17
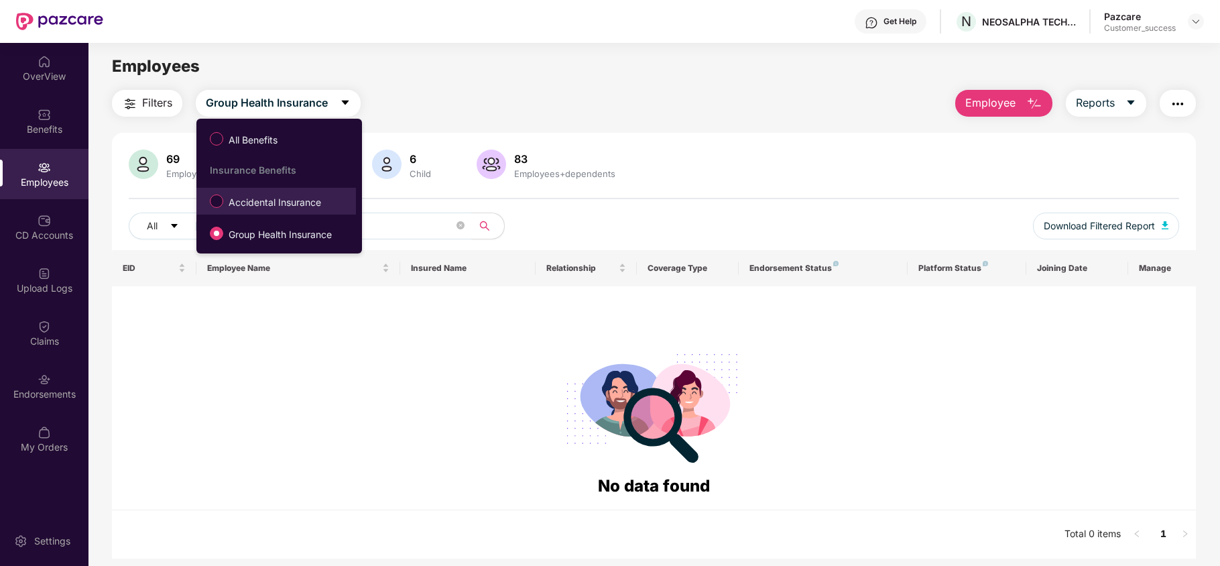
click at [261, 197] on span "Accidental Insurance" at bounding box center [274, 202] width 103 height 15
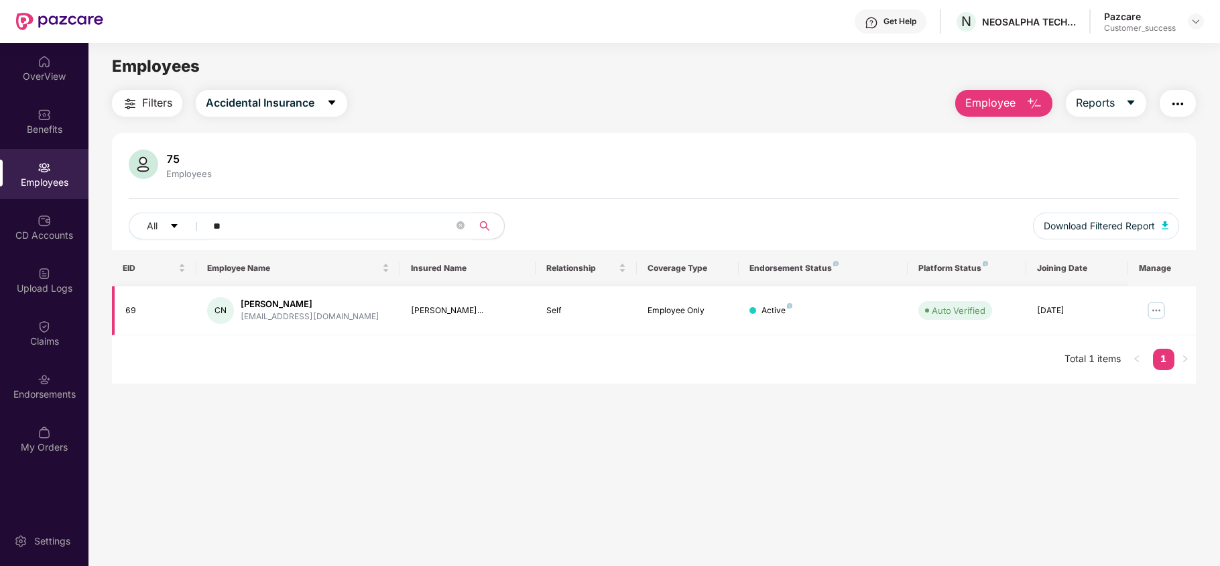
click at [274, 316] on div "[EMAIL_ADDRESS][DOMAIN_NAME]" at bounding box center [310, 316] width 139 height 13
copy div "[EMAIL_ADDRESS][DOMAIN_NAME]"
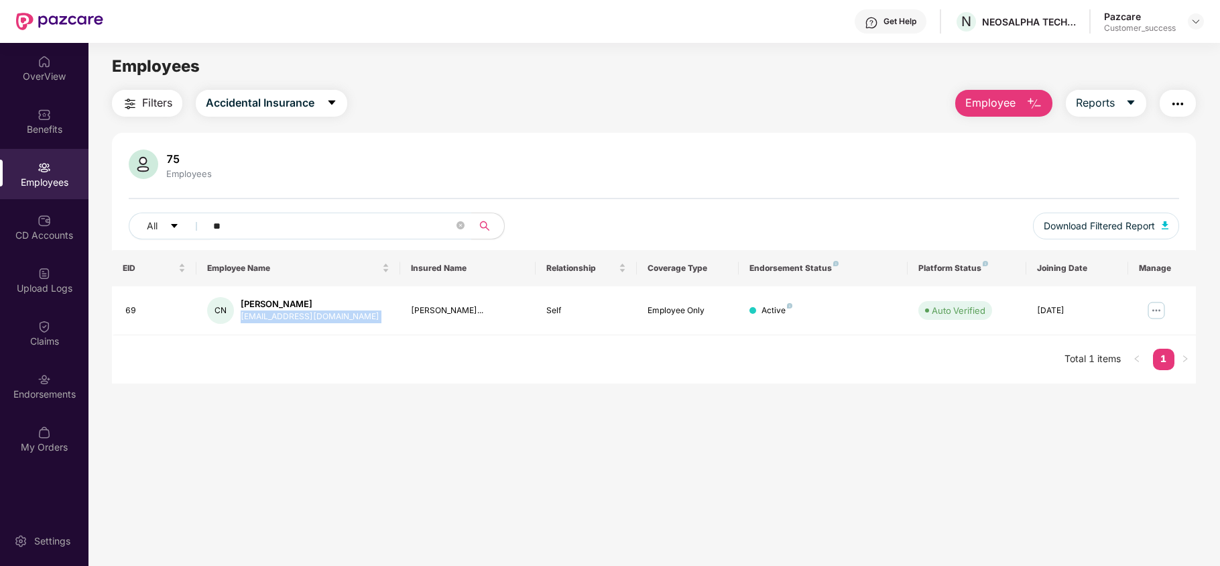
click at [1017, 98] on button "Employee" at bounding box center [1003, 103] width 97 height 27
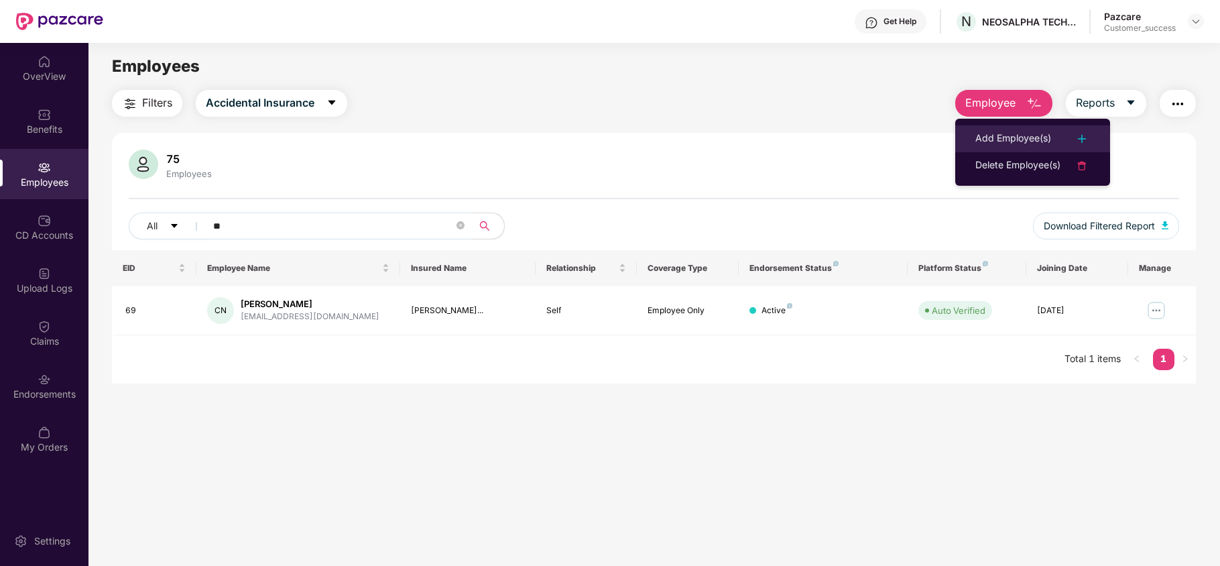
click at [1011, 142] on div "Add Employee(s)" at bounding box center [1014, 139] width 76 height 16
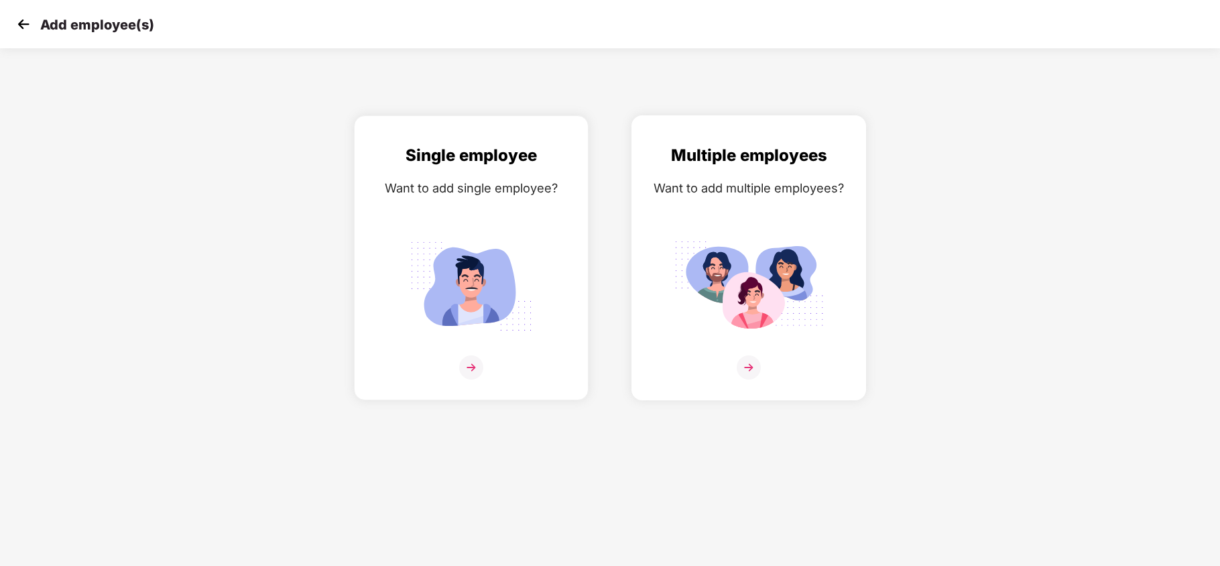
click at [754, 280] on img at bounding box center [749, 286] width 150 height 105
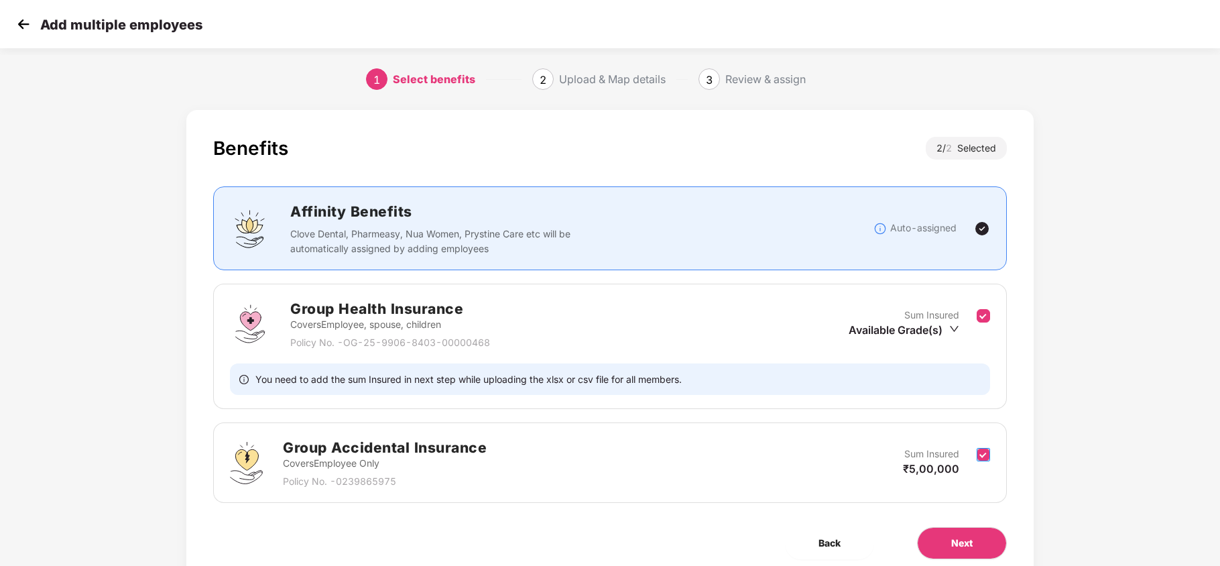
click at [980, 447] on label at bounding box center [983, 463] width 13 height 33
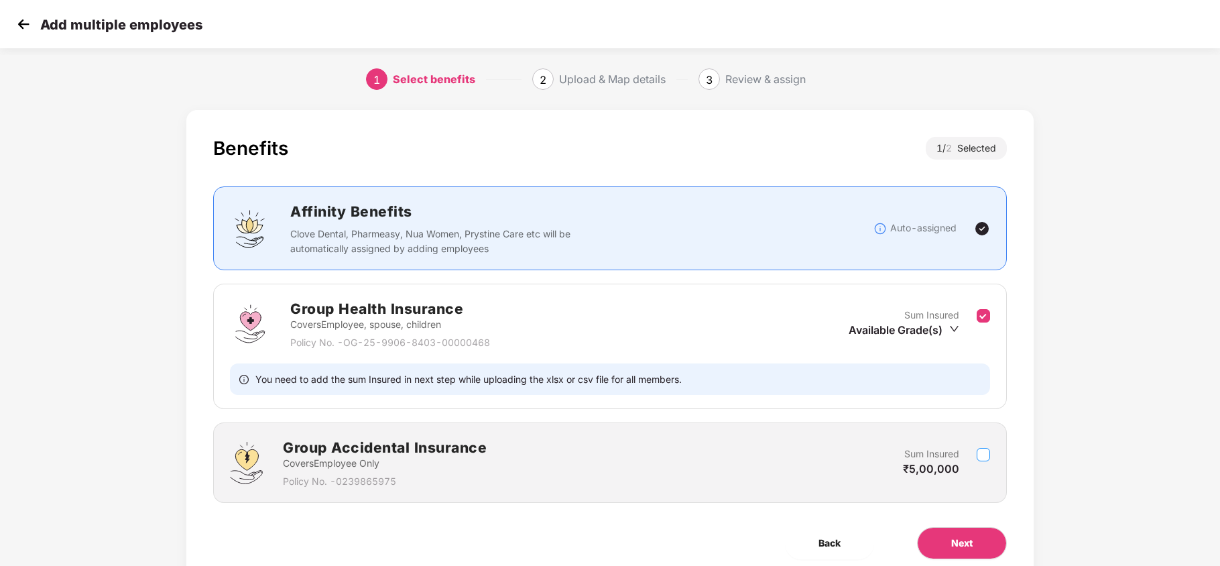
scroll to position [55, 0]
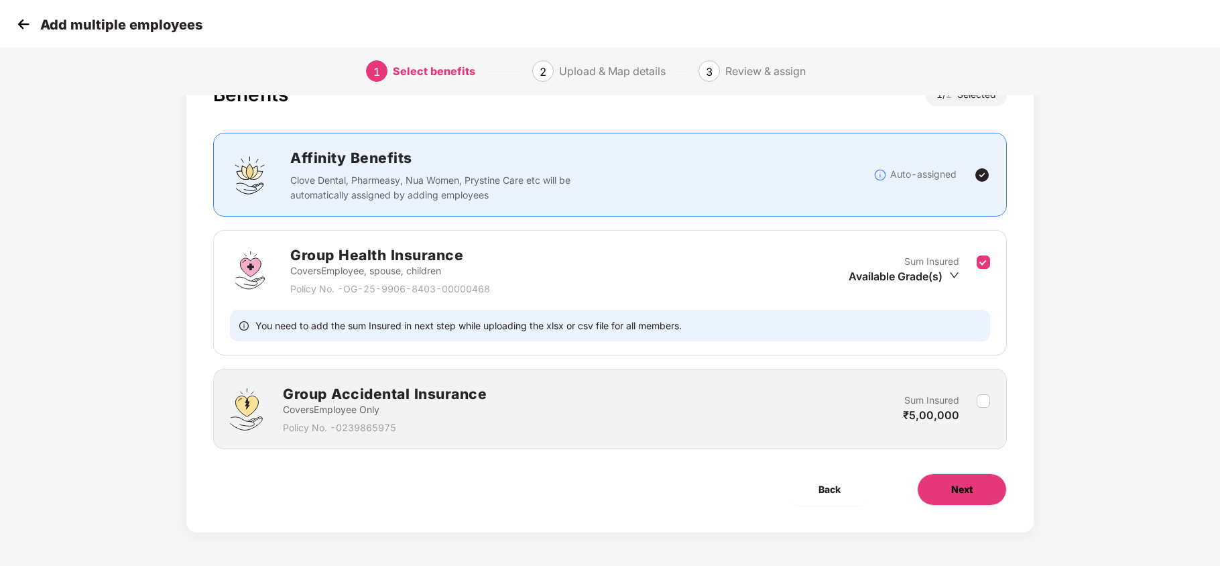
click at [969, 480] on button "Next" at bounding box center [962, 489] width 90 height 32
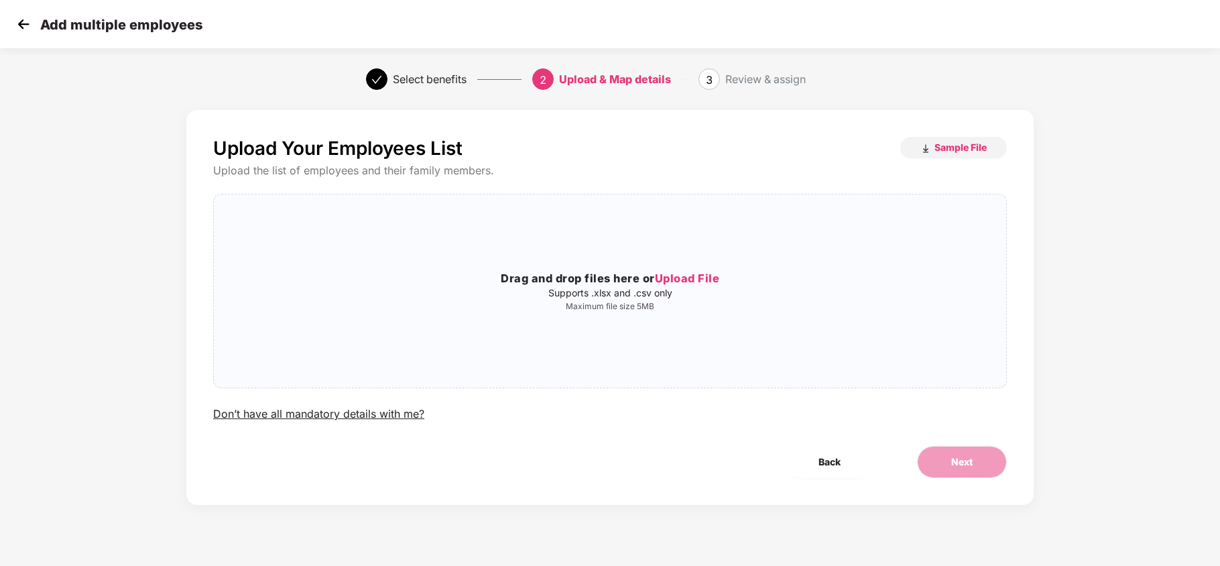
scroll to position [0, 0]
click at [688, 258] on div "Drag and drop files here or Upload File Supports .xlsx and .csv only Maximum fi…" at bounding box center [610, 291] width 793 height 172
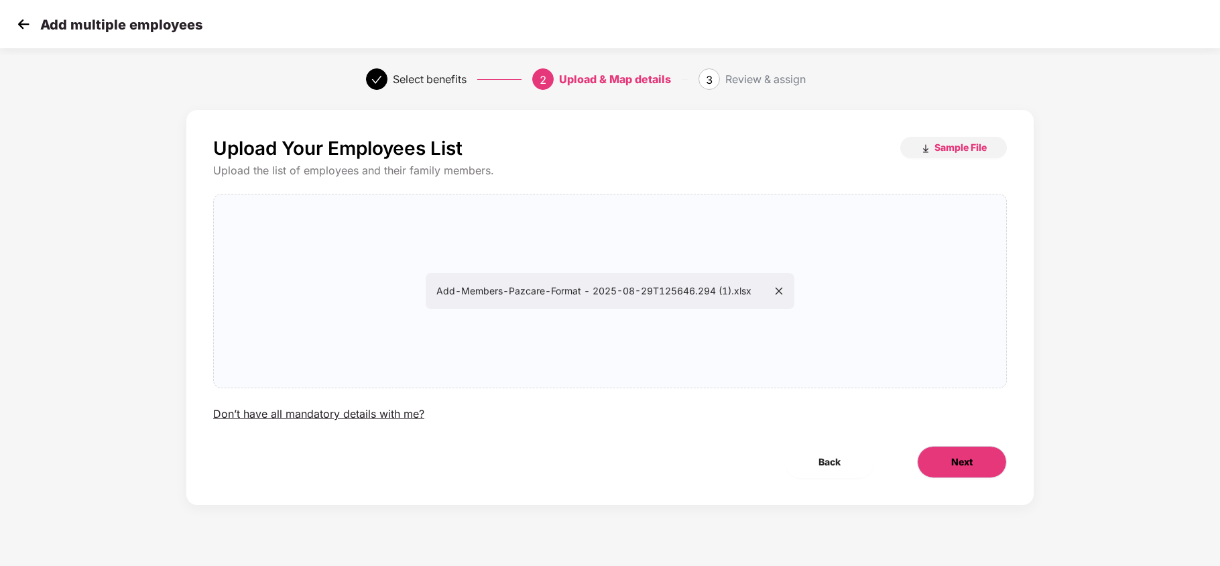
click at [939, 470] on button "Next" at bounding box center [962, 462] width 90 height 32
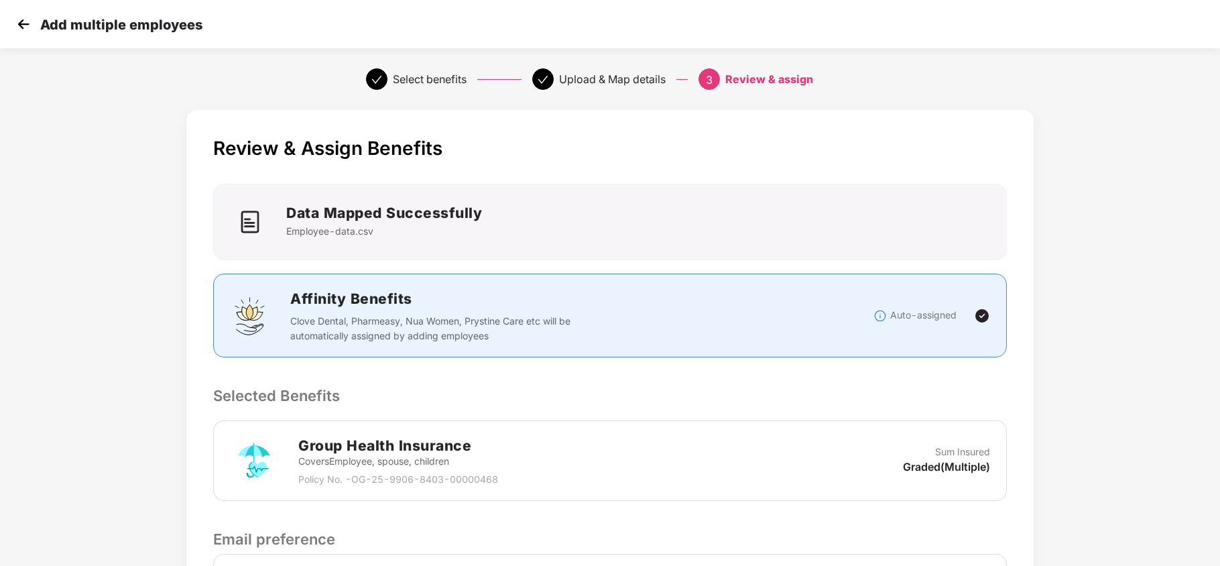
scroll to position [183, 0]
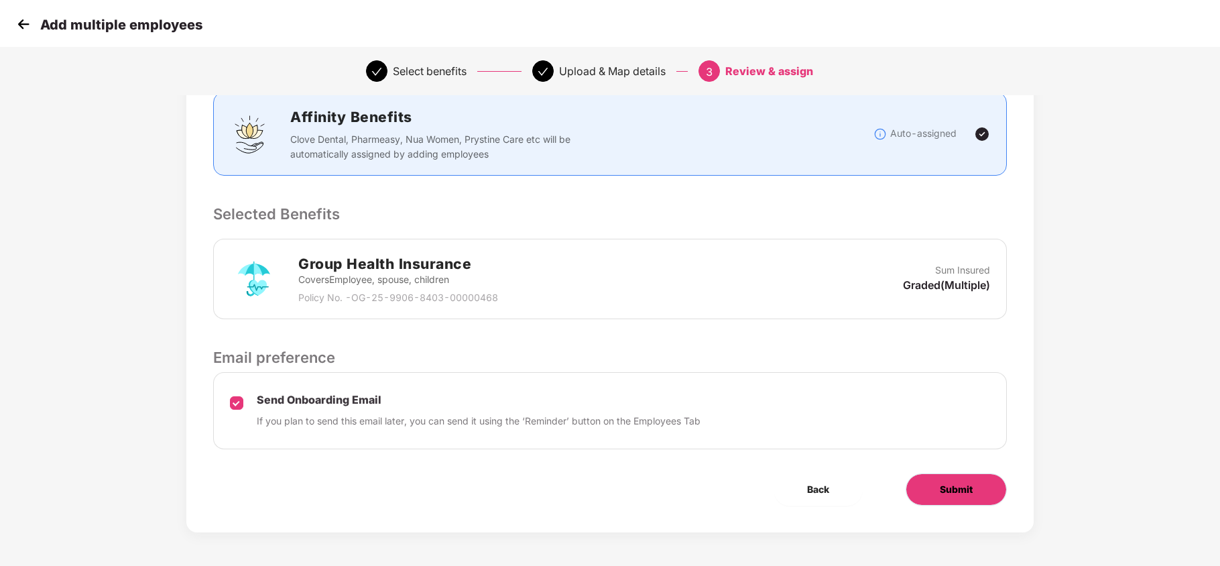
click at [967, 489] on span "Submit" at bounding box center [956, 489] width 33 height 15
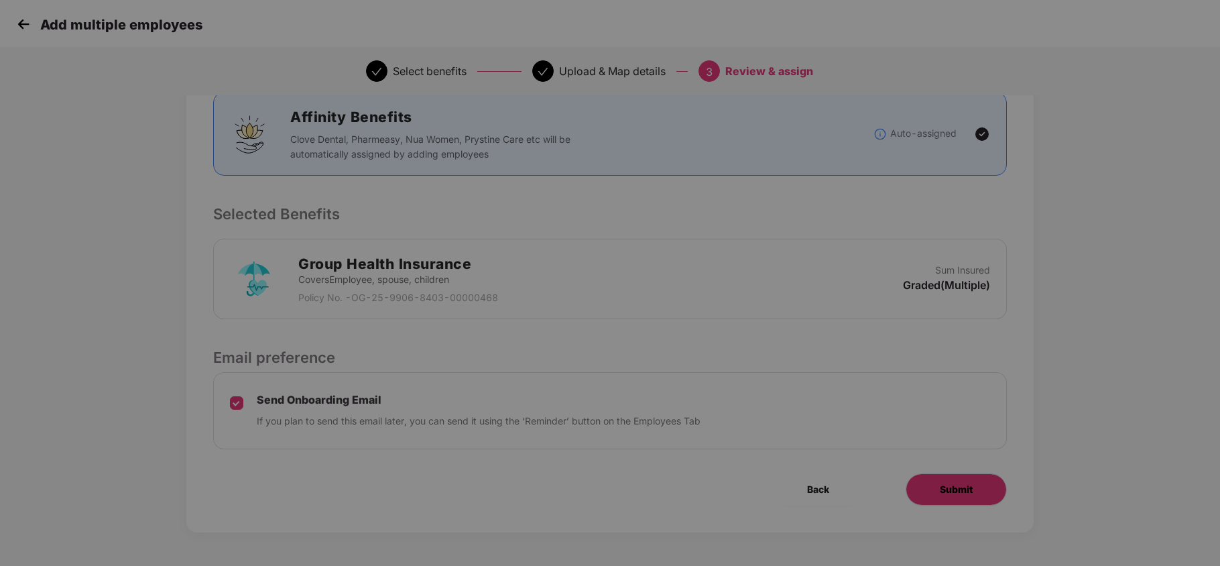
scroll to position [0, 0]
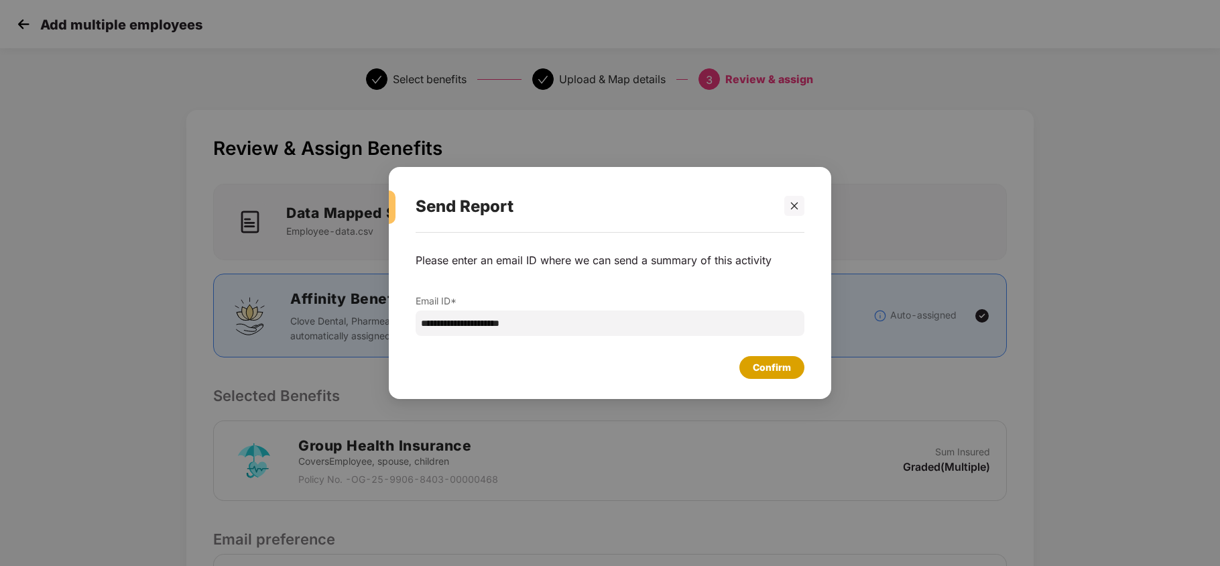
click at [756, 368] on div "Confirm" at bounding box center [772, 367] width 38 height 15
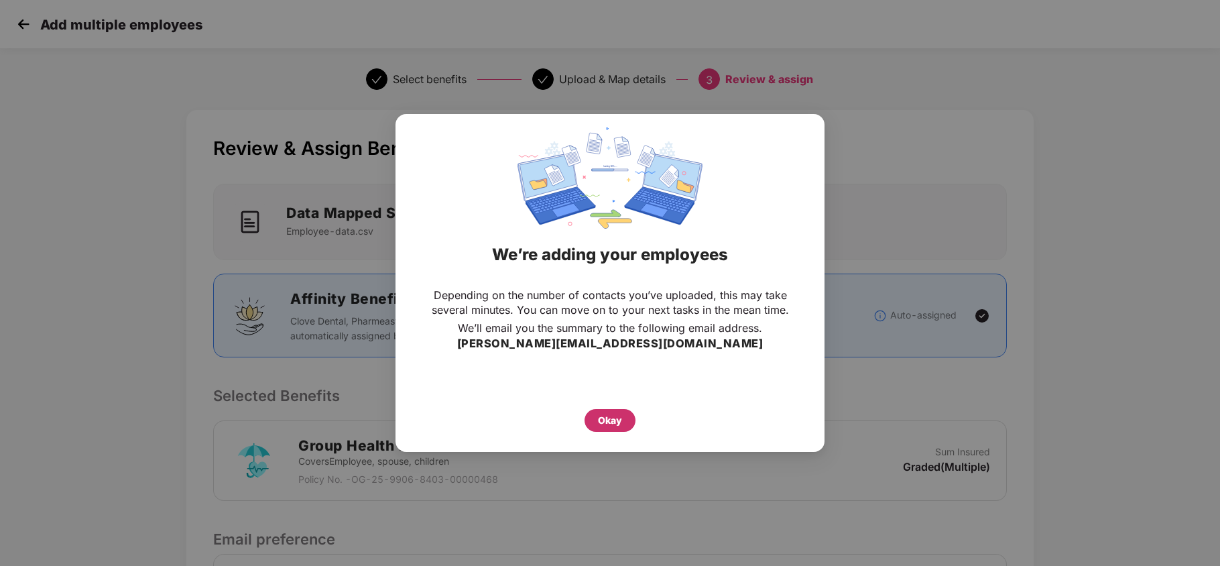
click at [596, 416] on div "Okay" at bounding box center [610, 420] width 51 height 23
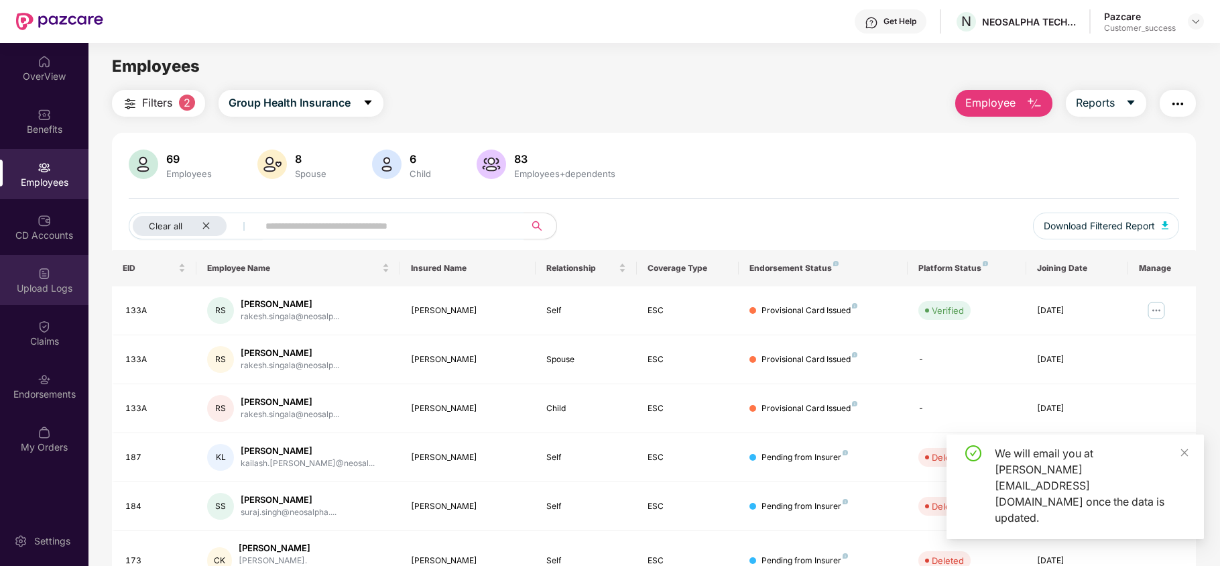
click at [60, 293] on div "Upload Logs" at bounding box center [44, 288] width 89 height 13
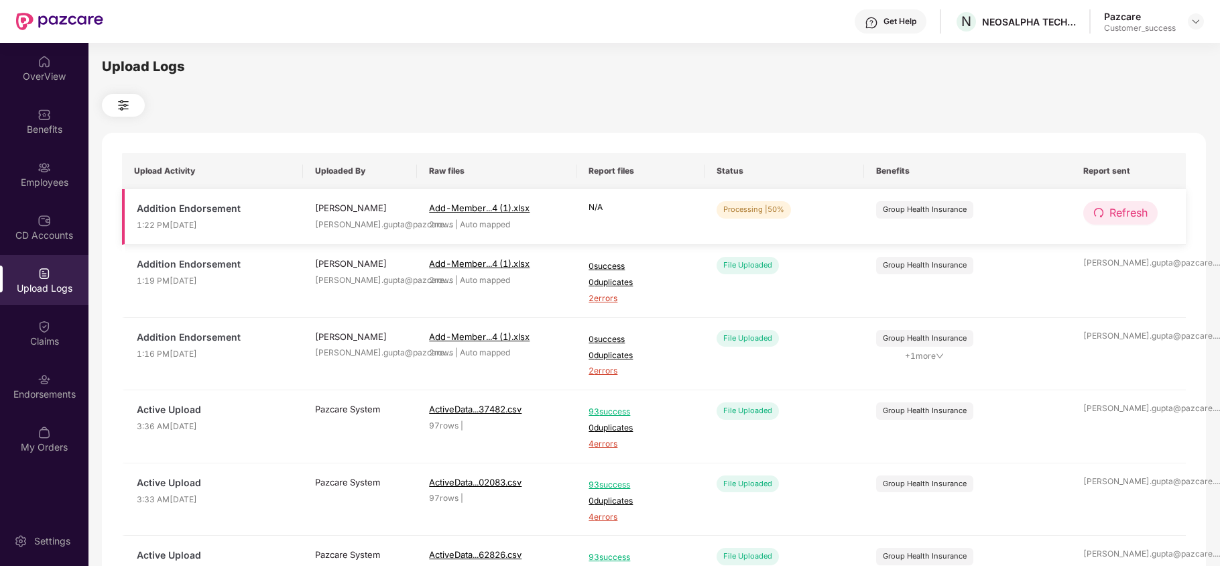
click at [1117, 221] on span "Refresh" at bounding box center [1129, 212] width 38 height 17
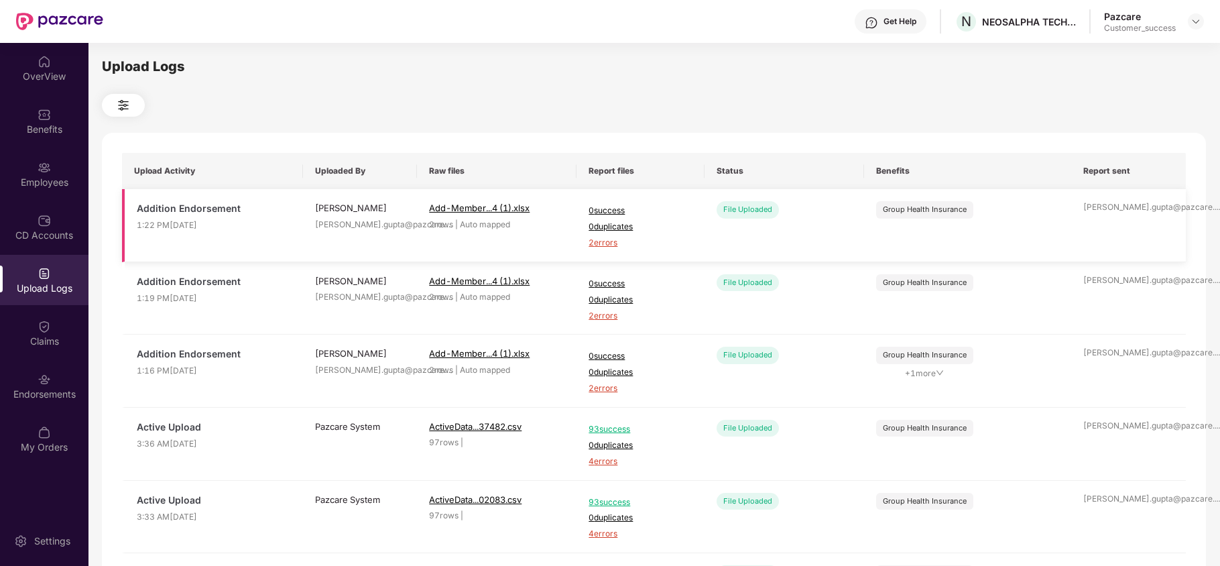
click at [601, 240] on span "2 errors" at bounding box center [640, 243] width 103 height 13
click at [43, 177] on div "Employees" at bounding box center [44, 182] width 89 height 13
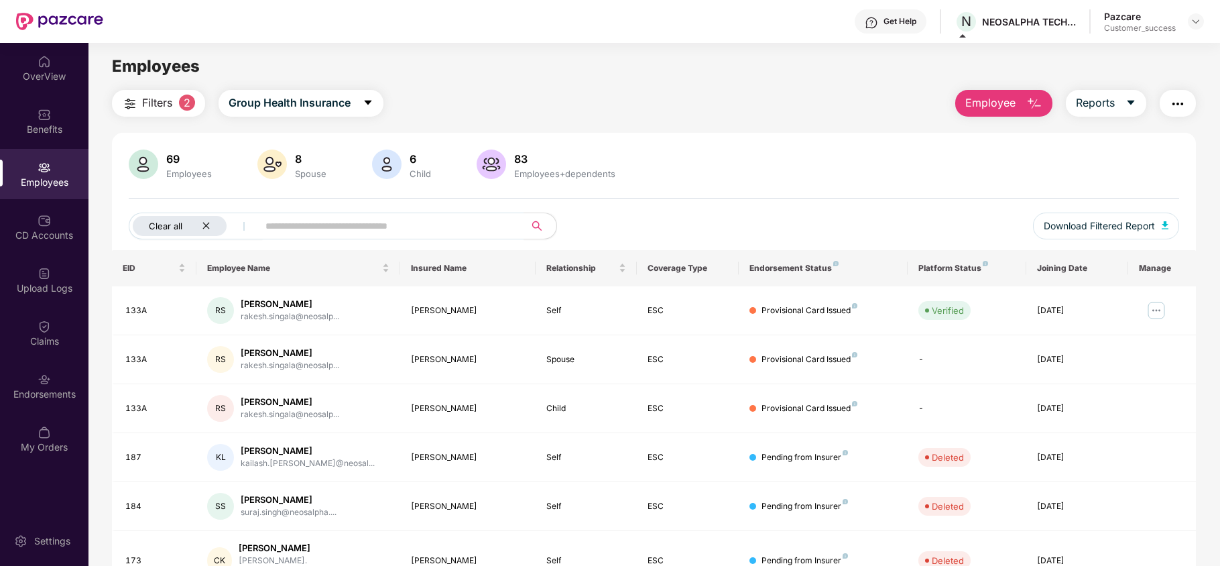
click at [207, 227] on icon "close" at bounding box center [205, 226] width 7 height 7
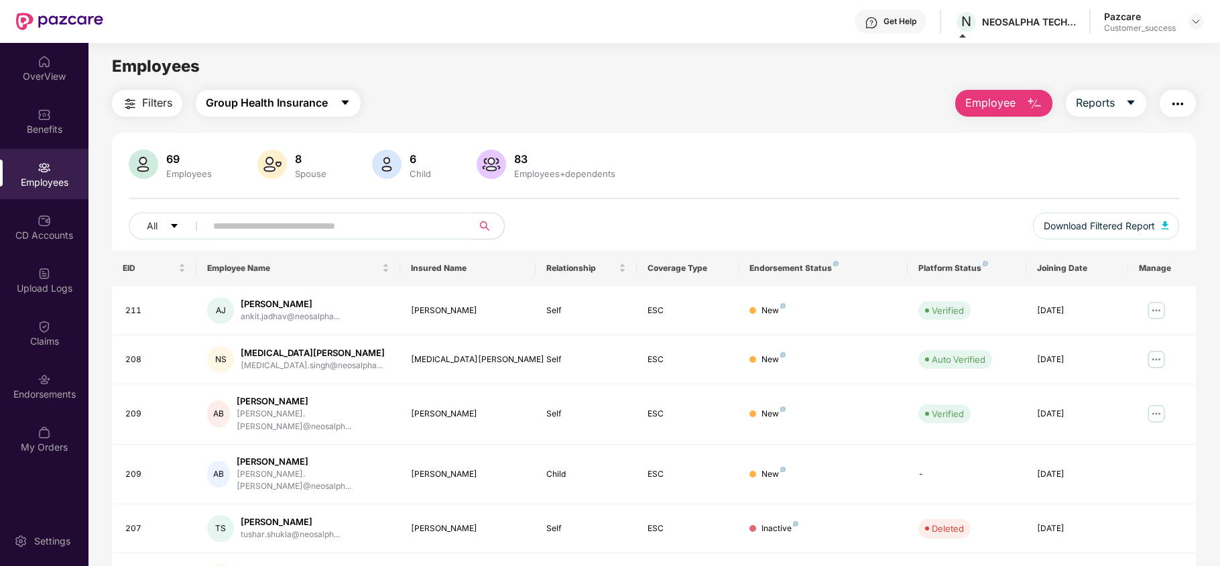
click at [285, 105] on span "Group Health Insurance" at bounding box center [267, 103] width 122 height 17
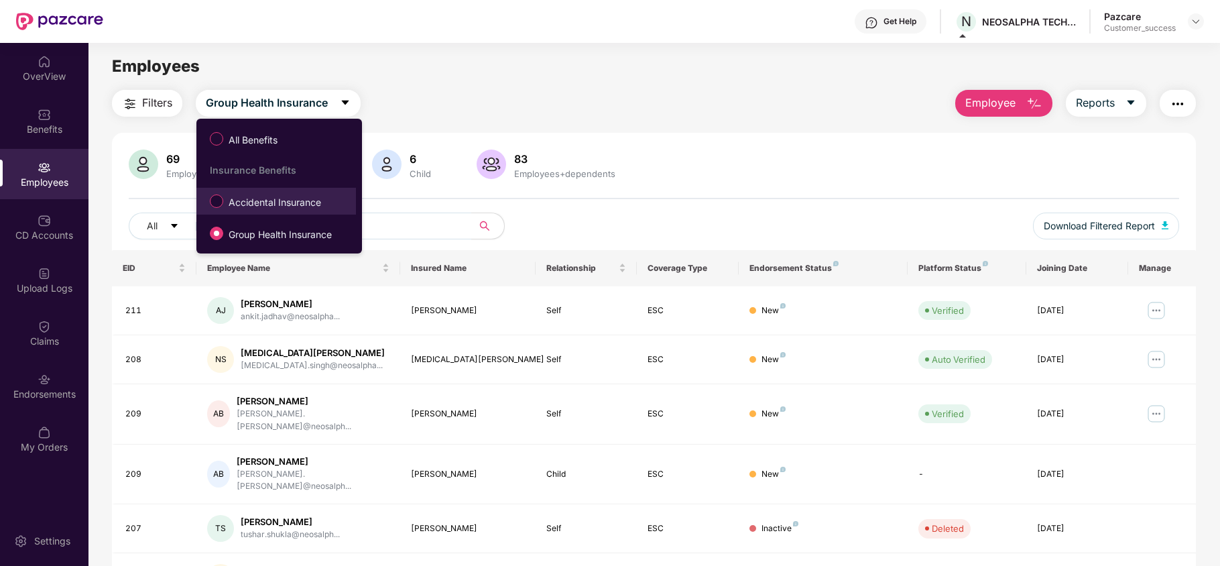
click at [277, 205] on span "Accidental Insurance" at bounding box center [274, 202] width 103 height 15
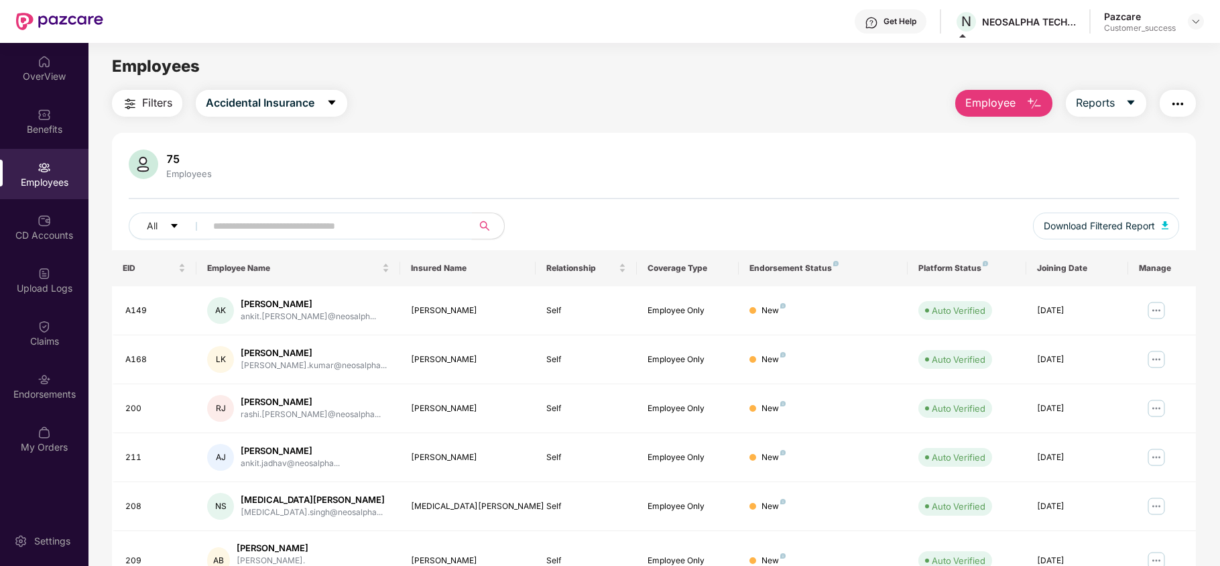
click at [293, 237] on span at bounding box center [334, 226] width 275 height 27
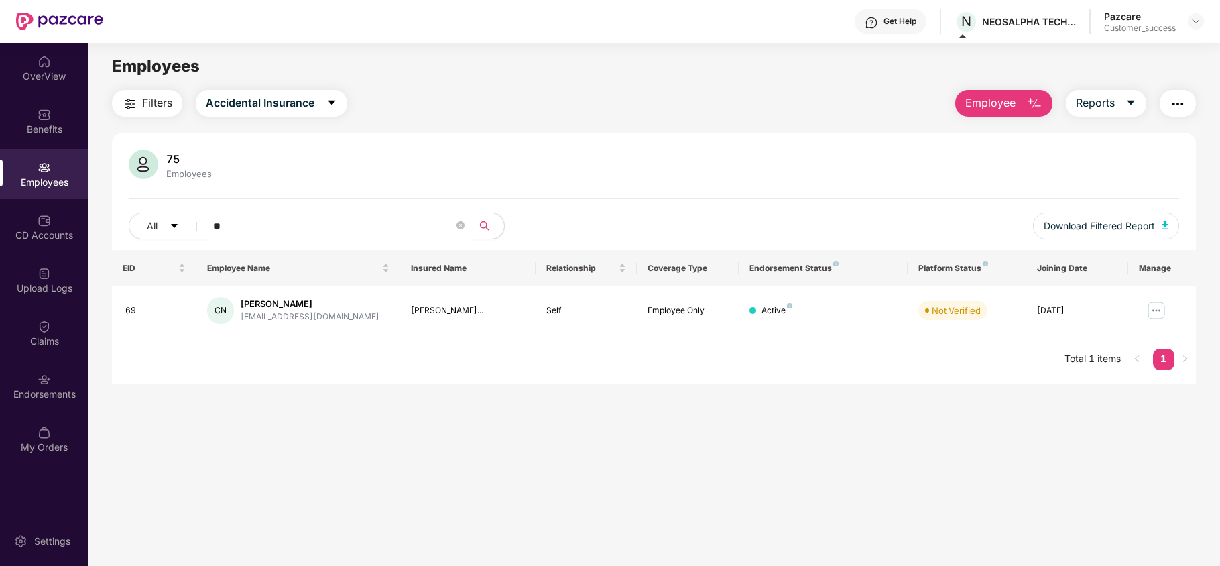
type input "**"
click at [272, 320] on div "[EMAIL_ADDRESS][DOMAIN_NAME]" at bounding box center [310, 316] width 139 height 13
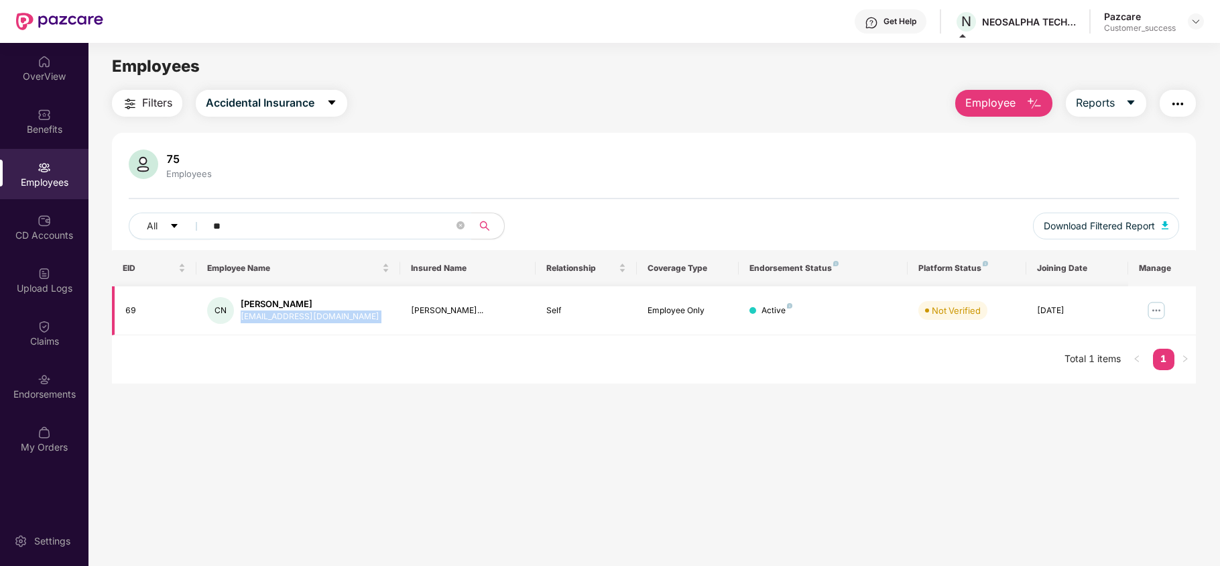
copy div "[EMAIL_ADDRESS][DOMAIN_NAME]"
click at [1159, 314] on img at bounding box center [1156, 310] width 21 height 21
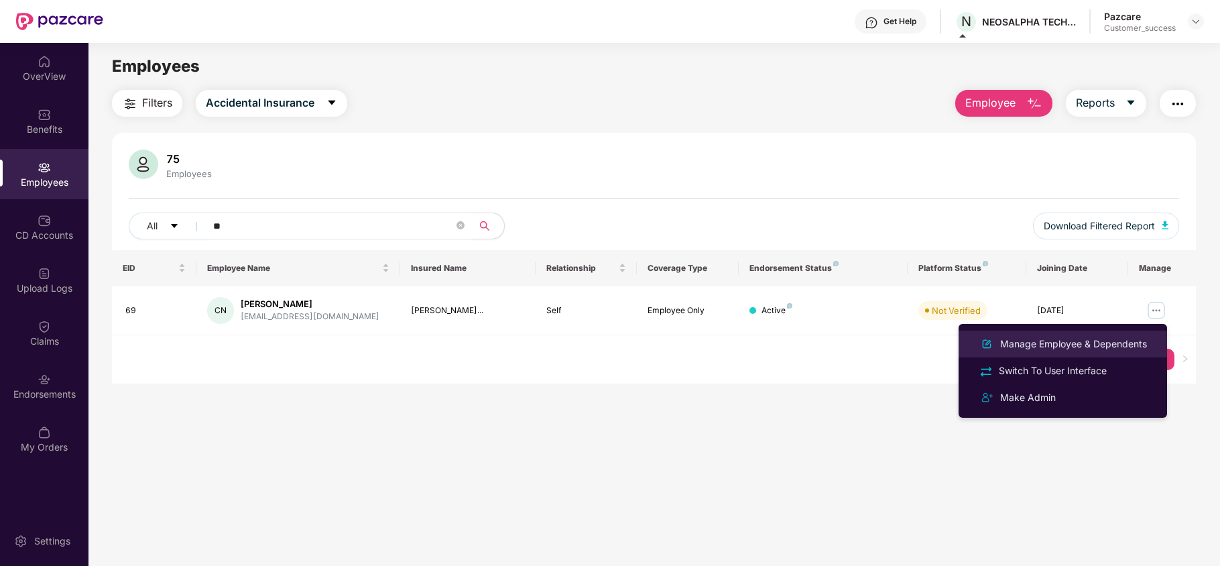
click at [1120, 341] on div "Manage Employee & Dependents" at bounding box center [1074, 344] width 152 height 15
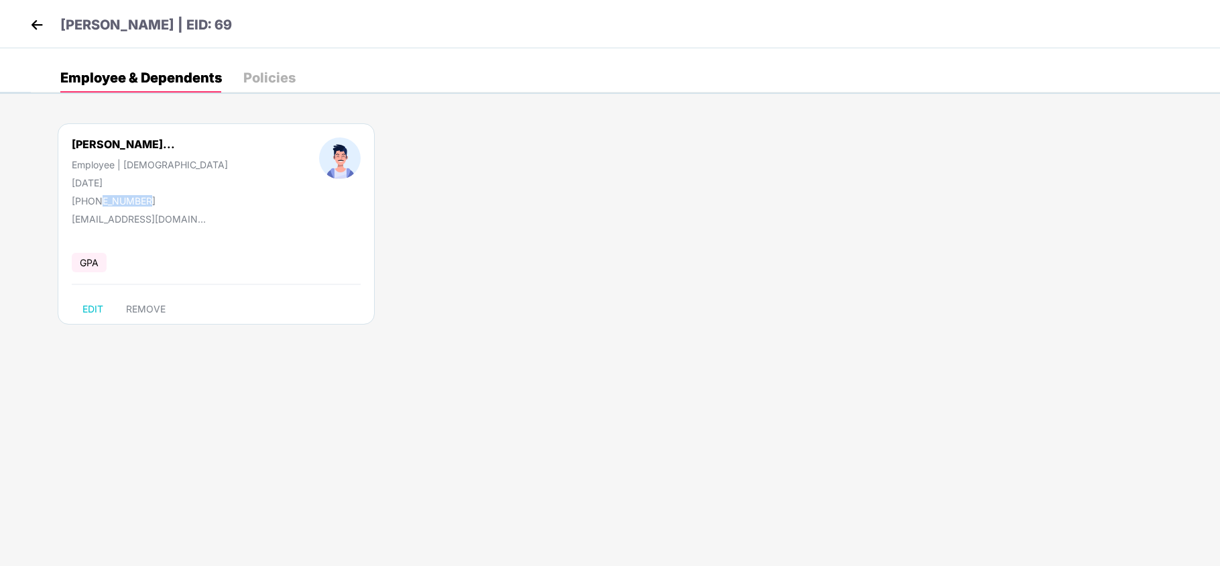
drag, startPoint x: 151, startPoint y: 202, endPoint x: 99, endPoint y: 201, distance: 51.6
click at [99, 201] on div "[PHONE_NUMBER]" at bounding box center [150, 200] width 156 height 11
click at [172, 199] on div "[PHONE_NUMBER]" at bounding box center [150, 200] width 156 height 11
drag, startPoint x: 146, startPoint y: 202, endPoint x: 89, endPoint y: 199, distance: 57.1
click at [89, 199] on div "[PHONE_NUMBER]" at bounding box center [150, 200] width 156 height 11
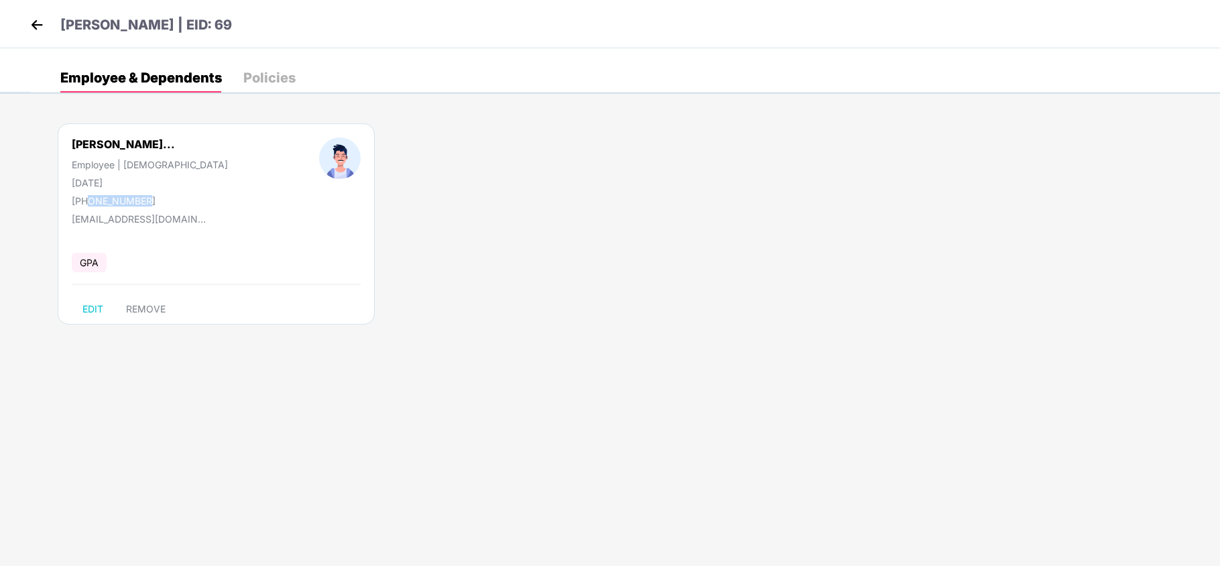
copy div "6664567895"
click at [41, 23] on img at bounding box center [37, 25] width 20 height 20
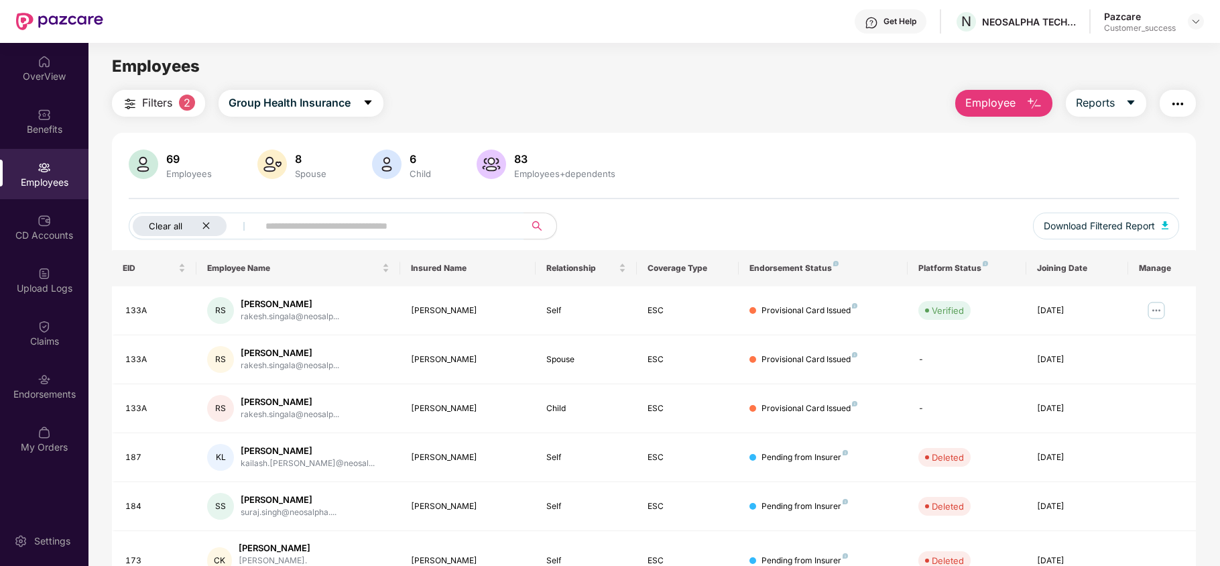
click at [215, 224] on div "Clear all" at bounding box center [180, 226] width 94 height 20
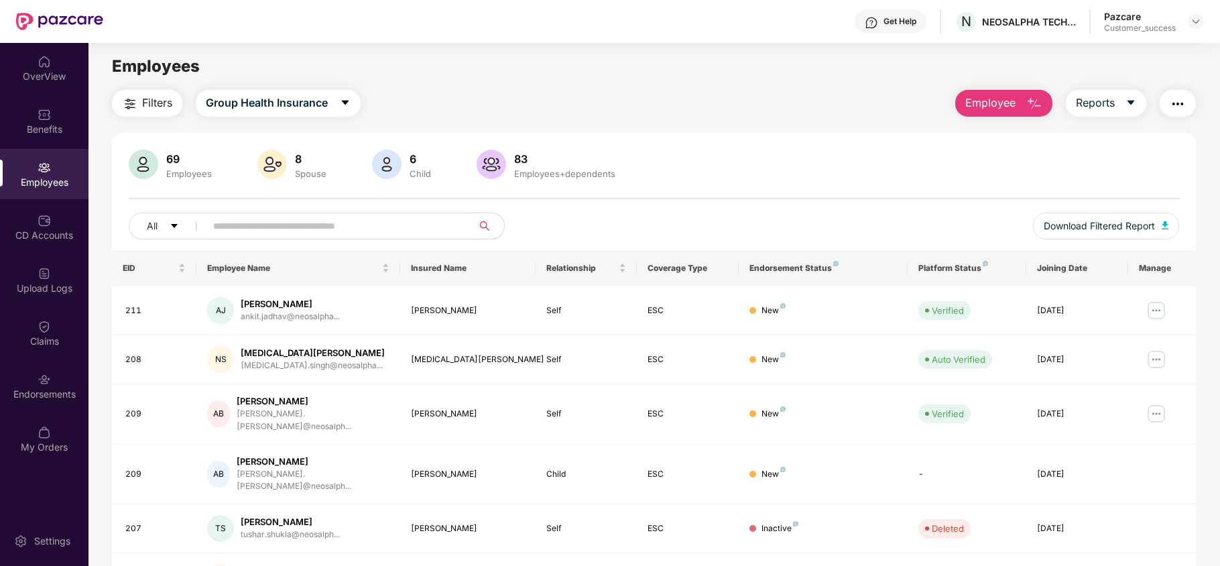
click at [996, 105] on span "Employee" at bounding box center [990, 103] width 50 height 17
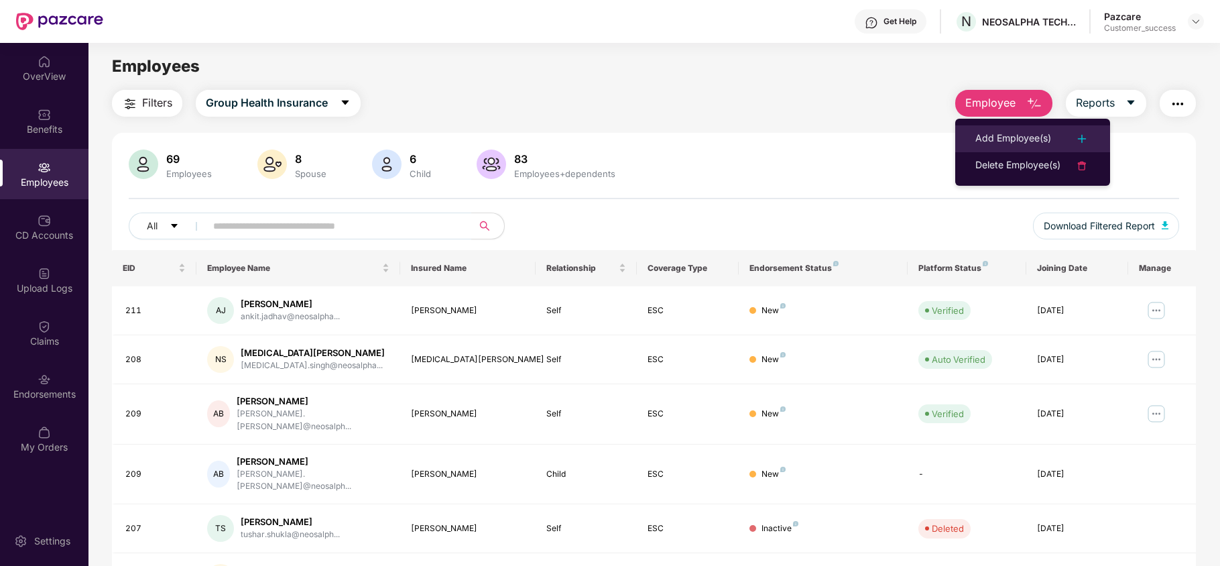
click at [992, 139] on div "Add Employee(s)" at bounding box center [1014, 139] width 76 height 16
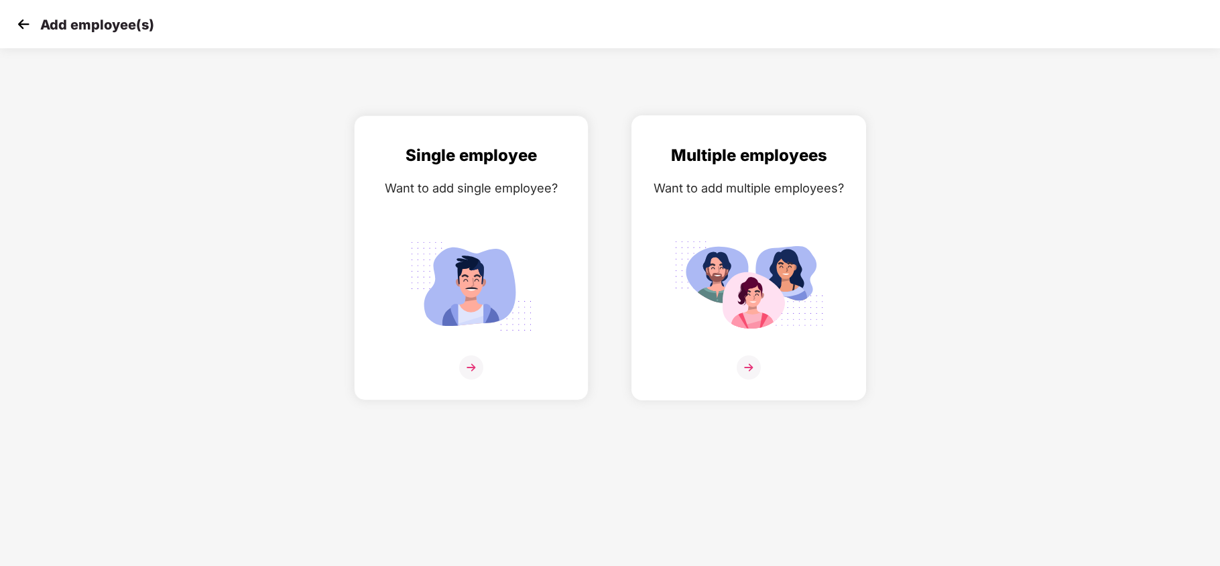
click at [647, 253] on div "Multiple employees Want to add multiple employees?" at bounding box center [749, 269] width 207 height 253
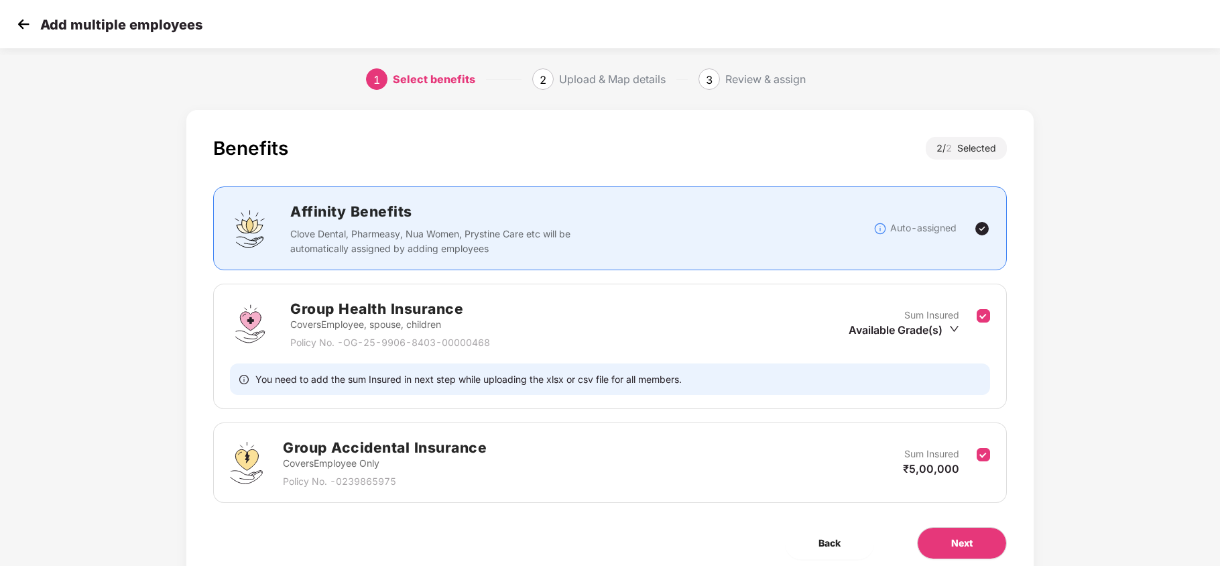
scroll to position [55, 0]
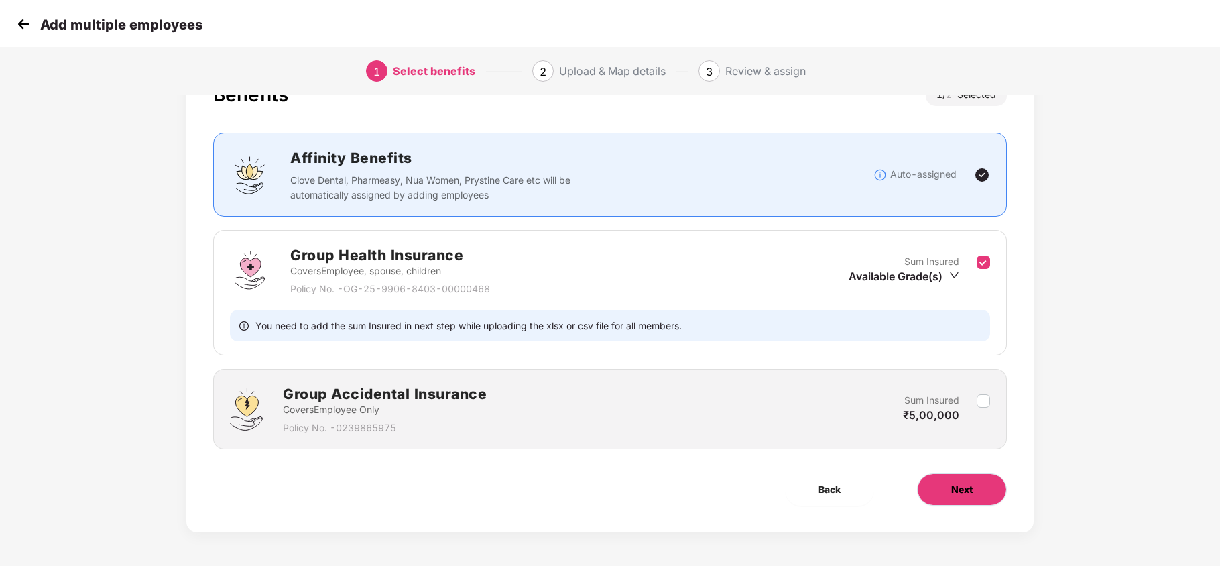
click at [971, 491] on span "Next" at bounding box center [961, 489] width 21 height 15
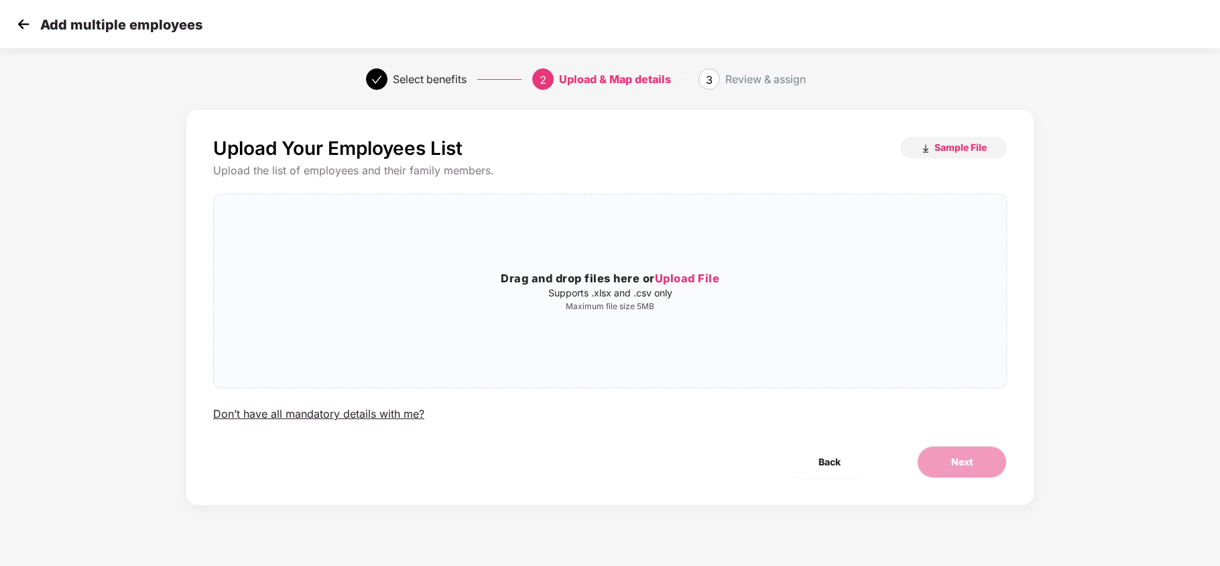
scroll to position [0, 0]
click at [715, 270] on h3 "Drag and drop files here or Upload File" at bounding box center [610, 278] width 793 height 17
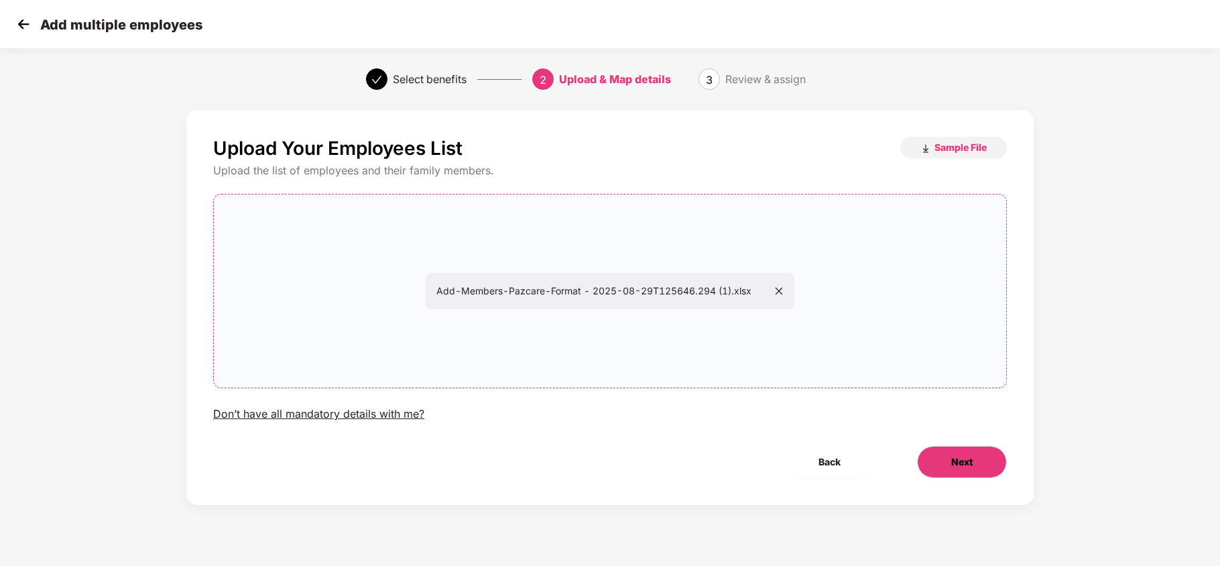
click at [961, 459] on span "Next" at bounding box center [961, 462] width 21 height 15
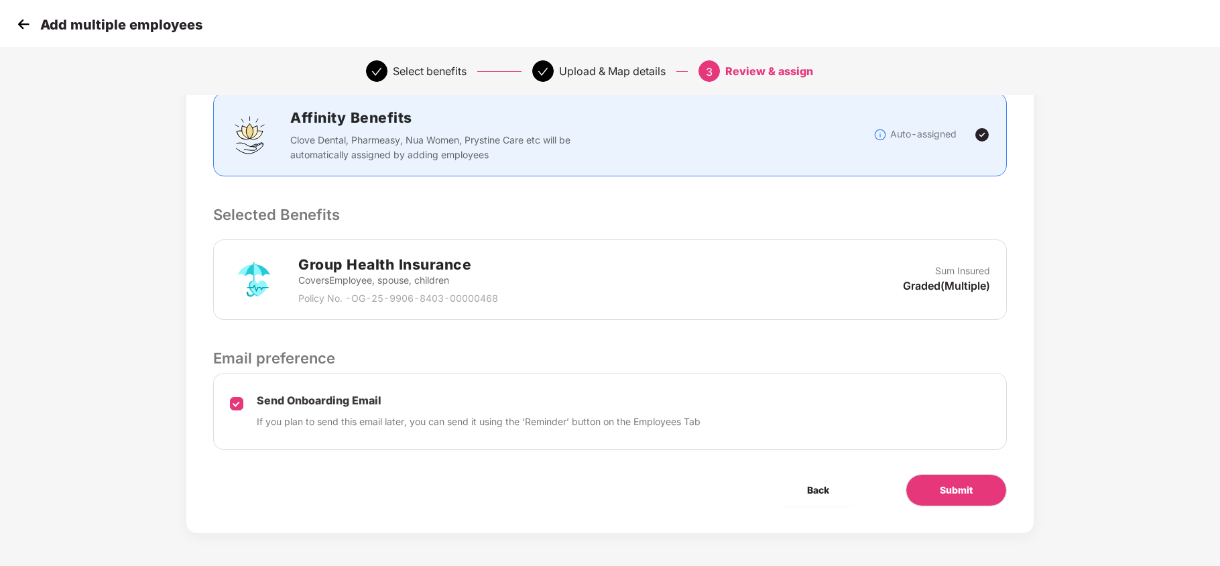
scroll to position [183, 0]
click at [927, 473] on button "Submit" at bounding box center [956, 489] width 101 height 32
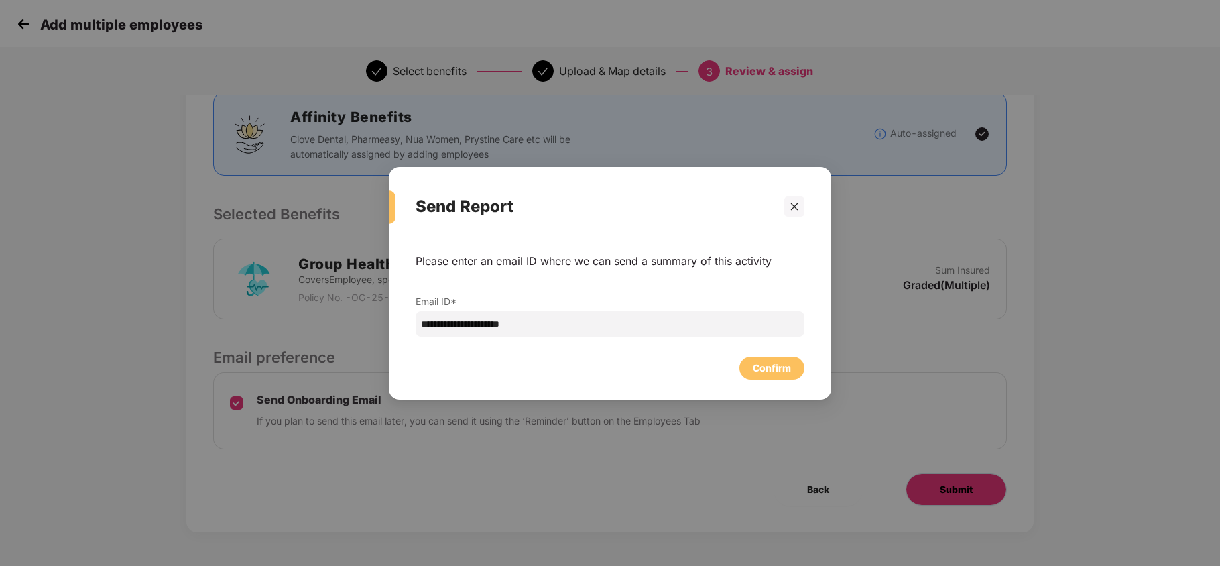
scroll to position [0, 0]
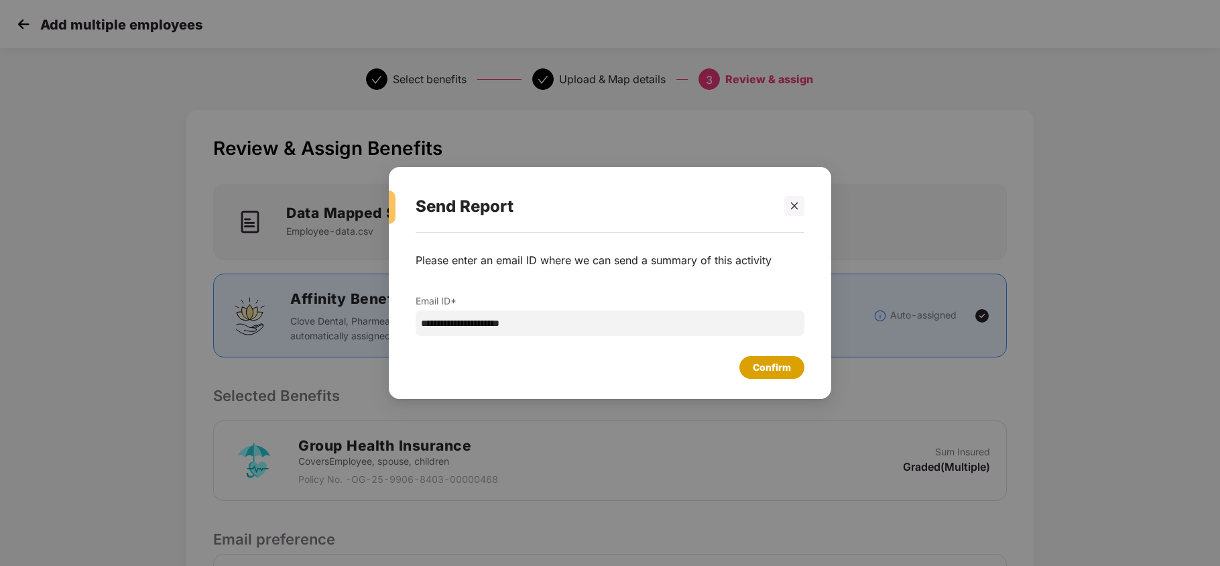
click at [764, 362] on div "Confirm" at bounding box center [772, 367] width 38 height 15
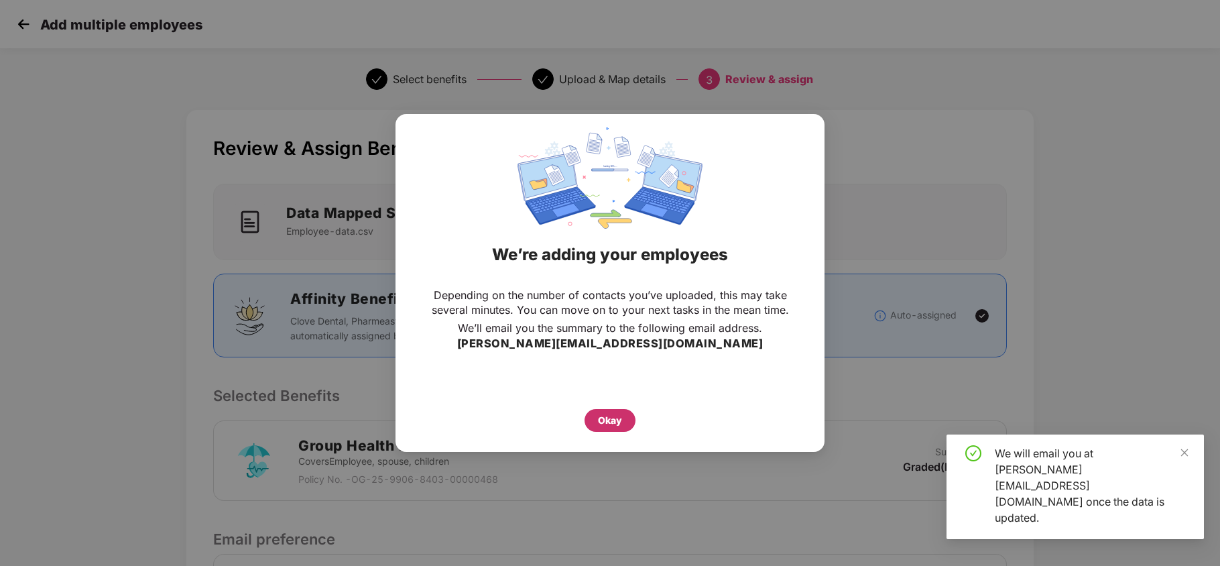
click at [605, 427] on div "Okay" at bounding box center [610, 420] width 24 height 15
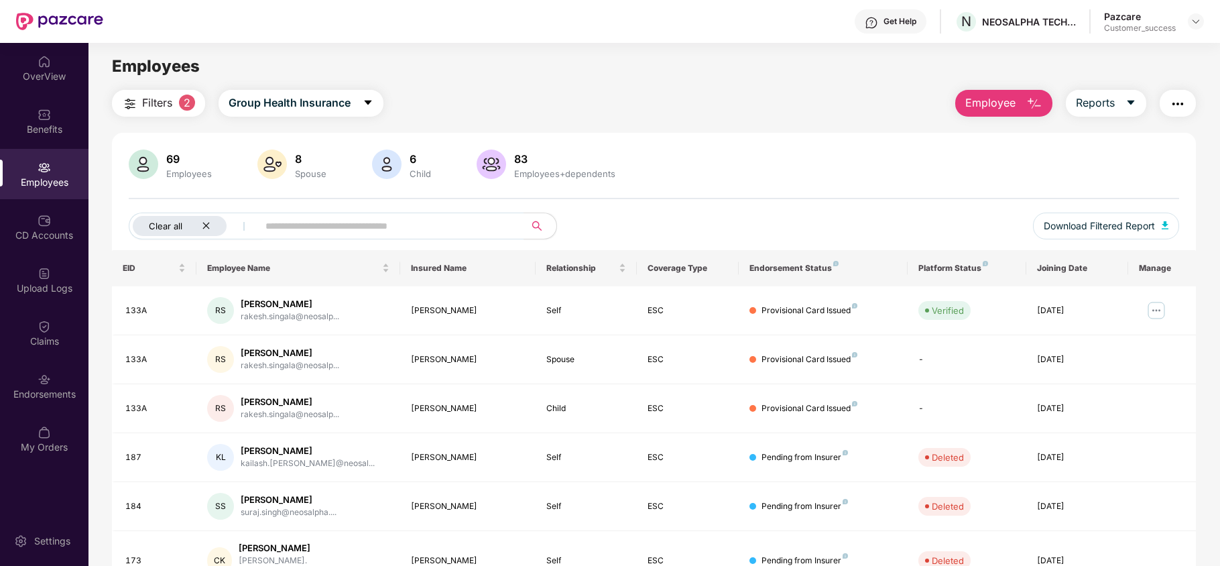
click at [209, 221] on icon "close" at bounding box center [206, 225] width 9 height 9
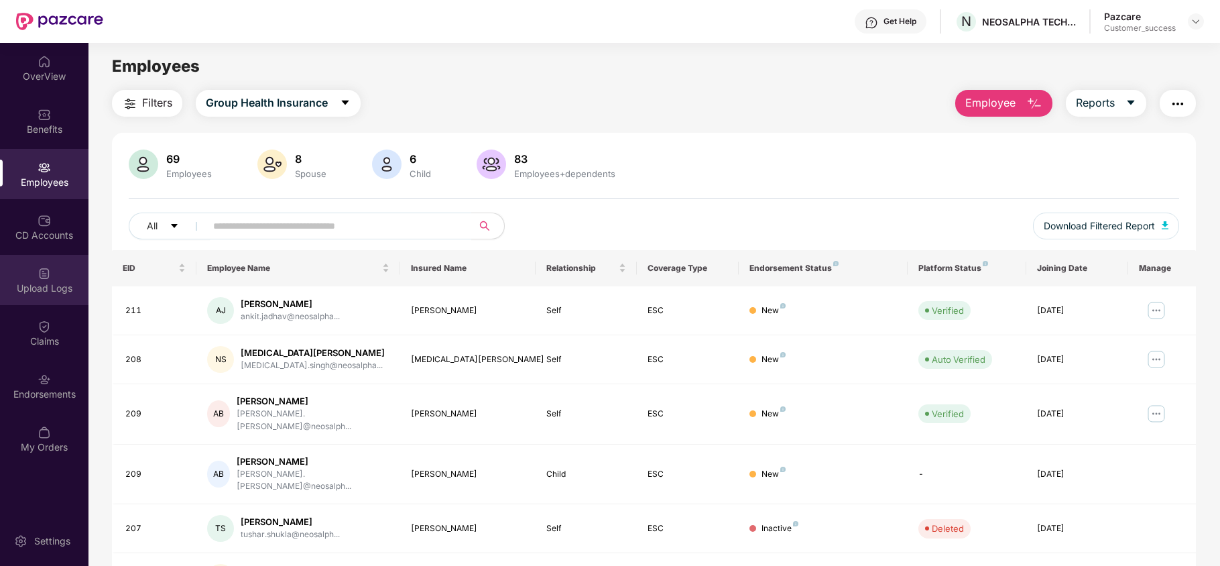
click at [40, 290] on div "Upload Logs" at bounding box center [44, 288] width 89 height 13
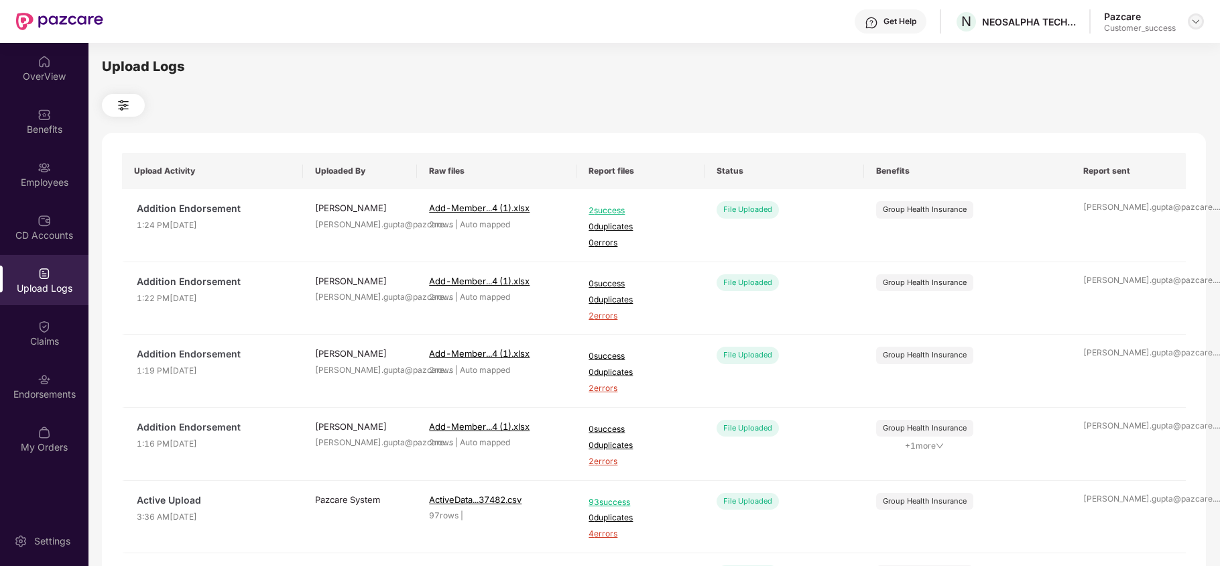
click at [1200, 23] on img at bounding box center [1196, 21] width 11 height 11
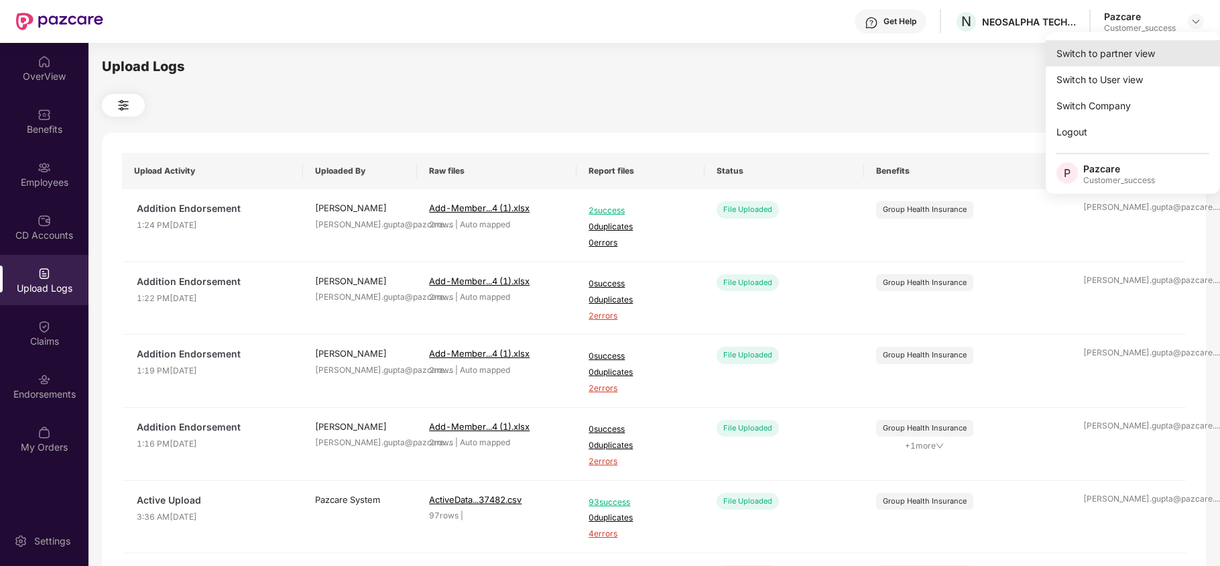
click at [1151, 51] on div "Switch to partner view" at bounding box center [1133, 53] width 174 height 26
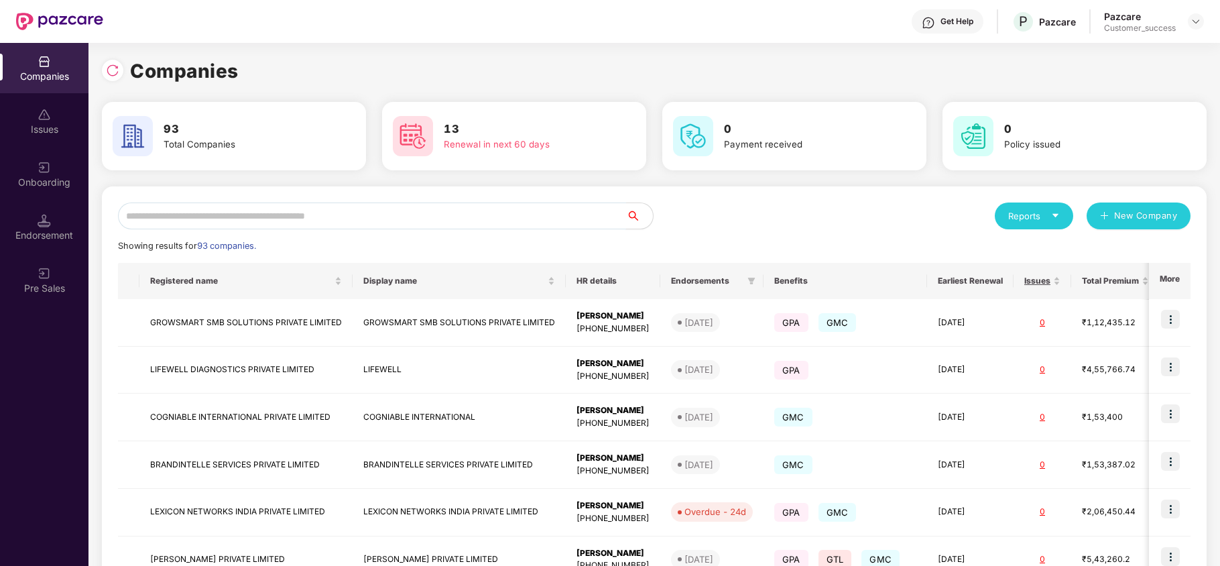
click at [398, 213] on input "text" at bounding box center [372, 215] width 508 height 27
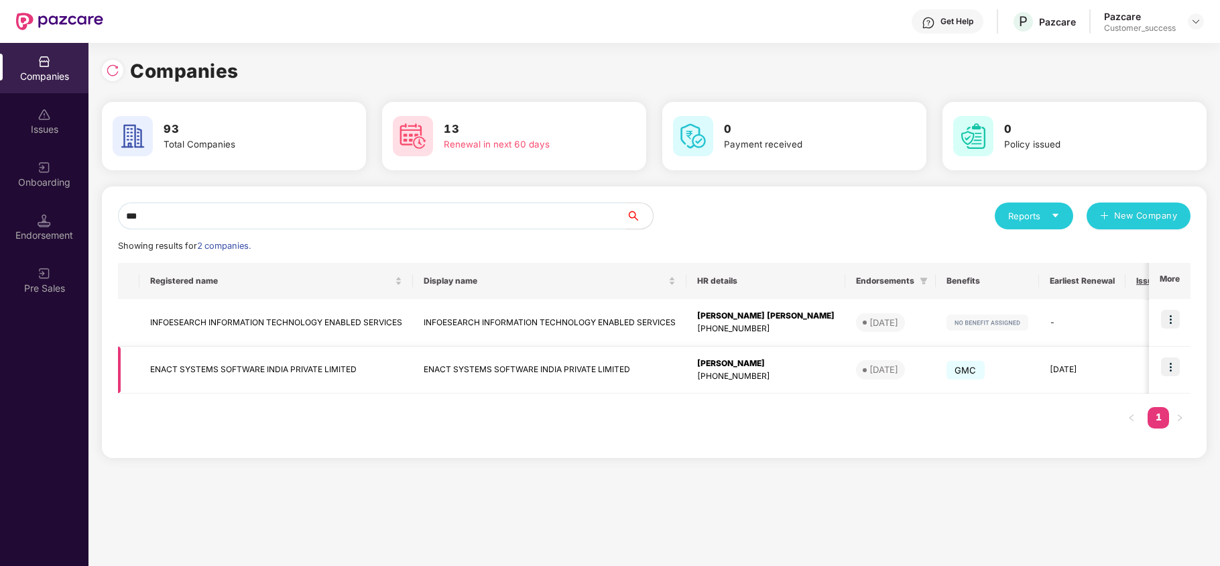
type input "***"
click at [1173, 368] on img at bounding box center [1170, 366] width 19 height 19
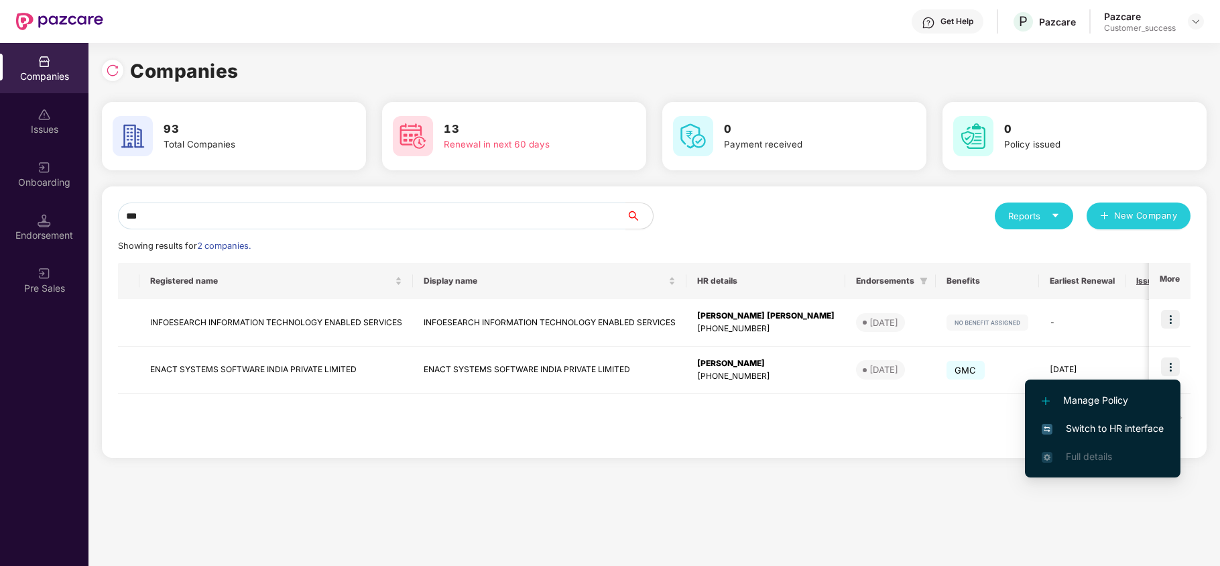
click at [1111, 418] on li "Switch to HR interface" at bounding box center [1103, 428] width 156 height 28
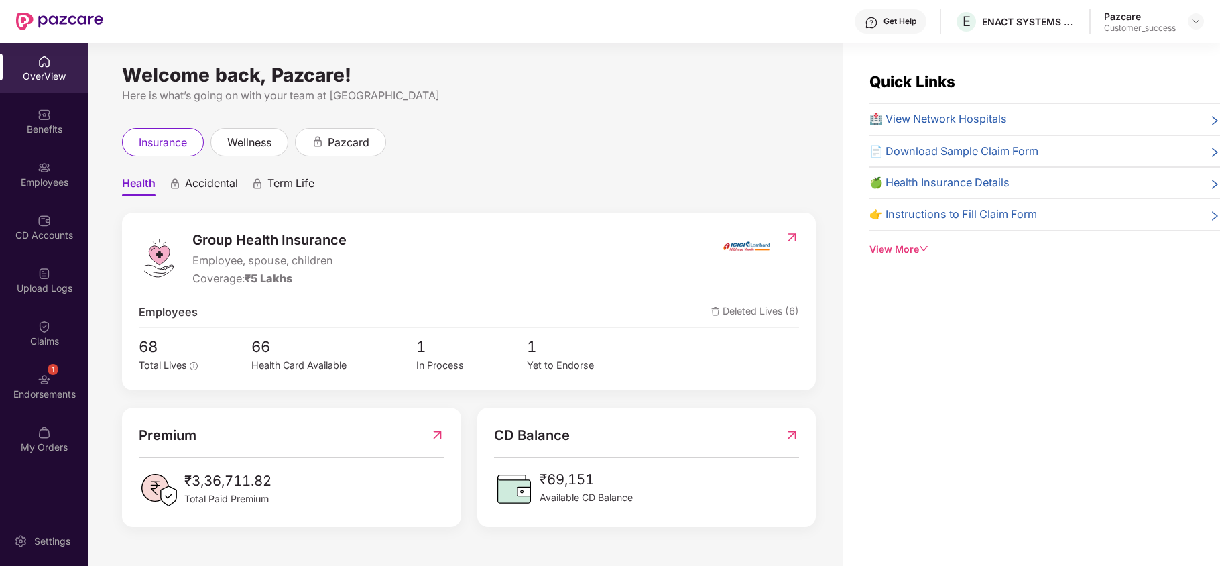
click at [51, 188] on div "Employees" at bounding box center [44, 182] width 89 height 13
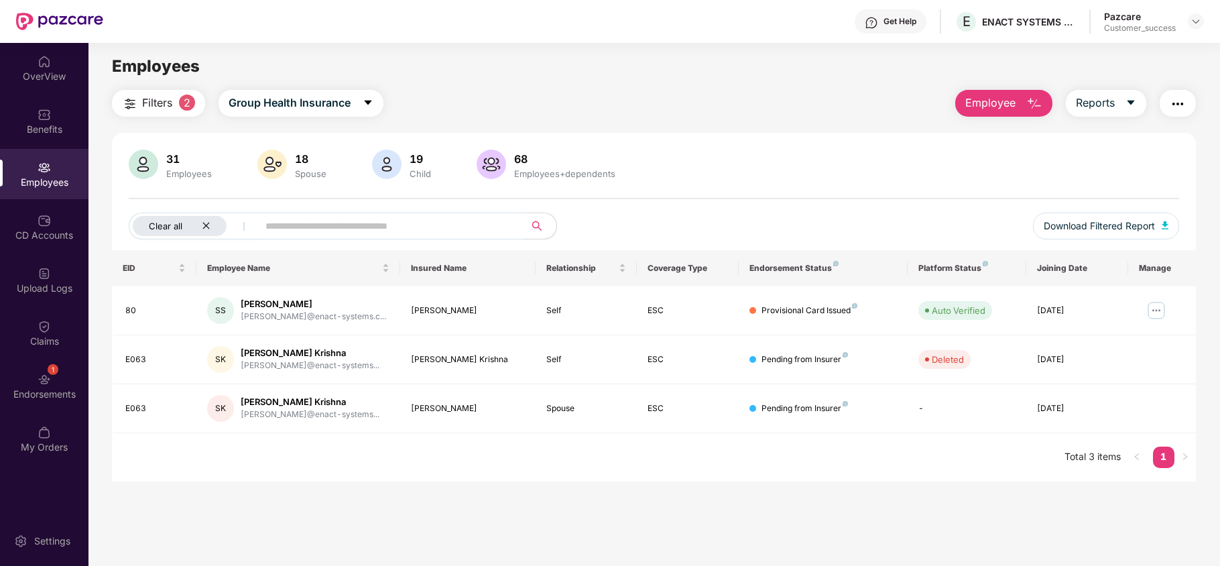
click at [212, 226] on div "Clear all" at bounding box center [180, 226] width 94 height 20
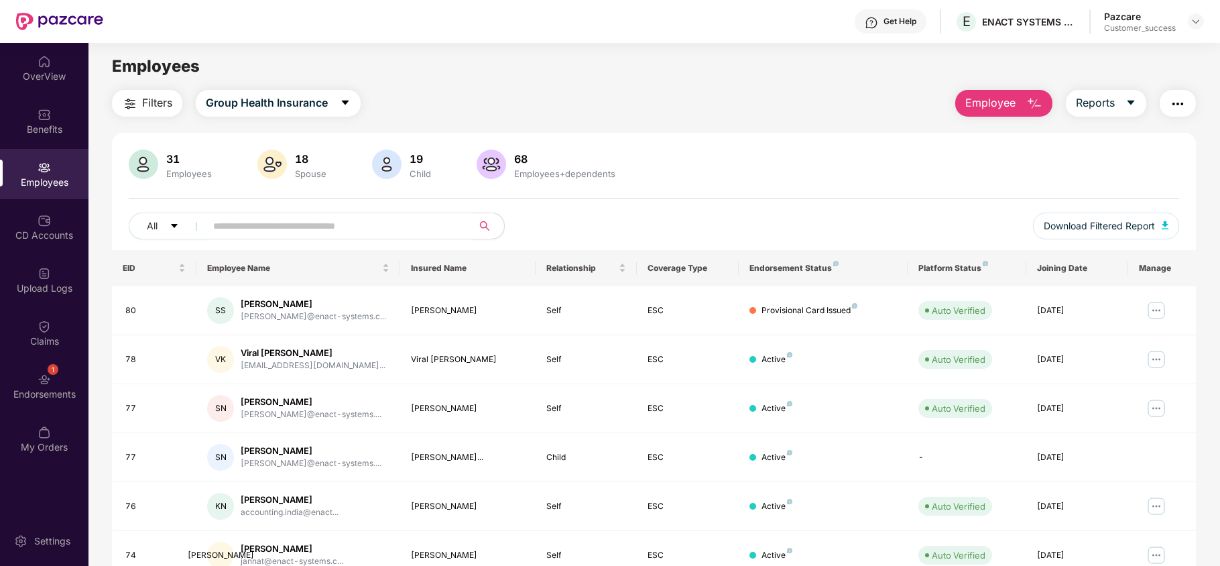
click at [253, 225] on input "text" at bounding box center [333, 226] width 241 height 20
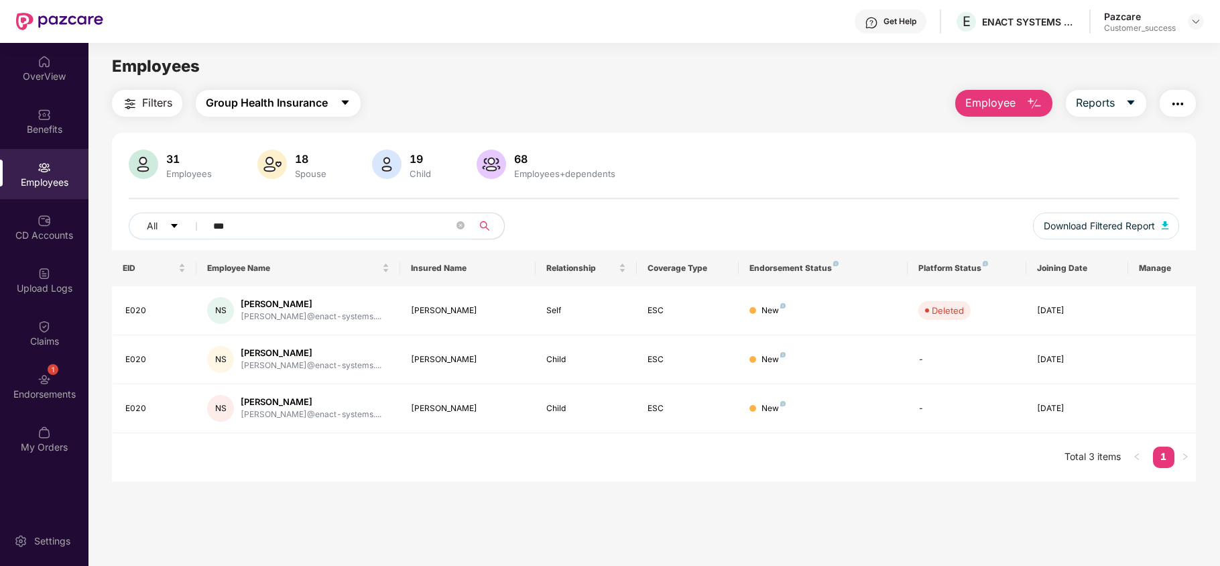
click at [271, 101] on span "Group Health Insurance" at bounding box center [267, 103] width 122 height 17
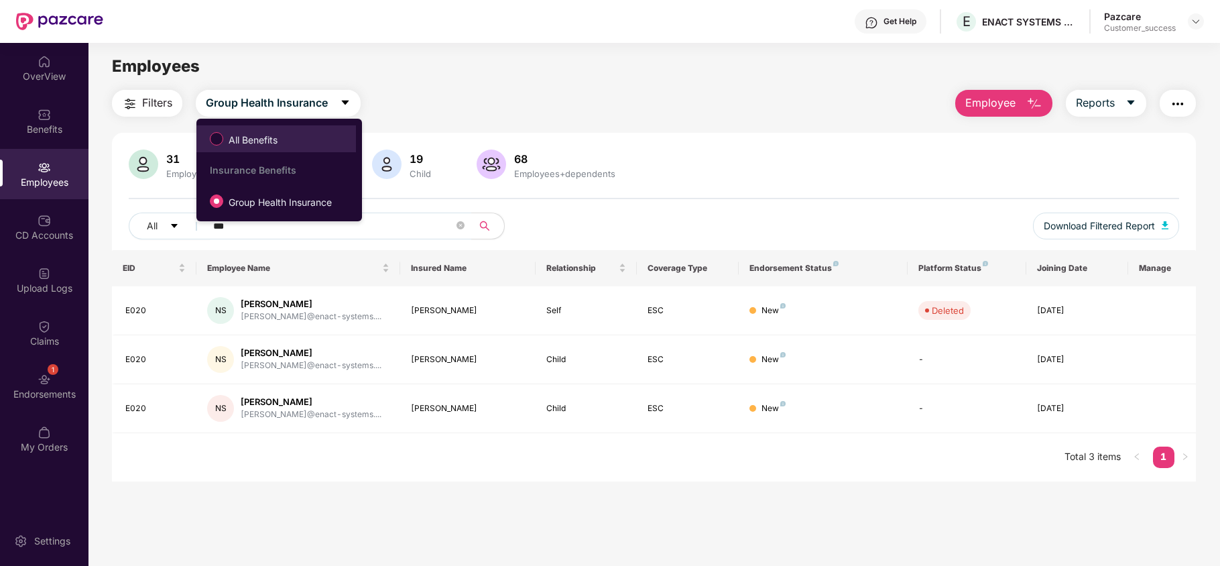
click at [271, 152] on li "All Benefits" at bounding box center [276, 138] width 160 height 27
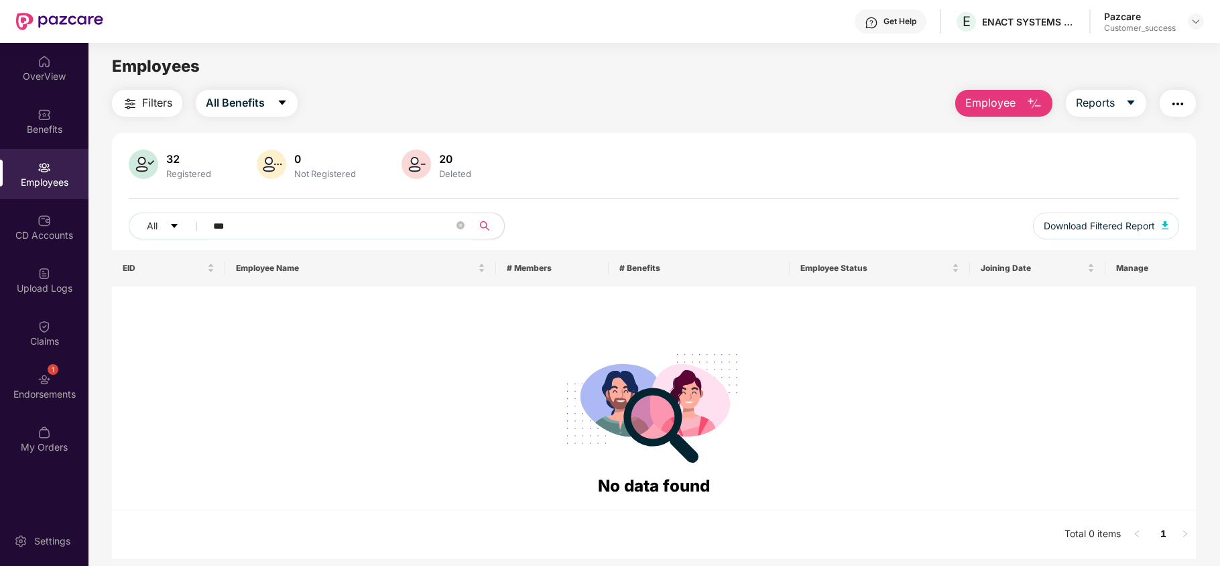
click at [346, 226] on input "***" at bounding box center [333, 226] width 241 height 20
type input "*"
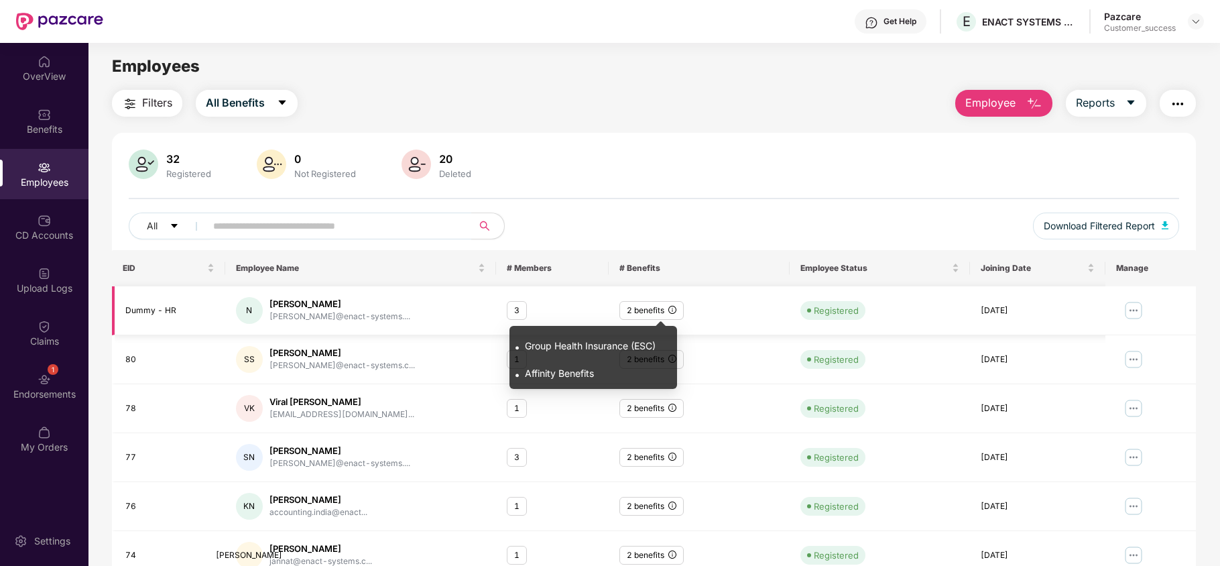
click at [671, 306] on icon "info-circle" at bounding box center [672, 310] width 8 height 8
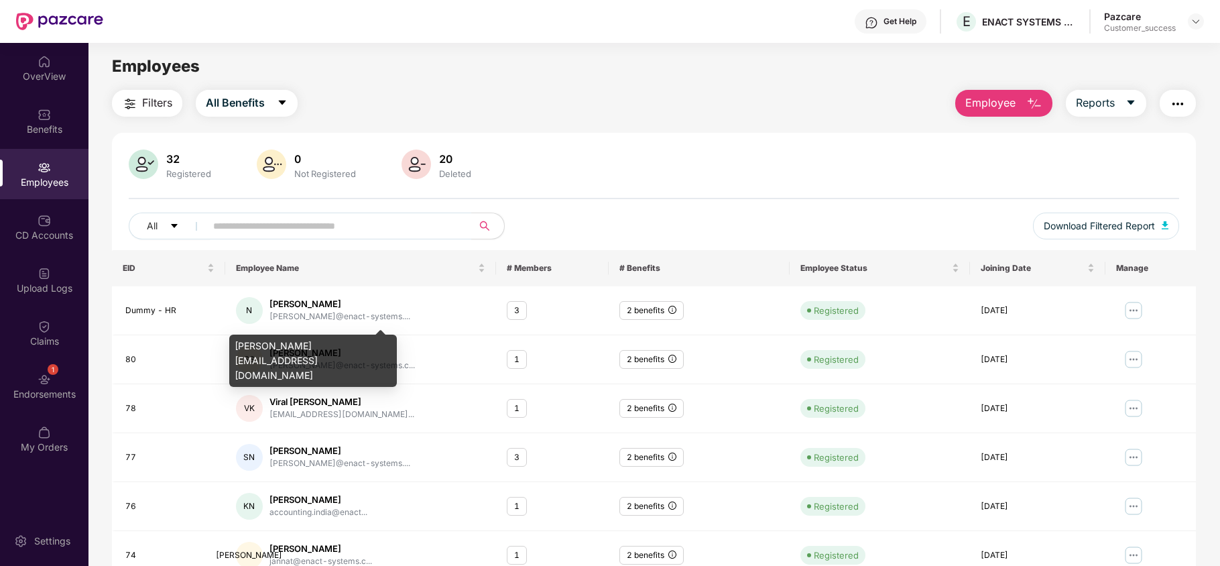
click at [285, 350] on div "[PERSON_NAME][EMAIL_ADDRESS][DOMAIN_NAME]" at bounding box center [313, 361] width 168 height 52
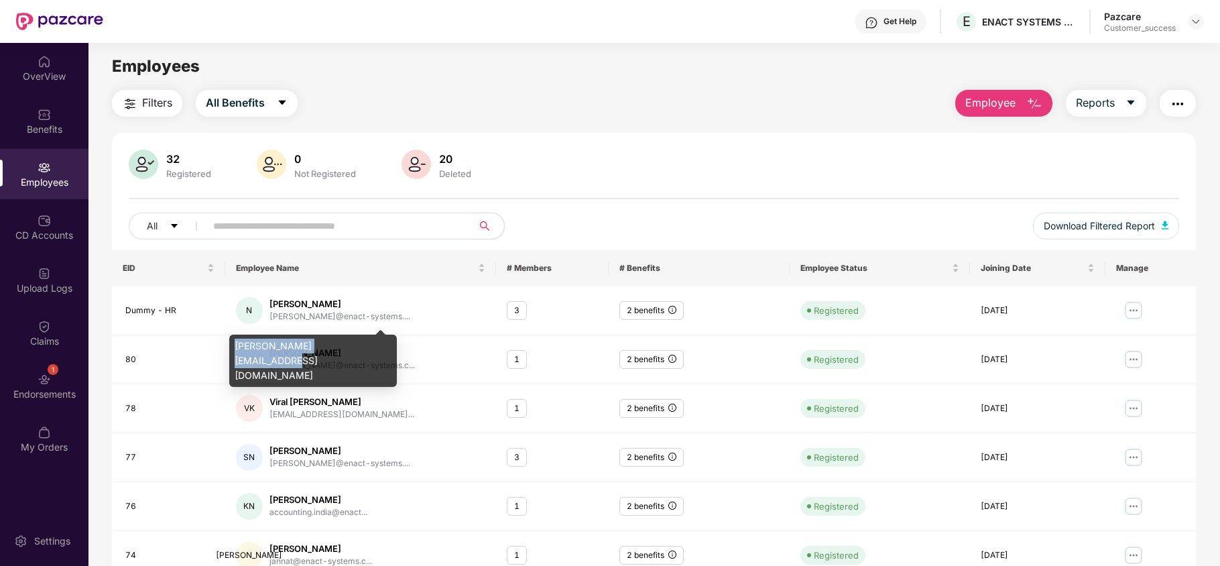
copy div "[PERSON_NAME][EMAIL_ADDRESS][DOMAIN_NAME]"
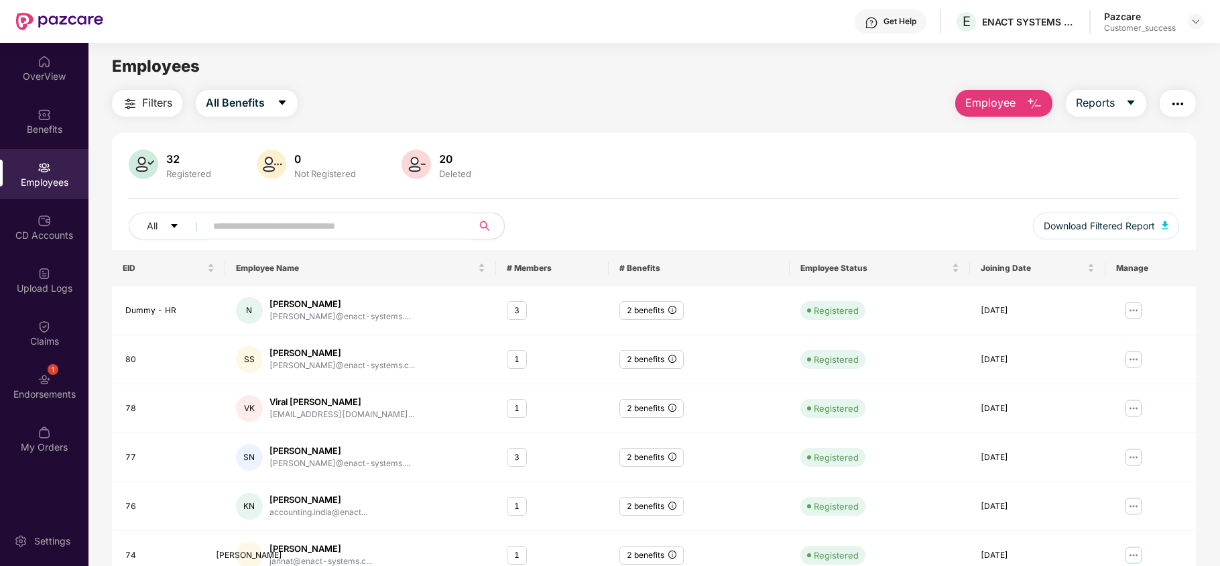
drag, startPoint x: 998, startPoint y: 98, endPoint x: 998, endPoint y: 108, distance: 10.1
click at [998, 108] on span "Employee" at bounding box center [990, 103] width 50 height 17
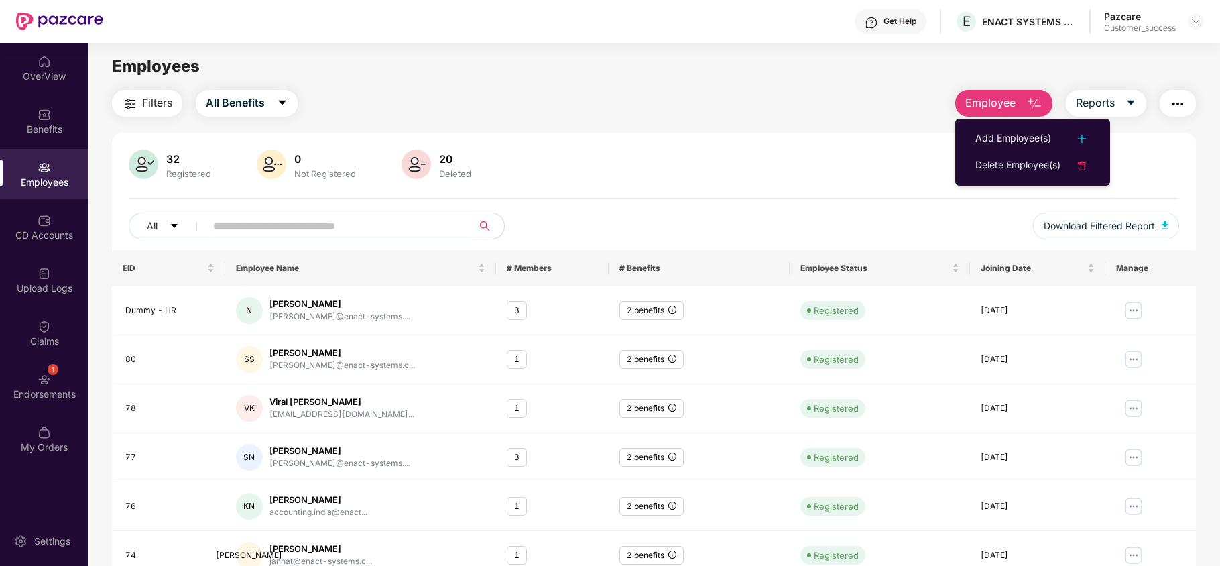
click at [998, 108] on span "Employee" at bounding box center [990, 103] width 50 height 17
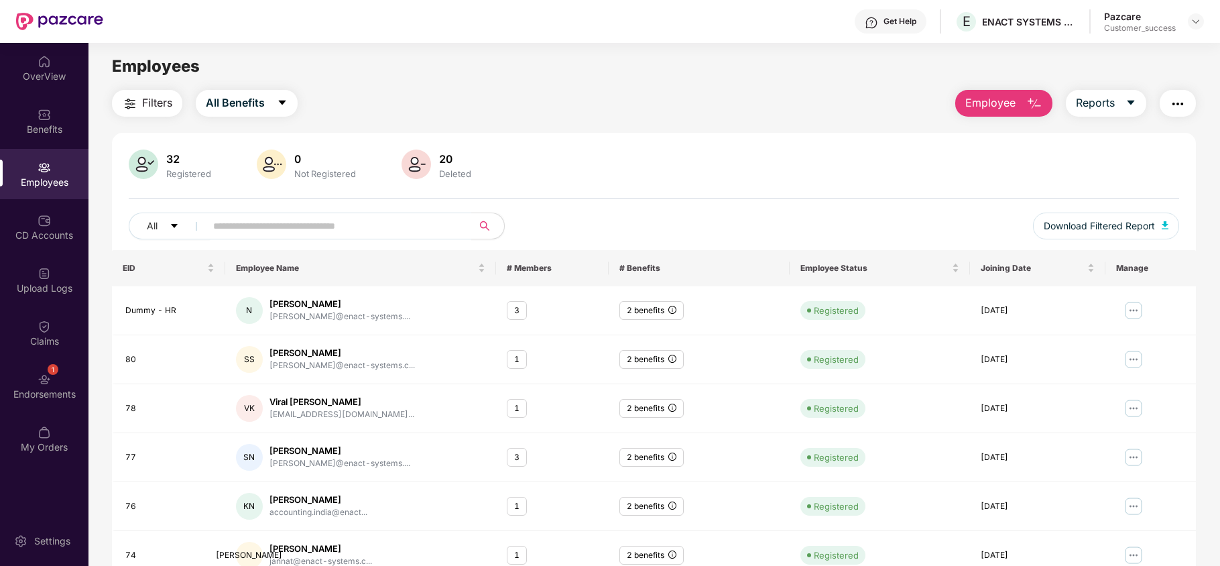
click at [998, 101] on span "Employee" at bounding box center [990, 103] width 50 height 17
click at [729, 122] on div "Filters All Benefits Employee Reports 32 Registered 0 Not Registered 20 Deleted…" at bounding box center [654, 457] width 1084 height 734
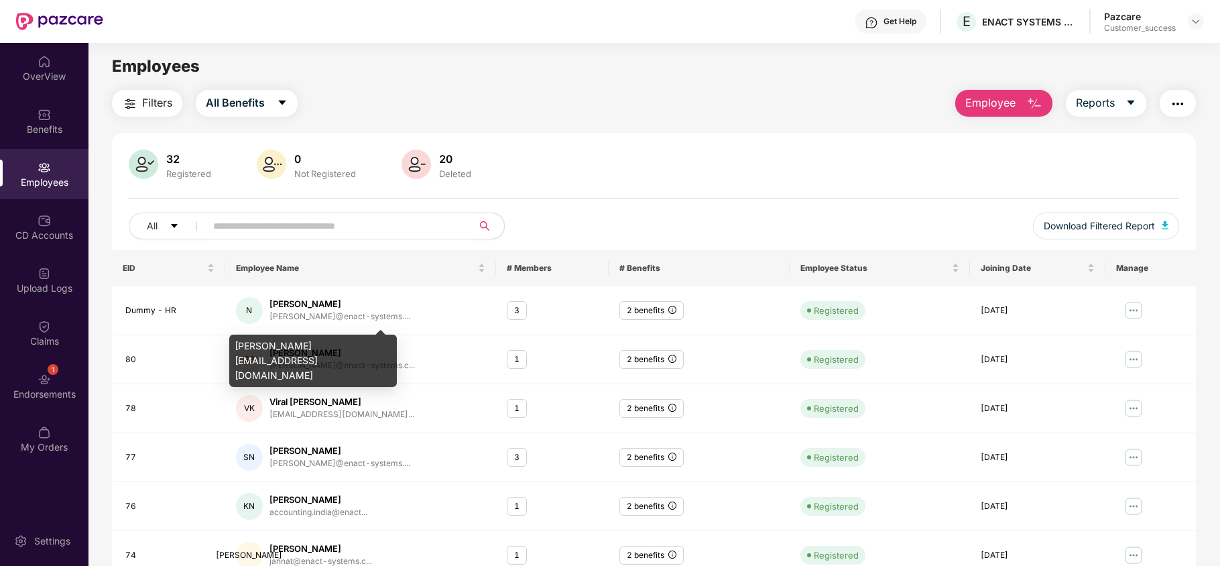
click at [325, 341] on div "[PERSON_NAME][EMAIL_ADDRESS][DOMAIN_NAME]" at bounding box center [313, 361] width 168 height 52
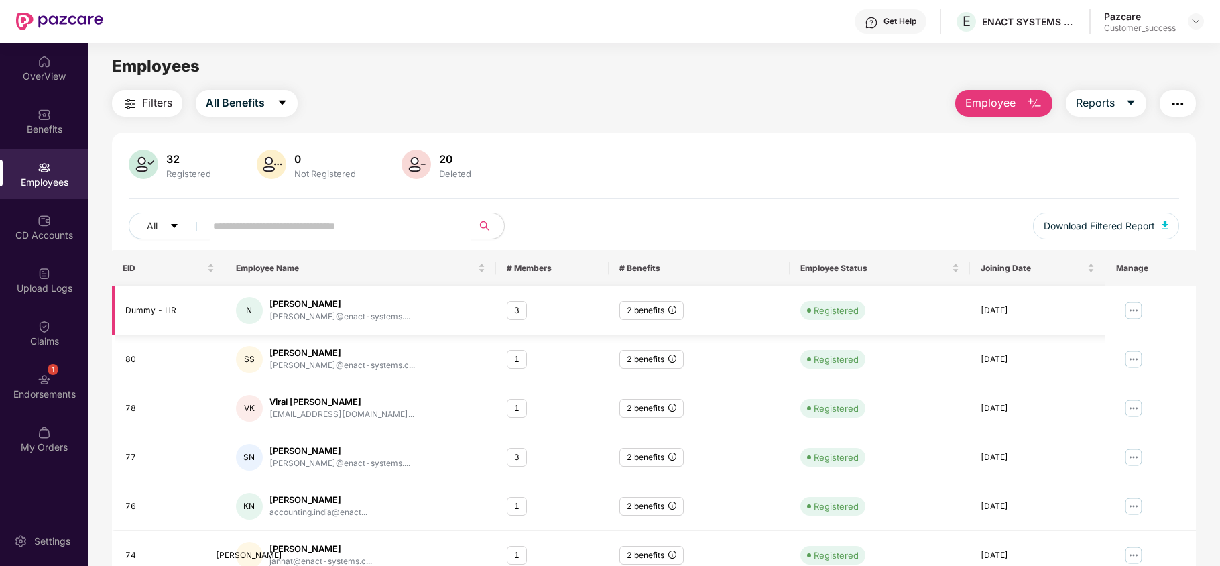
click at [1133, 308] on img at bounding box center [1133, 310] width 21 height 21
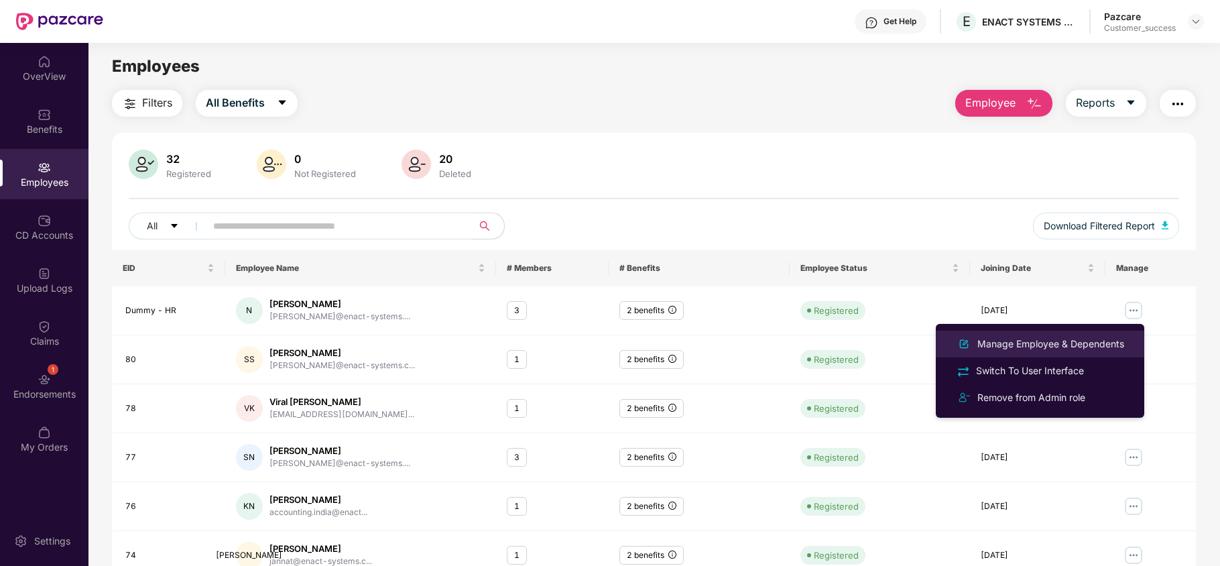
click at [1082, 342] on div "Manage Employee & Dependents" at bounding box center [1051, 344] width 152 height 15
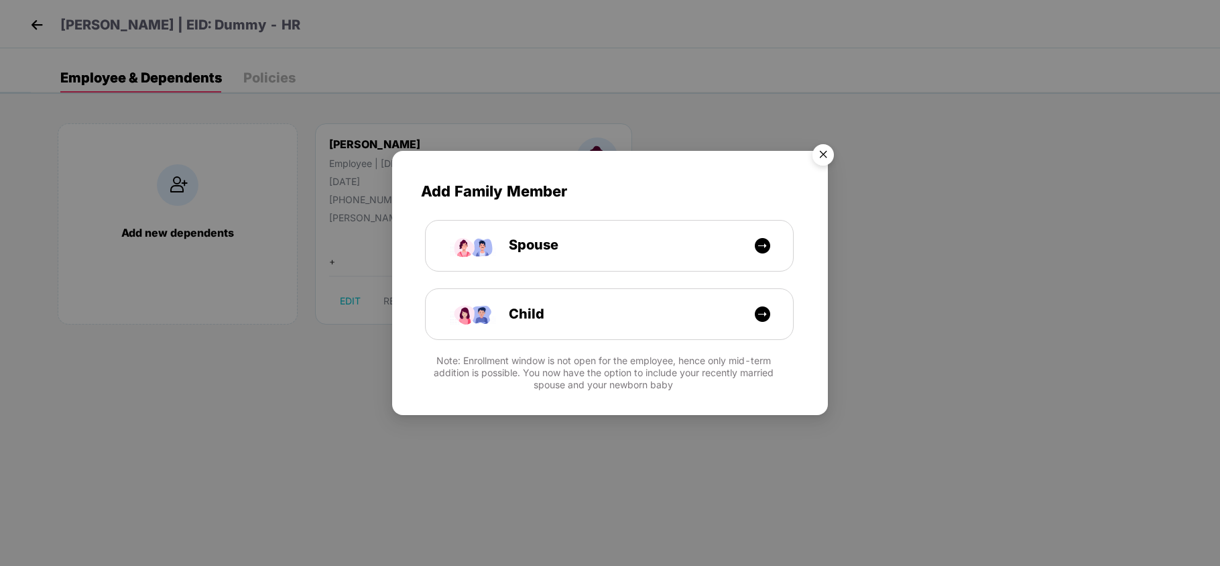
click at [819, 160] on img "Close" at bounding box center [824, 157] width 38 height 38
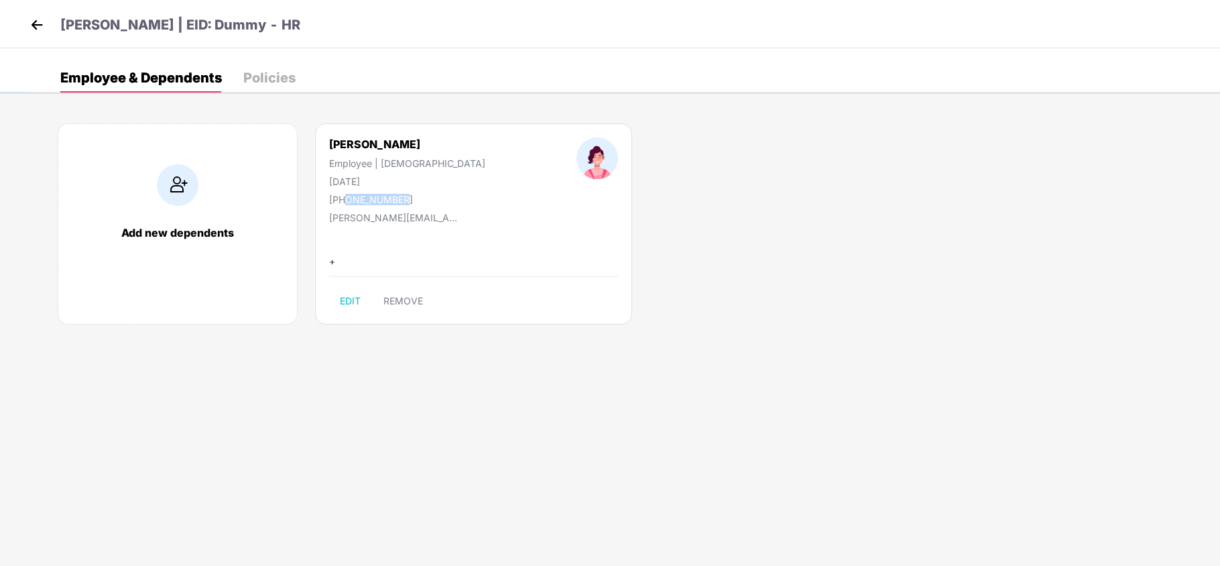
drag, startPoint x: 400, startPoint y: 202, endPoint x: 346, endPoint y: 200, distance: 53.7
click at [346, 200] on div "[PHONE_NUMBER]" at bounding box center [407, 199] width 156 height 11
click at [40, 25] on img at bounding box center [37, 25] width 20 height 20
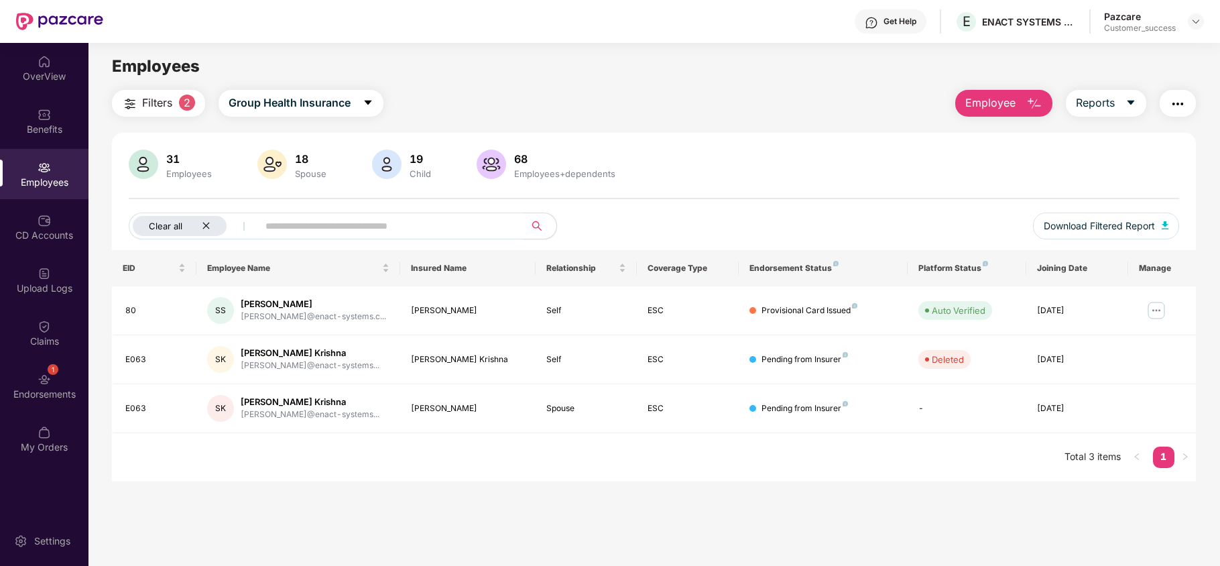
click at [207, 226] on icon "close" at bounding box center [206, 225] width 9 height 9
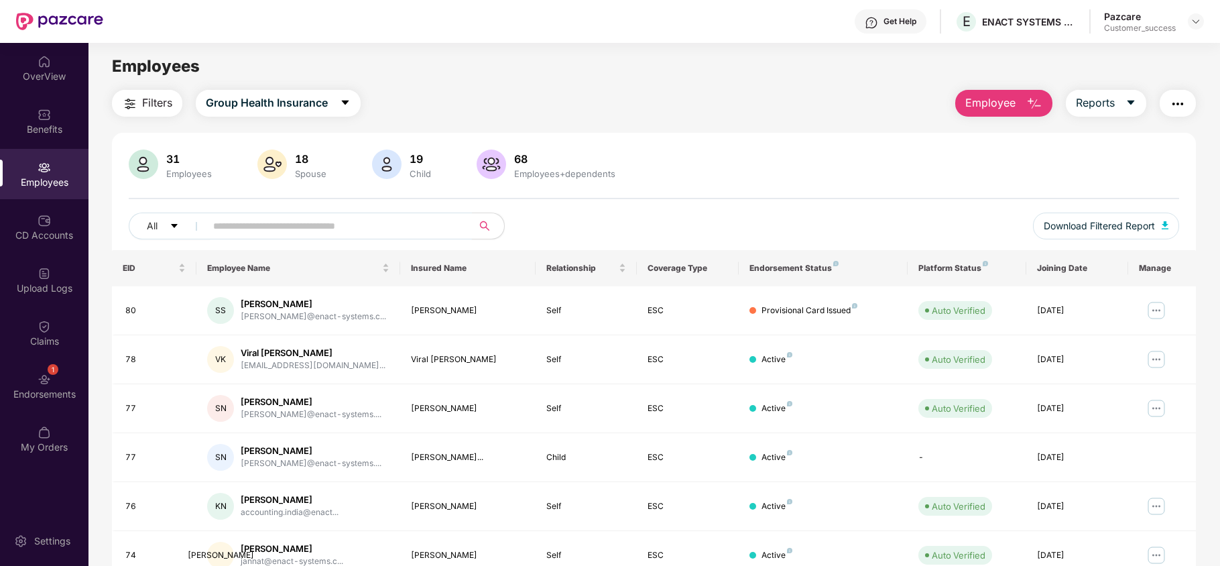
click at [343, 229] on input "text" at bounding box center [333, 226] width 241 height 20
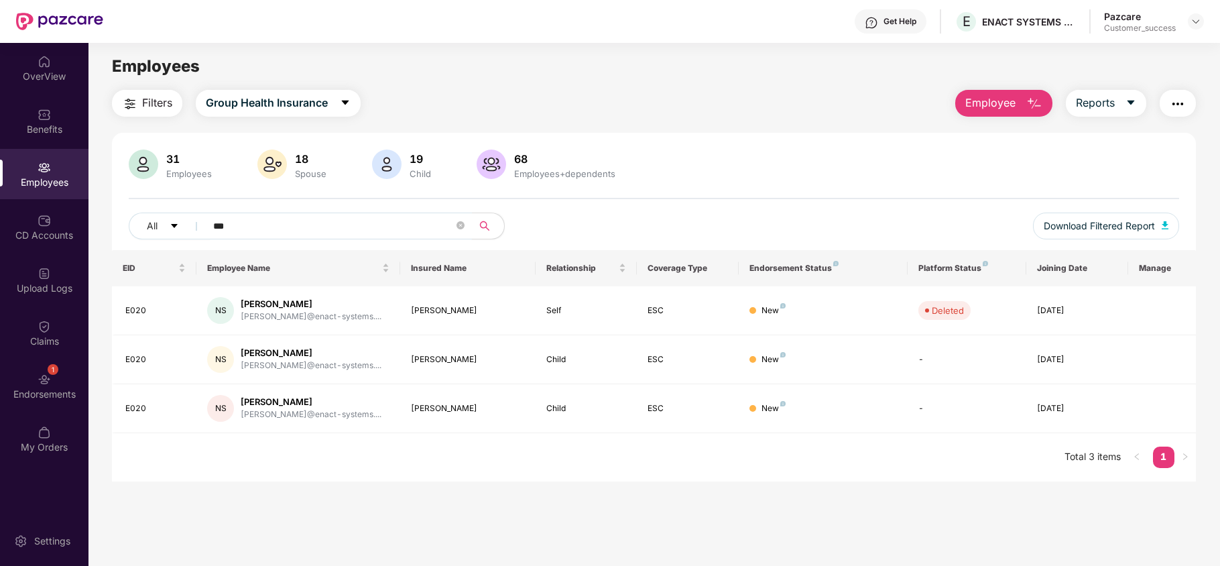
type input "***"
drag, startPoint x: 990, startPoint y: 95, endPoint x: 993, endPoint y: 114, distance: 19.7
click at [993, 114] on button "Employee" at bounding box center [1003, 103] width 97 height 27
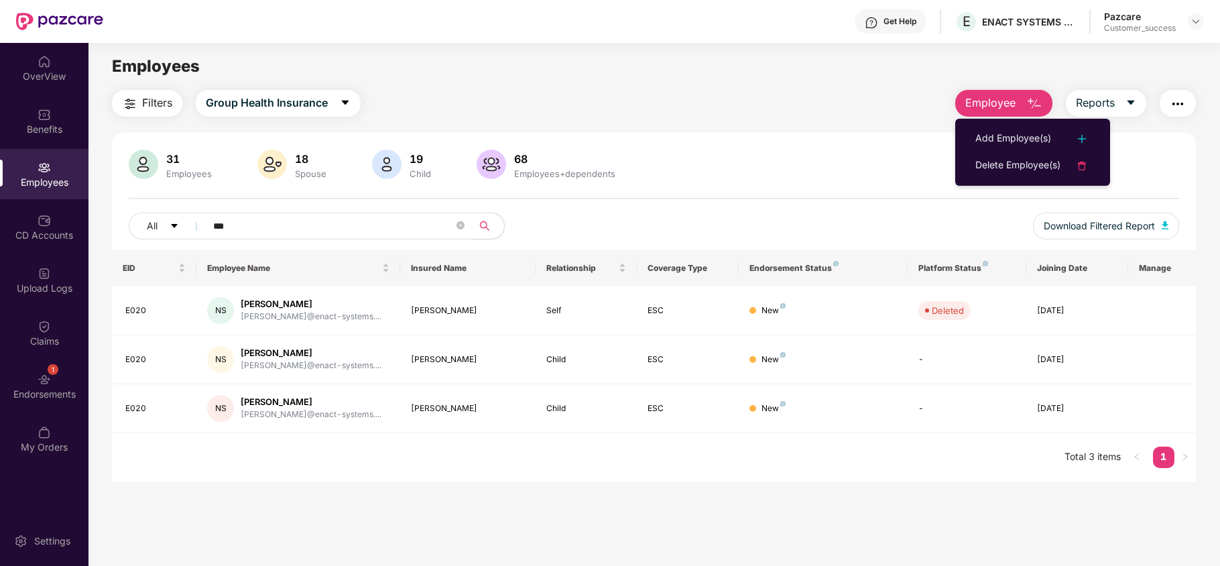
click at [993, 114] on button "Employee" at bounding box center [1003, 103] width 97 height 27
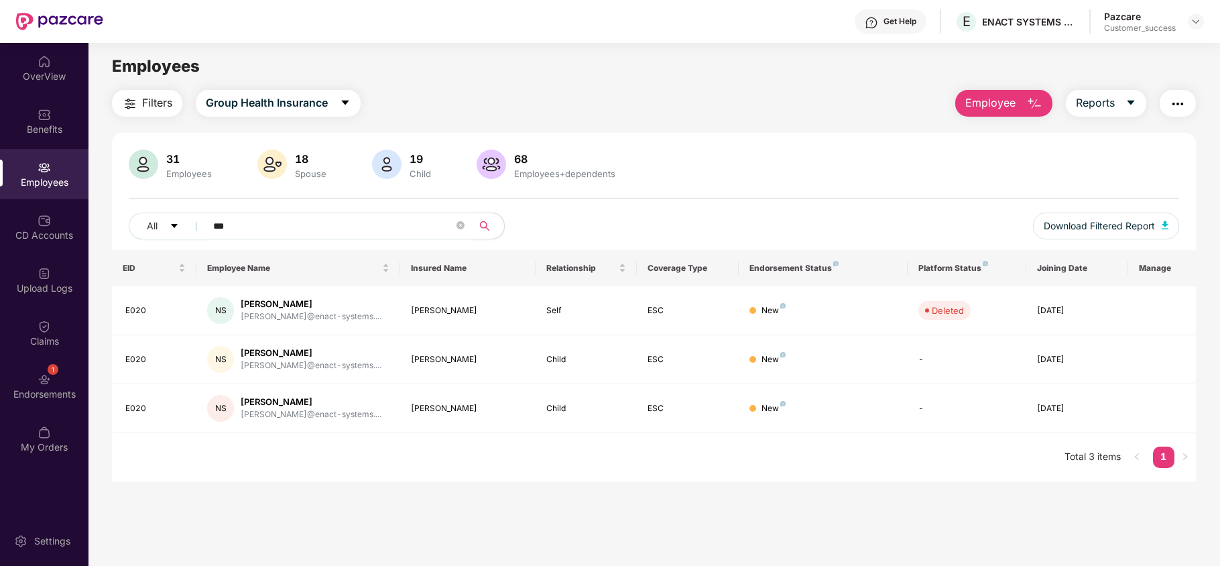
click at [998, 103] on span "Employee" at bounding box center [990, 103] width 50 height 17
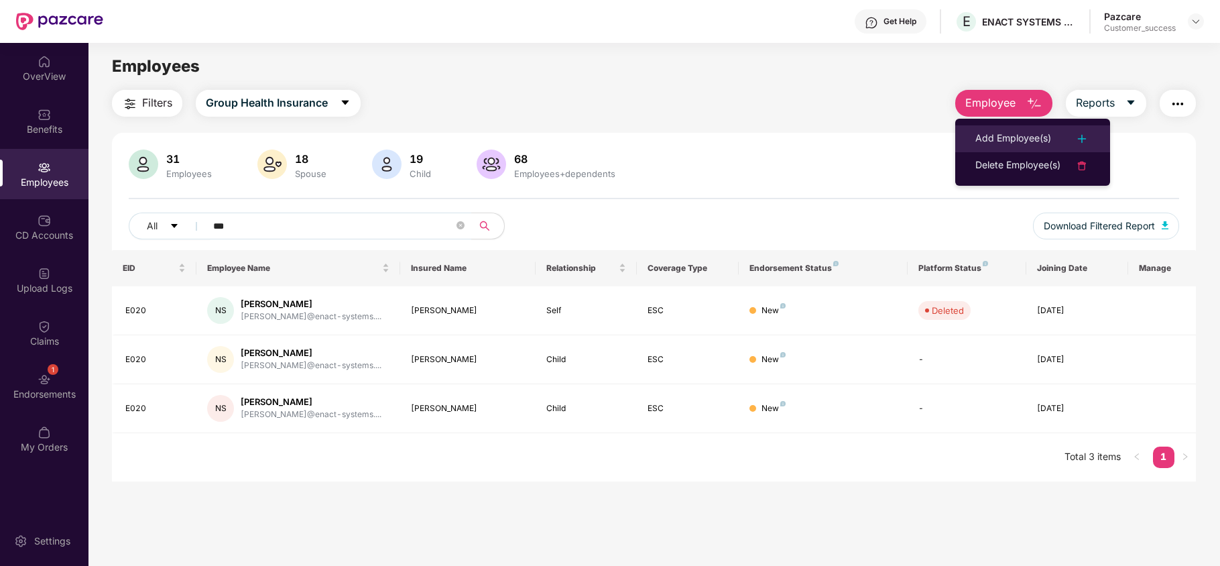
click at [994, 134] on div "Add Employee(s)" at bounding box center [1014, 139] width 76 height 16
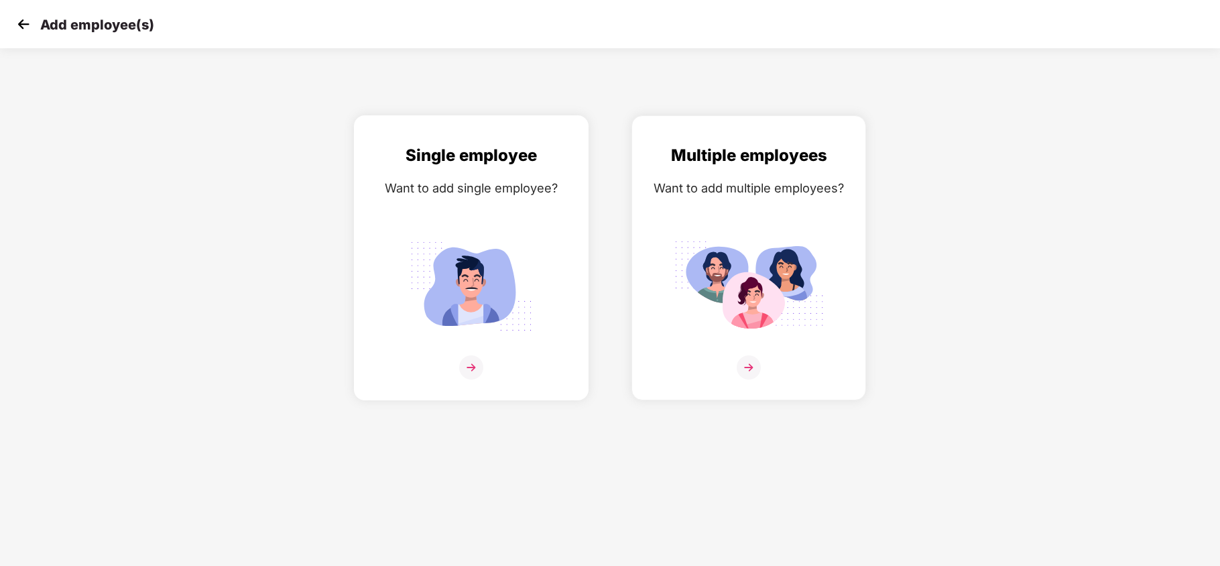
click at [527, 250] on img at bounding box center [471, 286] width 150 height 105
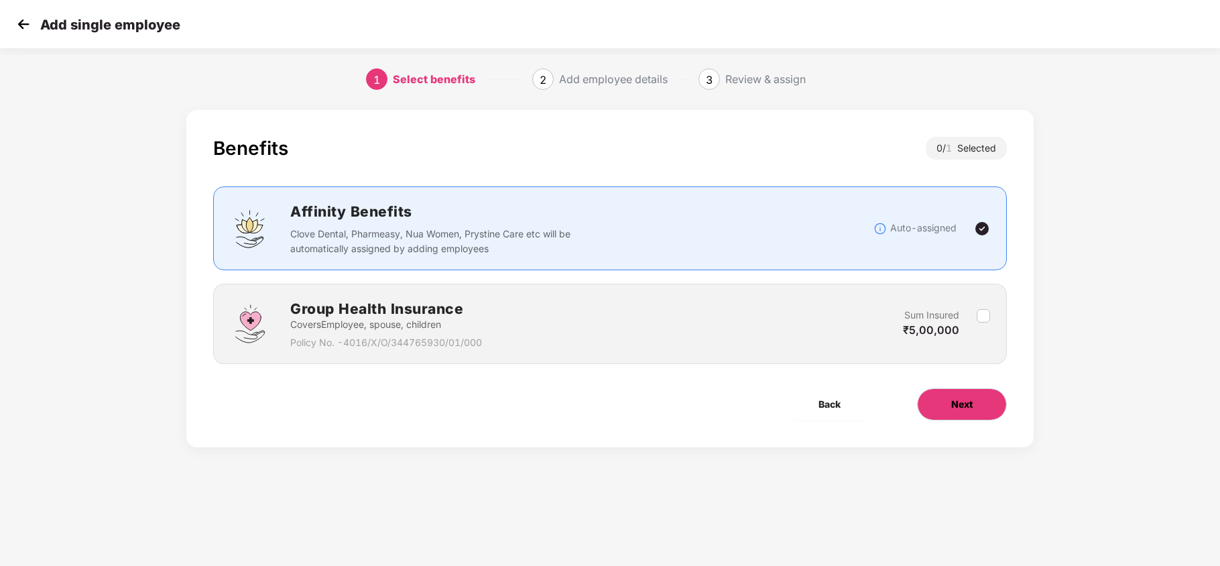
click at [931, 410] on button "Next" at bounding box center [962, 404] width 90 height 32
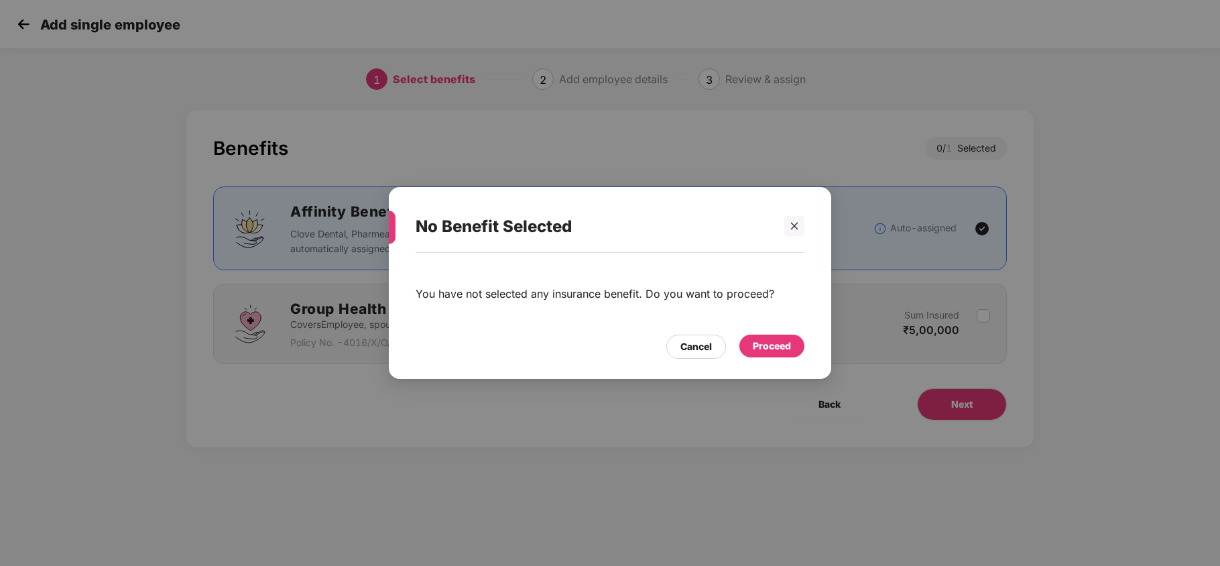
click at [753, 339] on div "Proceed" at bounding box center [772, 346] width 38 height 15
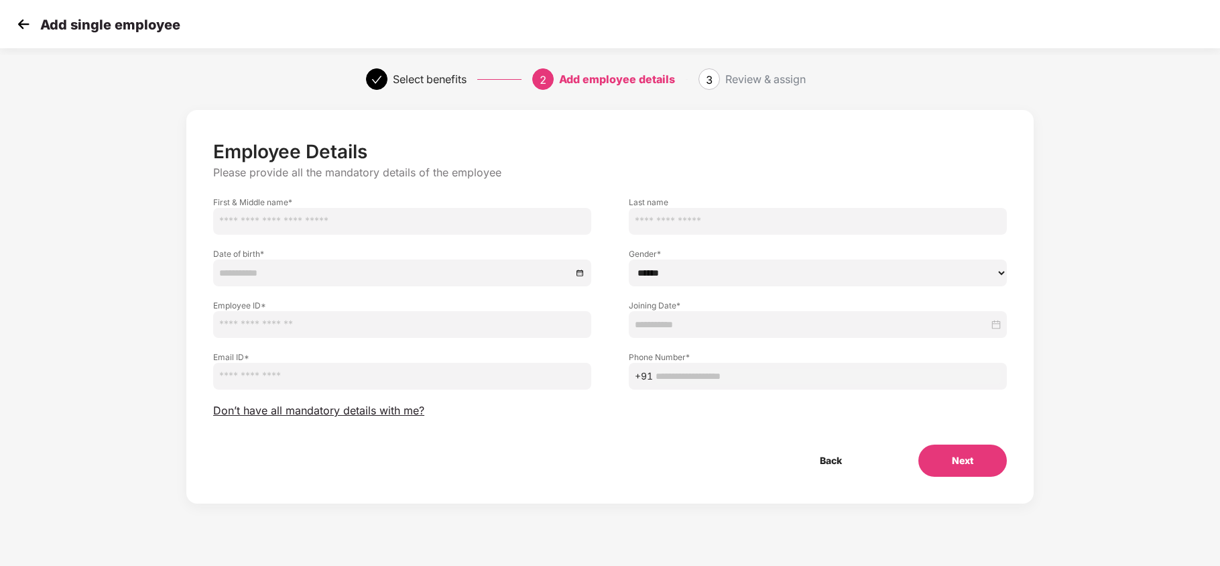
click at [468, 231] on input "text" at bounding box center [402, 221] width 378 height 27
type input "**********"
click at [306, 282] on div at bounding box center [402, 272] width 378 height 27
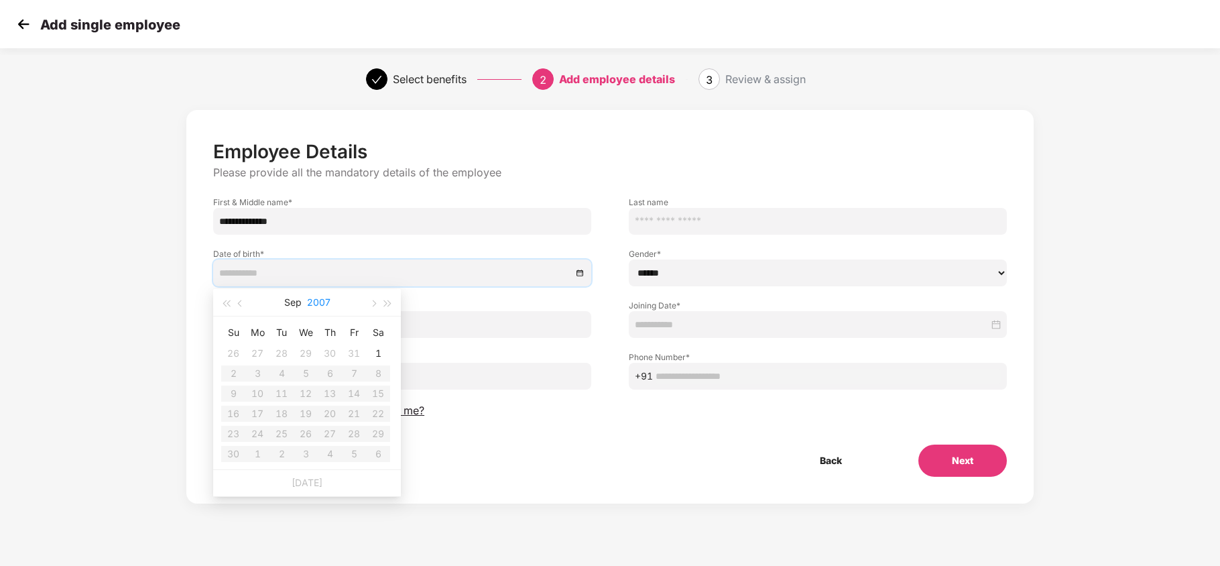
click at [311, 304] on button "2007" at bounding box center [318, 302] width 23 height 27
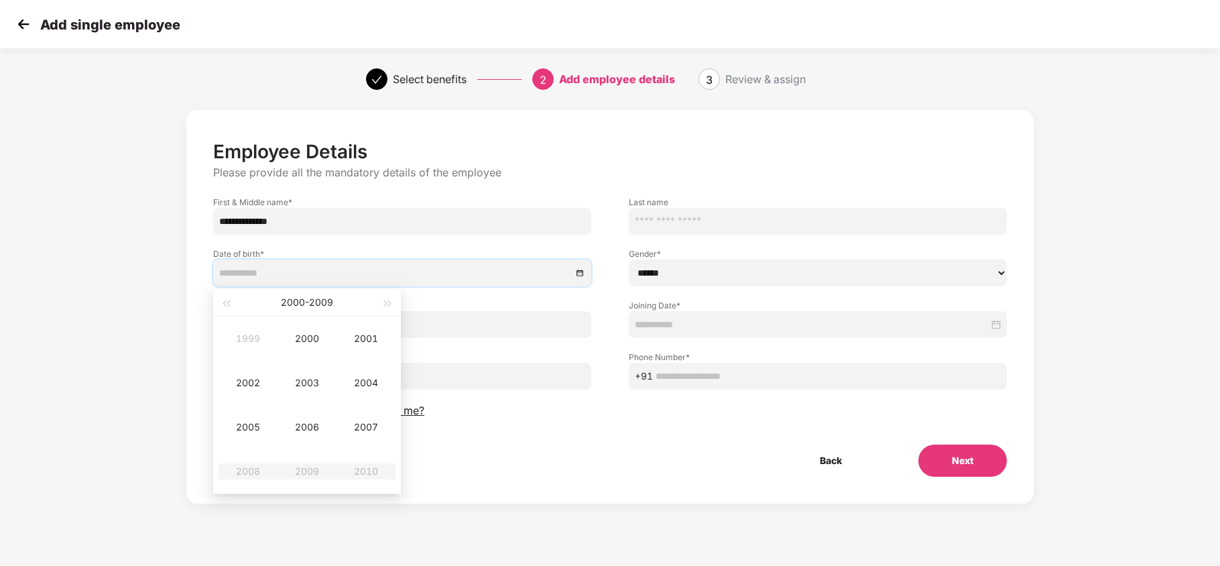
type input "**********"
click at [227, 303] on span "button" at bounding box center [226, 303] width 7 height 7
type input "**********"
click at [359, 418] on td "1997" at bounding box center [366, 427] width 59 height 44
type input "**********"
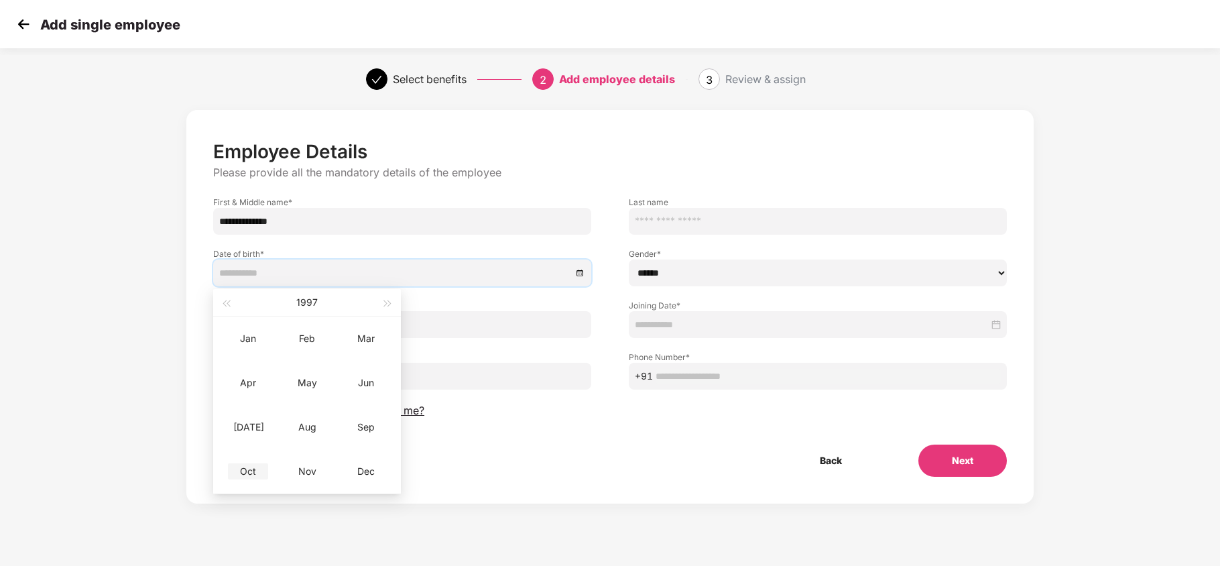
click at [258, 467] on div "Oct" at bounding box center [248, 471] width 40 height 16
type input "**********"
click at [312, 349] on div "1" at bounding box center [306, 353] width 16 height 16
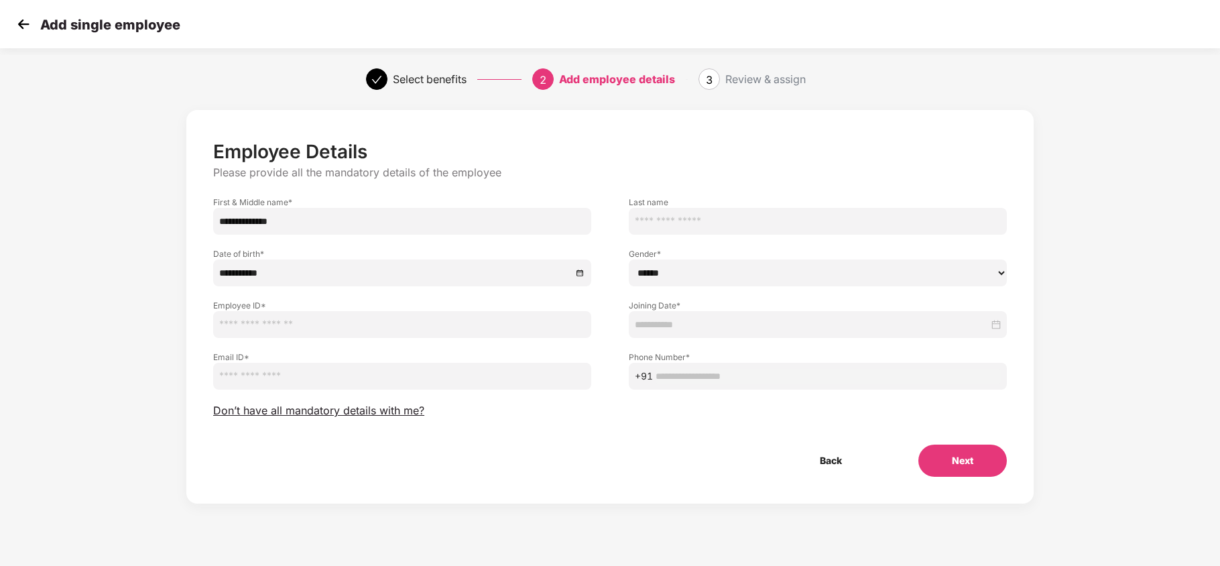
drag, startPoint x: 661, startPoint y: 274, endPoint x: 669, endPoint y: 339, distance: 65.5
click at [669, 339] on div "**********" at bounding box center [610, 308] width 794 height 337
select select "******"
click at [629, 259] on select "****** **** ******" at bounding box center [818, 272] width 378 height 27
click at [367, 327] on input "text" at bounding box center [402, 324] width 378 height 27
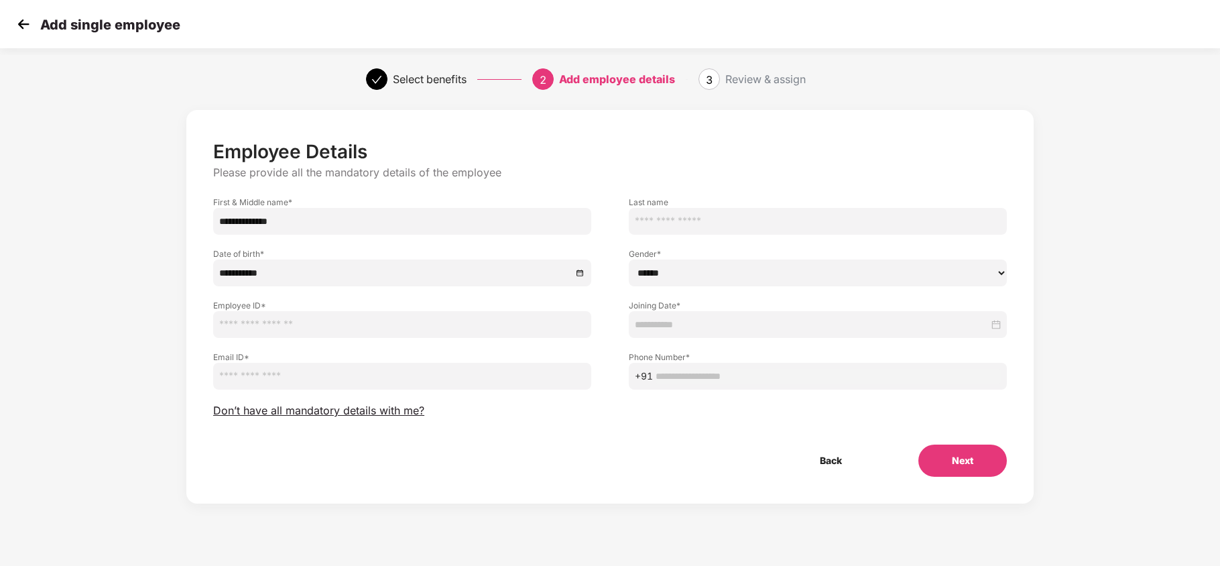
type input "**********"
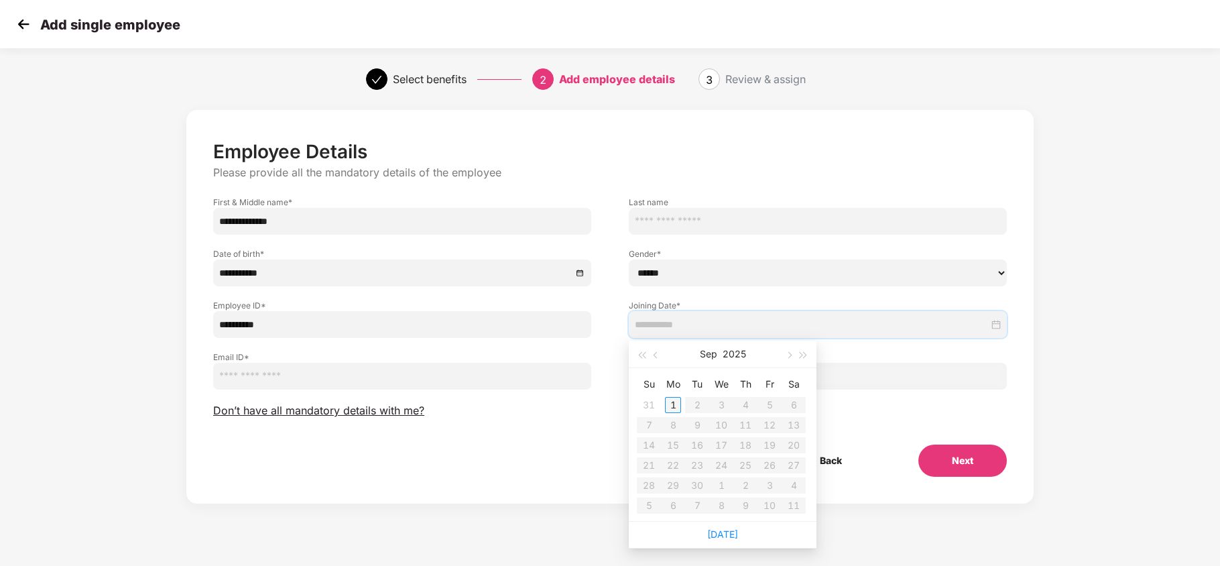
type input "**********"
drag, startPoint x: 668, startPoint y: 330, endPoint x: 673, endPoint y: 412, distance: 82.0
click at [673, 412] on body "**********" at bounding box center [610, 283] width 1220 height 566
click at [673, 412] on div "1" at bounding box center [673, 405] width 16 height 16
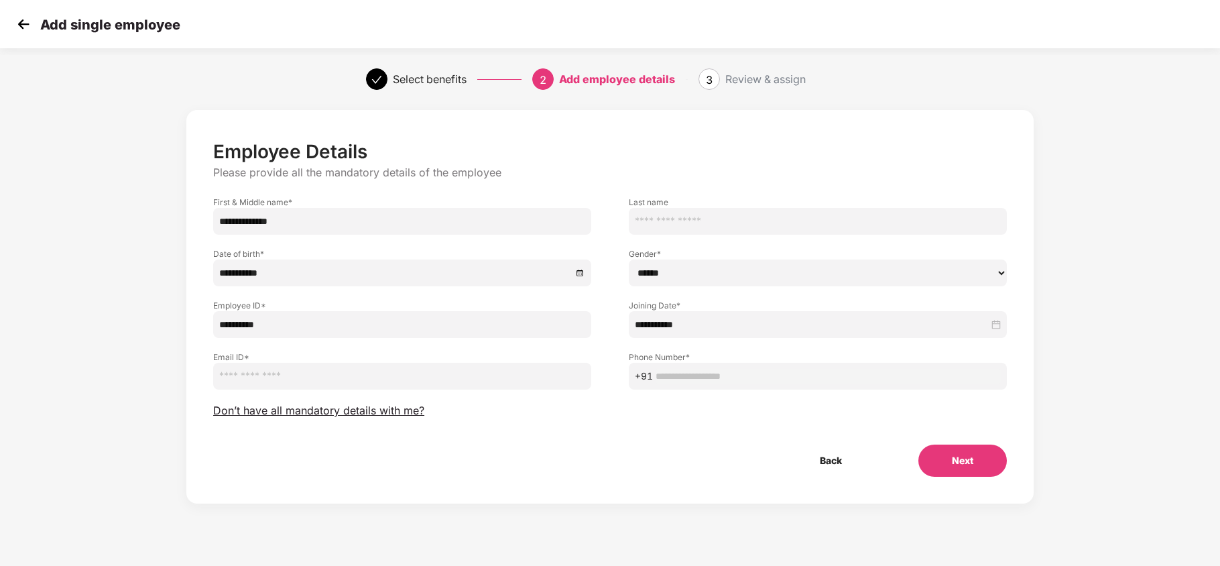
click at [339, 379] on input "email" at bounding box center [402, 376] width 378 height 27
paste input "**********"
type input "**********"
click at [695, 378] on input "text" at bounding box center [828, 376] width 345 height 15
paste input "**********"
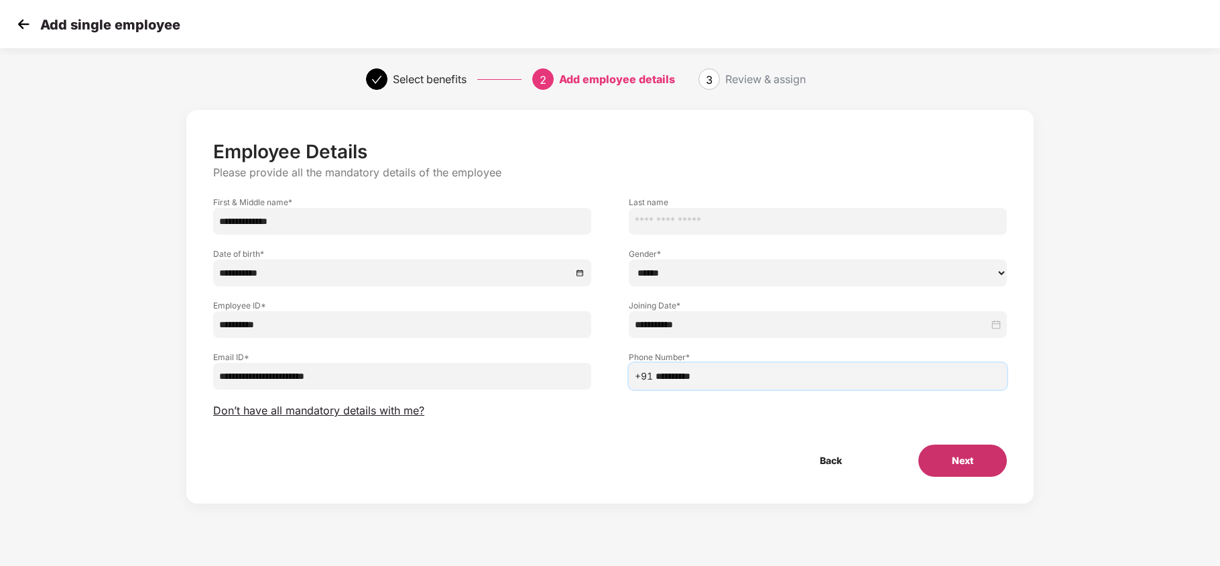
type input "**********"
click at [953, 453] on button "Next" at bounding box center [963, 461] width 89 height 32
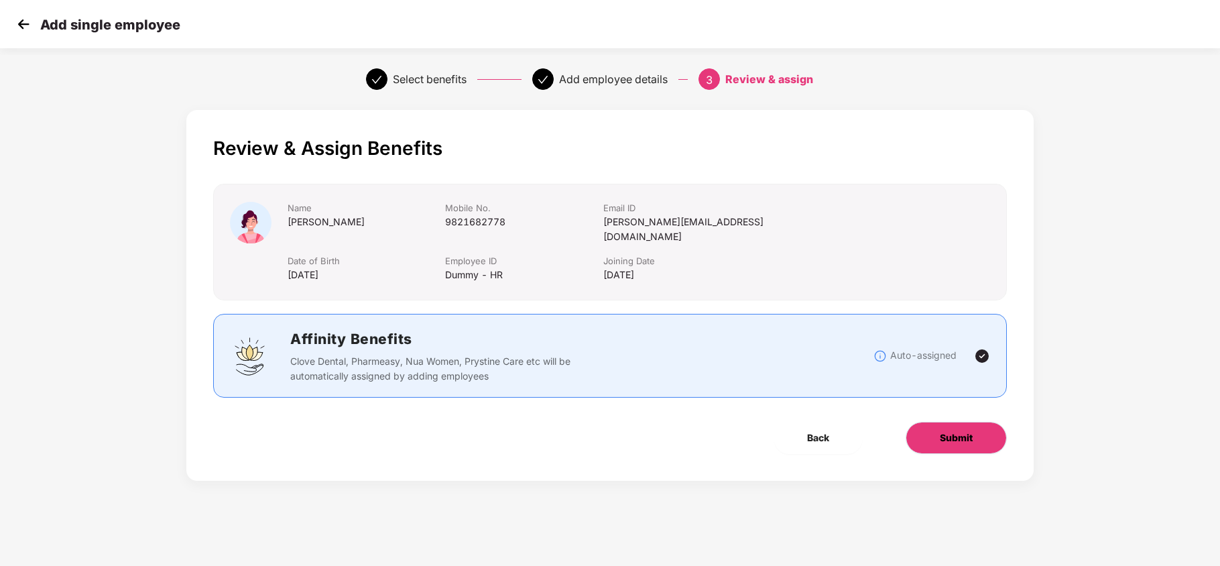
click at [937, 422] on button "Submit" at bounding box center [956, 438] width 101 height 32
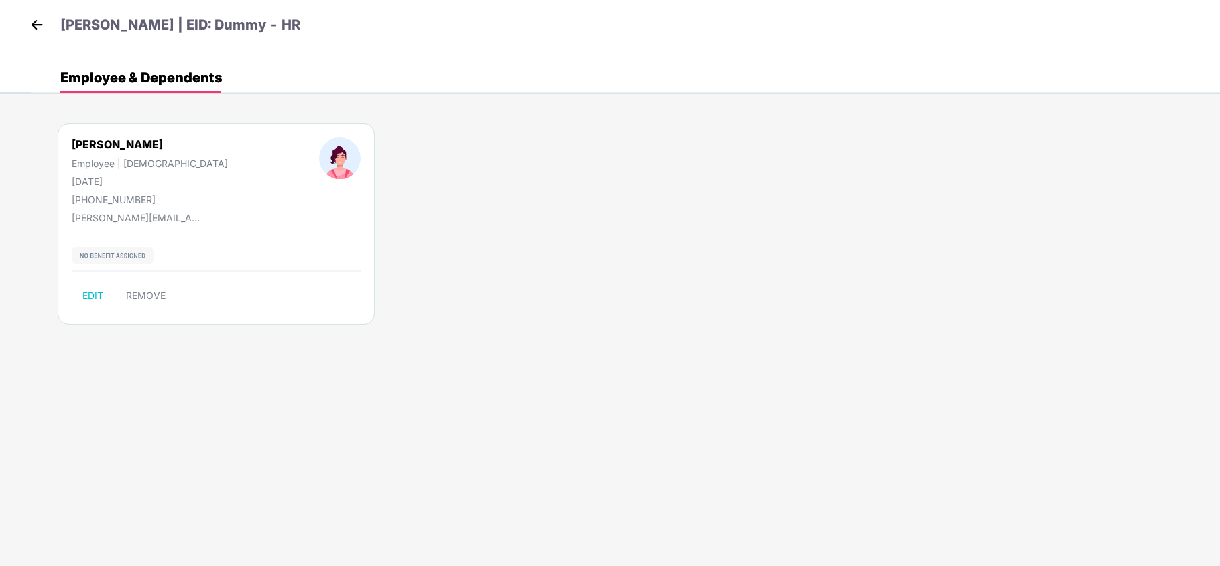
click at [24, 25] on div "[PERSON_NAME] | EID: Dummy - HR" at bounding box center [610, 24] width 1220 height 48
click at [41, 24] on img at bounding box center [37, 25] width 20 height 20
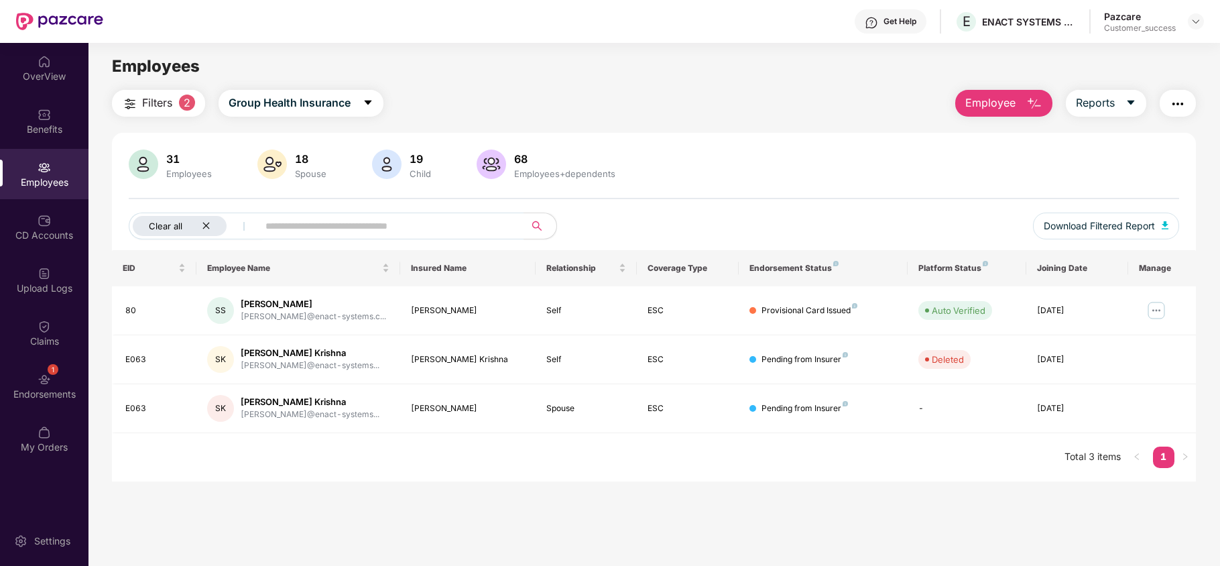
click at [219, 216] on div "Clear all" at bounding box center [180, 226] width 94 height 20
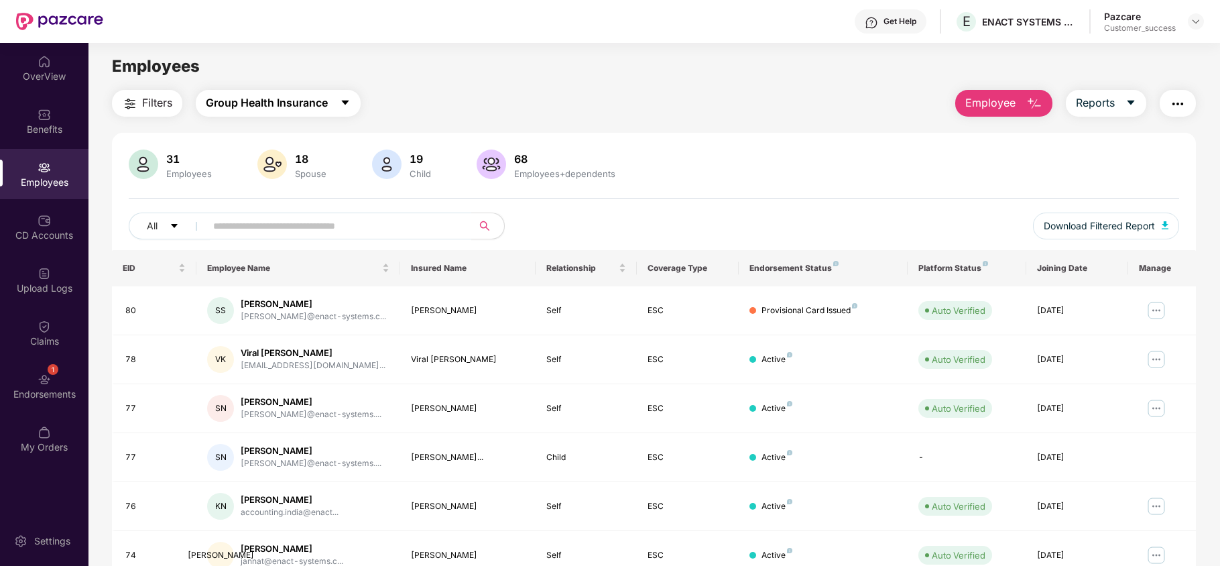
click at [282, 108] on span "Group Health Insurance" at bounding box center [267, 103] width 122 height 17
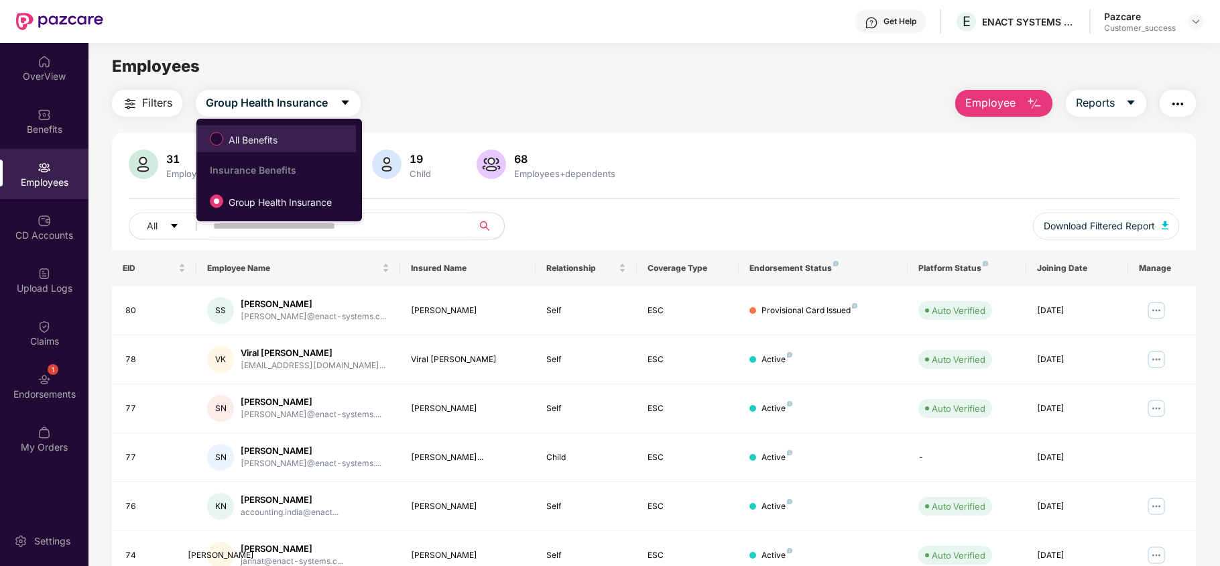
click at [282, 133] on span "All Benefits" at bounding box center [253, 140] width 60 height 15
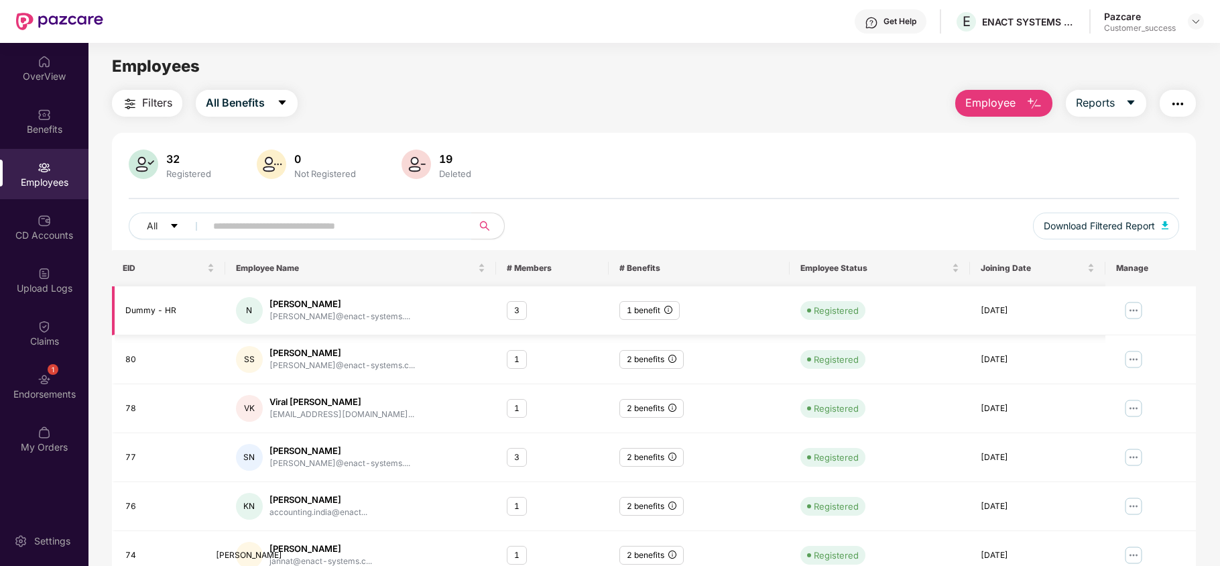
click at [1130, 312] on img at bounding box center [1133, 310] width 21 height 21
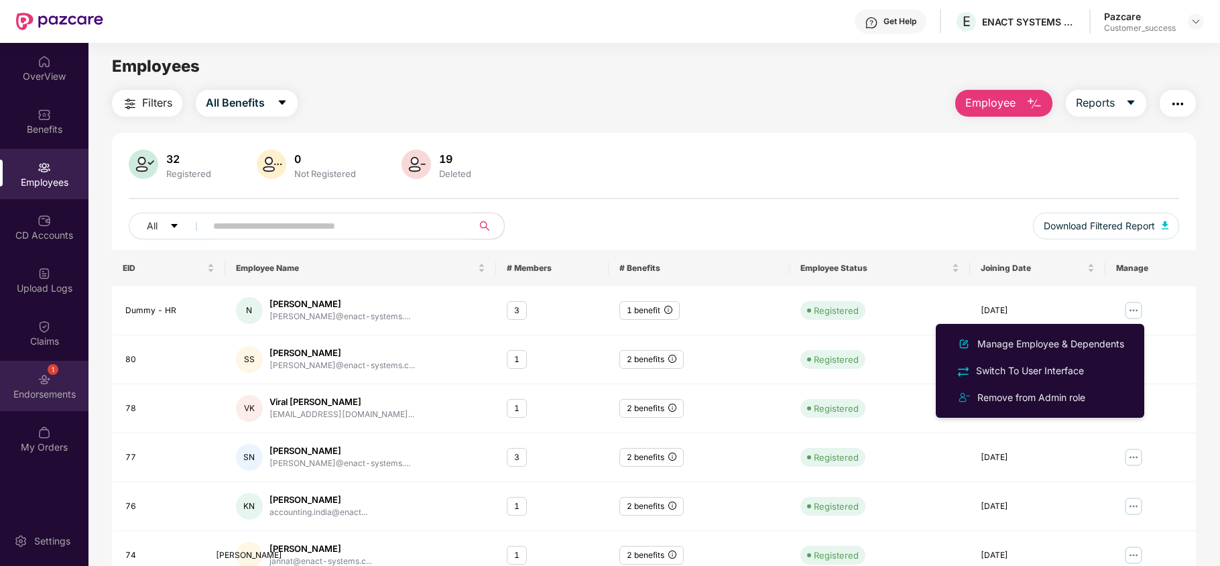
click at [49, 382] on img at bounding box center [44, 379] width 13 height 13
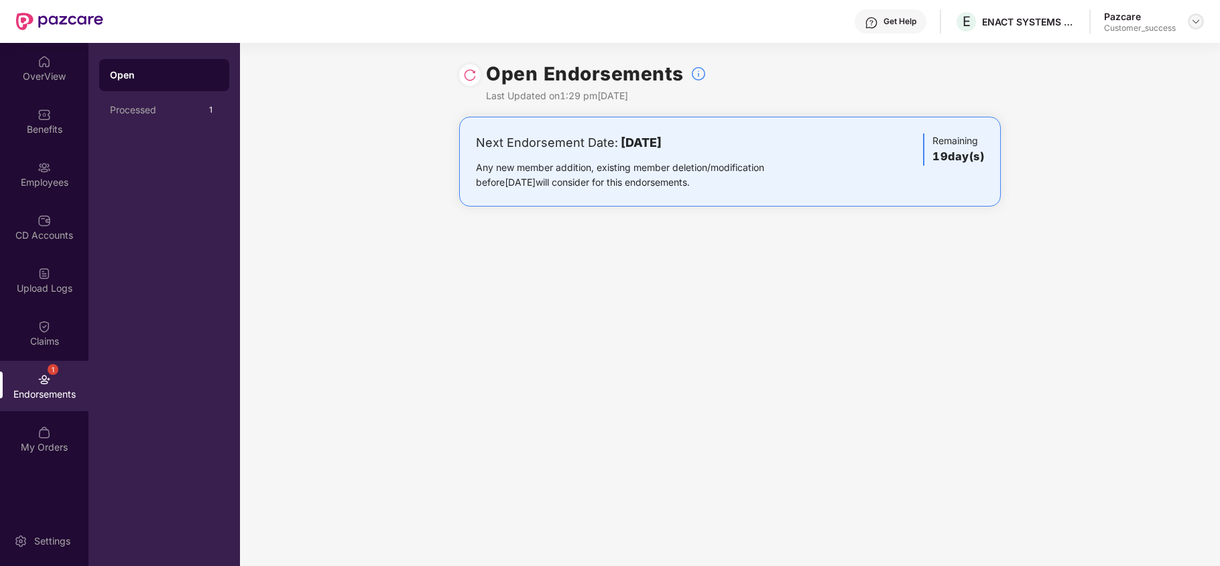
click at [1199, 23] on img at bounding box center [1196, 21] width 11 height 11
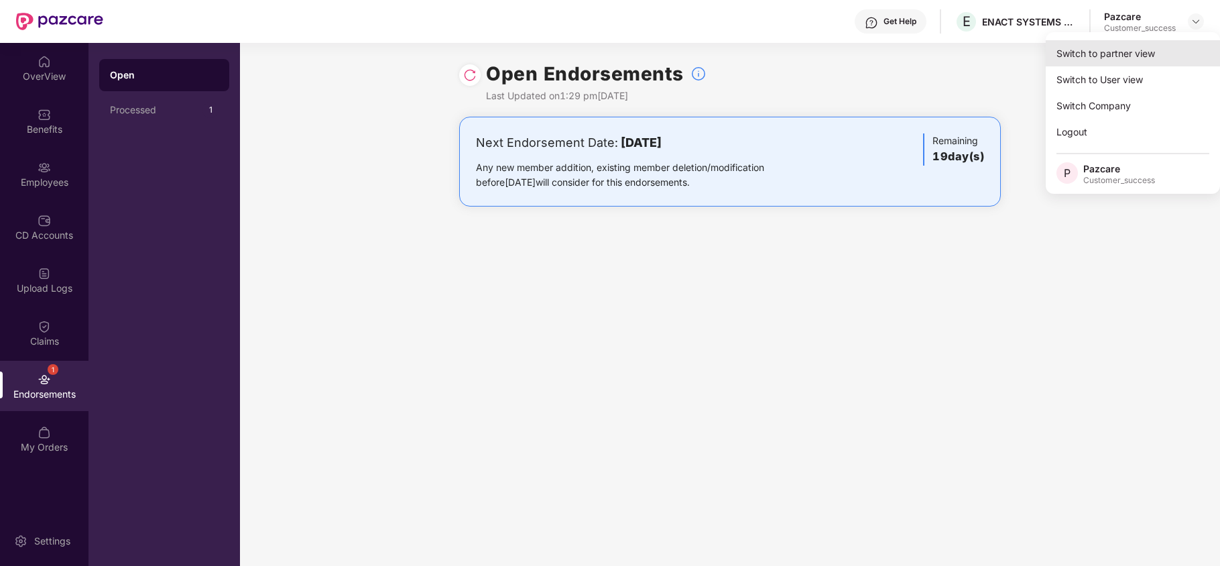
click at [1120, 63] on div "Switch to partner view" at bounding box center [1133, 53] width 174 height 26
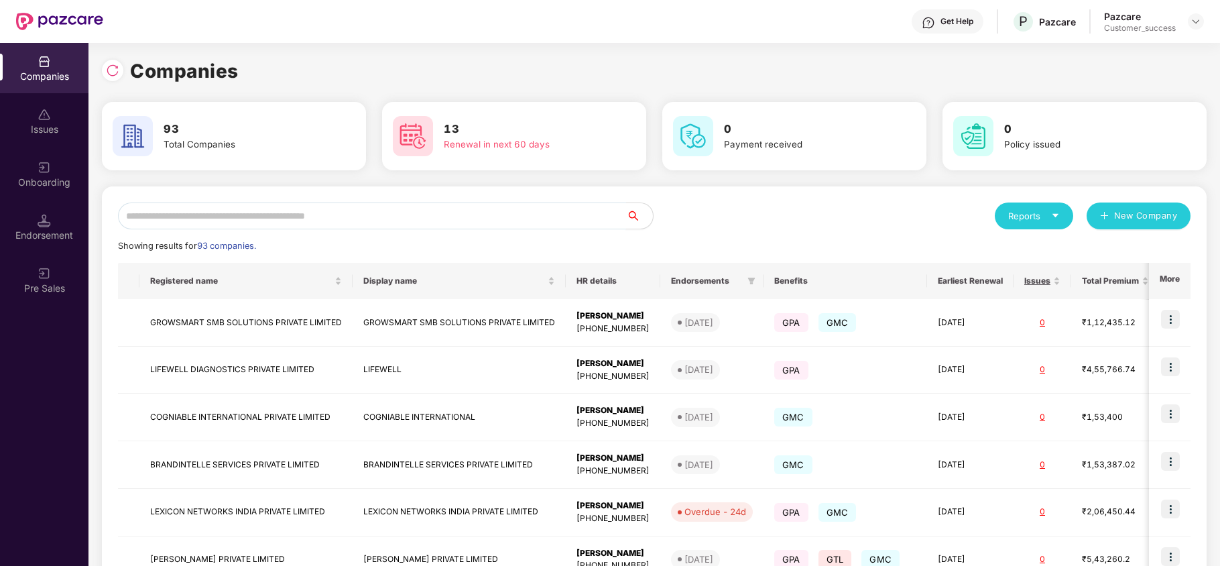
click at [491, 223] on input "text" at bounding box center [372, 215] width 508 height 27
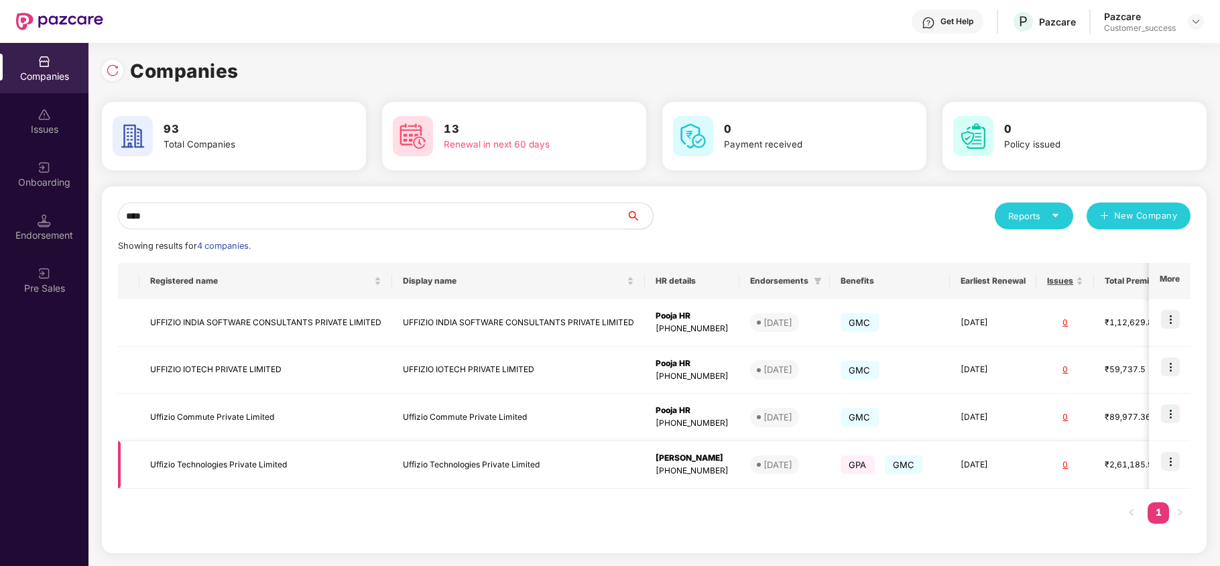
type input "****"
click at [1172, 463] on img at bounding box center [1170, 461] width 19 height 19
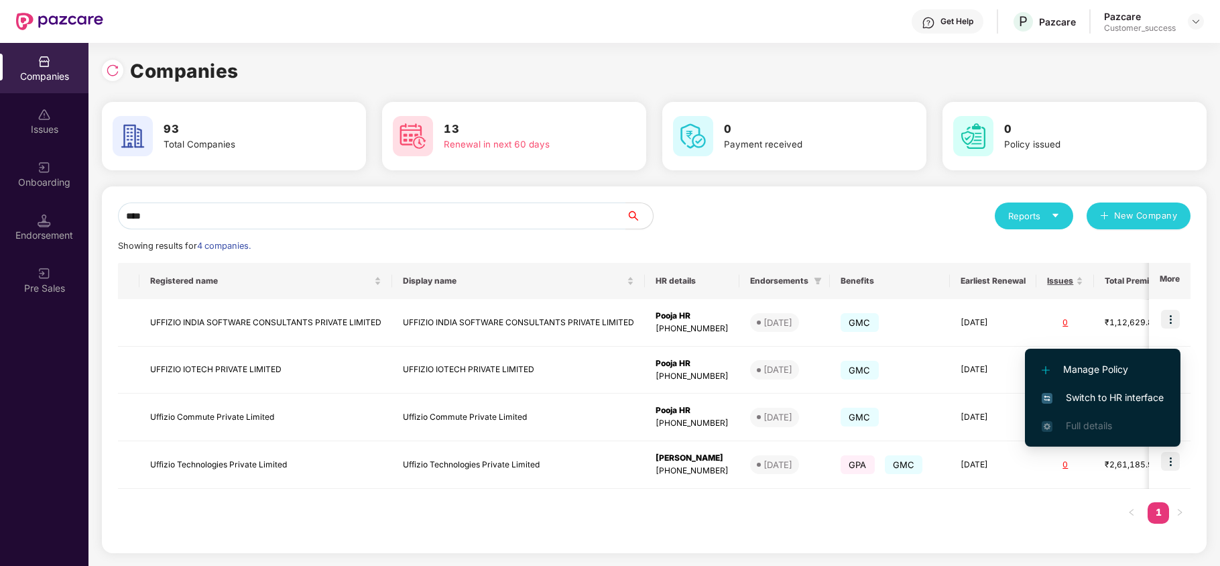
click at [1111, 398] on span "Switch to HR interface" at bounding box center [1103, 397] width 122 height 15
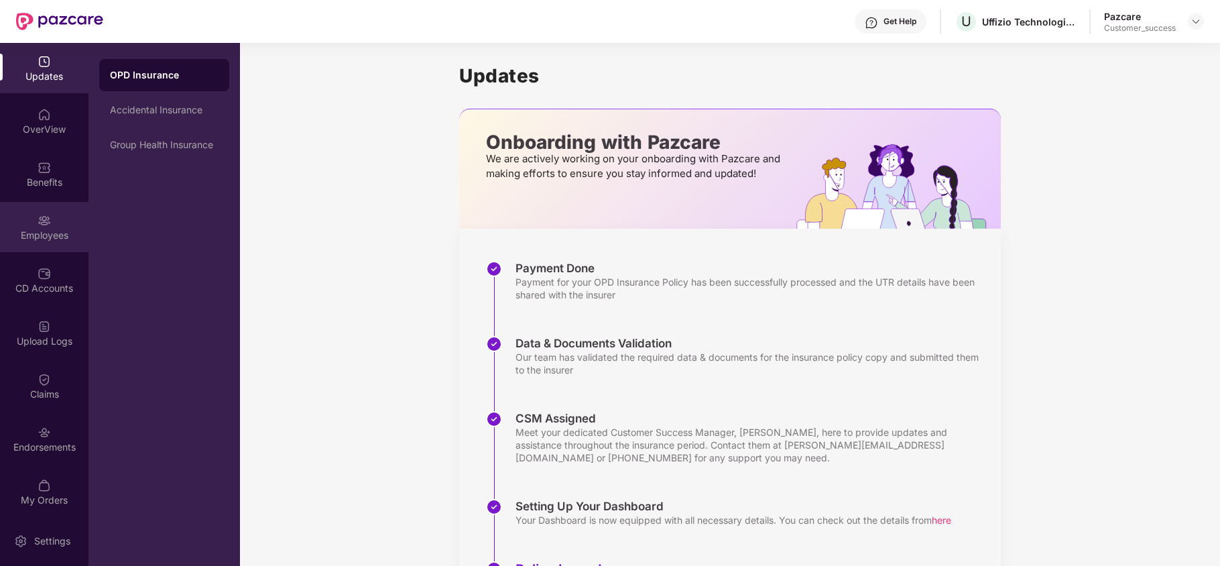
click at [40, 236] on div "Employees" at bounding box center [44, 235] width 89 height 13
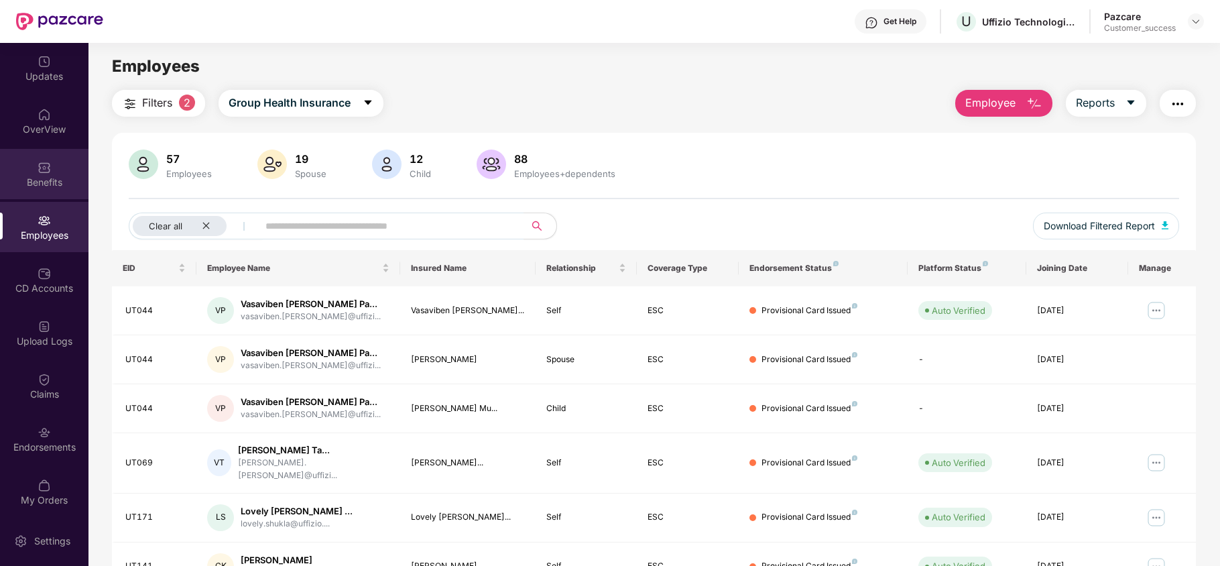
click at [51, 182] on div "Benefits" at bounding box center [44, 182] width 89 height 13
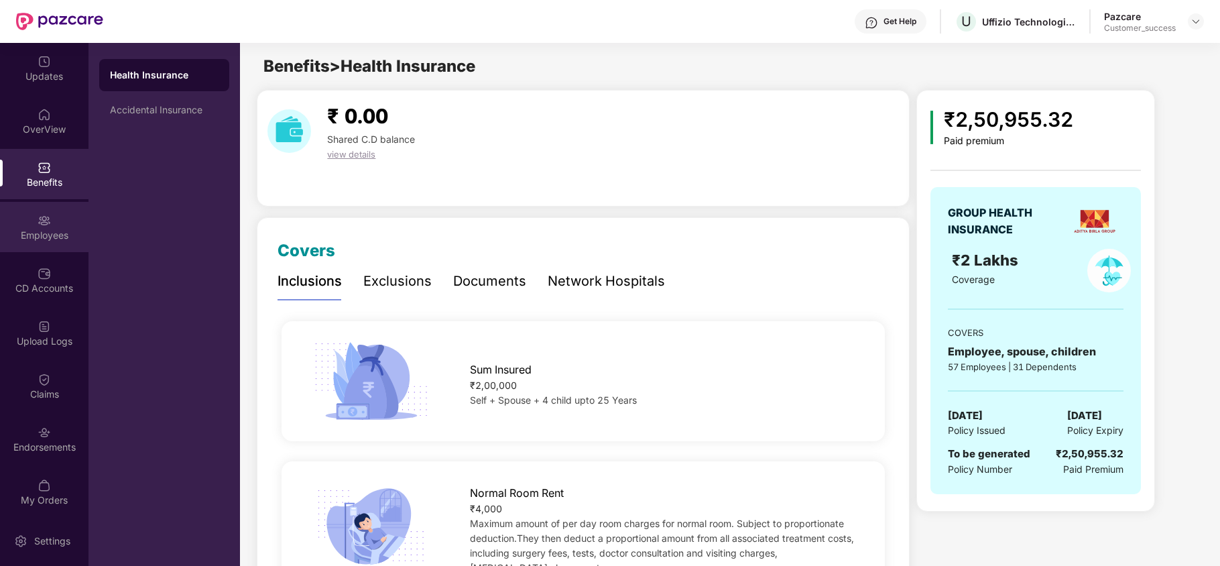
click at [31, 242] on div "Employees" at bounding box center [44, 227] width 89 height 50
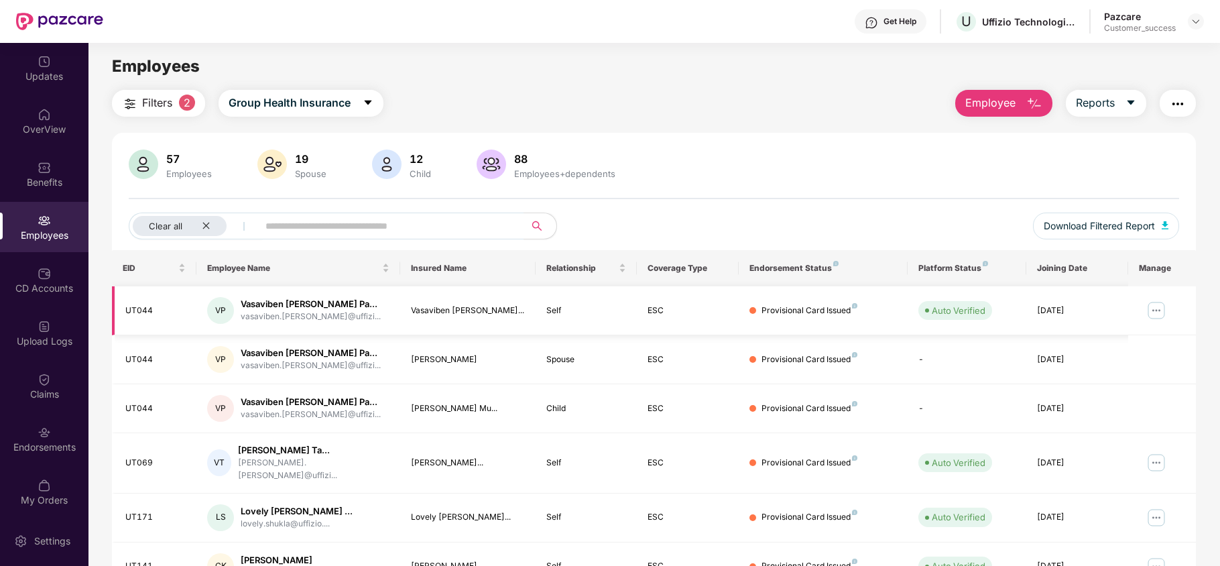
click at [1157, 312] on img at bounding box center [1156, 310] width 21 height 21
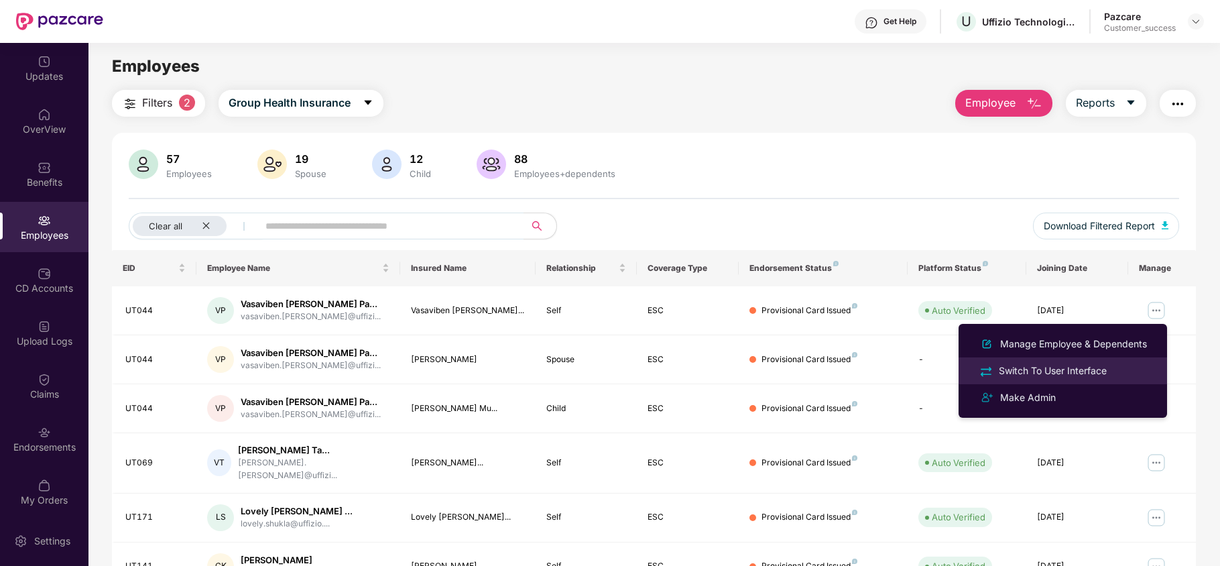
click at [1095, 366] on div "Switch To User Interface" at bounding box center [1052, 370] width 113 height 15
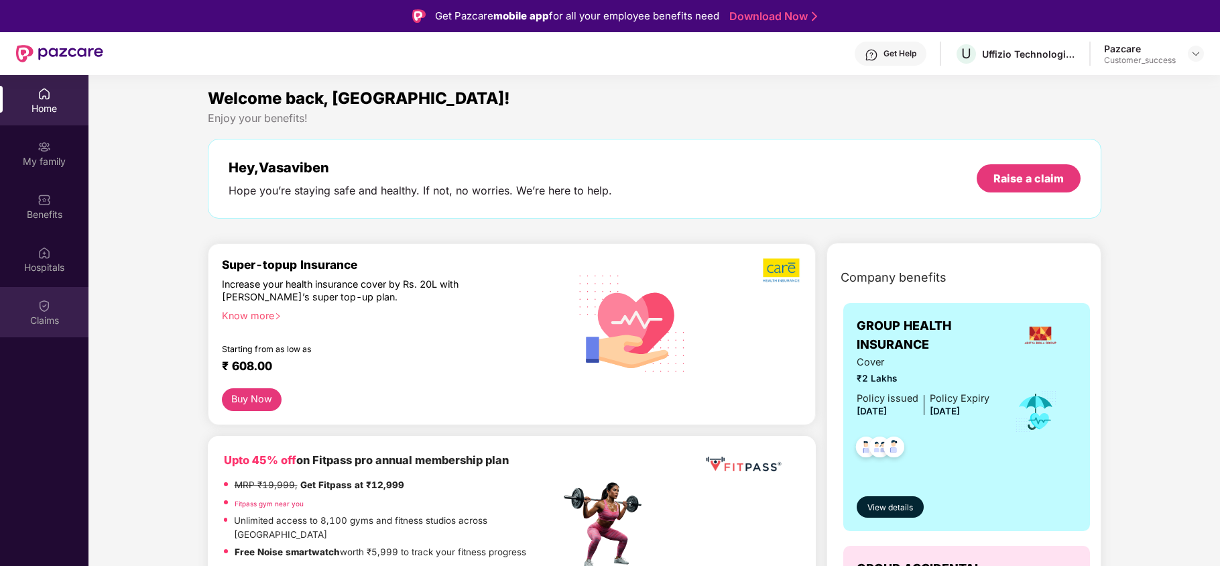
click at [54, 302] on div "Claims" at bounding box center [44, 312] width 89 height 50
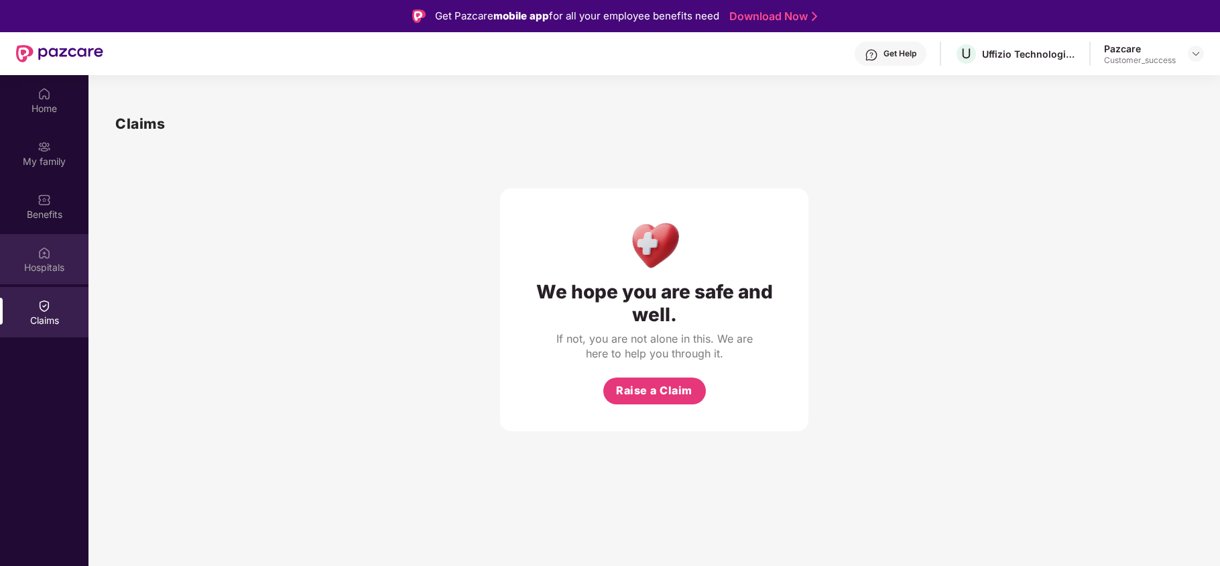
click at [11, 258] on div "Hospitals" at bounding box center [44, 259] width 89 height 50
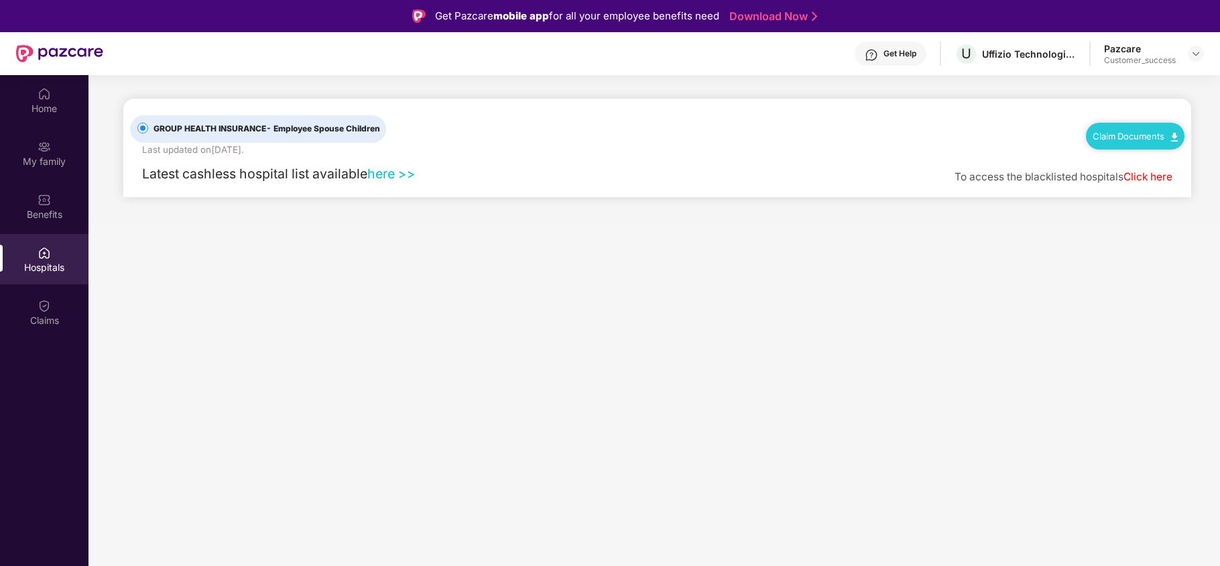
click at [1130, 129] on div "Claim Documents" at bounding box center [1135, 136] width 99 height 27
click at [1160, 138] on link "Claim Documents" at bounding box center [1135, 136] width 85 height 11
click at [1173, 156] on link "Claim Form" at bounding box center [1141, 159] width 87 height 29
click at [1137, 141] on div "Claim Documents" at bounding box center [1135, 136] width 99 height 27
click at [1142, 137] on link "Claim Documents" at bounding box center [1135, 136] width 85 height 11
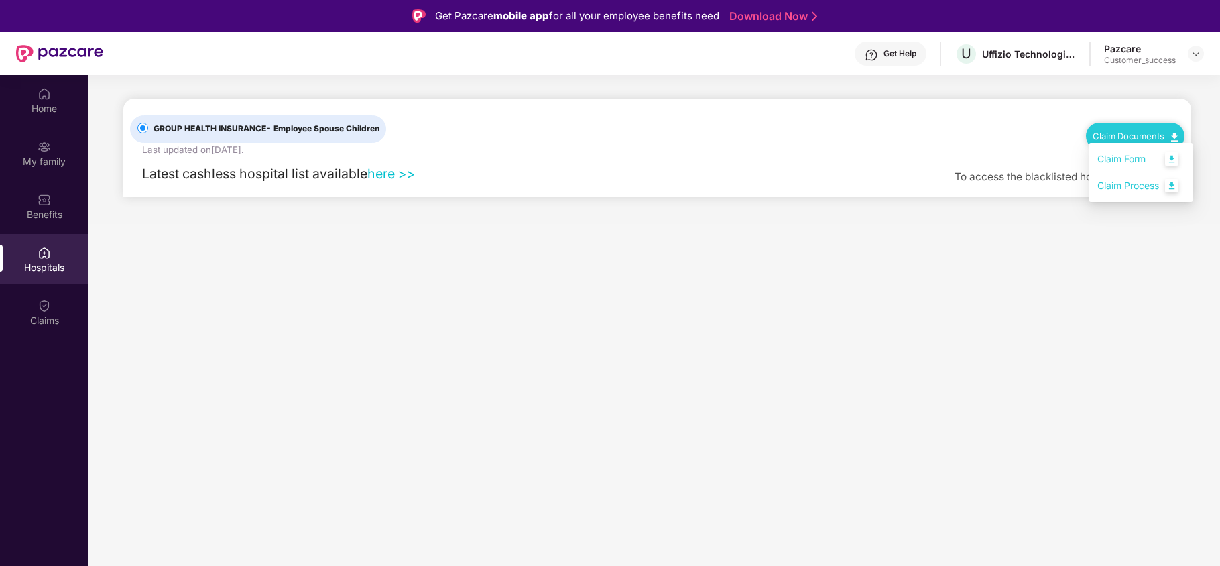
click at [1127, 178] on link "Claim Process" at bounding box center [1141, 186] width 87 height 29
click at [1200, 56] on img at bounding box center [1196, 53] width 11 height 11
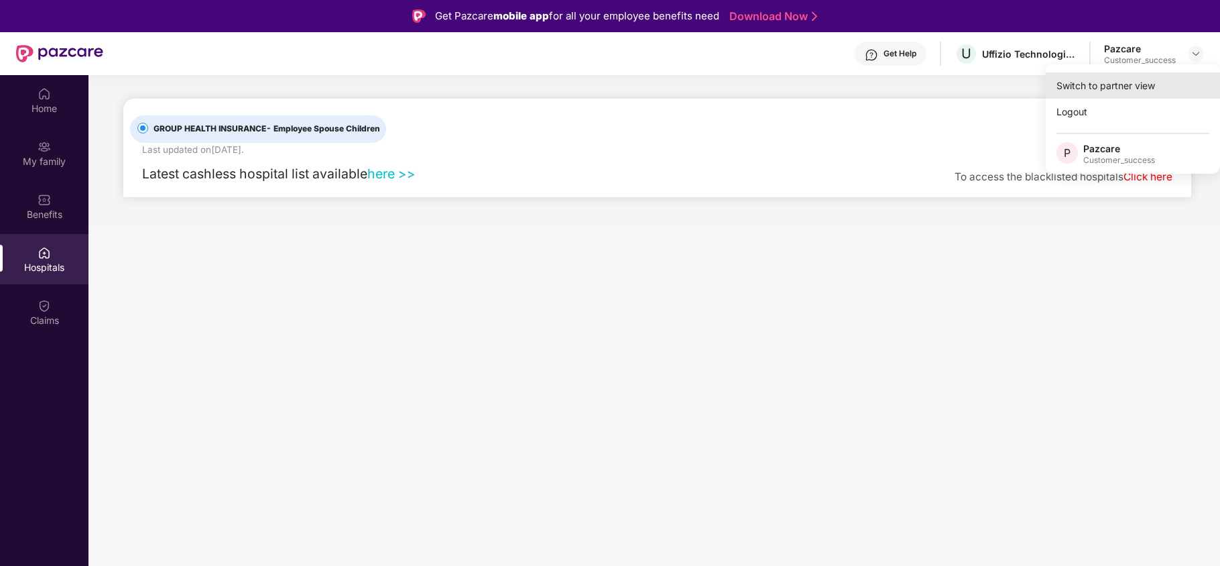
click at [1129, 83] on div "Switch to partner view" at bounding box center [1133, 85] width 174 height 26
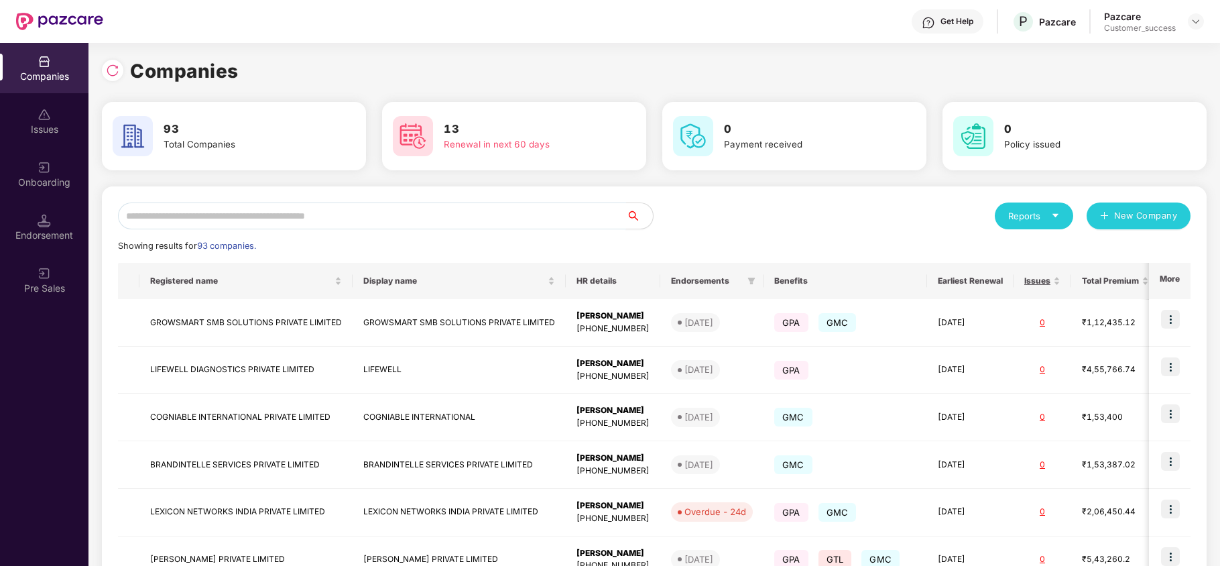
click at [567, 224] on input "text" at bounding box center [372, 215] width 508 height 27
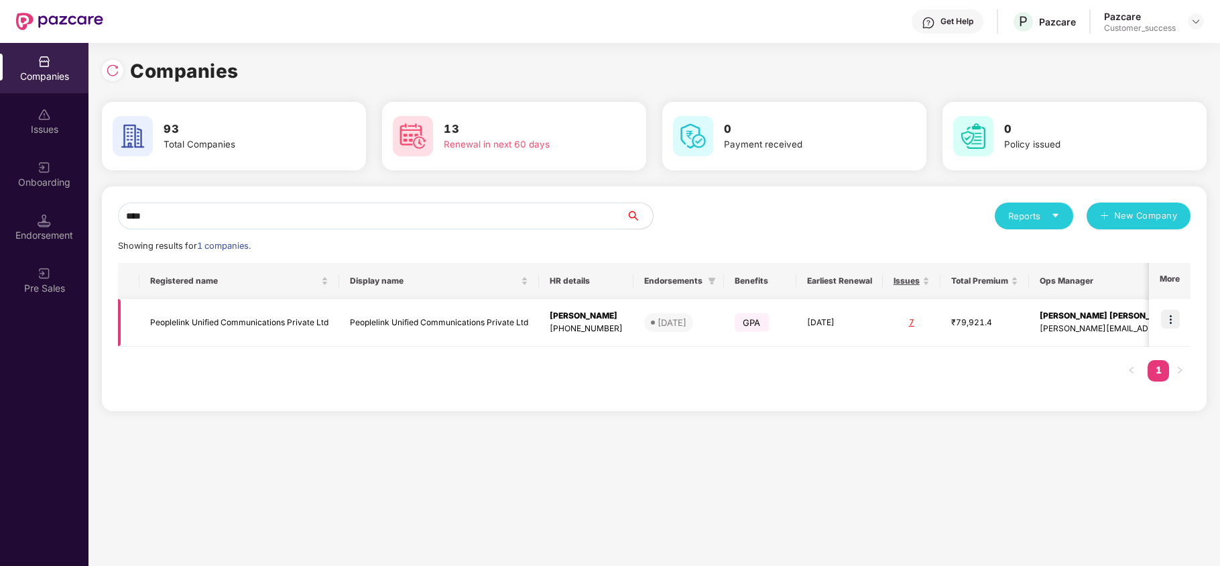
type input "****"
click at [1173, 320] on img at bounding box center [1170, 319] width 19 height 19
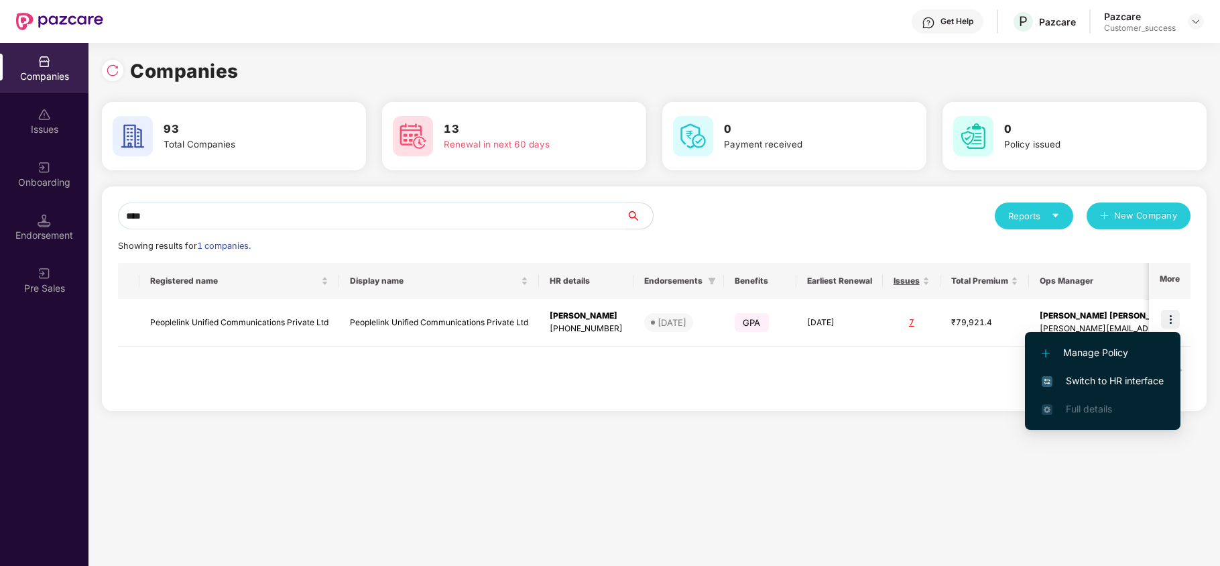
click at [1120, 384] on span "Switch to HR interface" at bounding box center [1103, 380] width 122 height 15
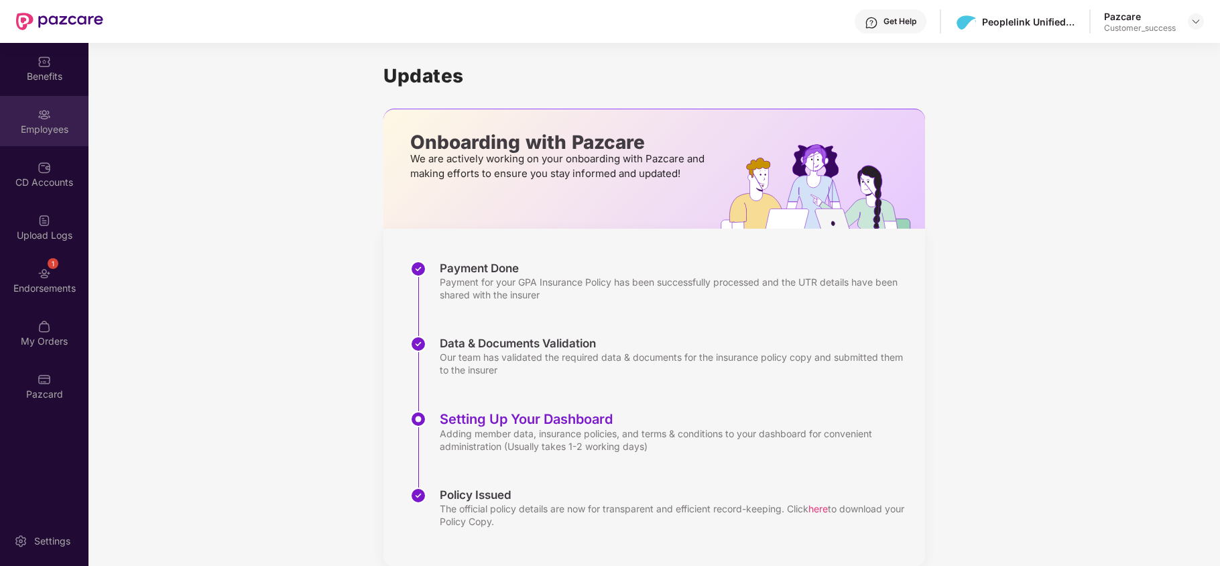
click at [52, 129] on div "Employees" at bounding box center [44, 129] width 89 height 13
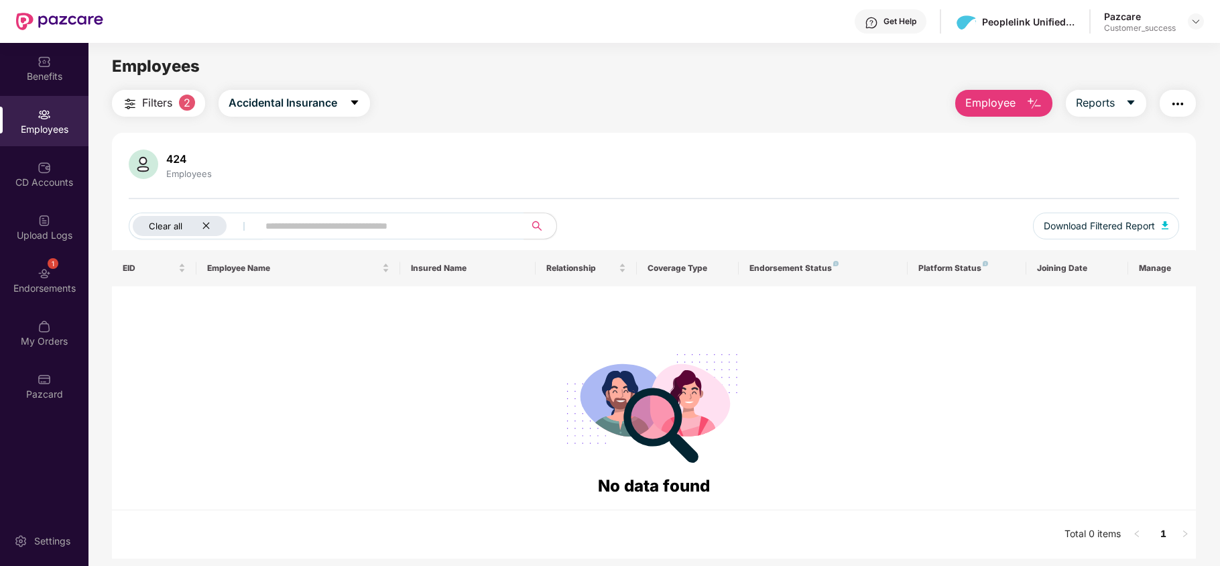
click at [212, 218] on div "Clear all" at bounding box center [180, 226] width 94 height 20
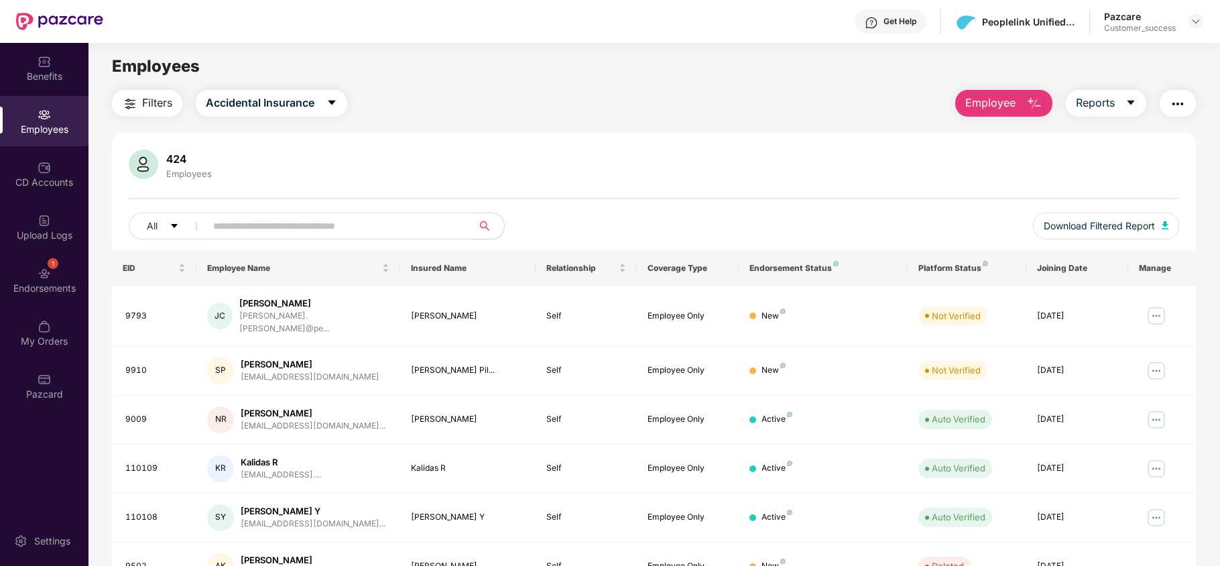
click at [304, 226] on input "text" at bounding box center [333, 226] width 241 height 20
paste input "****"
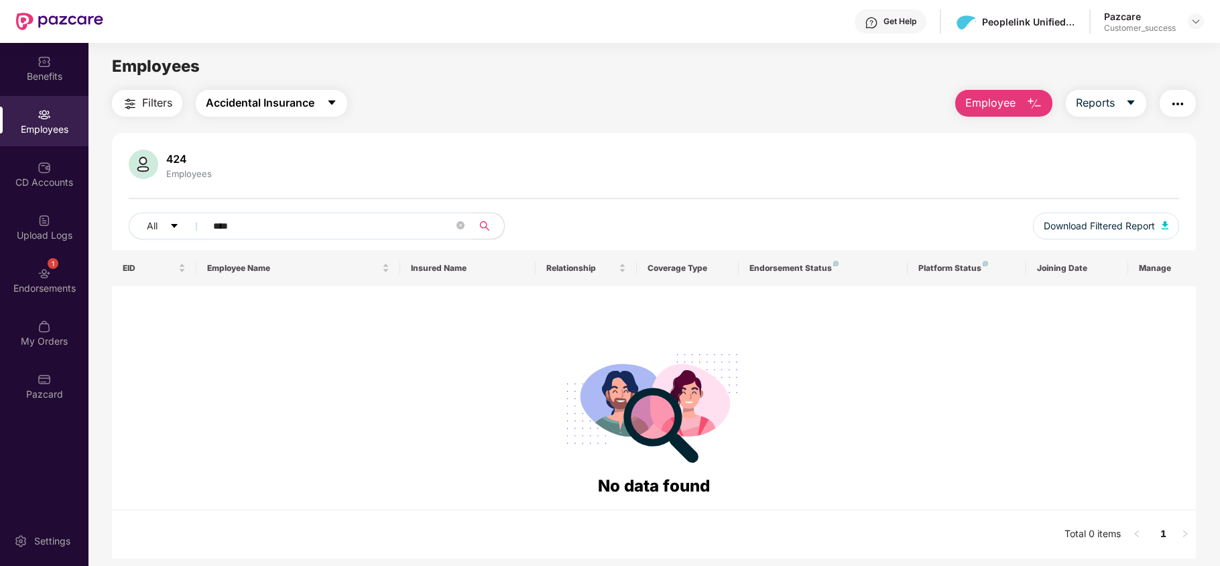
click at [288, 111] on span "Accidental Insurance" at bounding box center [260, 103] width 109 height 17
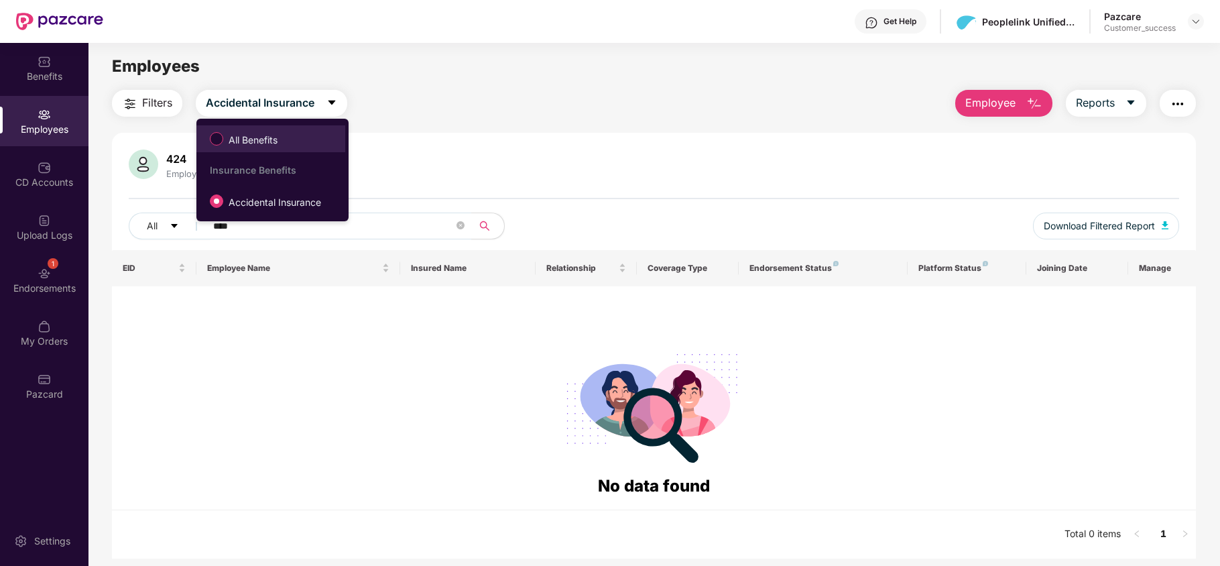
click at [276, 142] on span "All Benefits" at bounding box center [253, 140] width 60 height 15
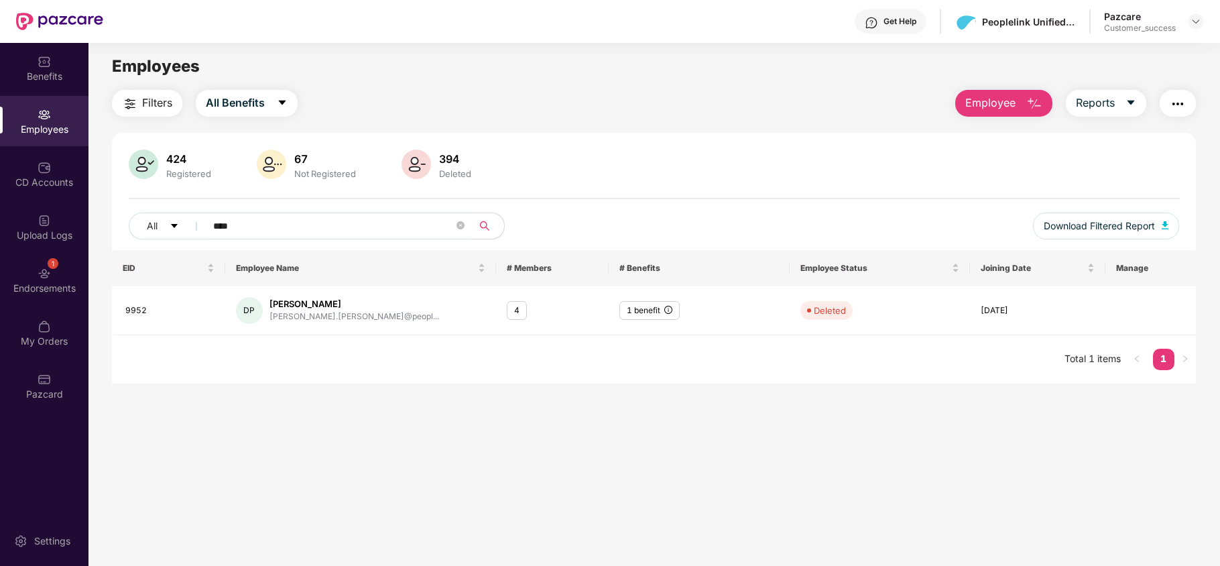
click at [296, 213] on span "****" at bounding box center [334, 226] width 275 height 27
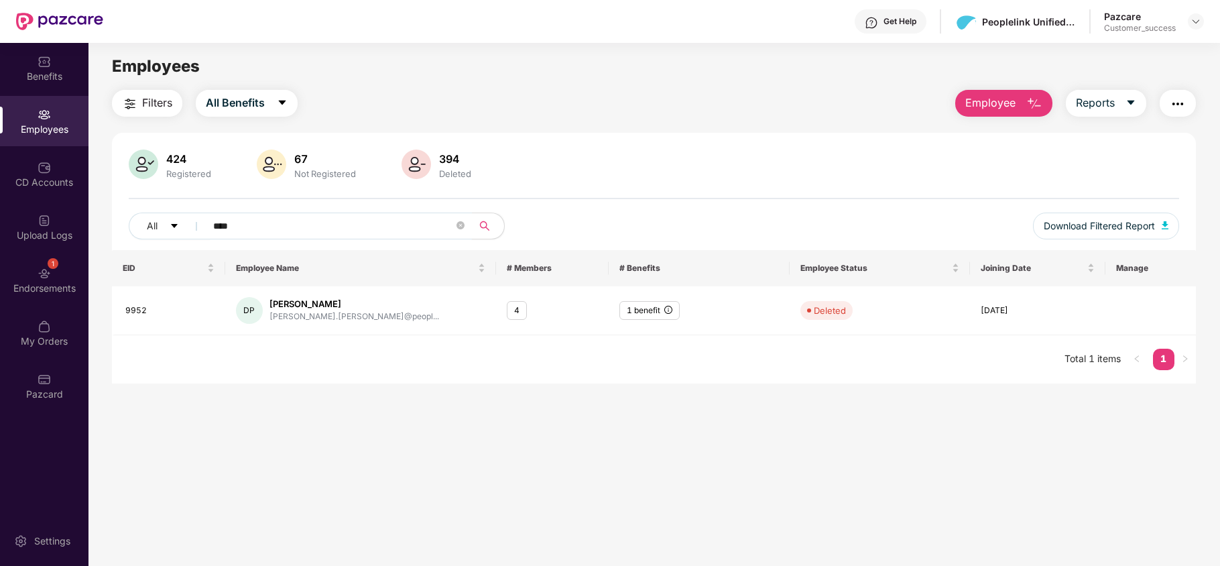
click at [296, 213] on span "****" at bounding box center [334, 226] width 275 height 27
type input "*"
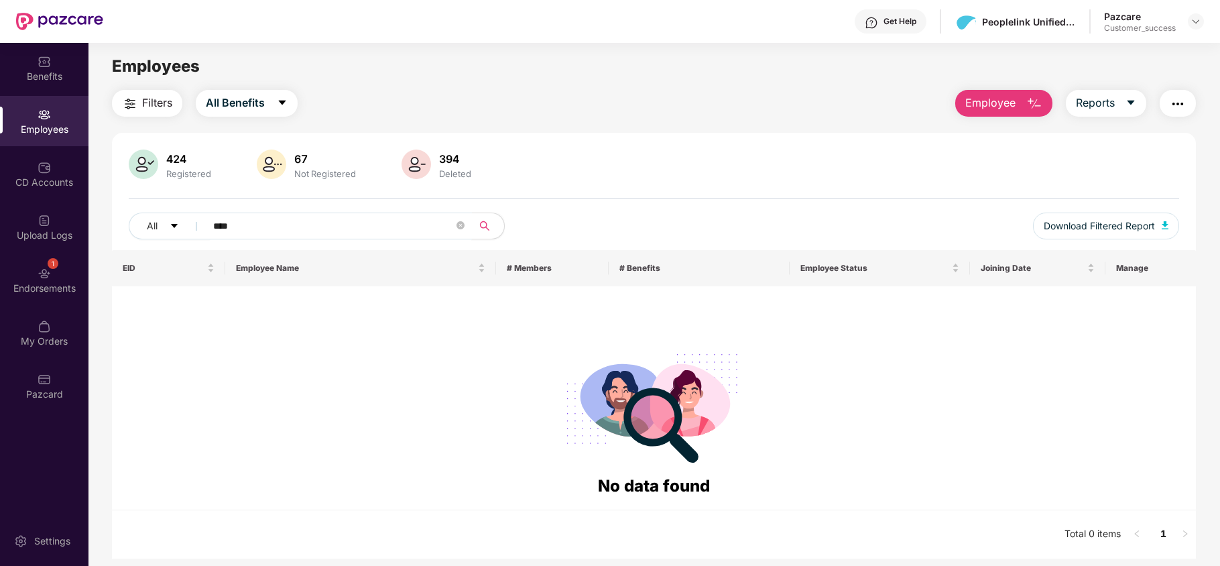
click at [255, 225] on input "****" at bounding box center [333, 226] width 241 height 20
paste input "text"
drag, startPoint x: 255, startPoint y: 225, endPoint x: 190, endPoint y: -78, distance: 310.0
click at [190, 0] on html "Get Help Peoplelink Unified Communications Private Ltd Pazcare Customer_success…" at bounding box center [610, 283] width 1220 height 566
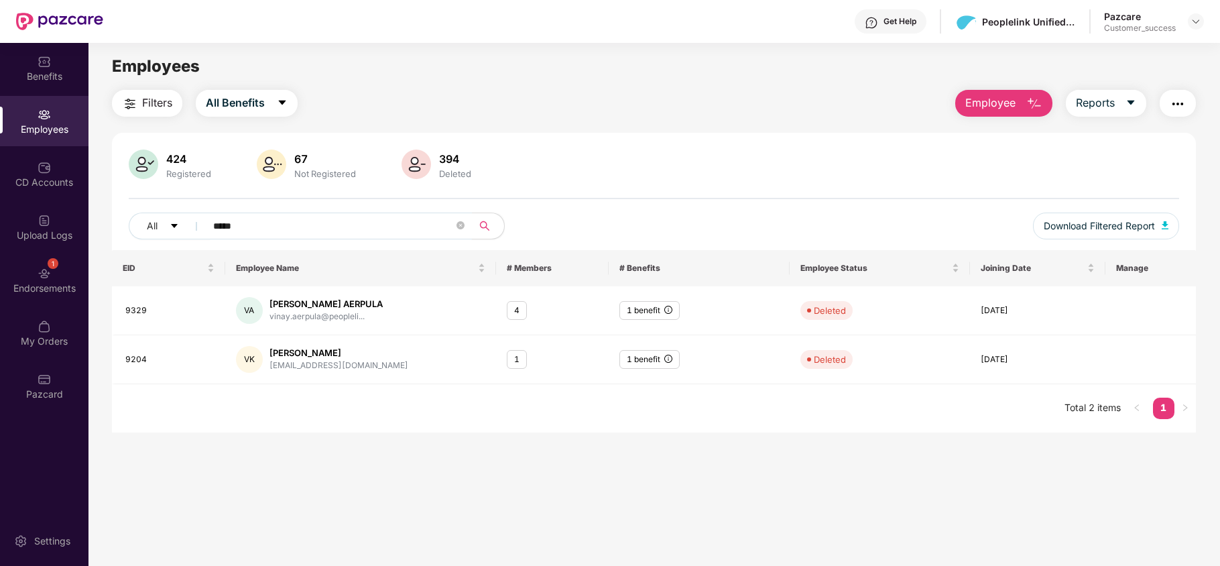
click at [263, 219] on input "*****" at bounding box center [333, 226] width 241 height 20
paste input "text"
click at [263, 219] on input "****" at bounding box center [333, 226] width 241 height 20
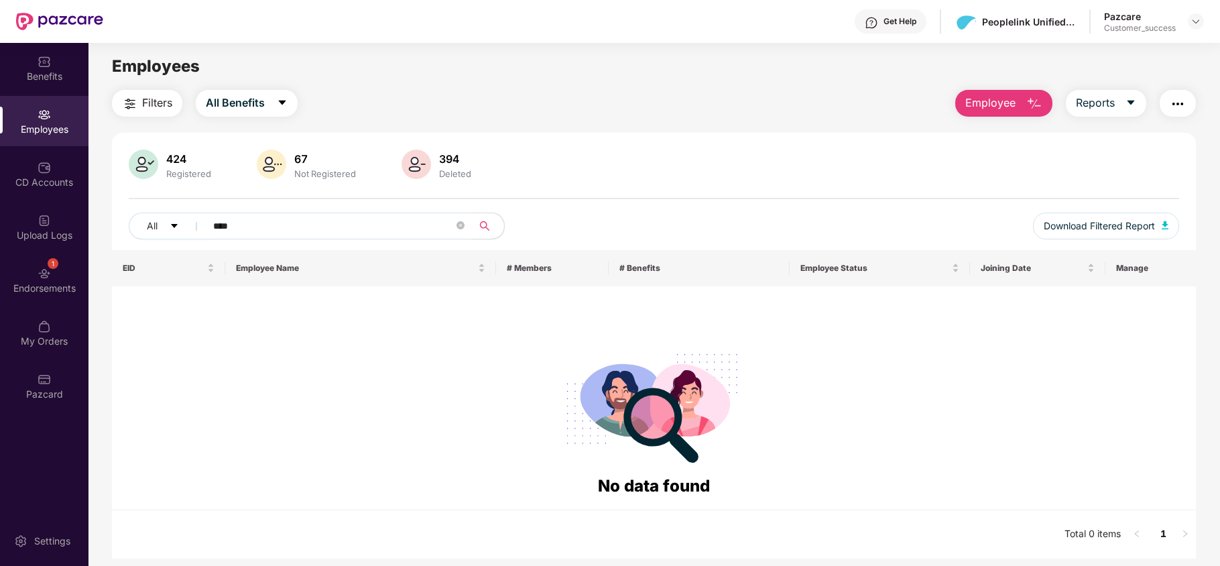
click at [271, 223] on input "****" at bounding box center [333, 226] width 241 height 20
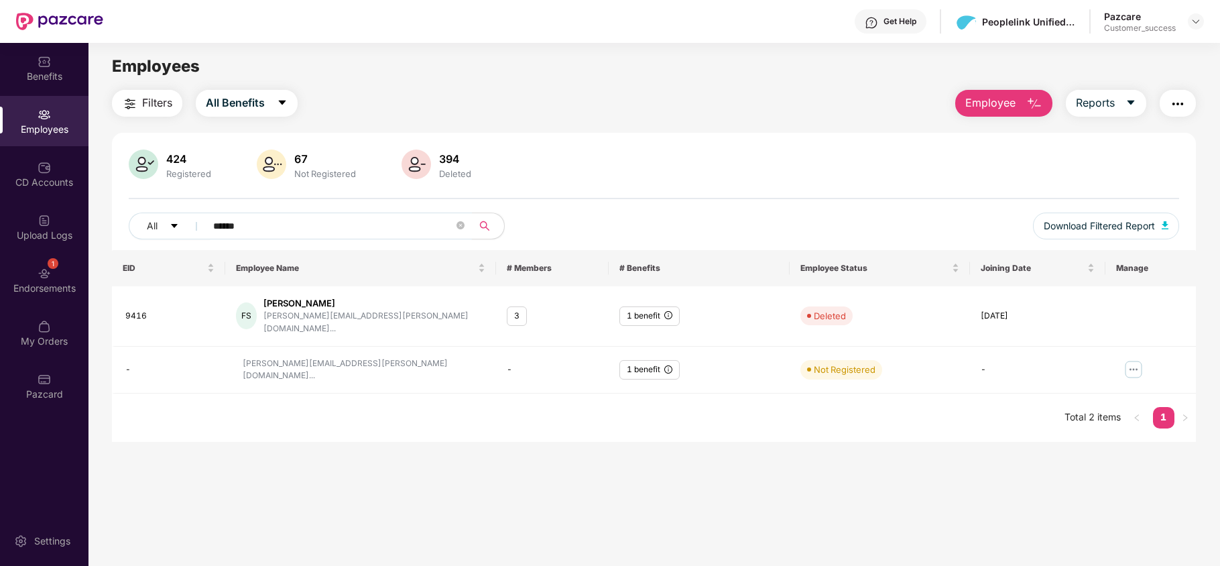
click at [271, 227] on input "******" at bounding box center [333, 226] width 241 height 20
paste input "text"
click at [271, 227] on input "****" at bounding box center [333, 226] width 241 height 20
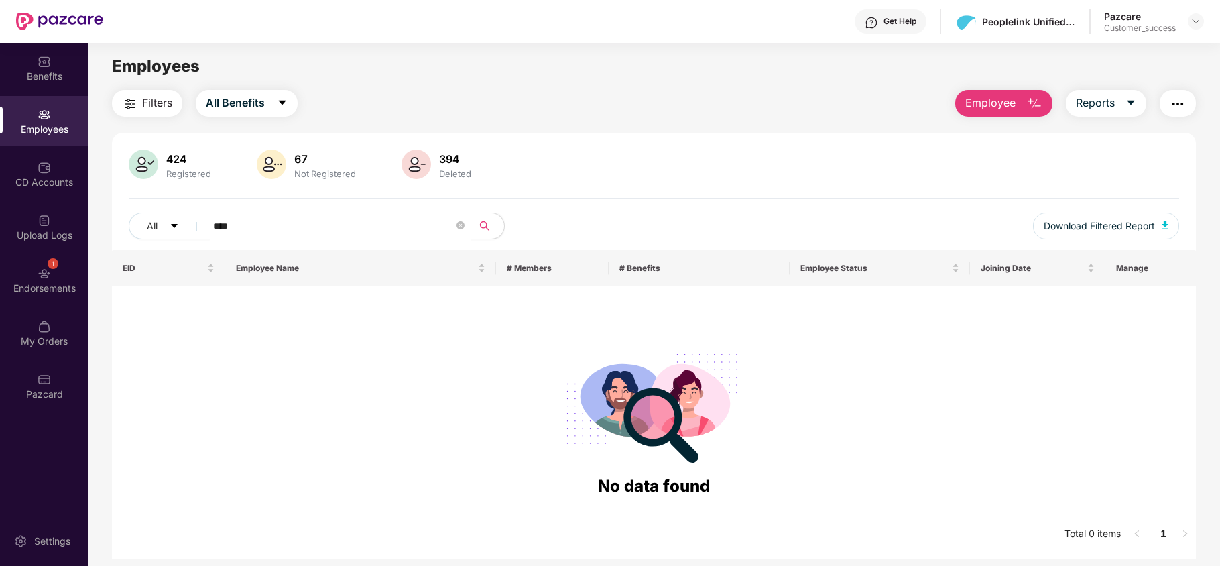
click at [256, 231] on input "****" at bounding box center [333, 226] width 241 height 20
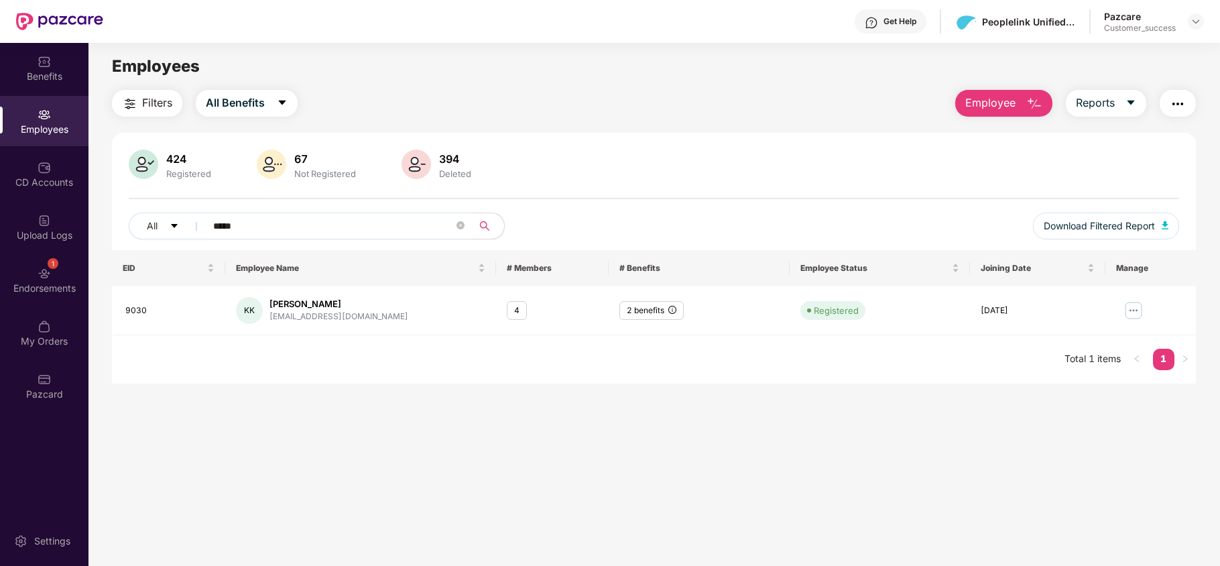
click at [252, 221] on input "*****" at bounding box center [333, 226] width 241 height 20
paste input "text"
click at [252, 221] on input "****" at bounding box center [333, 226] width 241 height 20
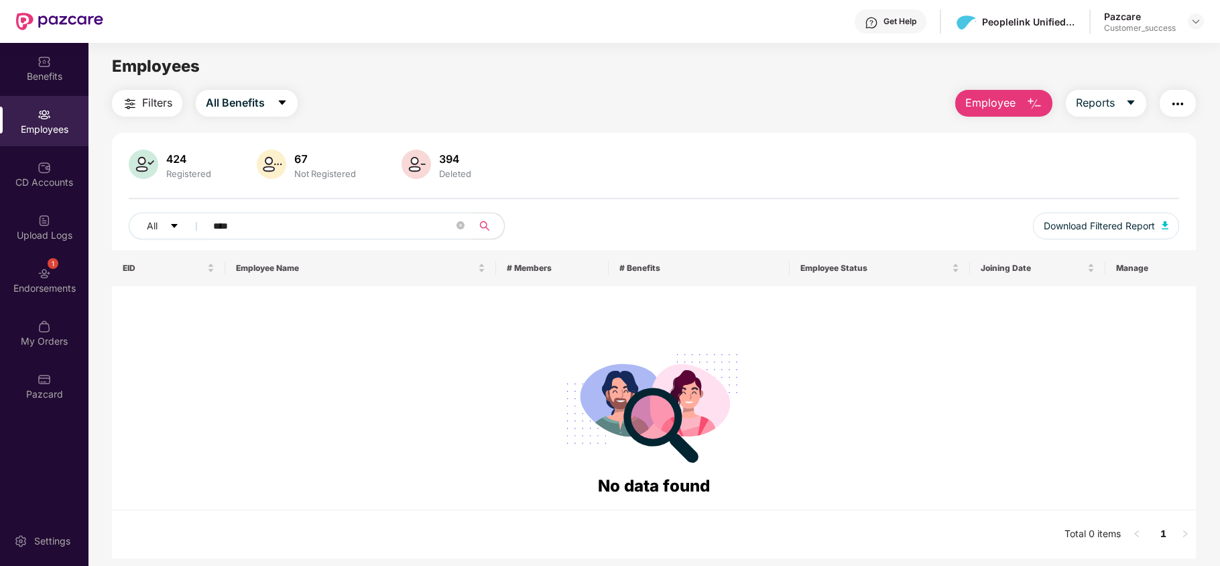
click at [268, 220] on input "****" at bounding box center [333, 226] width 241 height 20
click at [268, 220] on input "*" at bounding box center [333, 226] width 241 height 20
type input "****"
